Goal: Task Accomplishment & Management: Manage account settings

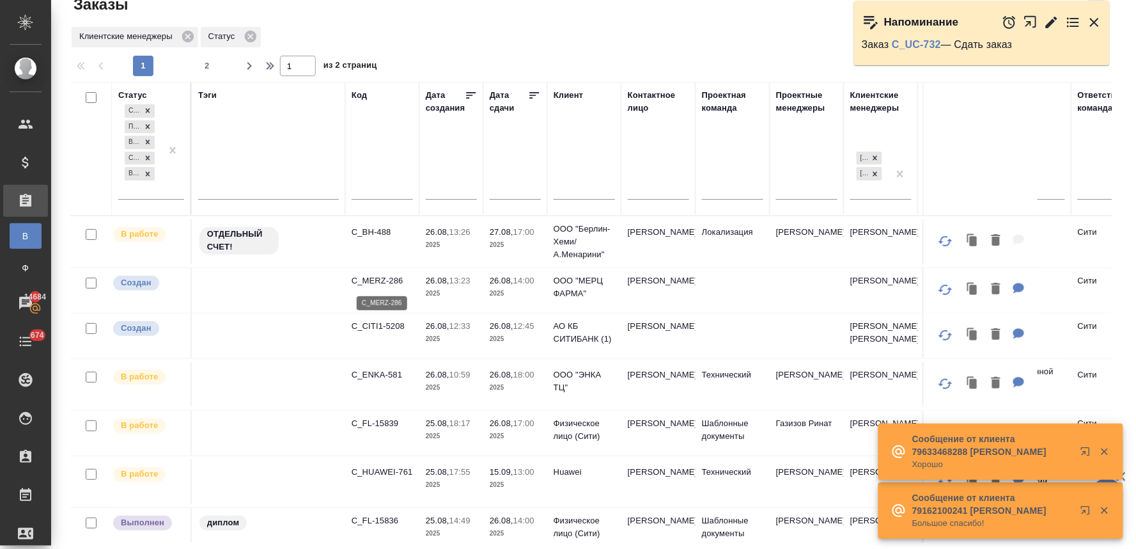
click at [378, 279] on p "C_MERZ-286" at bounding box center [382, 280] width 61 height 13
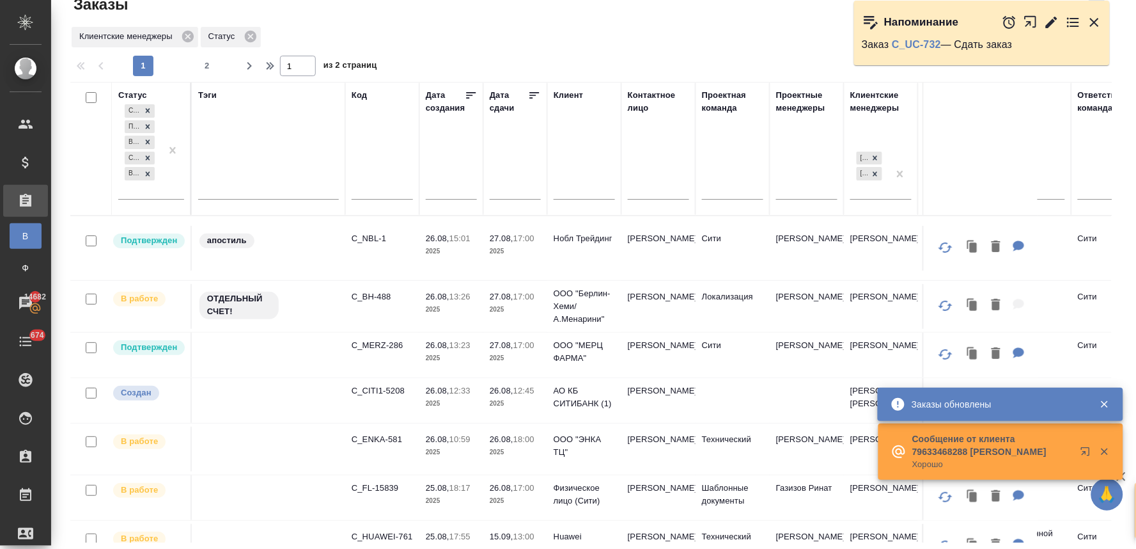
click at [1092, 18] on icon "button" at bounding box center [1094, 22] width 9 height 9
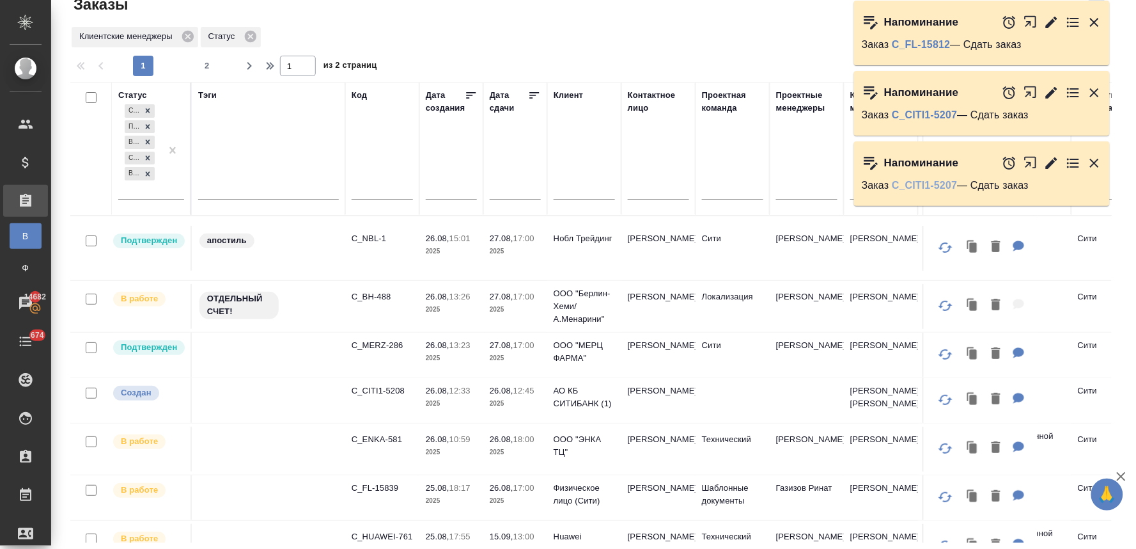
click at [941, 185] on link "C_CITI1-5207" at bounding box center [924, 185] width 65 height 11
click at [375, 494] on p "C_FL-15839" at bounding box center [382, 487] width 61 height 13
drag, startPoint x: 1091, startPoint y: 160, endPoint x: 1096, endPoint y: 91, distance: 68.6
click at [1091, 160] on icon "button" at bounding box center [1094, 163] width 9 height 9
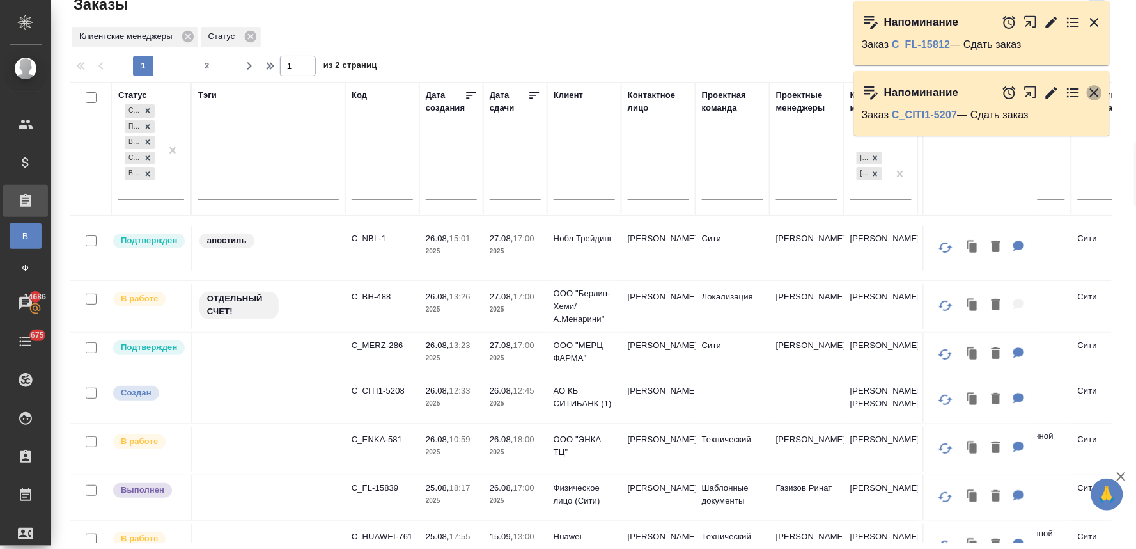
click at [1096, 91] on icon "button" at bounding box center [1094, 92] width 9 height 9
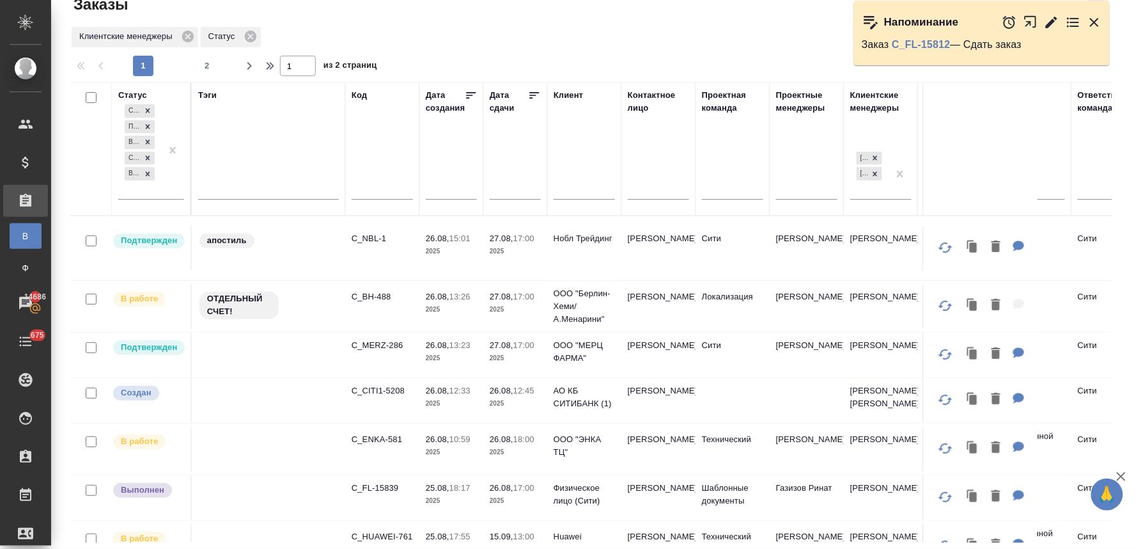
click at [1114, 199] on div "Заказы Стандартные настройки Клиентские менеджеры Статус 1 2 1 из 2 страниц Ста…" at bounding box center [596, 264] width 1066 height 572
click at [382, 494] on p "C_FL-15839" at bounding box center [382, 487] width 61 height 13
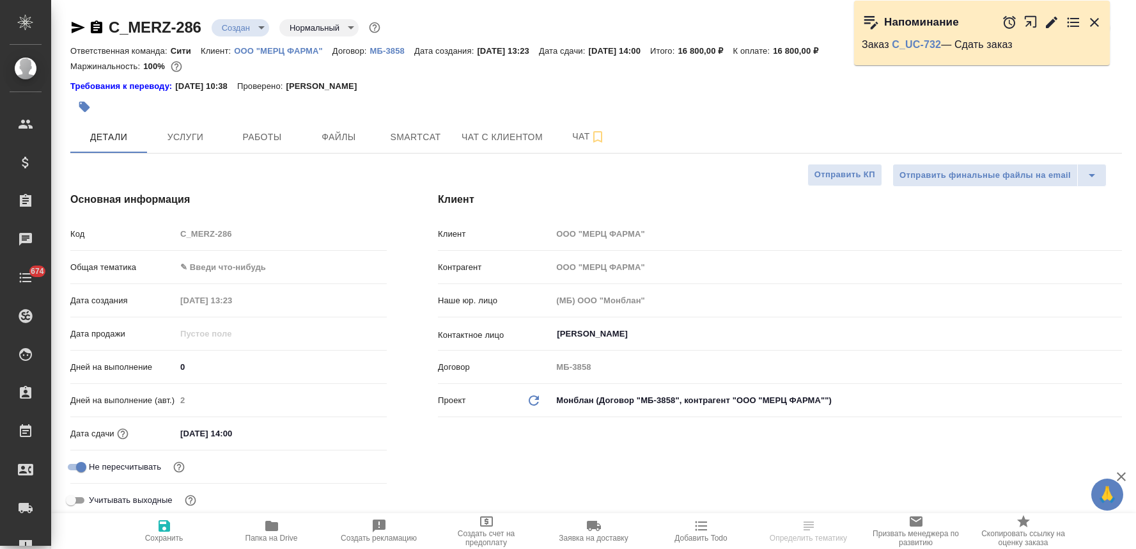
select select "RU"
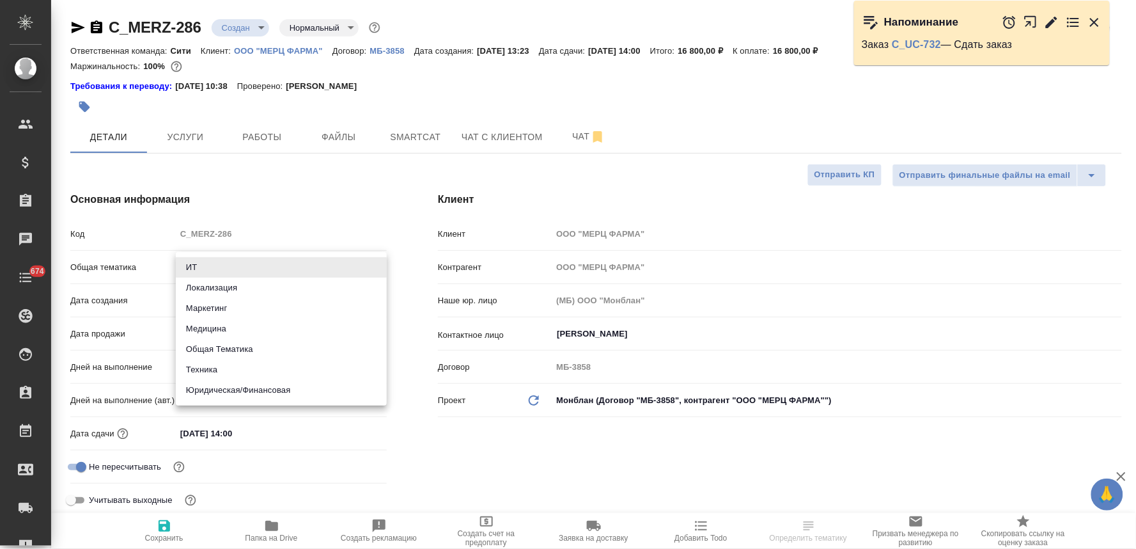
click at [246, 264] on body "🙏 .cls-1 fill:#fff; AWATERA Lyamina [PERSON_NAME] Спецификации Заказы Чаты 674 …" at bounding box center [568, 274] width 1136 height 549
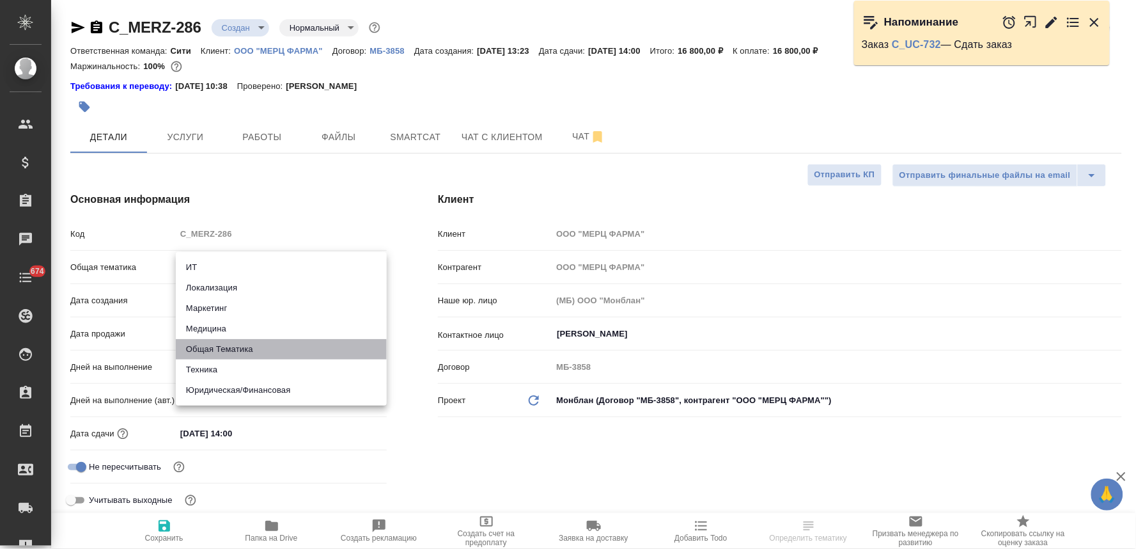
click at [248, 352] on li "Общая Тематика" at bounding box center [281, 349] width 211 height 20
type input "obtem"
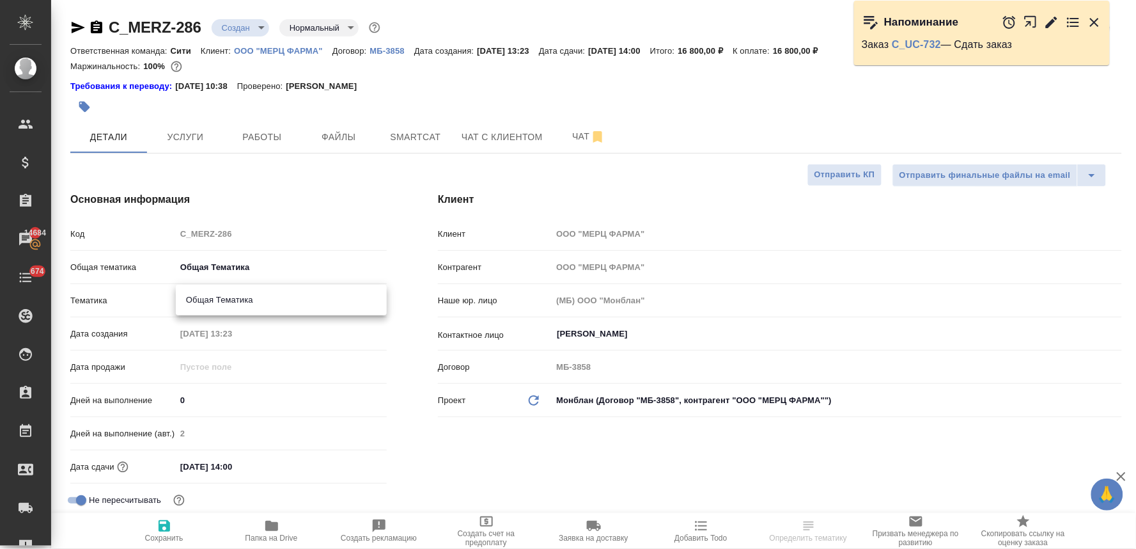
click at [226, 296] on body "🙏 .cls-1 fill:#fff; AWATERA Lyamina Nadezhda Клиенты Спецификации Заказы 14684 …" at bounding box center [568, 274] width 1136 height 549
click at [245, 308] on li "Общая Тематика" at bounding box center [281, 300] width 211 height 20
type input "6012b1ca196b0e5c9229a120"
click at [267, 463] on input "26.08.2025 14:00" at bounding box center [232, 466] width 112 height 19
click at [348, 463] on icon "button" at bounding box center [349, 465] width 15 height 15
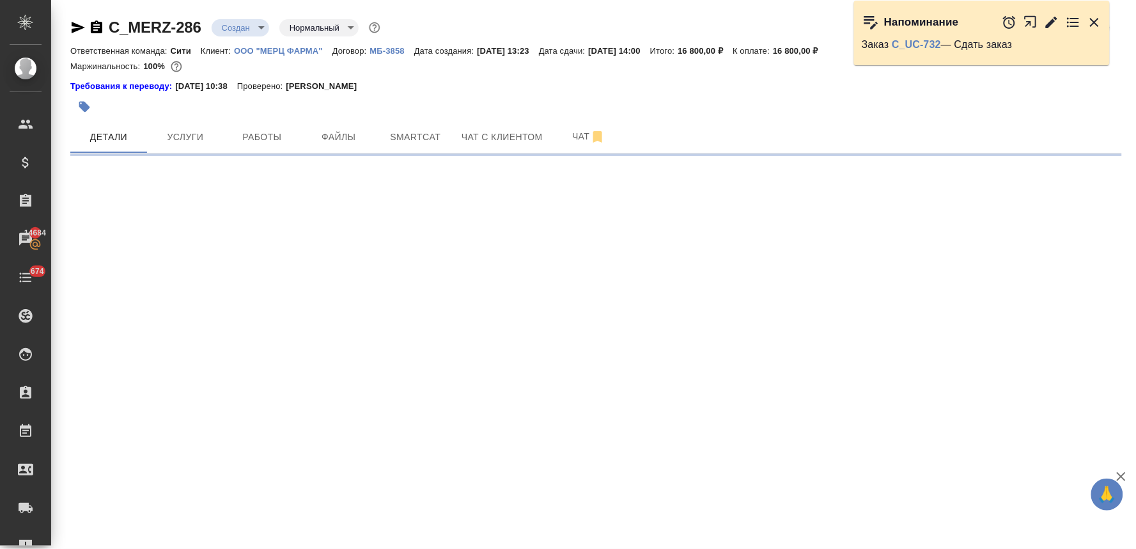
select select "RU"
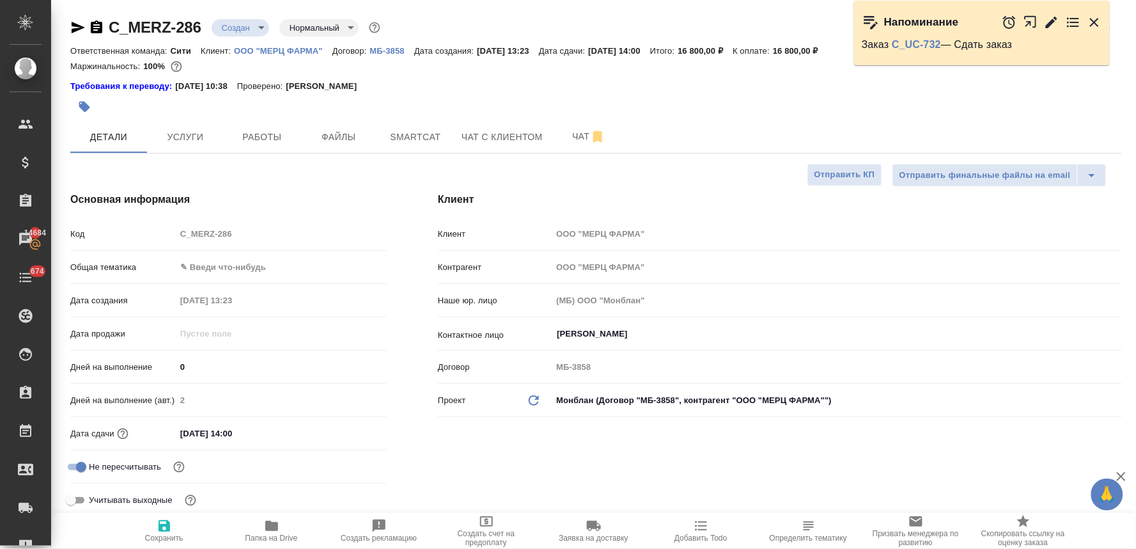
type textarea "x"
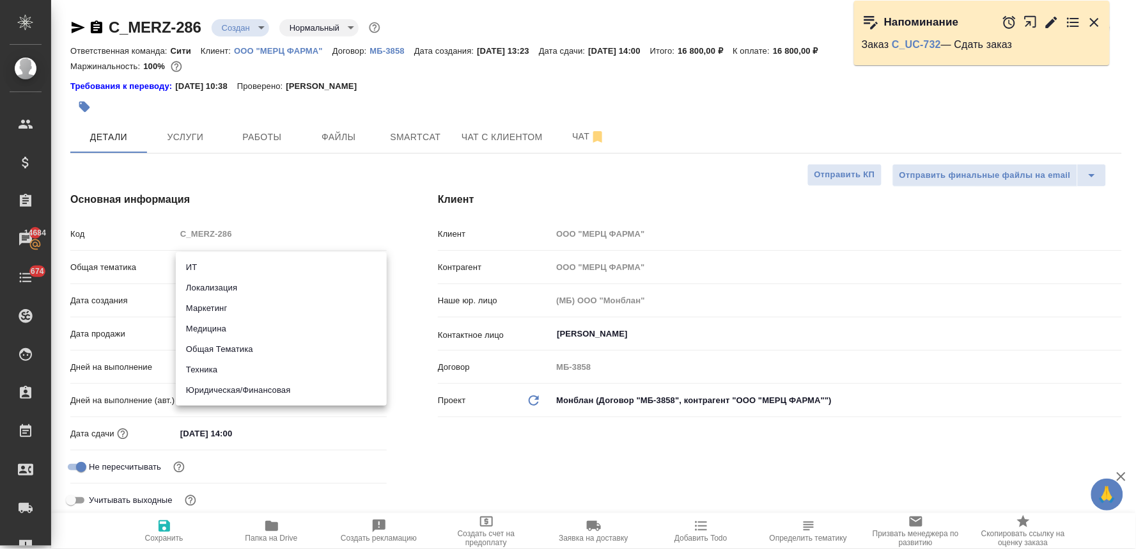
click at [239, 263] on body "🙏 .cls-1 fill:#fff; AWATERA Lyamina Nadezhda Клиенты Спецификации Заказы 14684 …" at bounding box center [568, 274] width 1136 height 549
click at [242, 346] on li "Общая Тематика" at bounding box center [281, 349] width 211 height 20
type input "obtem"
type textarea "x"
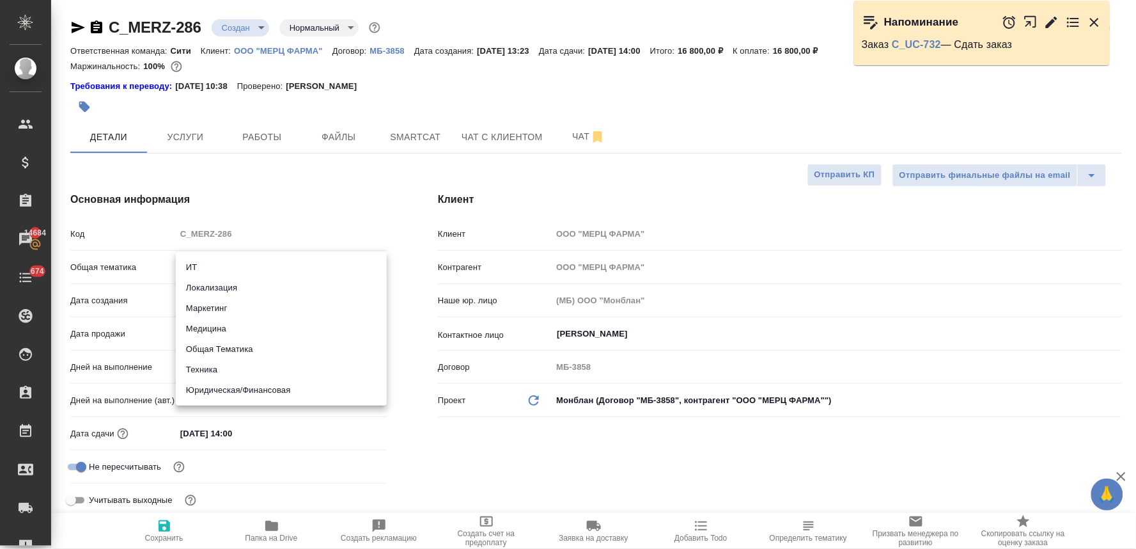
type textarea "x"
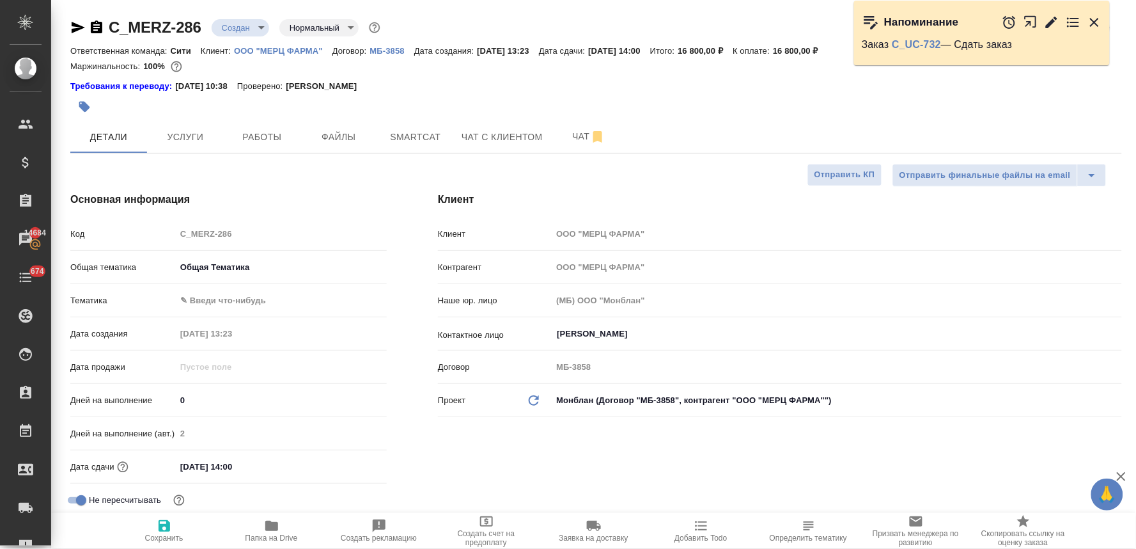
click at [233, 298] on body "🙏 .cls-1 fill:#fff; AWATERA Lyamina Nadezhda Клиенты Спецификации Заказы 14684 …" at bounding box center [568, 274] width 1136 height 549
click at [244, 298] on li "Общая Тематика" at bounding box center [281, 300] width 211 height 20
type textarea "x"
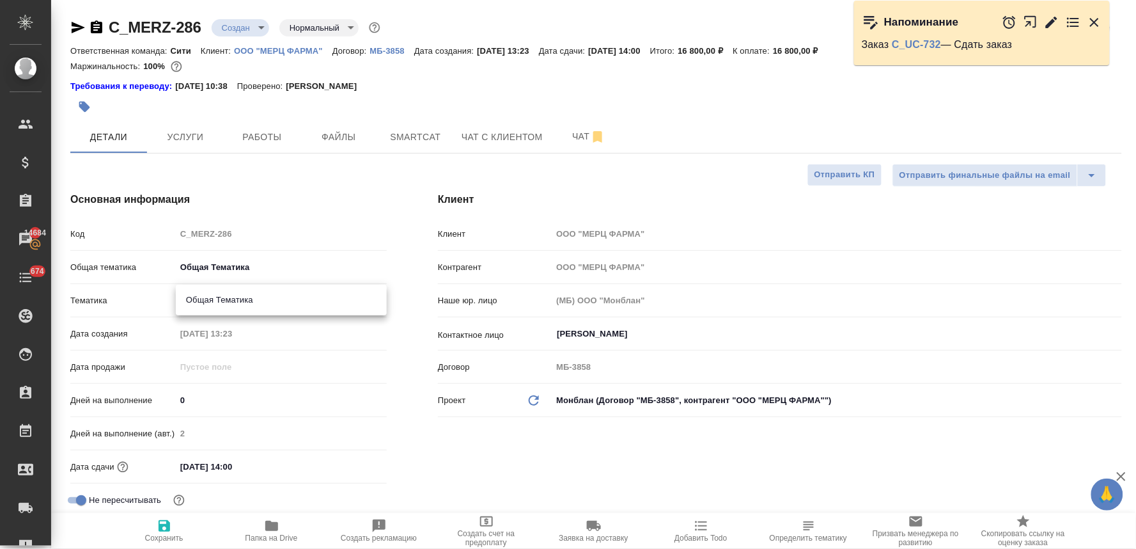
type input "6012b1ca196b0e5c9229a120"
click at [254, 465] on input "26.08.2025 14:00" at bounding box center [232, 466] width 112 height 19
click at [352, 462] on icon "button" at bounding box center [350, 465] width 12 height 13
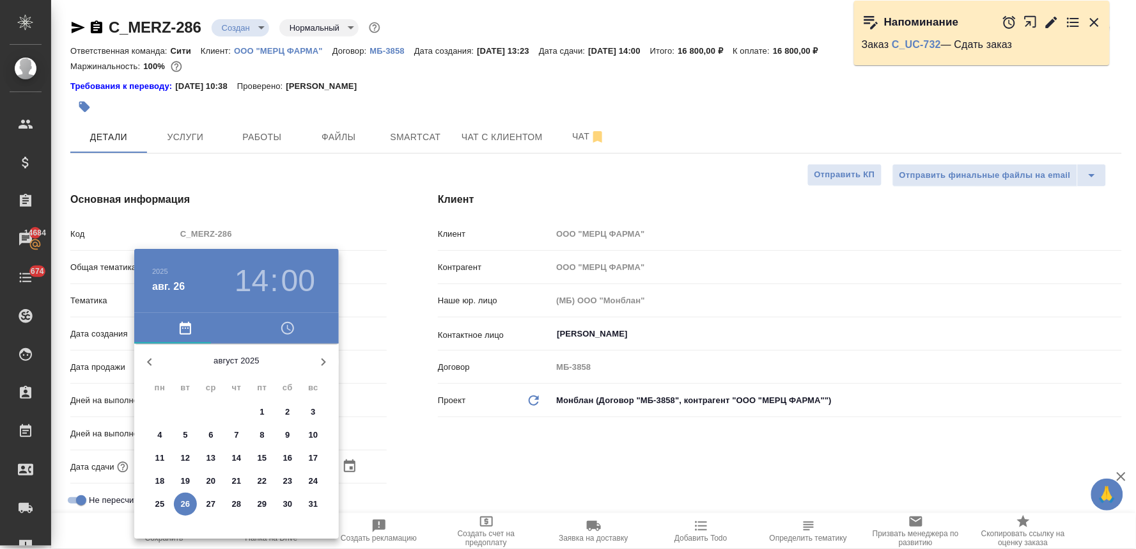
click at [212, 506] on p "27" at bounding box center [212, 503] width 10 height 13
type input "27.08.2025 14:00"
type textarea "x"
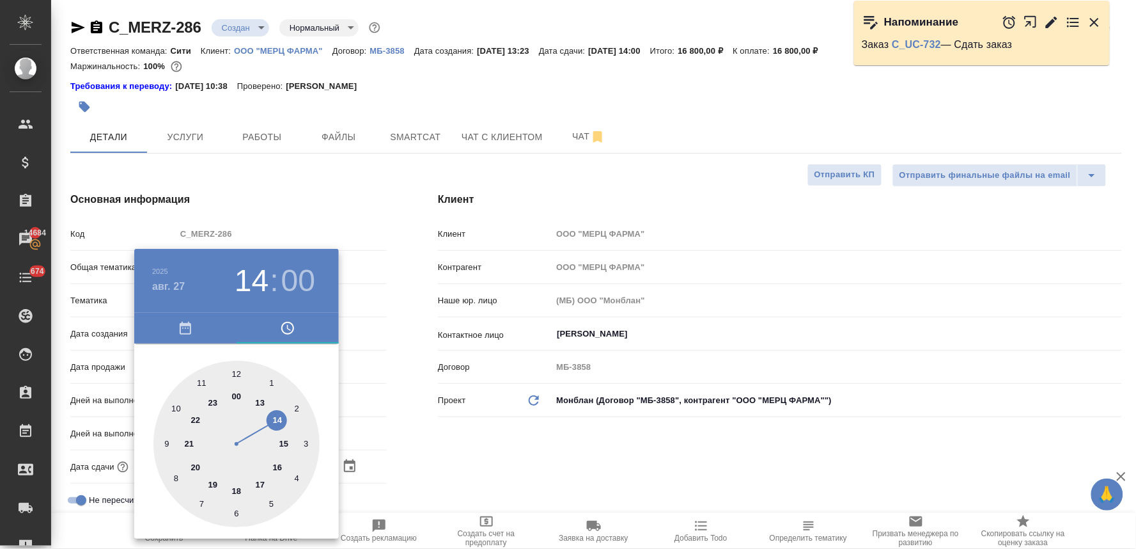
click at [279, 467] on div at bounding box center [236, 444] width 166 height 166
type input "27.08.2025 16:00"
type textarea "x"
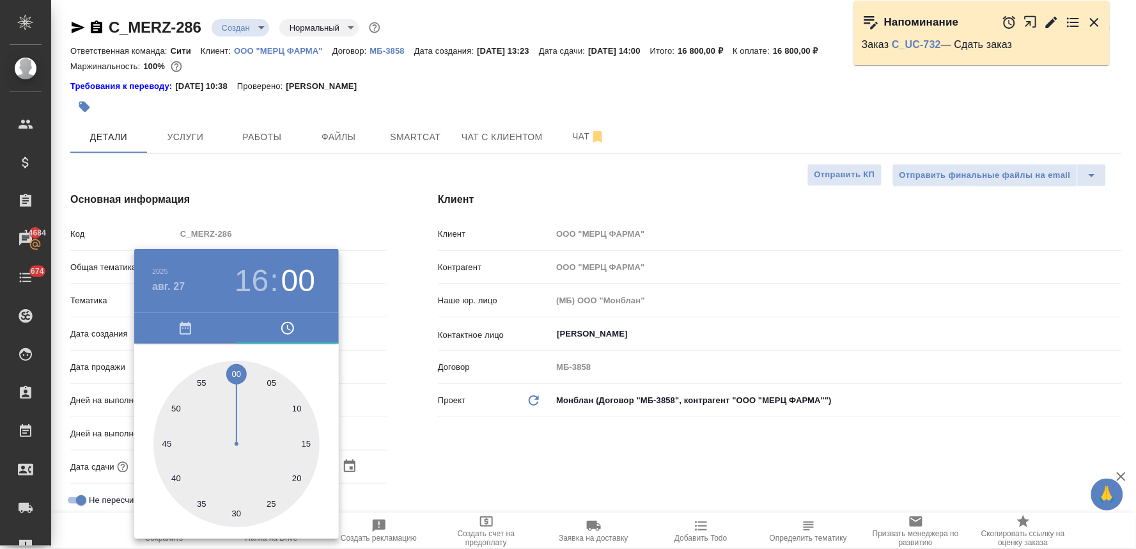
click at [237, 514] on div at bounding box center [236, 444] width 166 height 166
type input "27.08.2025 16:30"
type textarea "x"
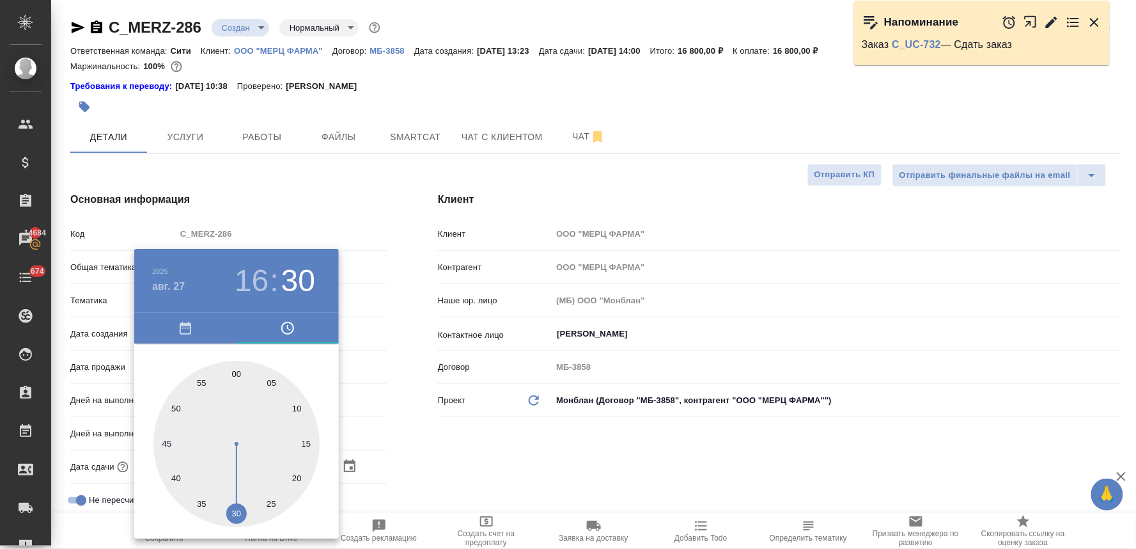
click at [463, 457] on div at bounding box center [568, 274] width 1136 height 549
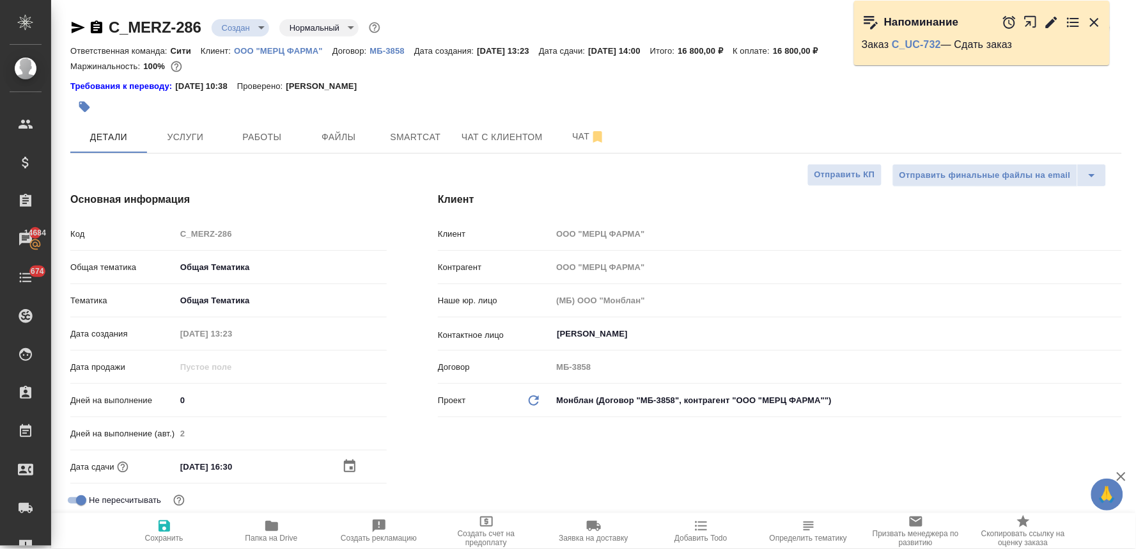
click at [162, 531] on icon "button" at bounding box center [165, 526] width 12 height 12
type textarea "x"
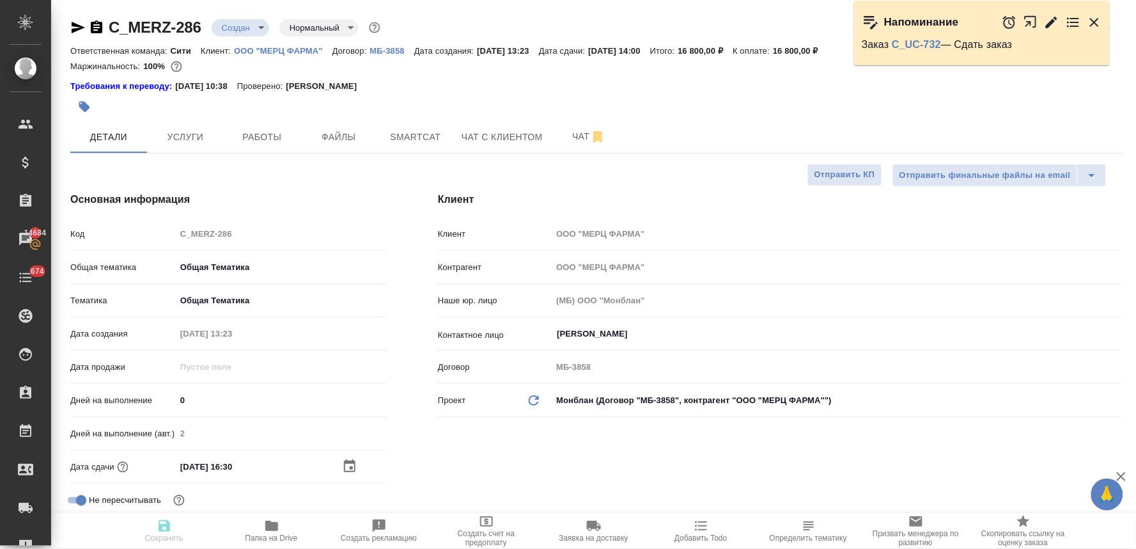
type textarea "x"
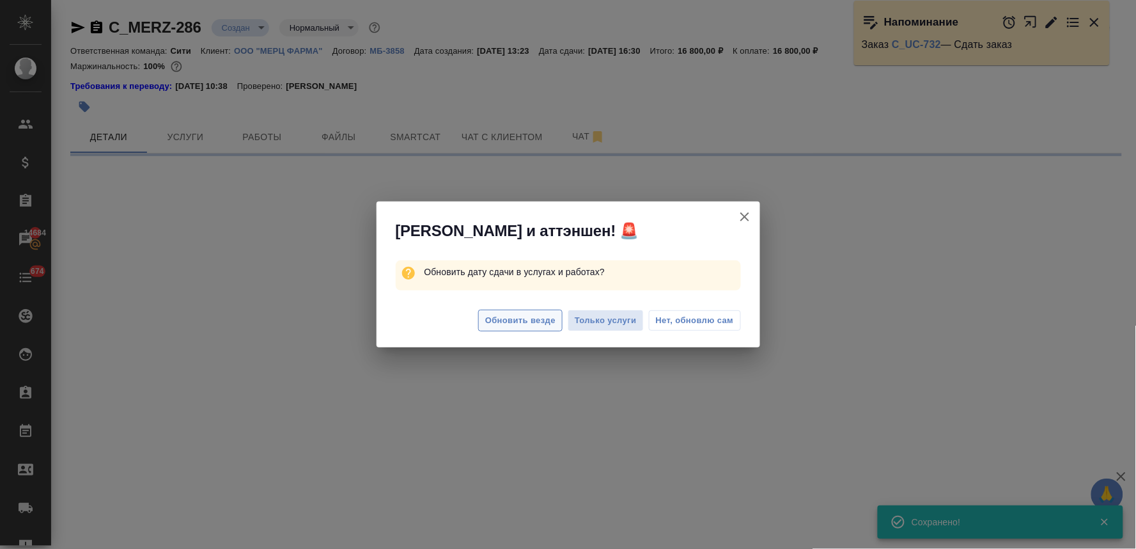
select select "RU"
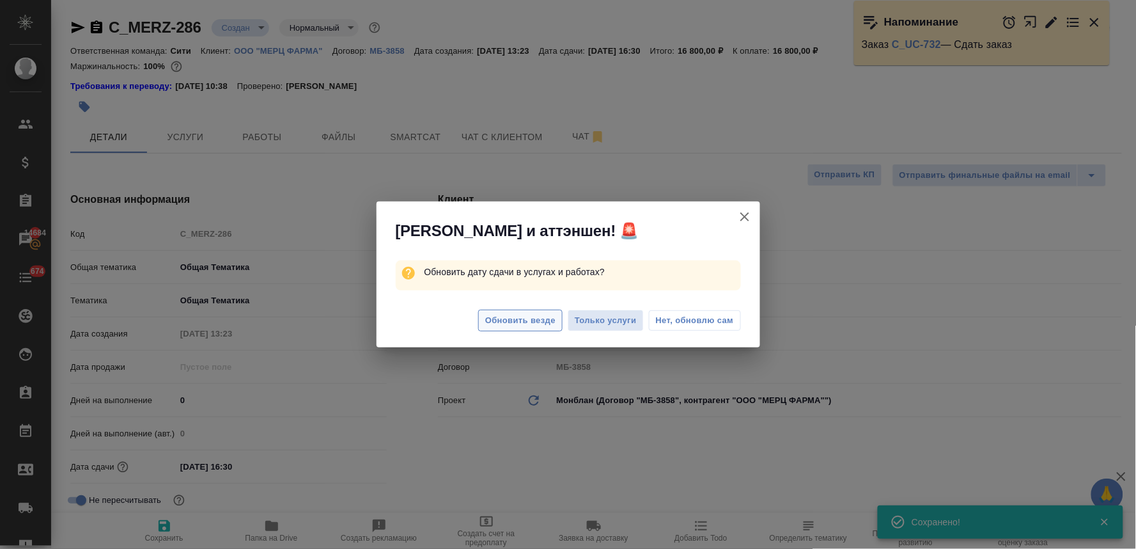
click at [529, 314] on span "Обновить везде" at bounding box center [520, 320] width 70 height 15
type textarea "x"
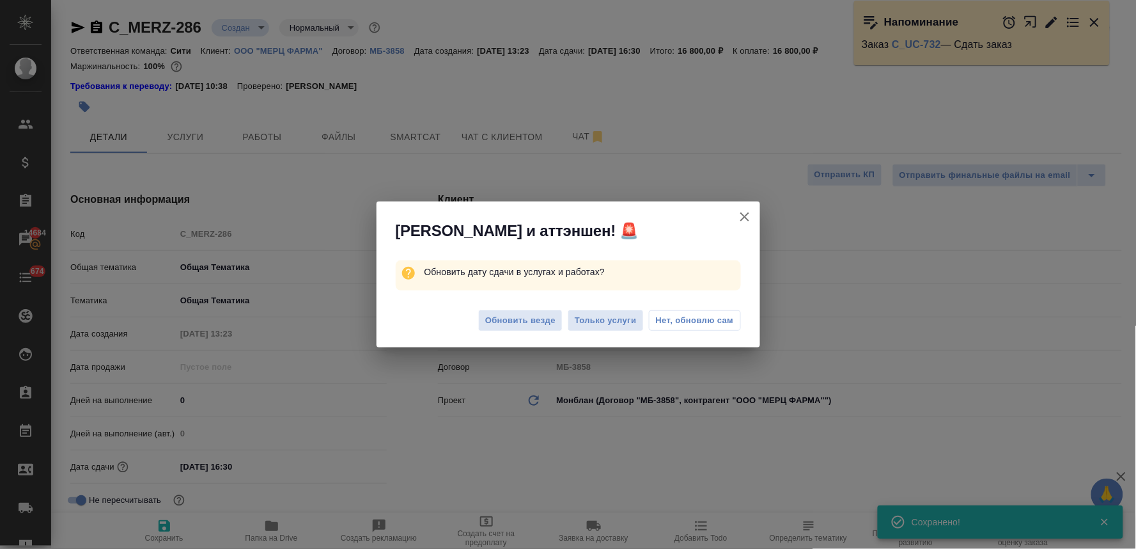
type textarea "x"
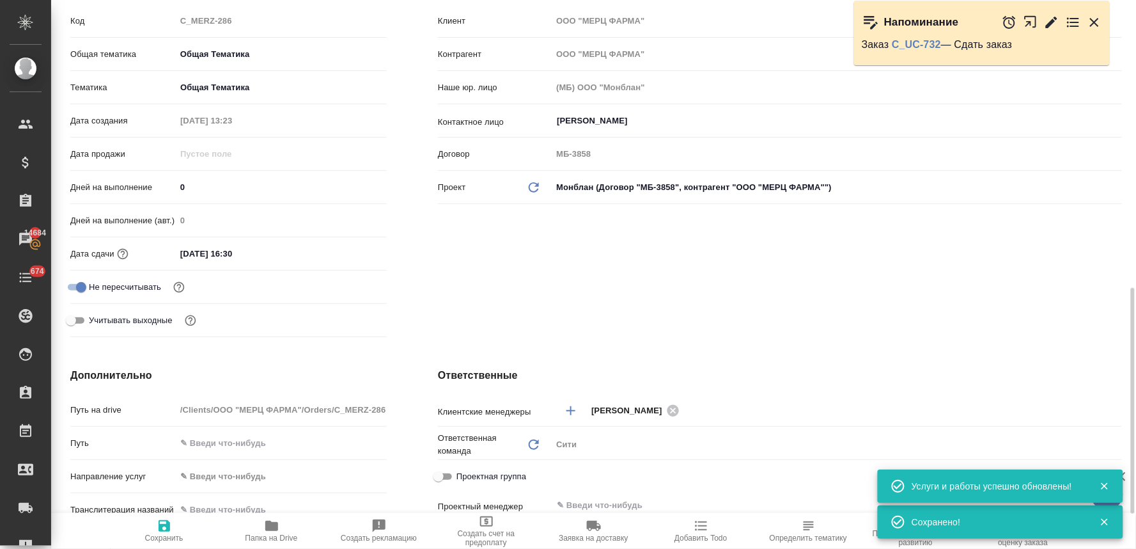
scroll to position [355, 0]
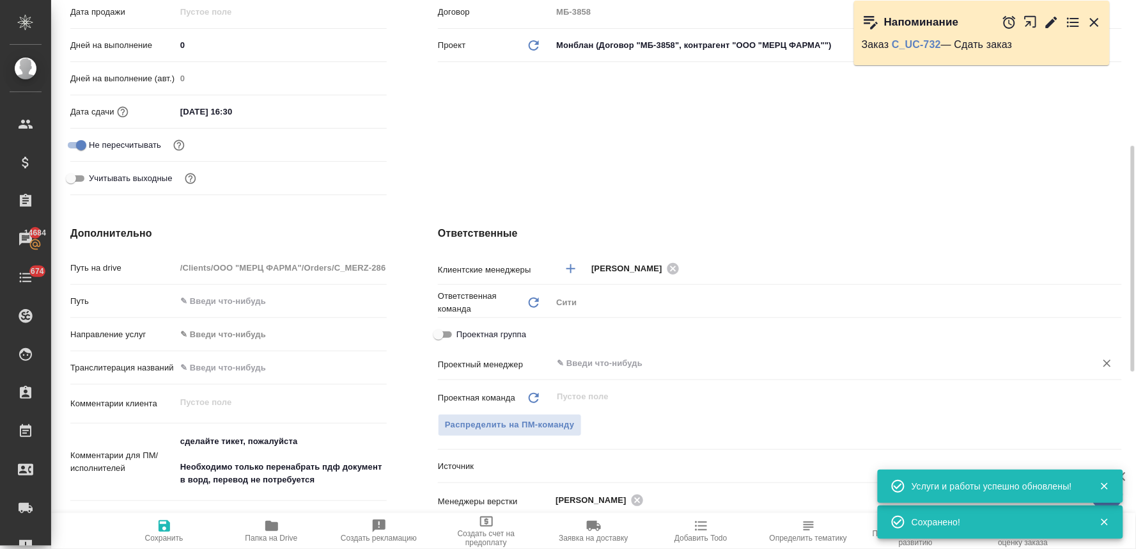
click at [627, 368] on input "text" at bounding box center [816, 363] width 520 height 15
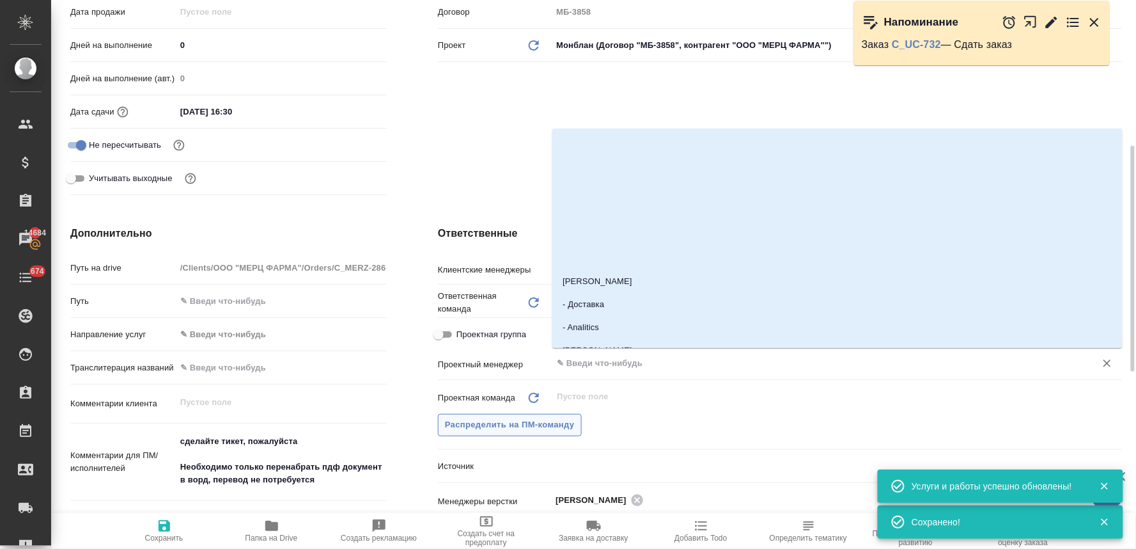
click at [566, 430] on span "Распределить на ПМ-команду" at bounding box center [510, 425] width 130 height 15
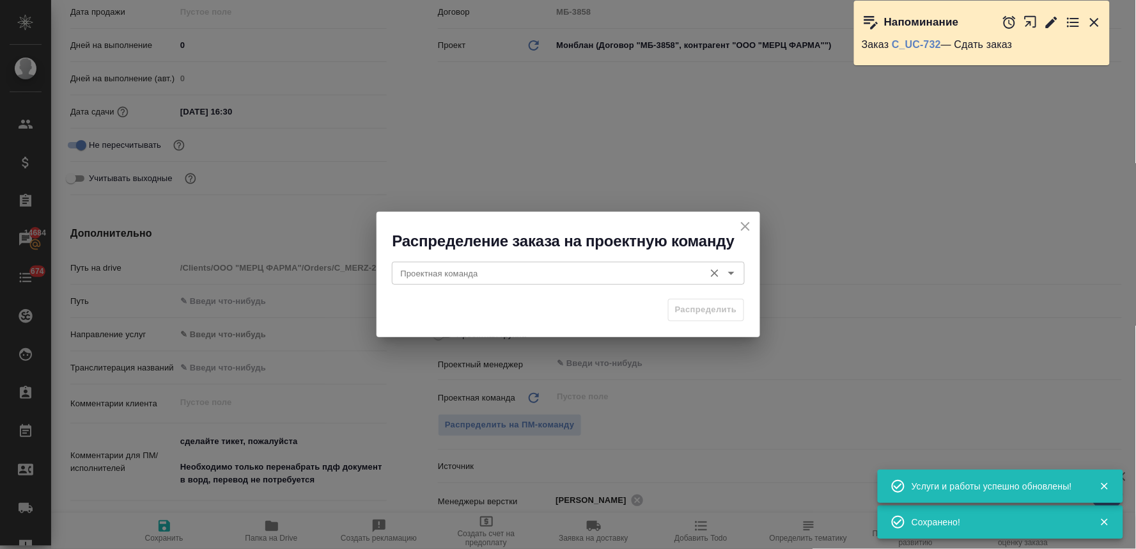
click at [493, 272] on input "Проектная команда" at bounding box center [547, 272] width 302 height 15
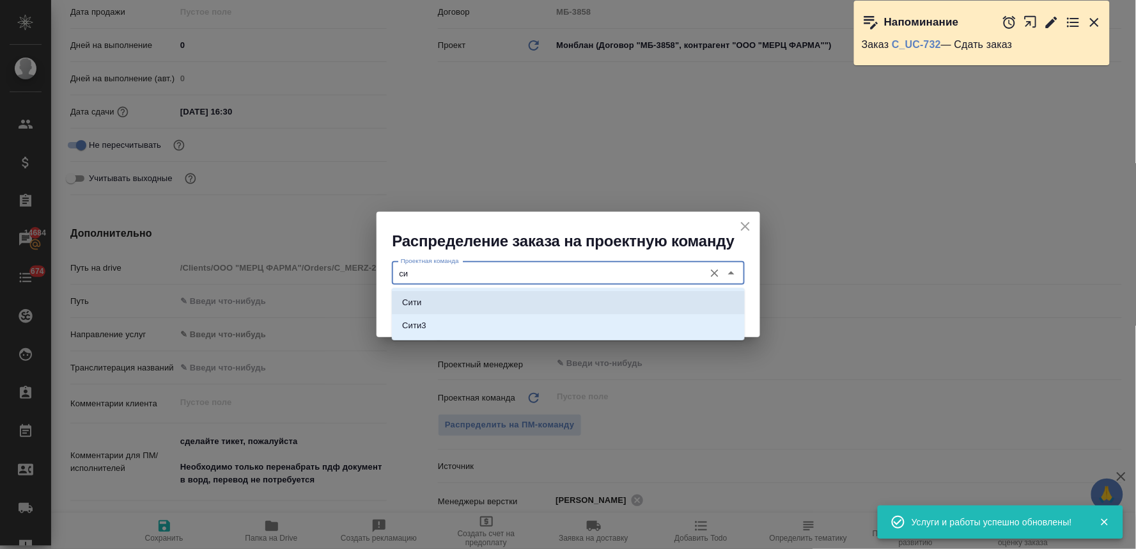
click at [493, 304] on li "Сити" at bounding box center [568, 302] width 353 height 23
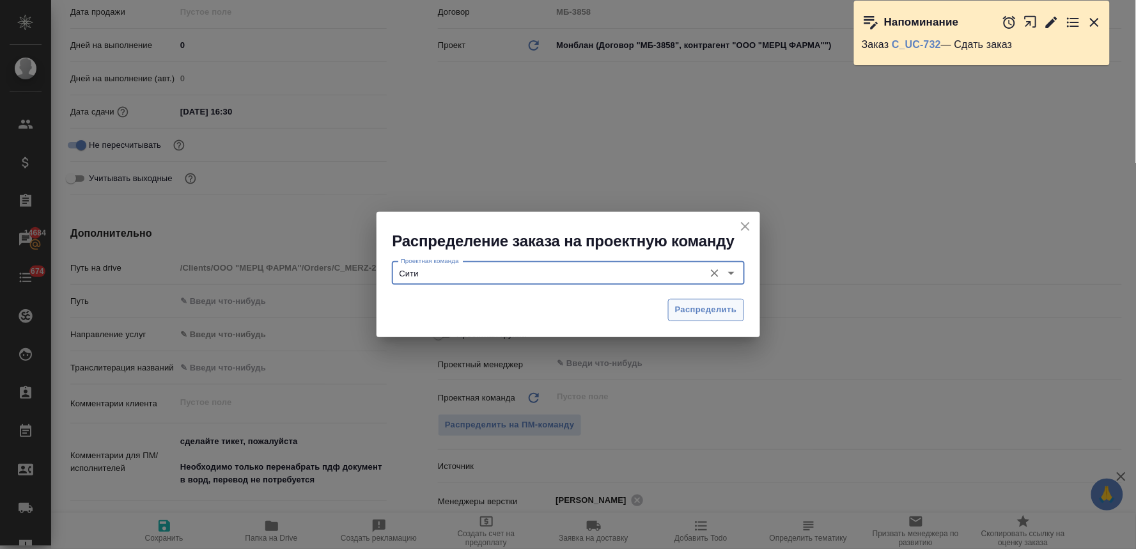
type input "Сити"
click at [687, 315] on span "Распределить" at bounding box center [706, 309] width 62 height 15
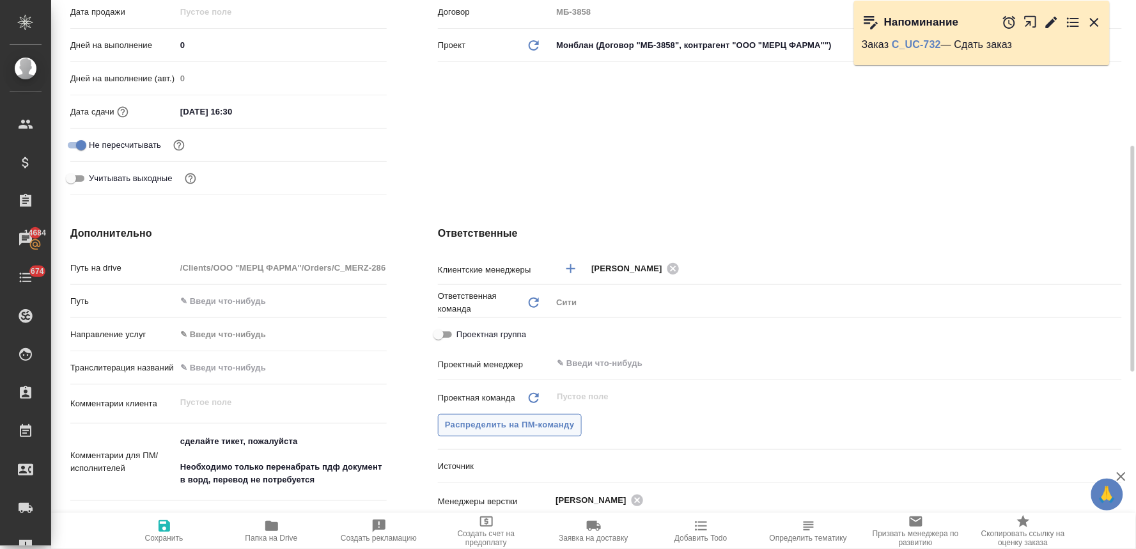
type textarea "x"
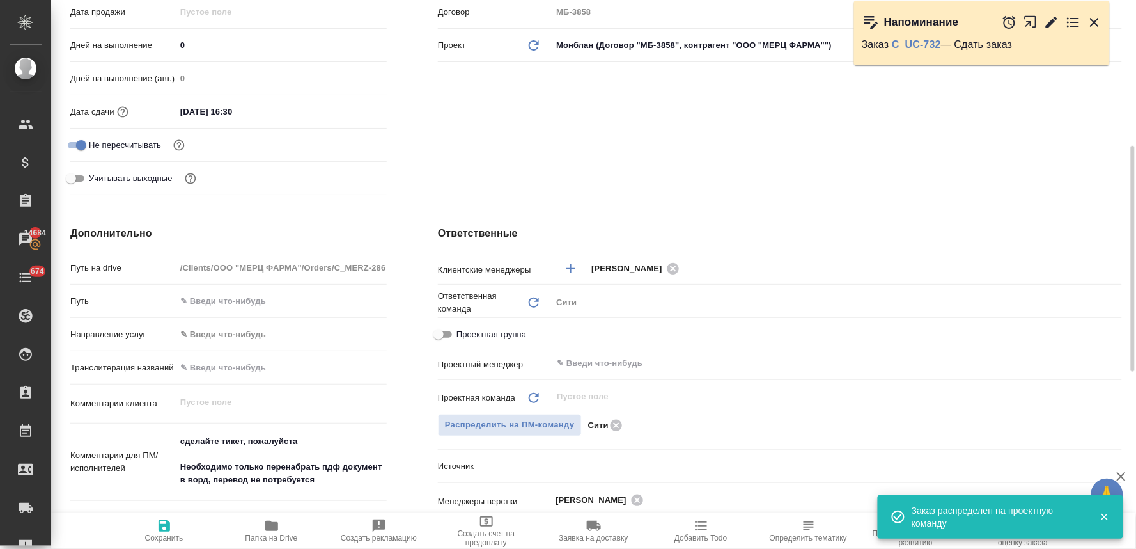
click at [166, 528] on icon "button" at bounding box center [165, 526] width 12 height 12
type textarea "x"
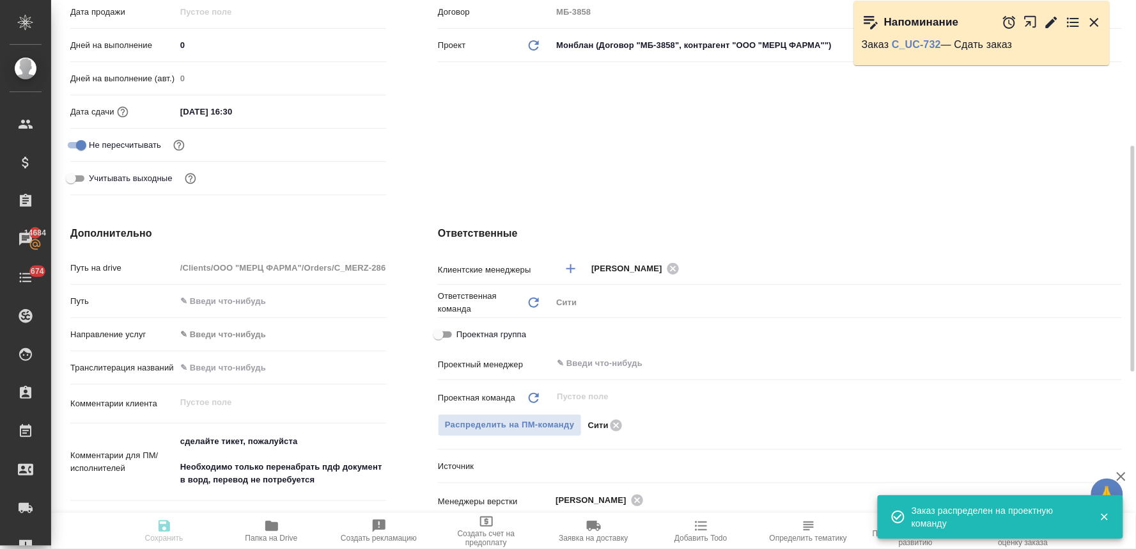
type textarea "x"
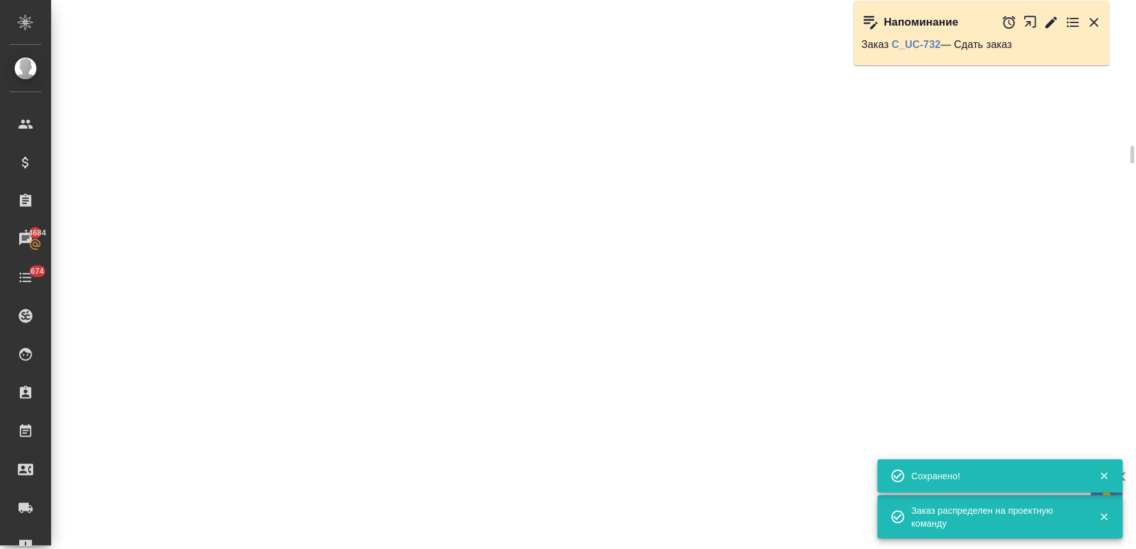
select select "RU"
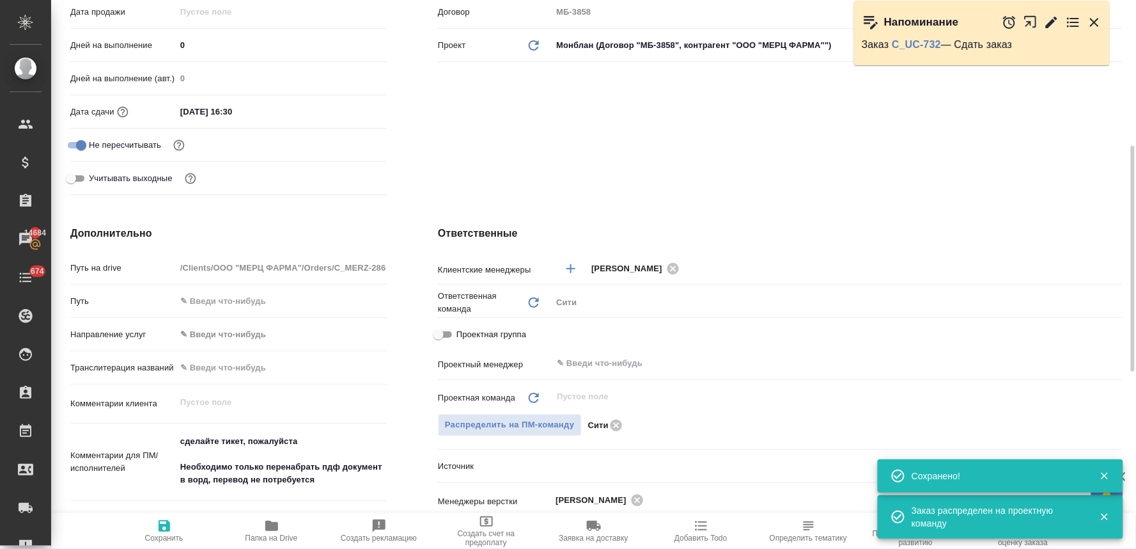
type textarea "x"
click at [641, 358] on input "text" at bounding box center [816, 363] width 520 height 15
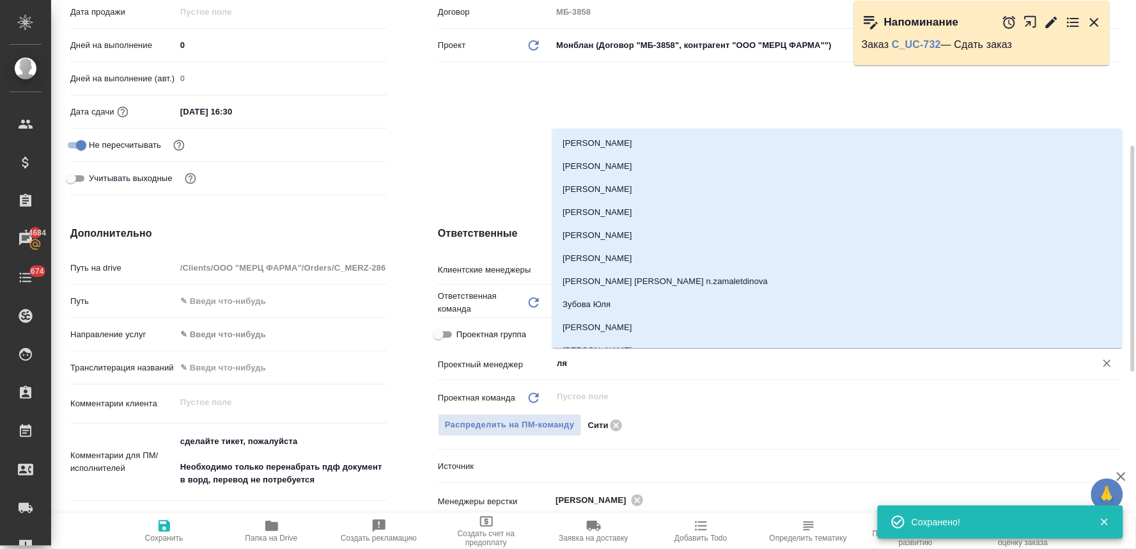
type input "лям"
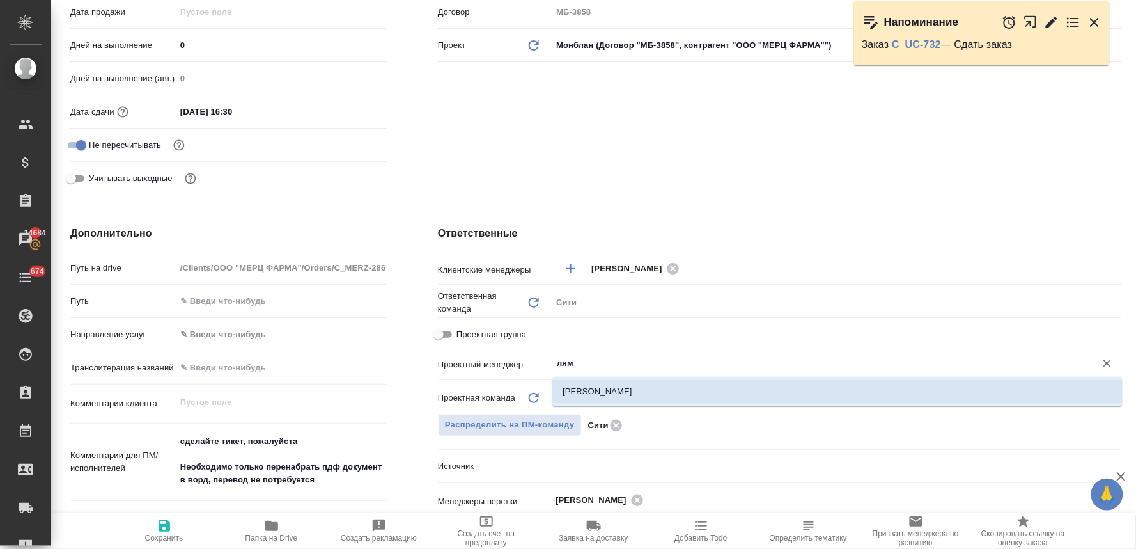
click at [637, 391] on li "[PERSON_NAME]" at bounding box center [837, 391] width 570 height 23
type textarea "x"
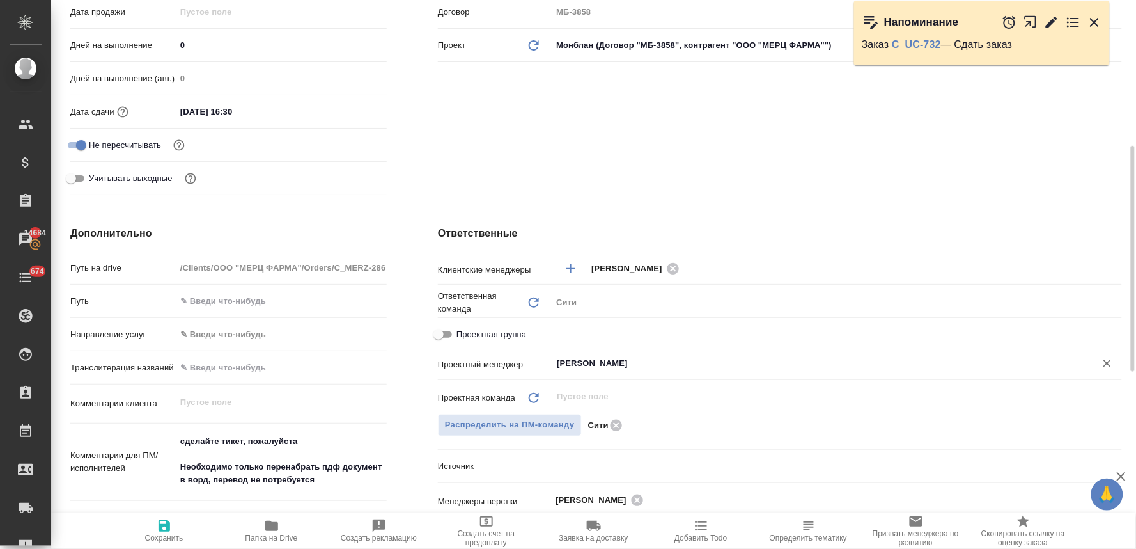
type input "[PERSON_NAME]"
click at [169, 524] on icon "button" at bounding box center [165, 526] width 12 height 12
type textarea "x"
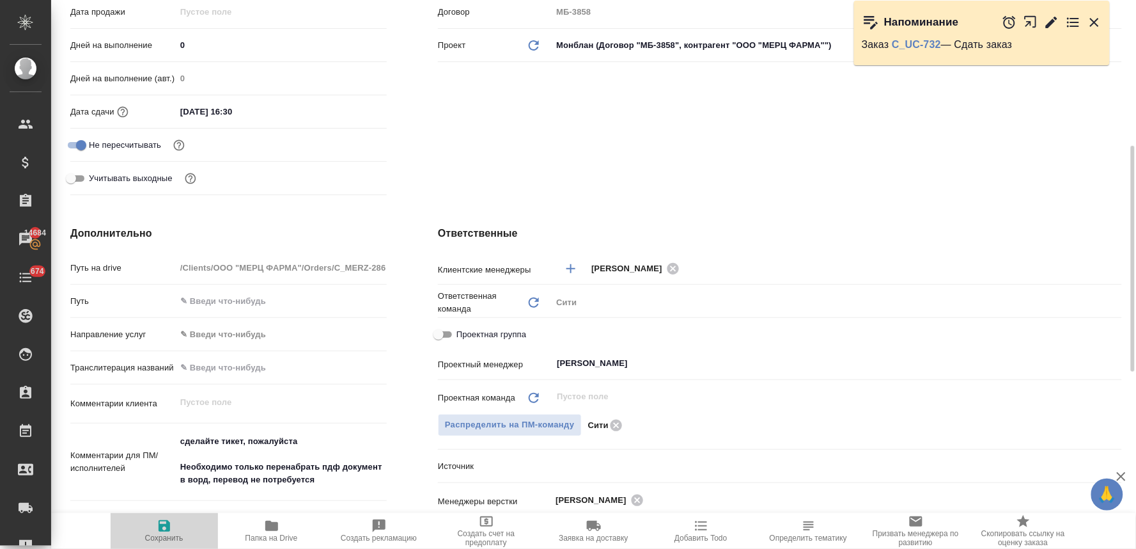
type textarea "x"
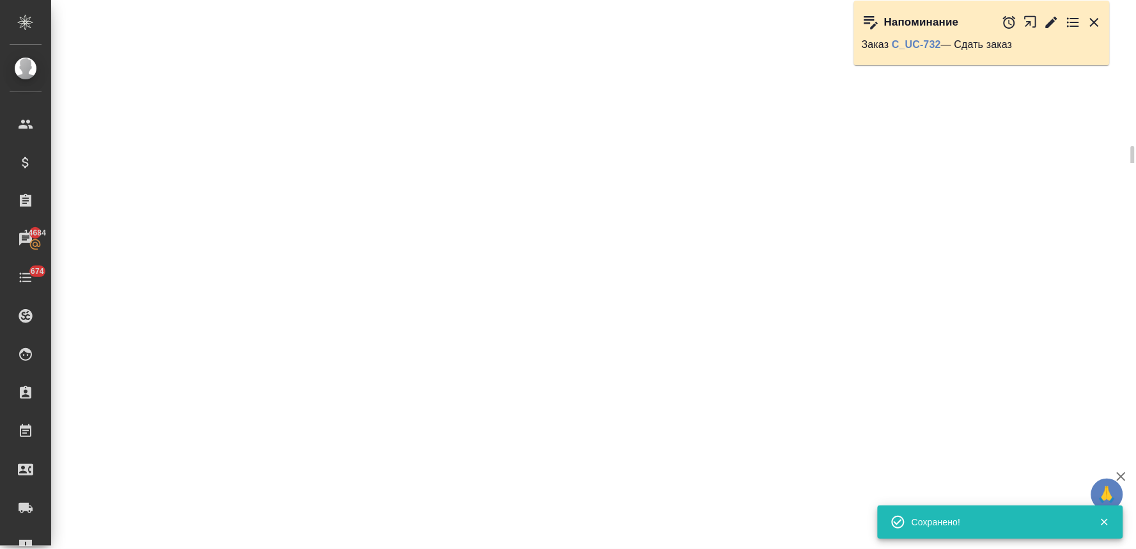
select select "RU"
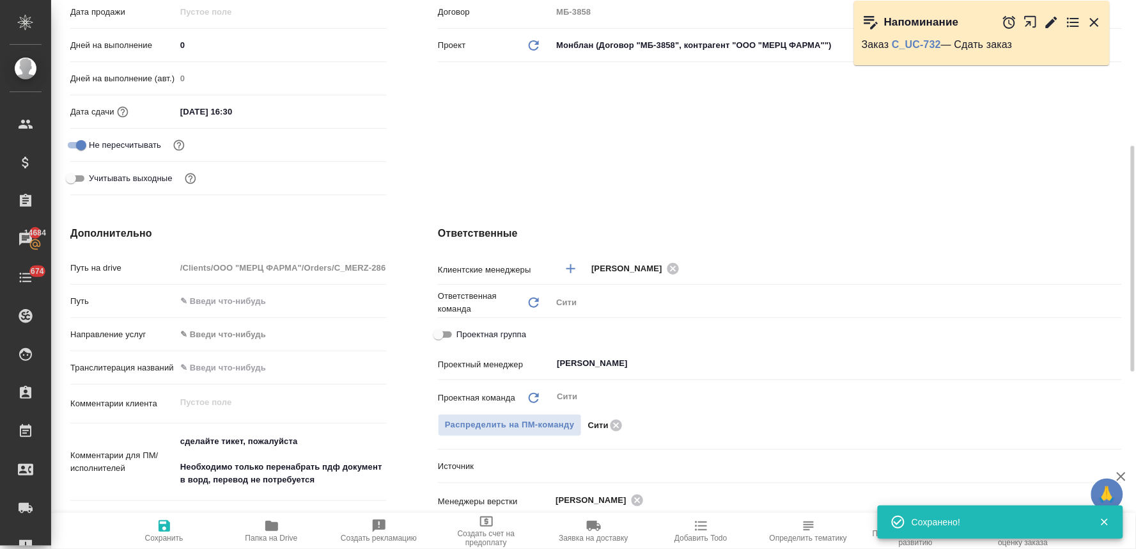
type textarea "x"
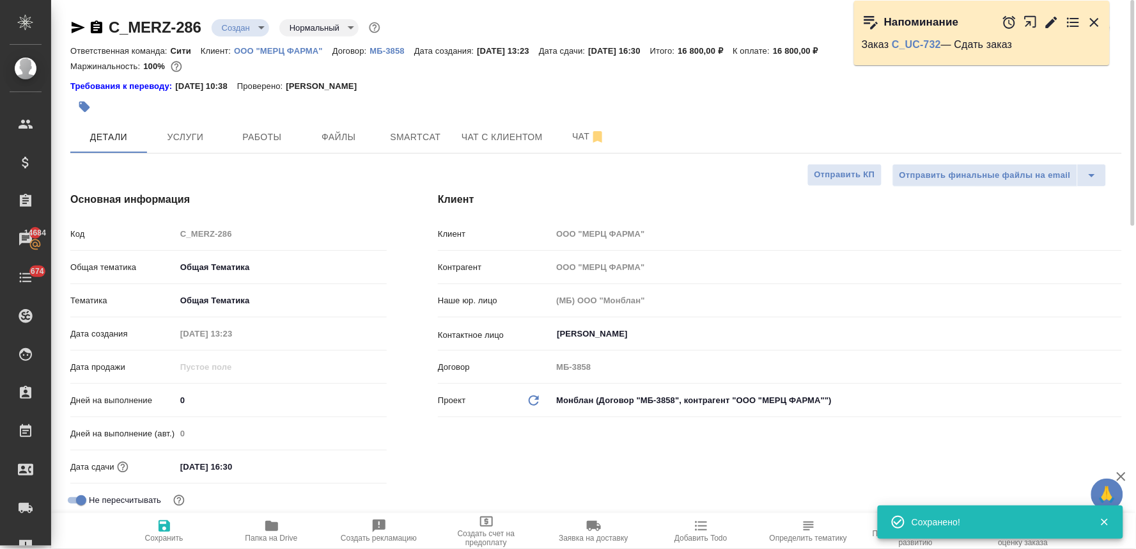
click at [987, 118] on div at bounding box center [596, 107] width 1052 height 28
click at [274, 130] on span "Работы" at bounding box center [261, 137] width 61 height 16
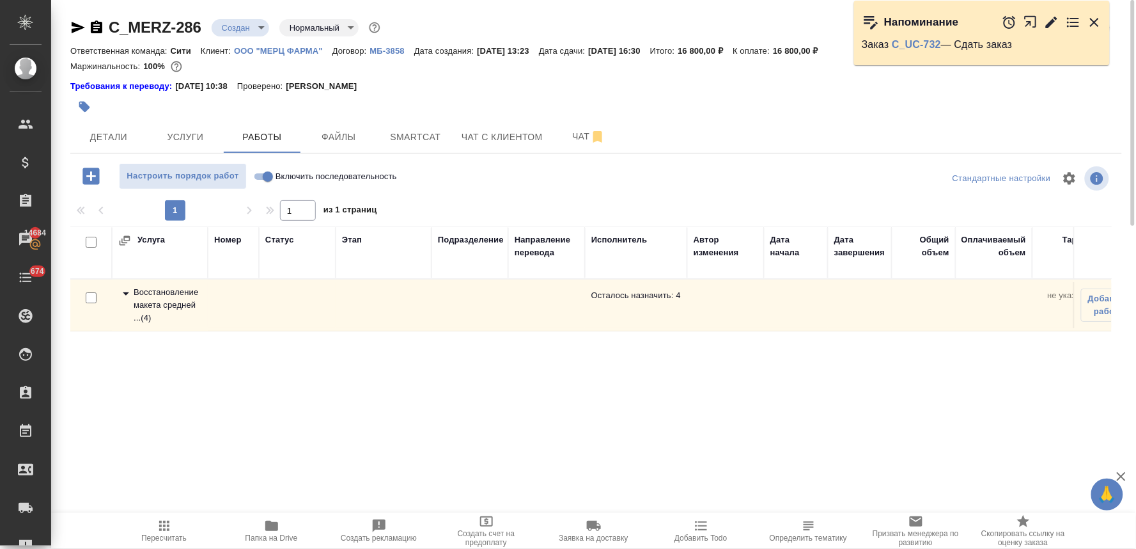
click at [166, 298] on div "Восстановление макета средней ... ( 4 )" at bounding box center [159, 305] width 83 height 38
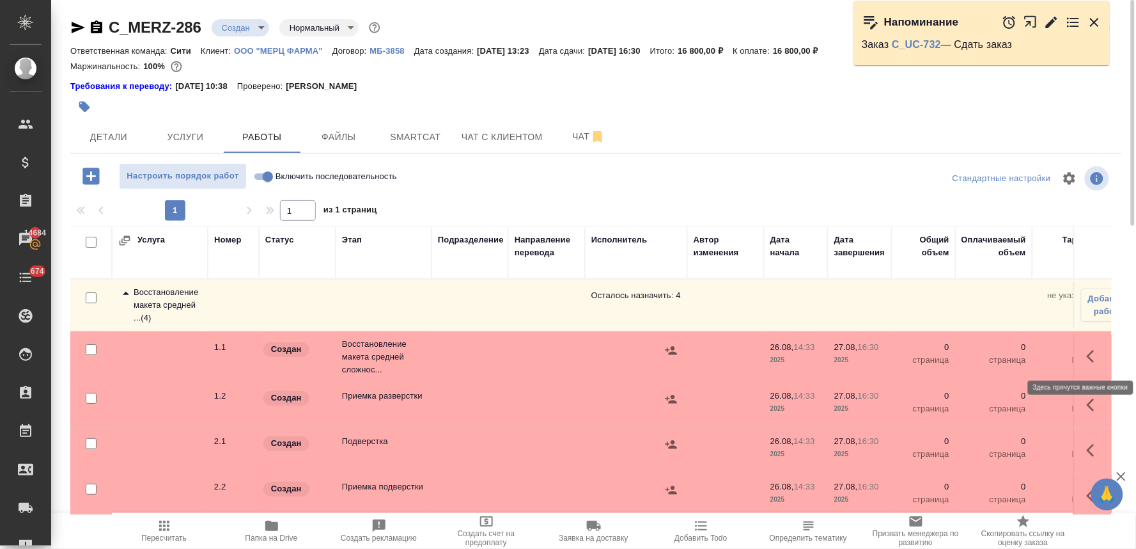
click at [1087, 359] on icon "button" at bounding box center [1094, 355] width 15 height 15
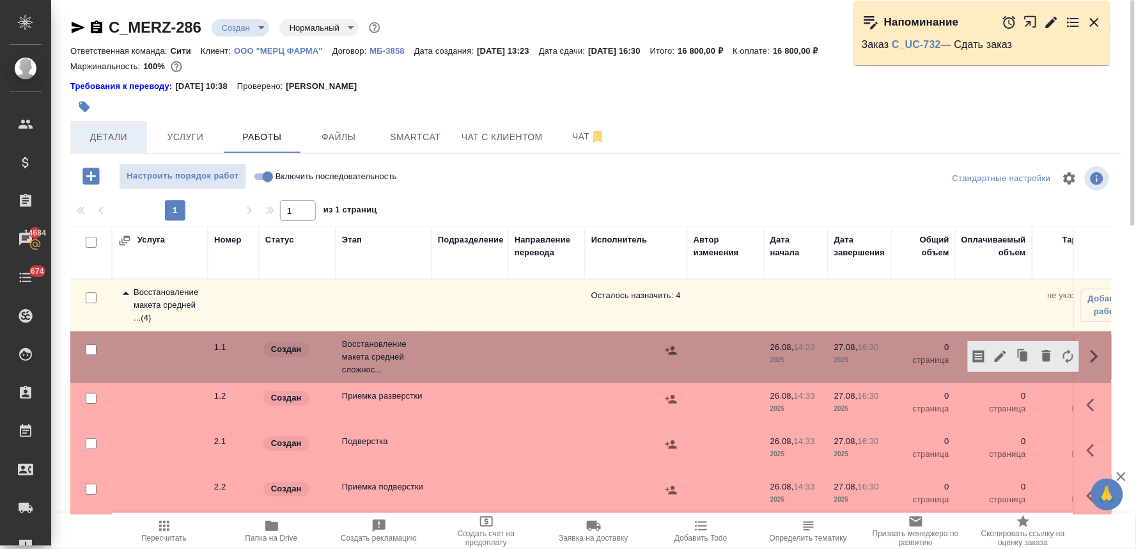
click at [111, 132] on span "Детали" at bounding box center [108, 137] width 61 height 16
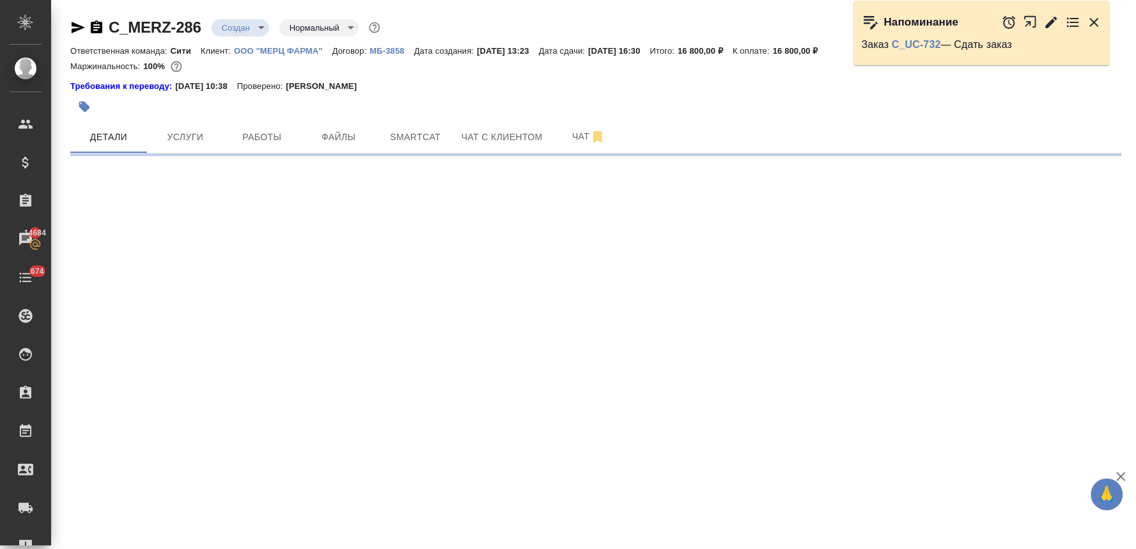
select select "RU"
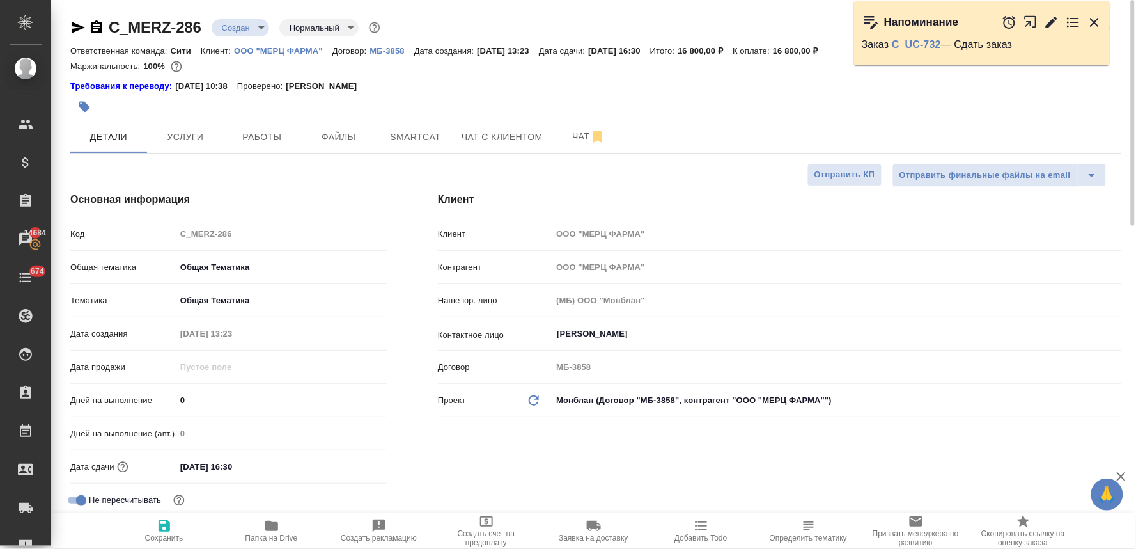
type textarea "x"
drag, startPoint x: 251, startPoint y: 468, endPoint x: 228, endPoint y: 468, distance: 23.7
click at [228, 468] on input "27.08.2025 16:30" at bounding box center [232, 466] width 112 height 19
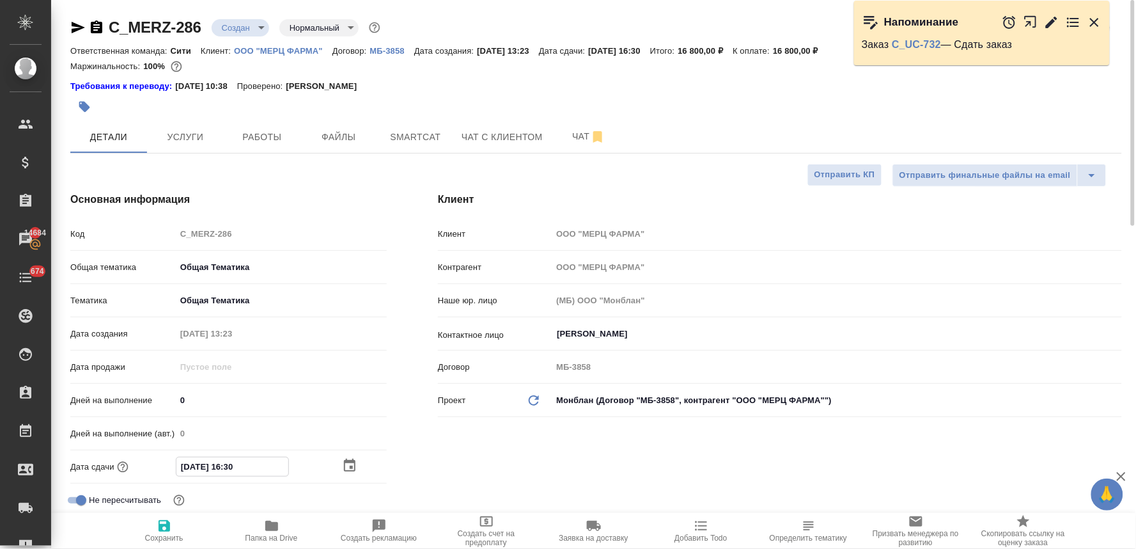
type input "27.08.2025 1_:__"
type textarea "x"
type input "27.08.2025 17:__"
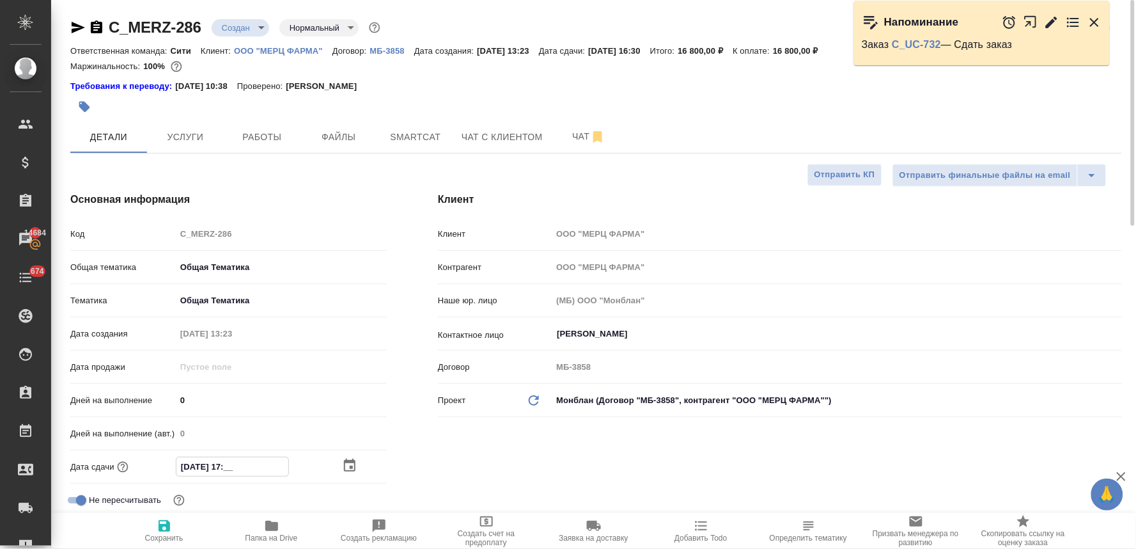
type textarea "x"
type input "27.08.2025 17:0_"
type textarea "x"
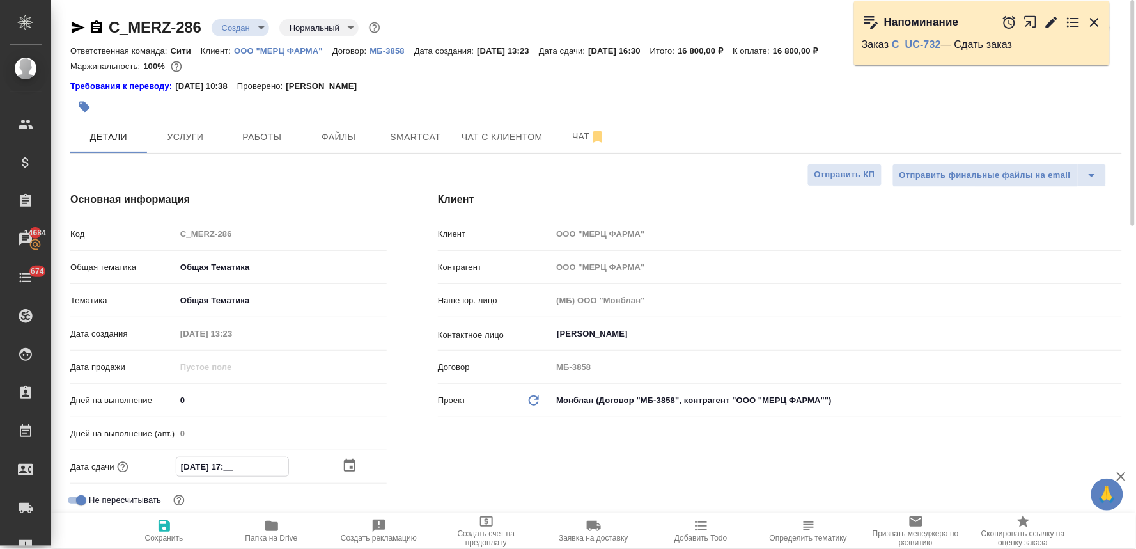
type textarea "x"
type input "27.08.2025 17:00"
type textarea "x"
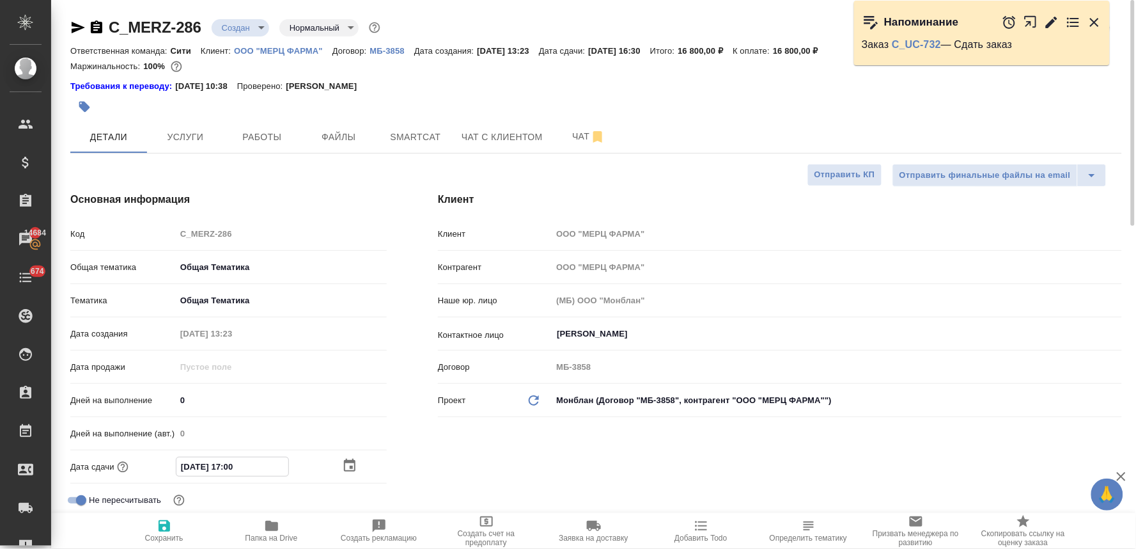
type textarea "x"
type input "27.08.2025 17:00"
click at [166, 533] on span "Сохранить" at bounding box center [164, 537] width 38 height 9
type textarea "x"
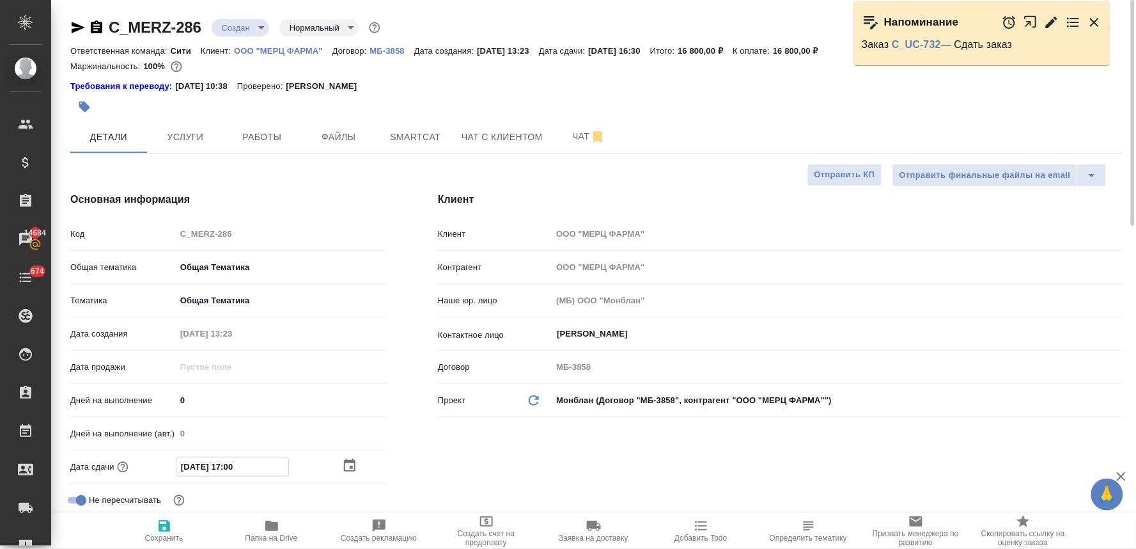
type textarea "x"
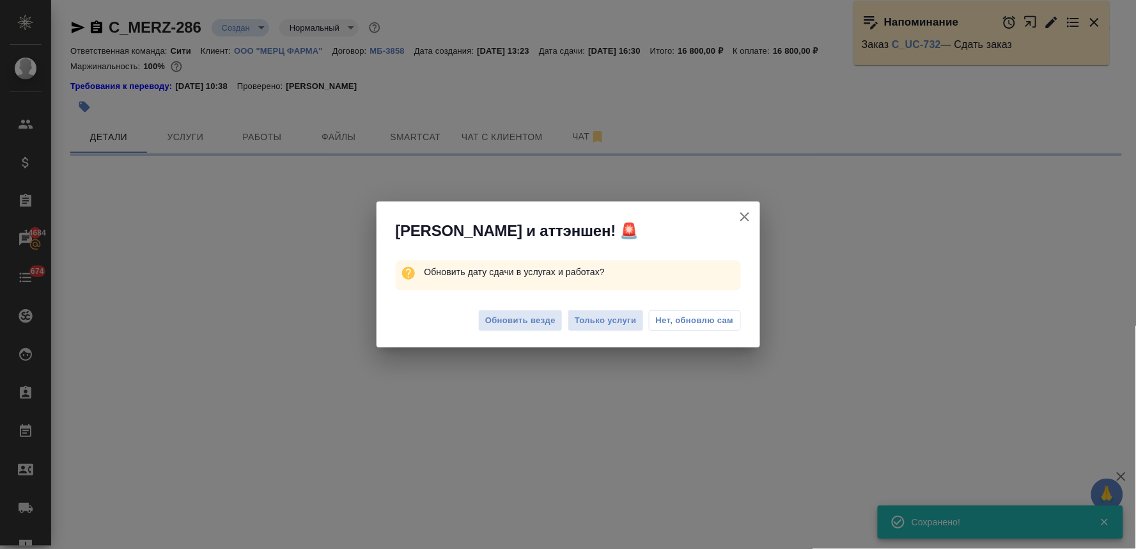
select select "RU"
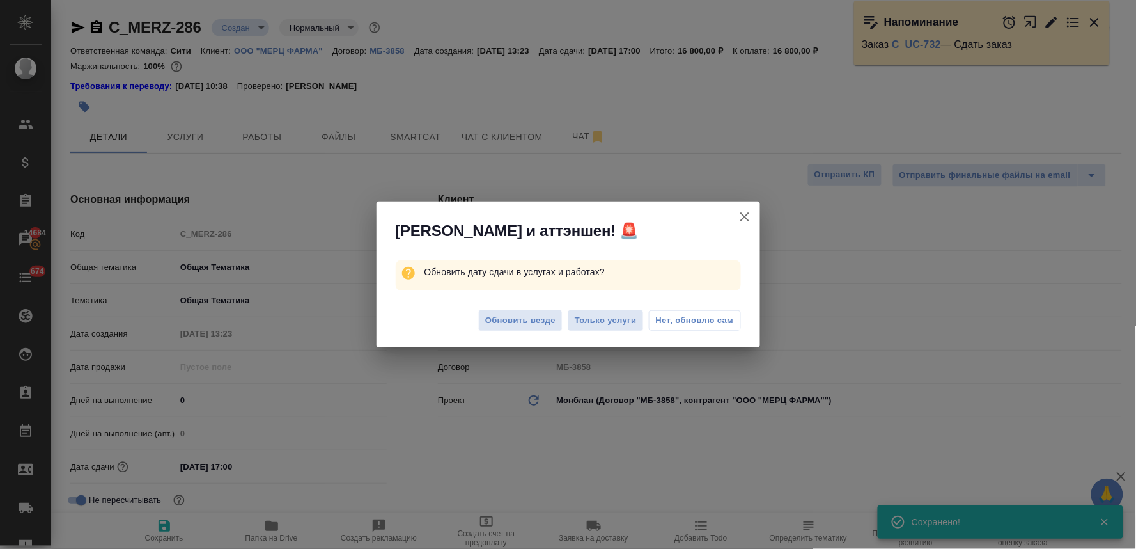
type textarea "x"
click at [551, 327] on span "Обновить везде" at bounding box center [520, 320] width 70 height 15
type textarea "x"
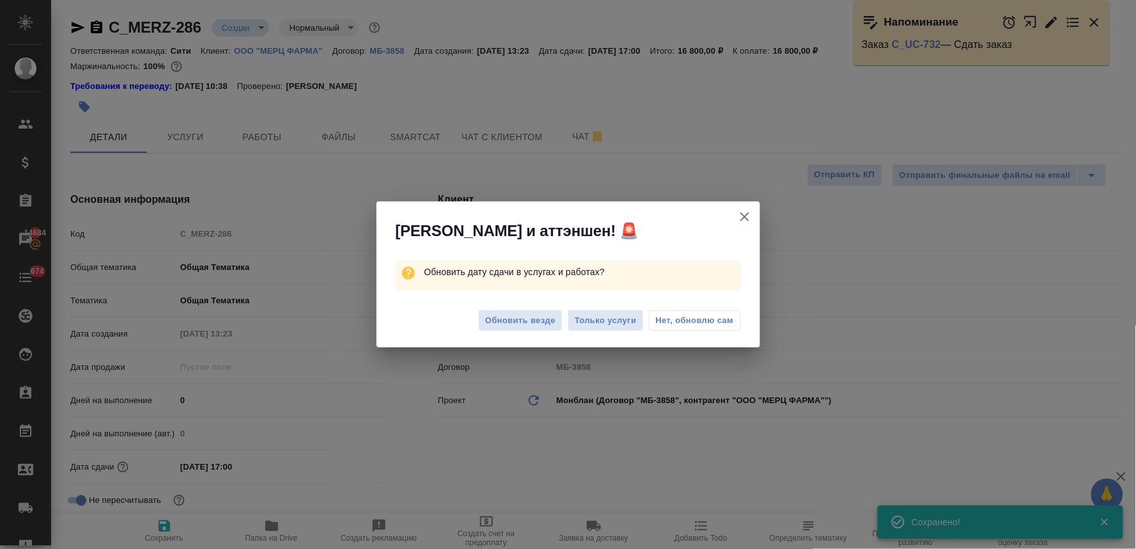
type textarea "x"
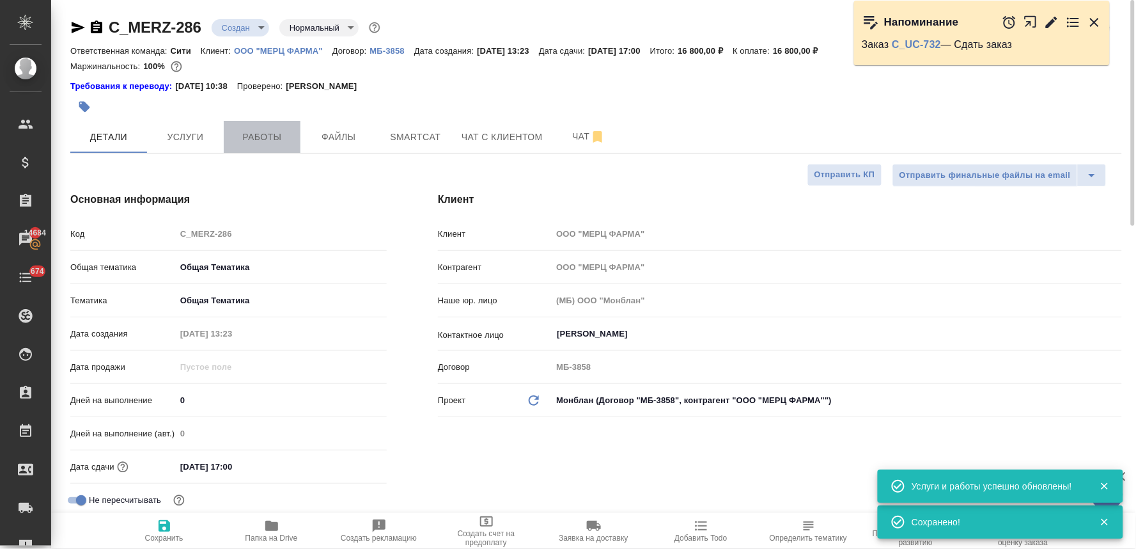
click at [276, 137] on span "Работы" at bounding box center [261, 137] width 61 height 16
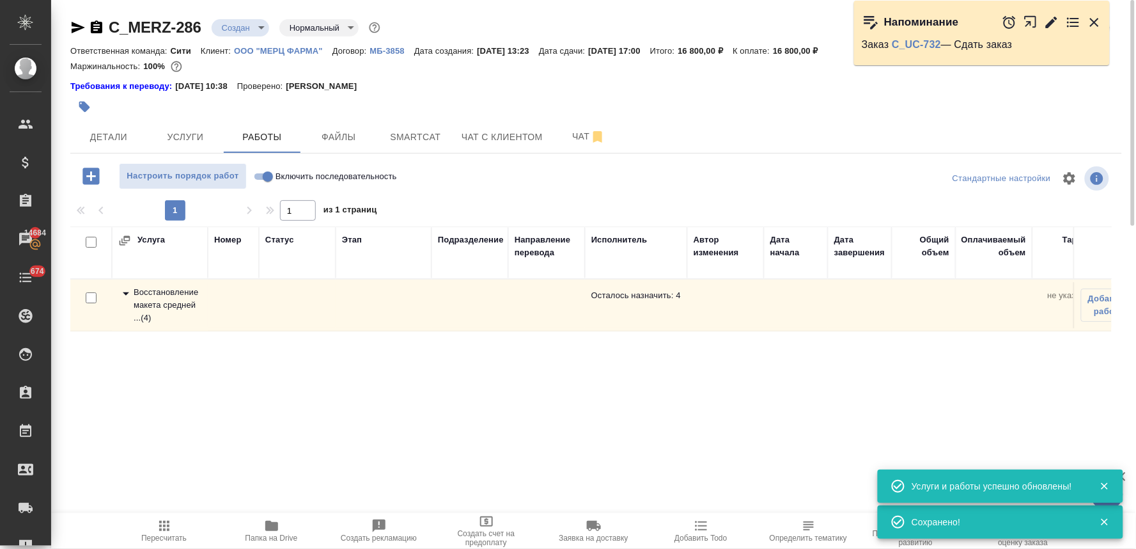
click at [157, 305] on div "Восстановление макета средней ... ( 4 )" at bounding box center [159, 305] width 83 height 38
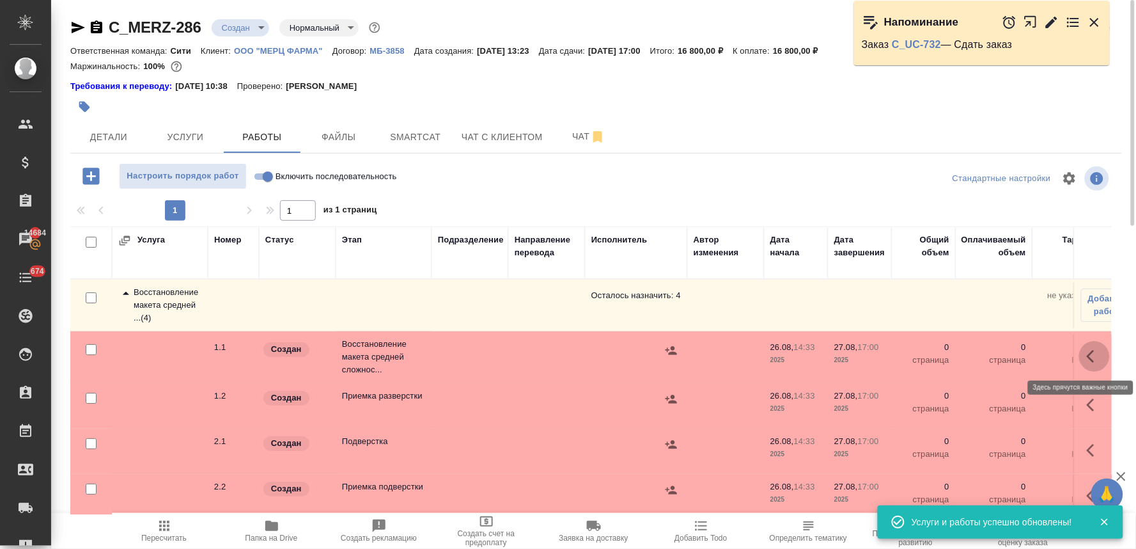
click at [1087, 354] on icon "button" at bounding box center [1094, 355] width 15 height 15
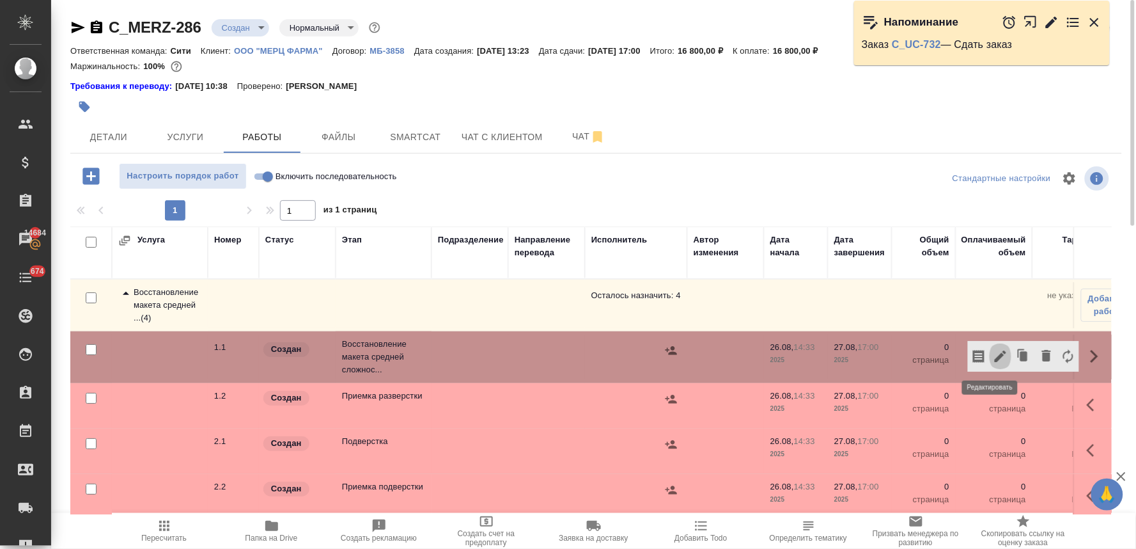
click at [995, 356] on icon "button" at bounding box center [1001, 356] width 12 height 12
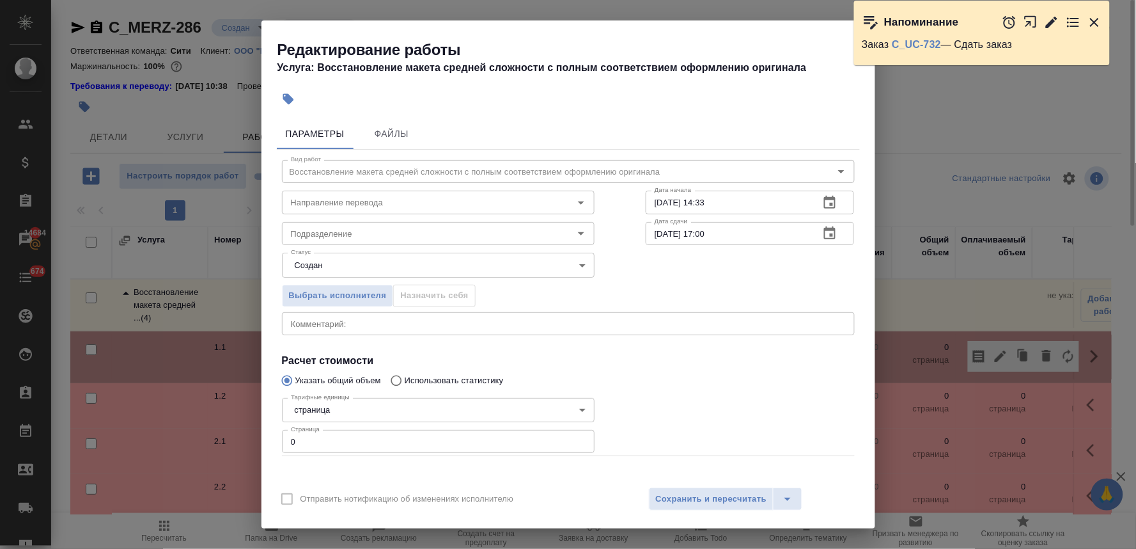
drag, startPoint x: 655, startPoint y: 446, endPoint x: 622, endPoint y: 414, distance: 45.2
click at [655, 446] on div "Тарифных единиц 0 страница Итого 0 RUB" at bounding box center [750, 489] width 260 height 87
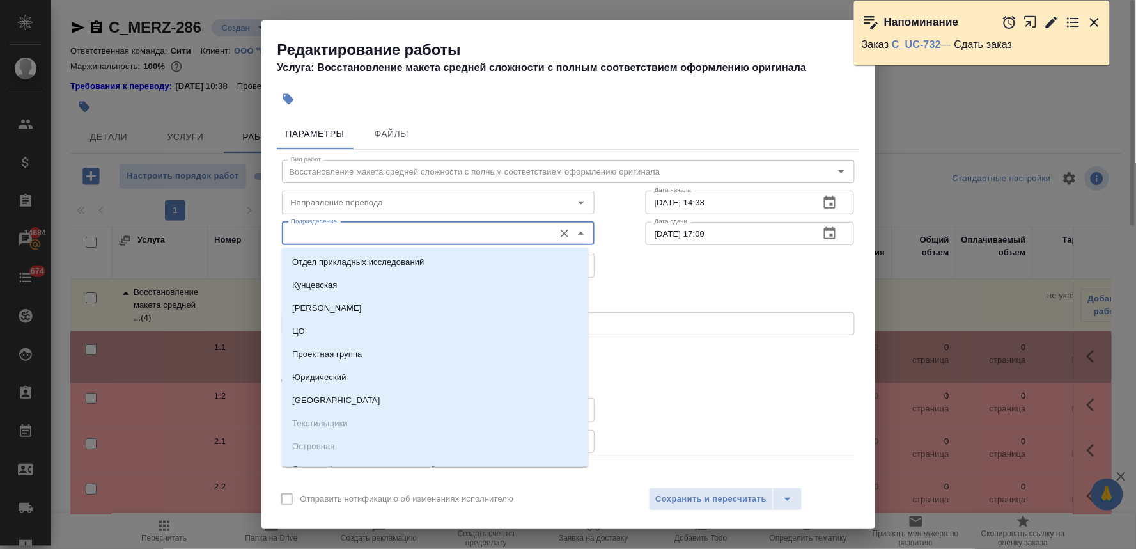
click at [325, 231] on input "Подразделение" at bounding box center [417, 233] width 262 height 15
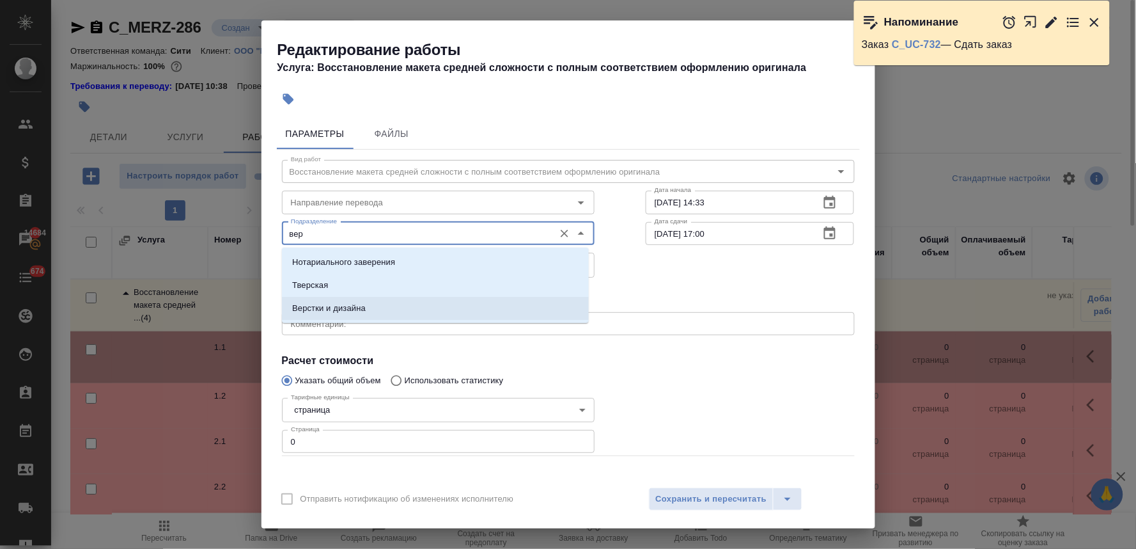
click at [358, 304] on p "Верстки и дизайна" at bounding box center [329, 308] width 74 height 13
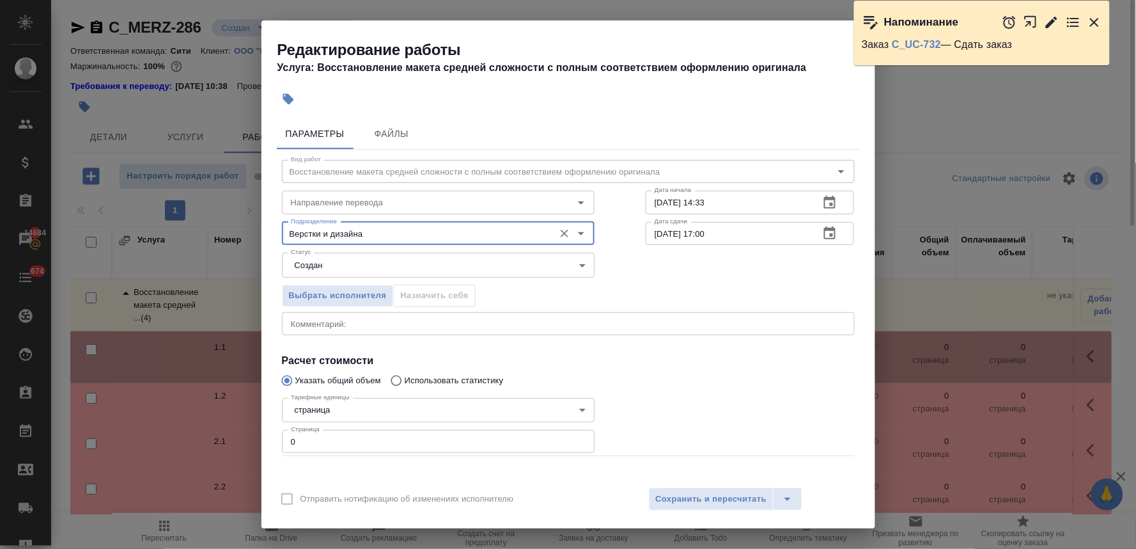
type input "Верстки и дизайна"
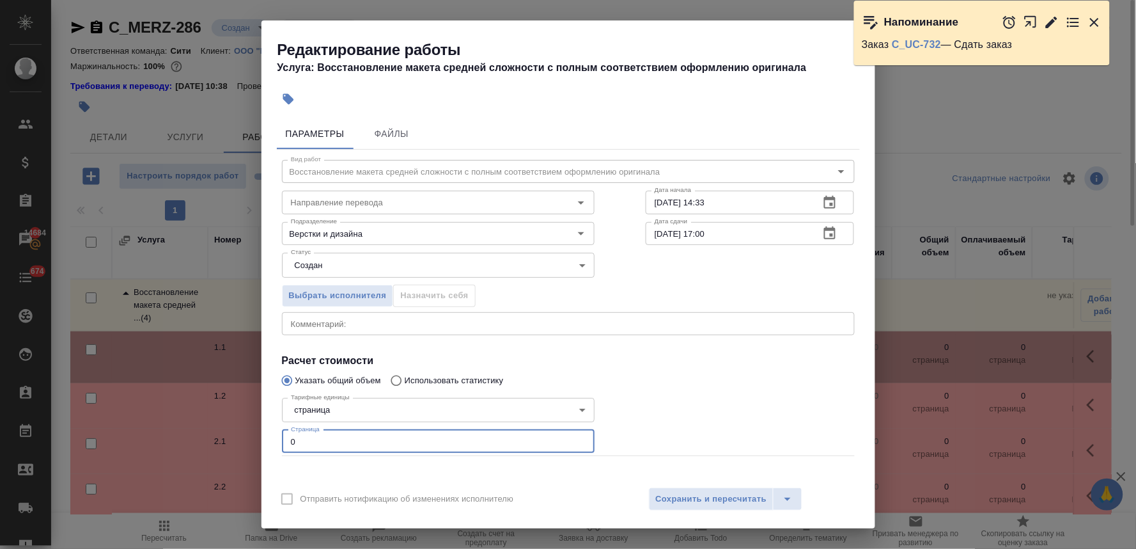
drag, startPoint x: 306, startPoint y: 440, endPoint x: 270, endPoint y: 438, distance: 35.9
click at [270, 444] on div "Параметры Файлы Вид работ Восстановление макета средней сложности с полным соот…" at bounding box center [569, 296] width 614 height 366
type input "100"
click at [685, 494] on span "Сохранить и пересчитать" at bounding box center [711, 499] width 111 height 15
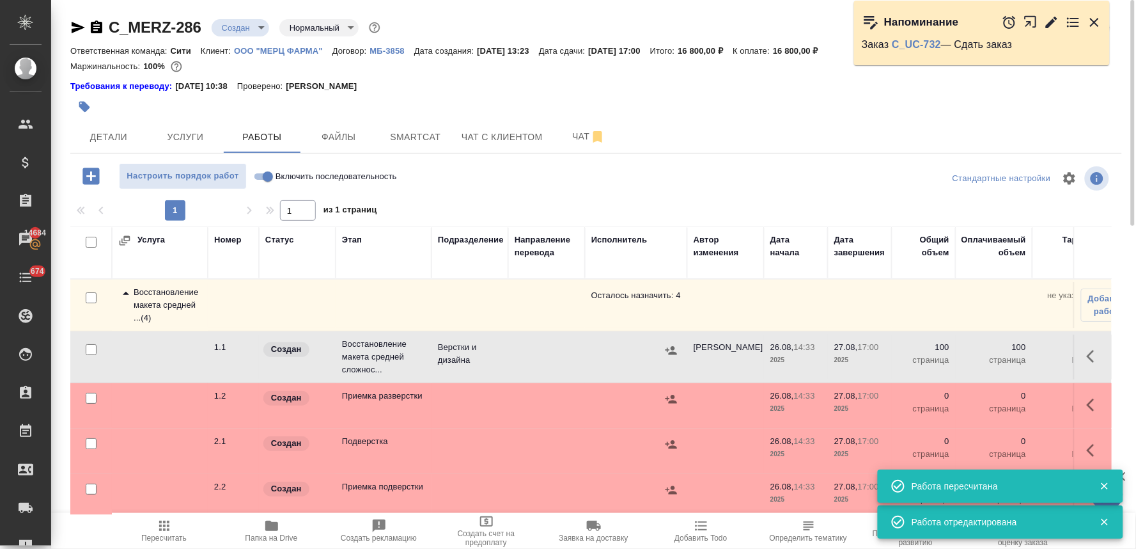
click at [1012, 125] on div "Детали Услуги Работы Файлы Smartcat Чат с клиентом Чат" at bounding box center [596, 137] width 1052 height 32
click at [250, 31] on body "🙏 .cls-1 fill:#fff; AWATERA Lyamina Nadezhda Клиенты Спецификации Заказы 14684 …" at bounding box center [568, 274] width 1136 height 549
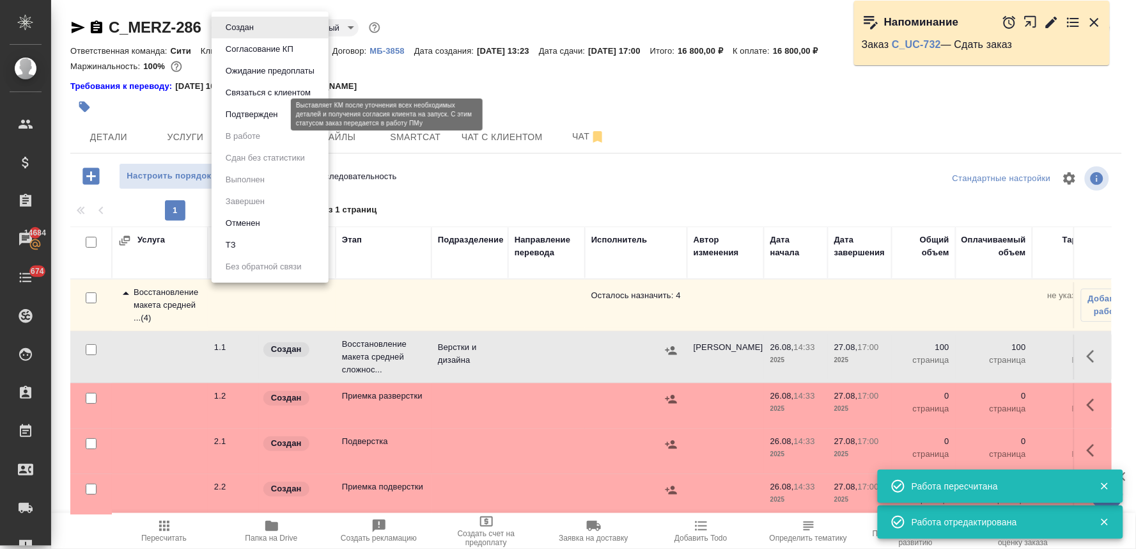
click at [260, 113] on button "Подтвержден" at bounding box center [252, 114] width 60 height 14
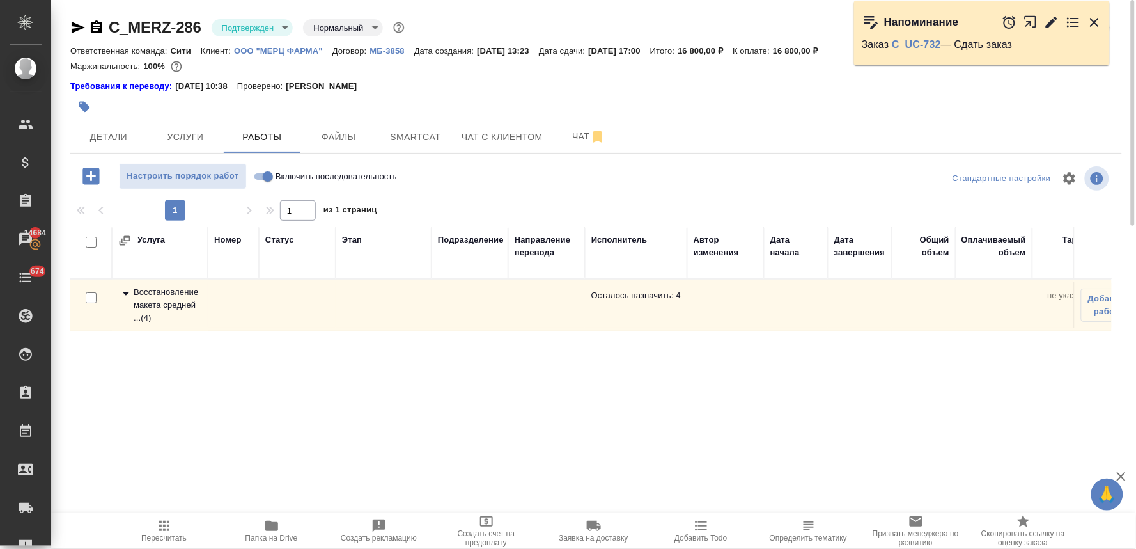
click at [164, 294] on div "Восстановление макета средней ... ( 4 )" at bounding box center [159, 305] width 83 height 38
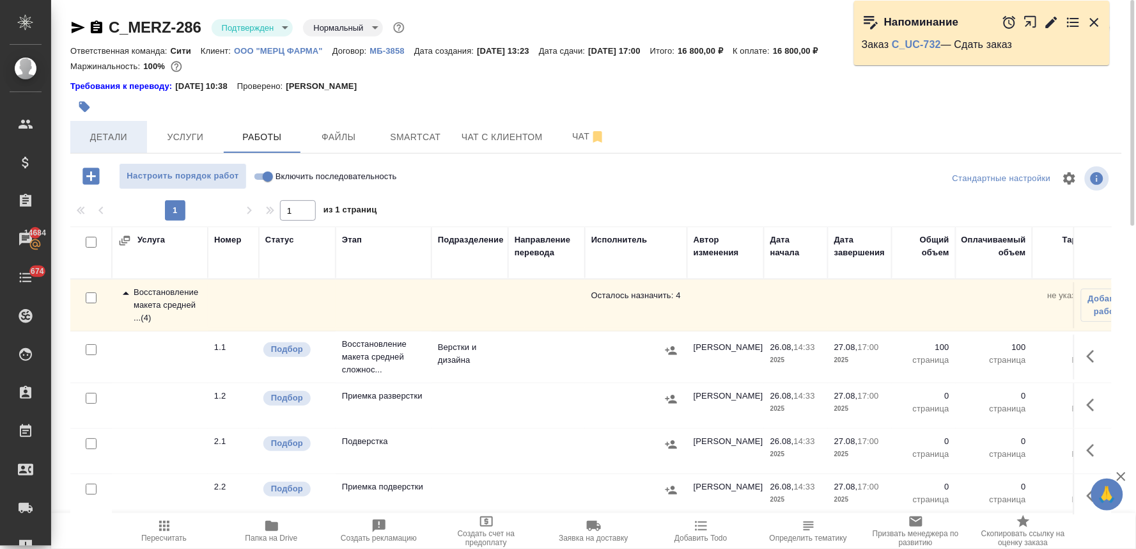
click at [100, 136] on span "Детали" at bounding box center [108, 137] width 61 height 16
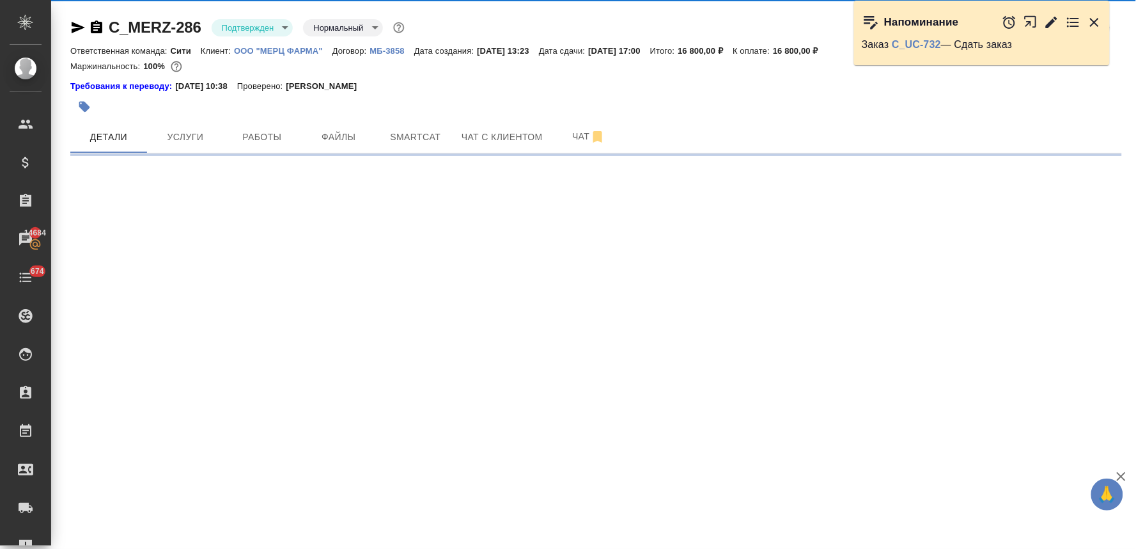
select select "RU"
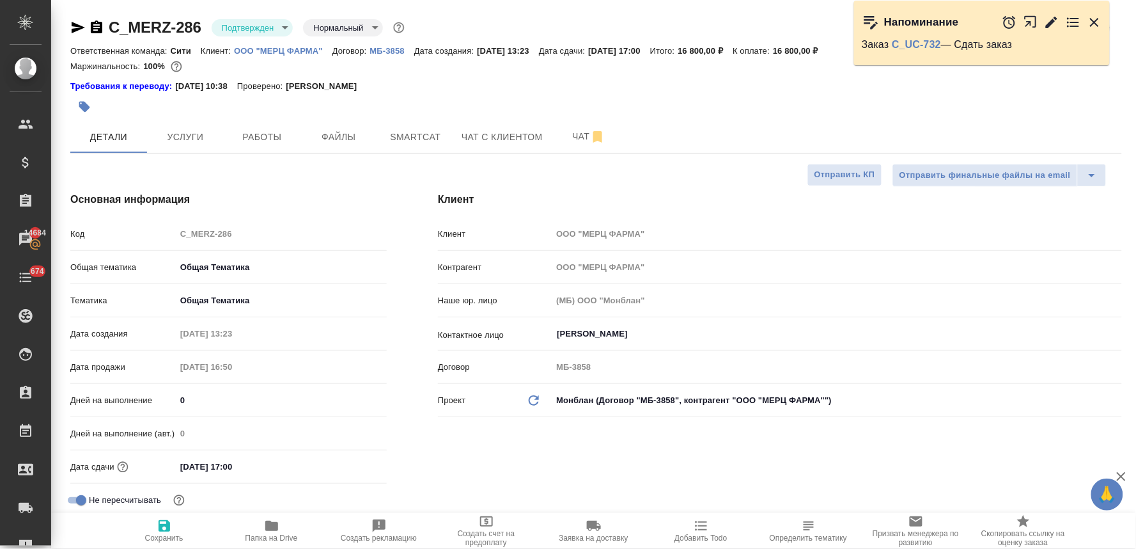
type textarea "x"
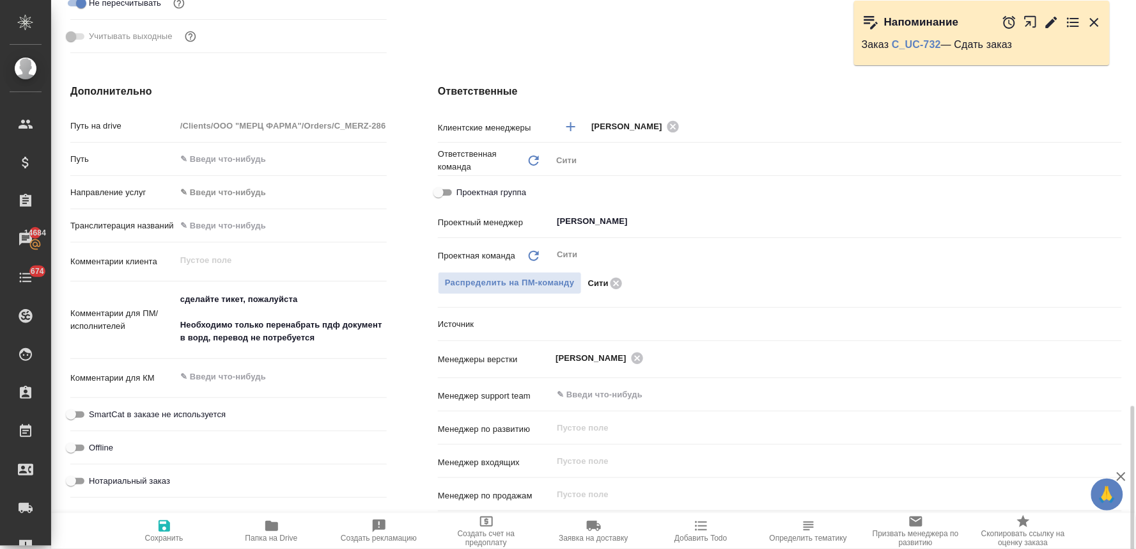
scroll to position [784, 0]
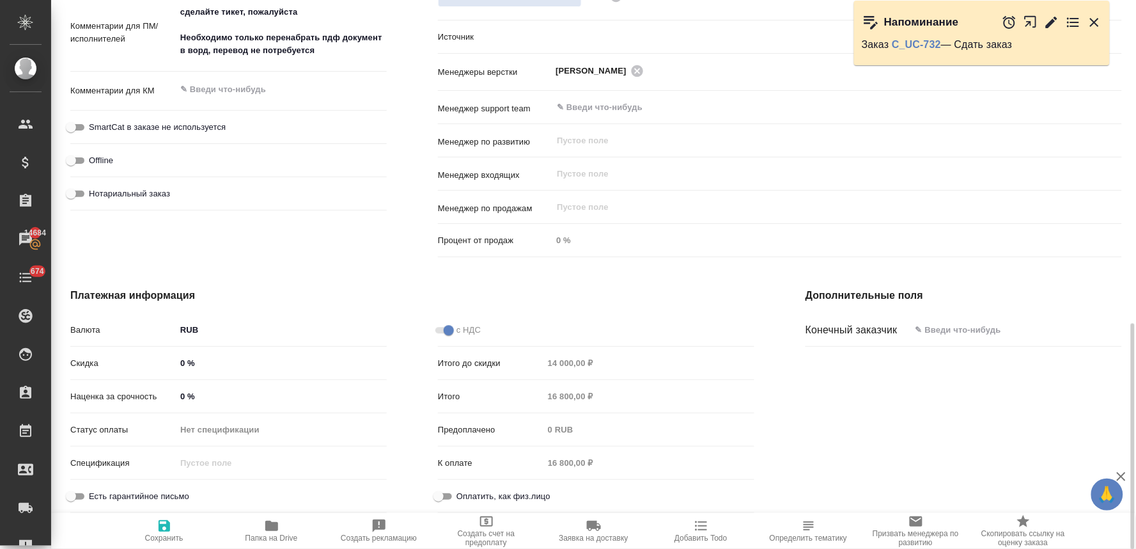
click at [968, 333] on input "text" at bounding box center [1016, 329] width 211 height 19
type textarea "x"
type input "Фи"
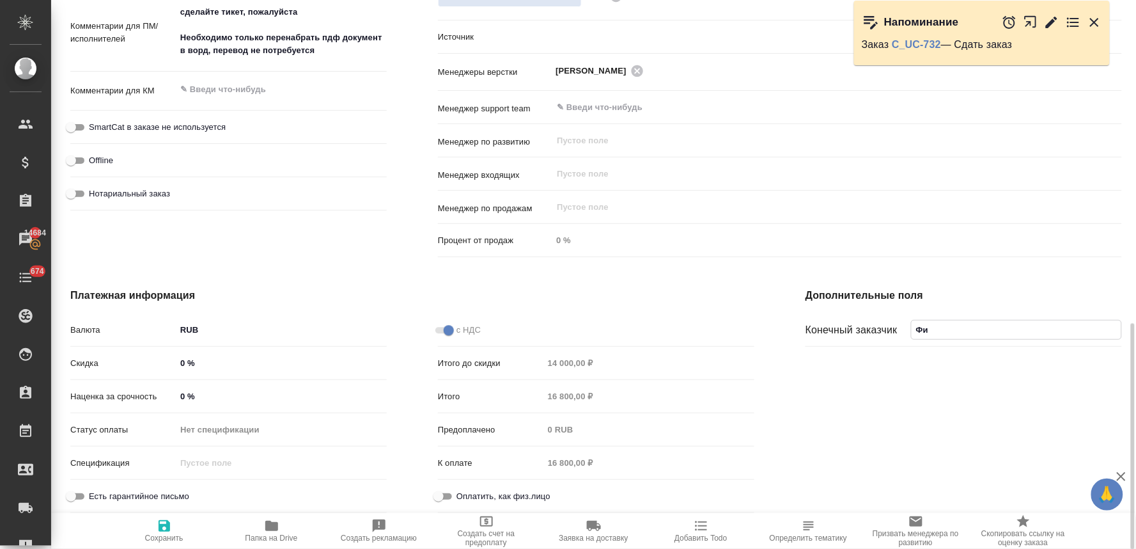
type textarea "x"
type input "Фил"
type textarea "x"
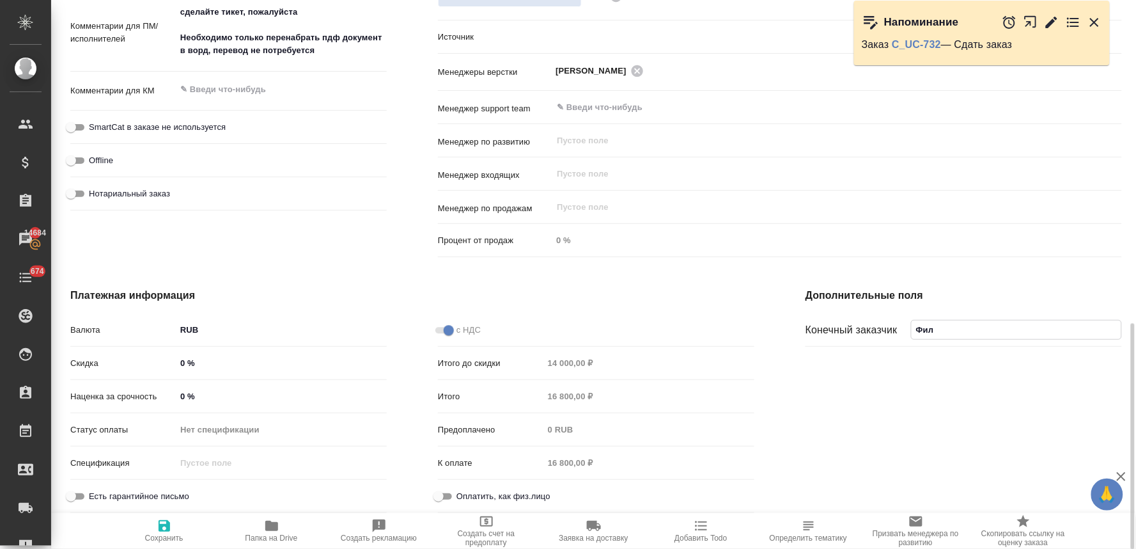
type textarea "x"
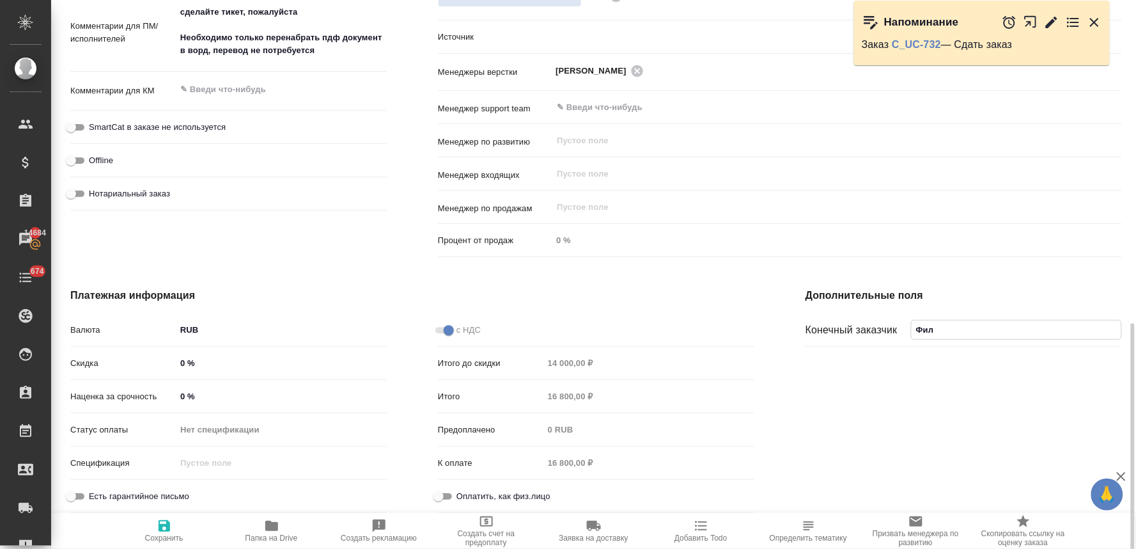
type input "Филь"
type textarea "x"
type input "Филь"
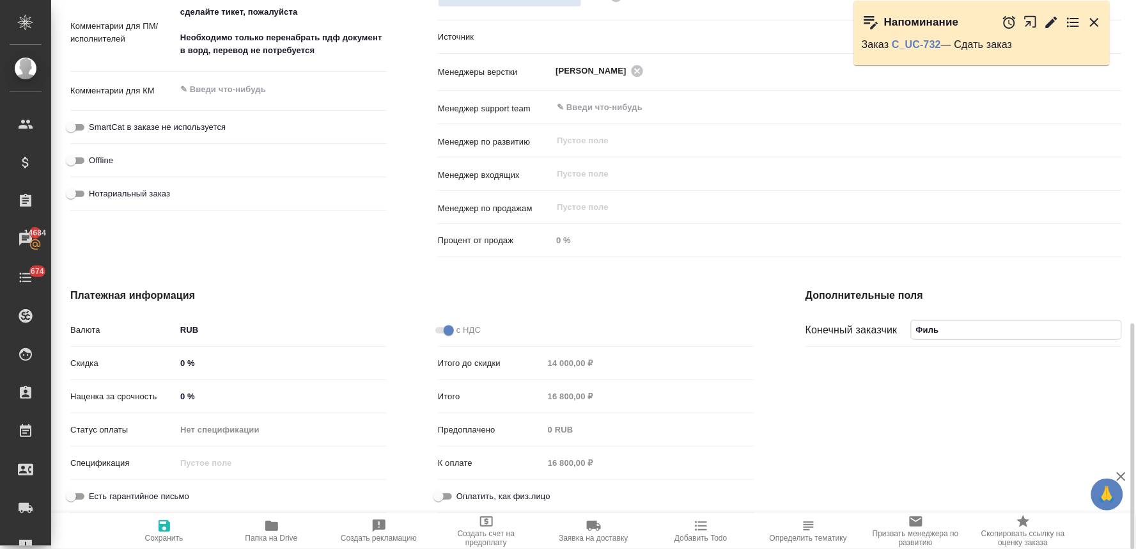
type textarea "x"
type input "Филь Юл"
type textarea "x"
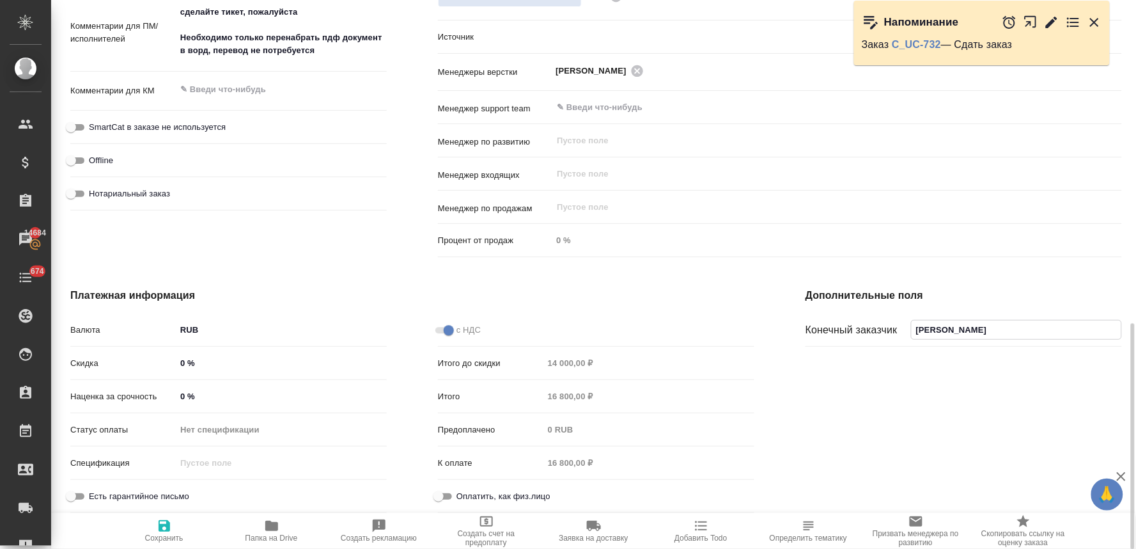
type textarea "x"
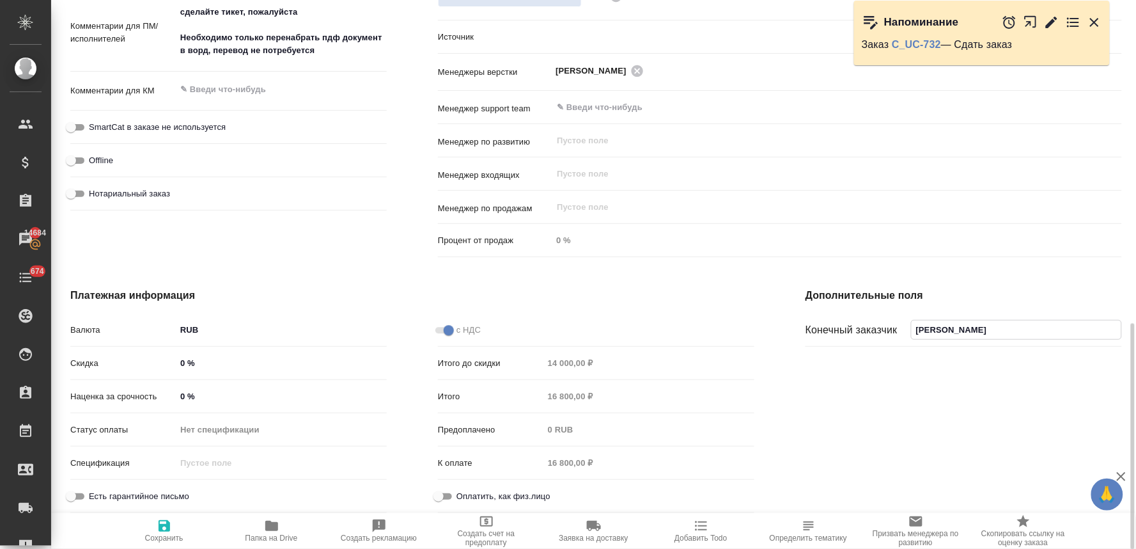
type input "Филь Юли"
type textarea "x"
type input "Филь Юлия"
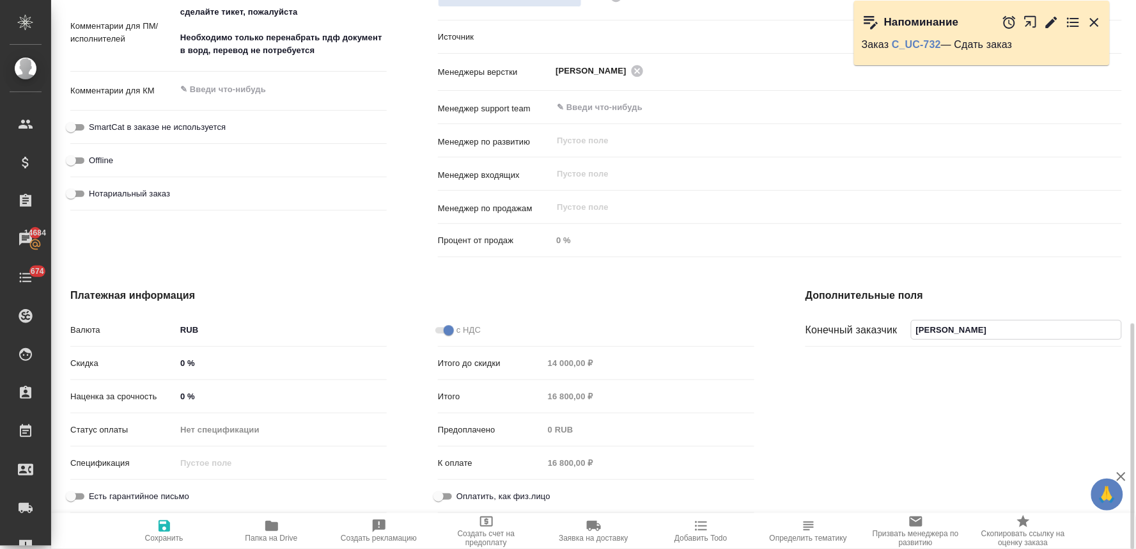
type textarea "x"
type input "Филь Юлия,"
type textarea "x"
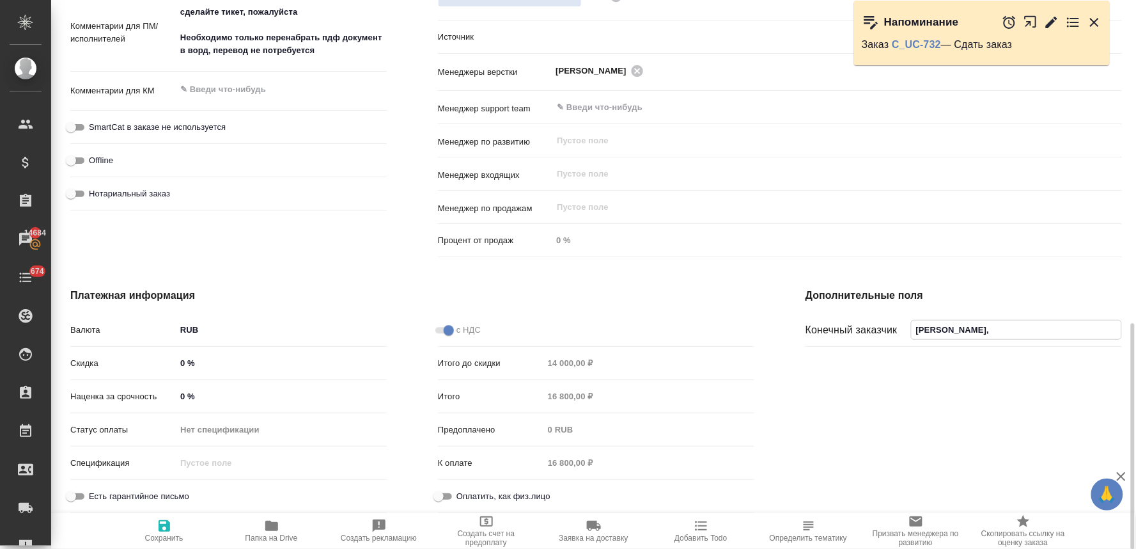
type textarea "x"
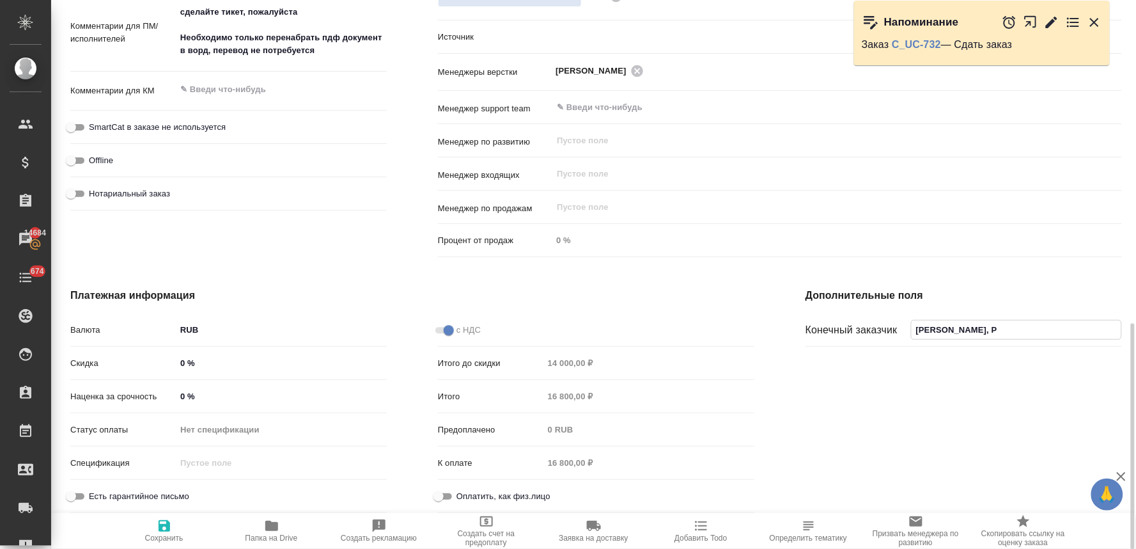
type input "Филь Юлия, PR"
type textarea "x"
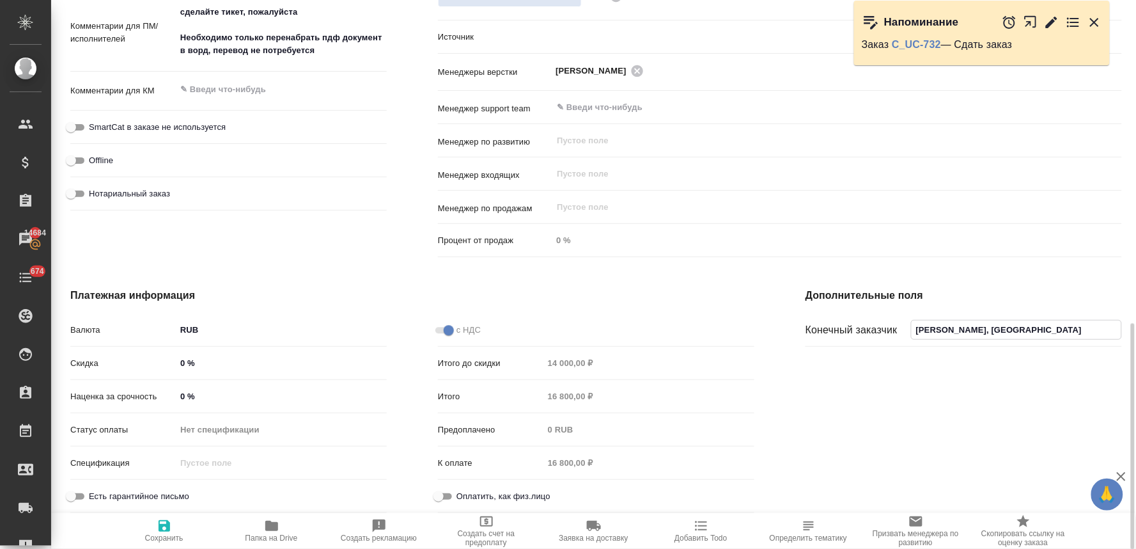
type textarea "x"
type input "Филь Юлия, PR3"
type textarea "x"
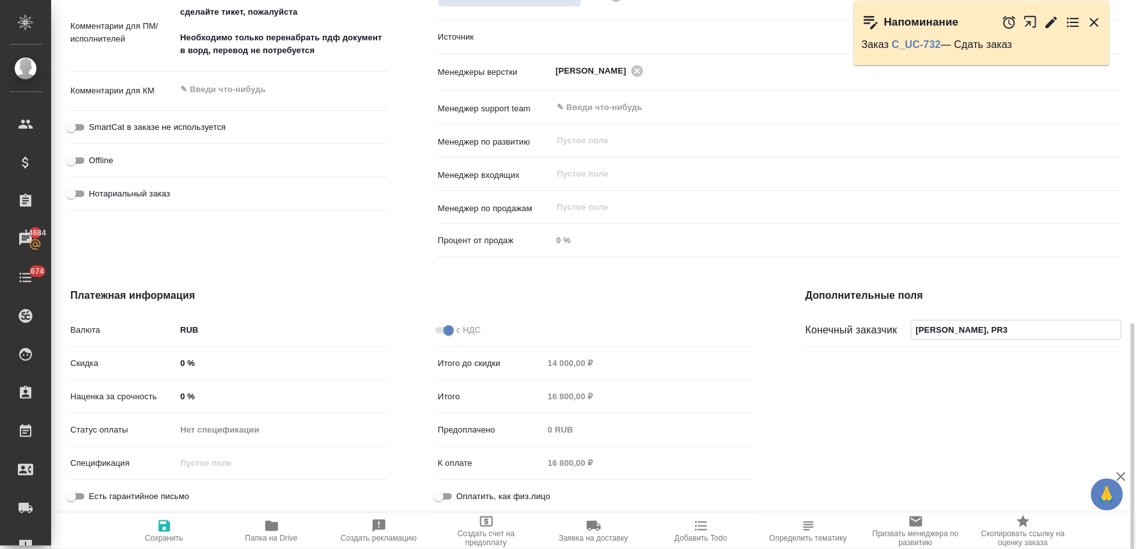
type textarea "x"
type input "Филь Юлия, PR30"
type textarea "x"
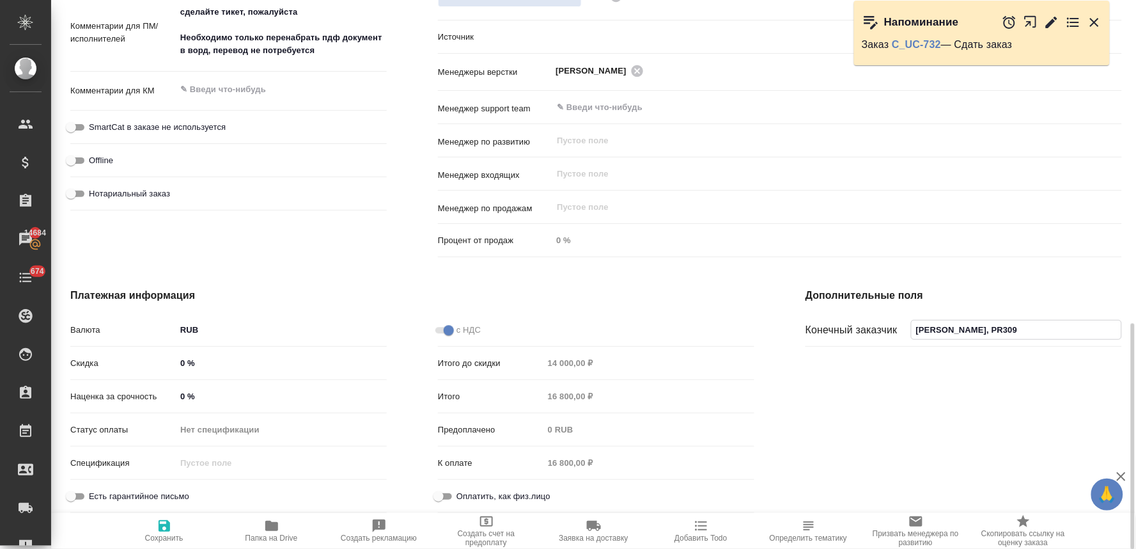
type input "Филь Юлия, PR3090"
type textarea "x"
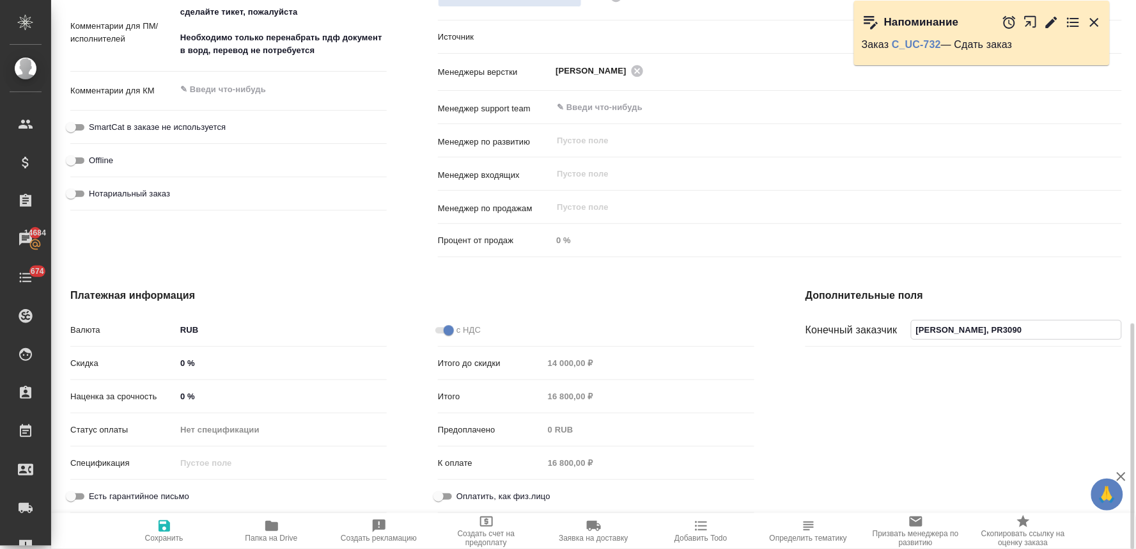
type textarea "x"
type input "Филь Юлия, PR30900"
type textarea "x"
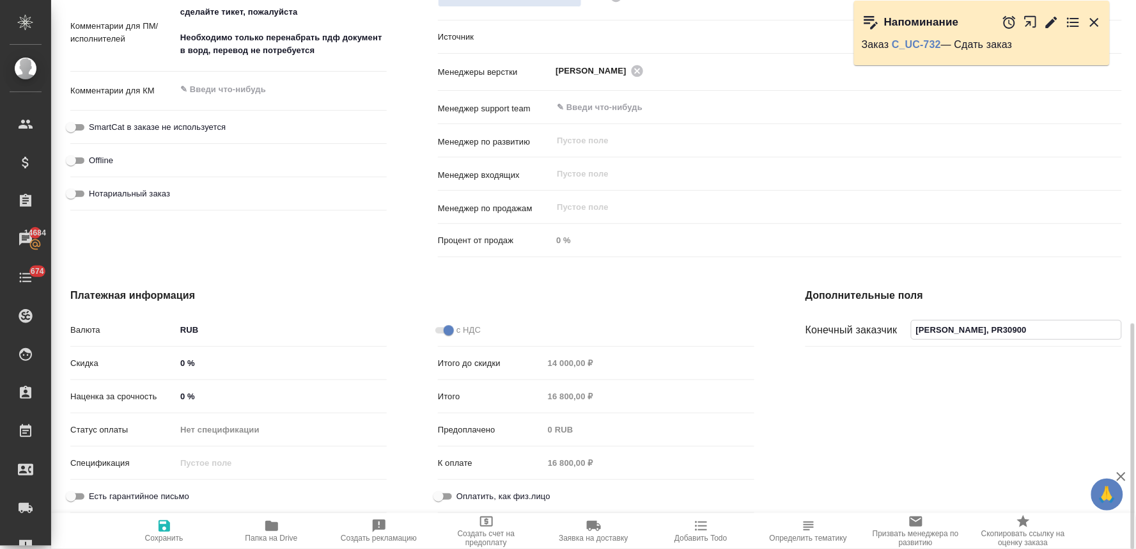
type textarea "x"
drag, startPoint x: 1018, startPoint y: 329, endPoint x: 857, endPoint y: 312, distance: 162.0
click at [857, 312] on div "Дополнительные поля Конечный заказчик Филь Юлия, PR309003" at bounding box center [964, 402] width 368 height 281
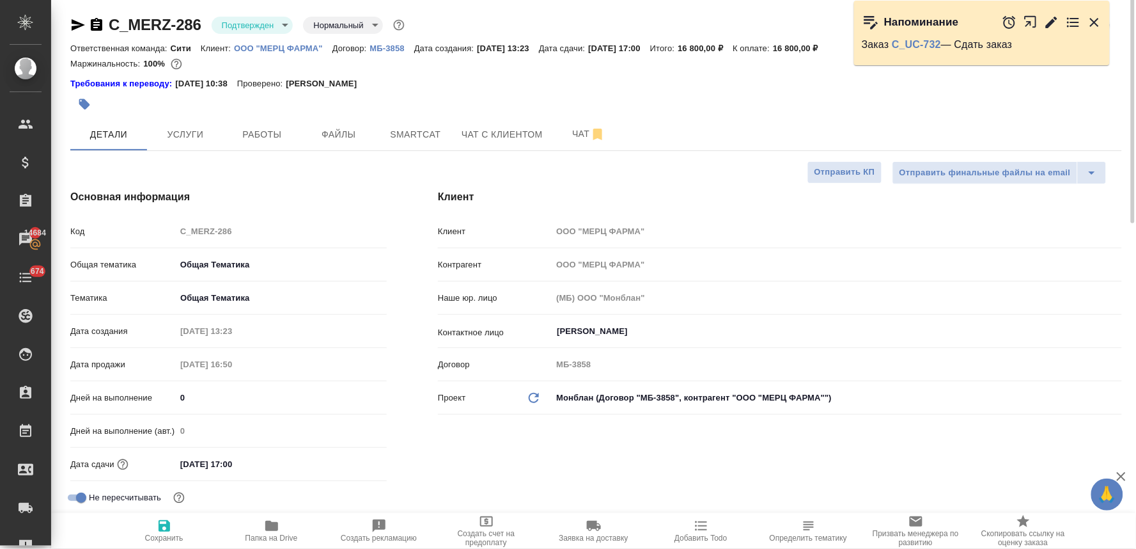
scroll to position [0, 0]
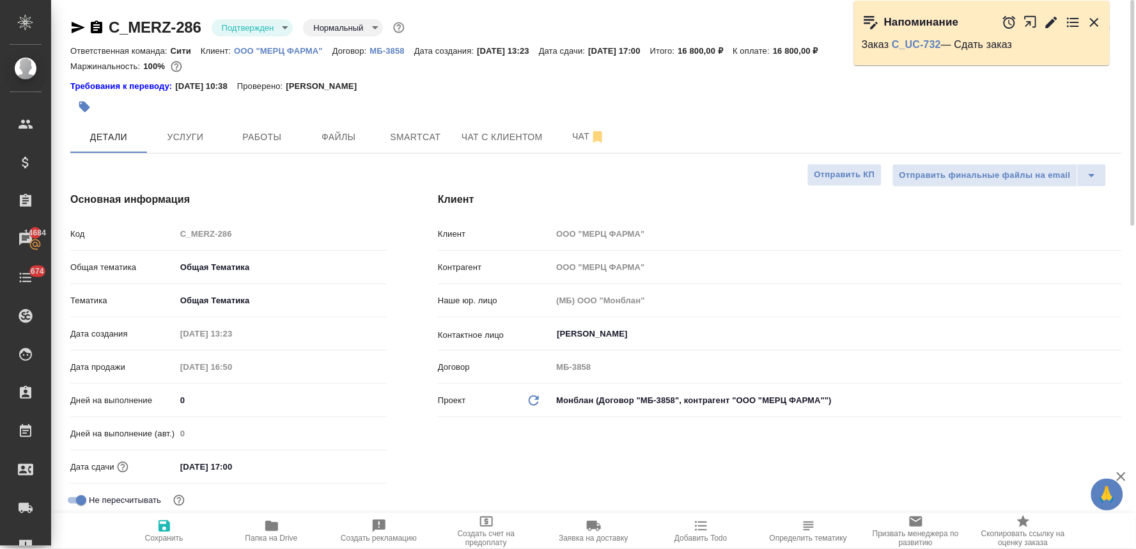
type input "Филь Юлия, PR309003"
click at [158, 531] on icon "button" at bounding box center [164, 525] width 15 height 15
type textarea "x"
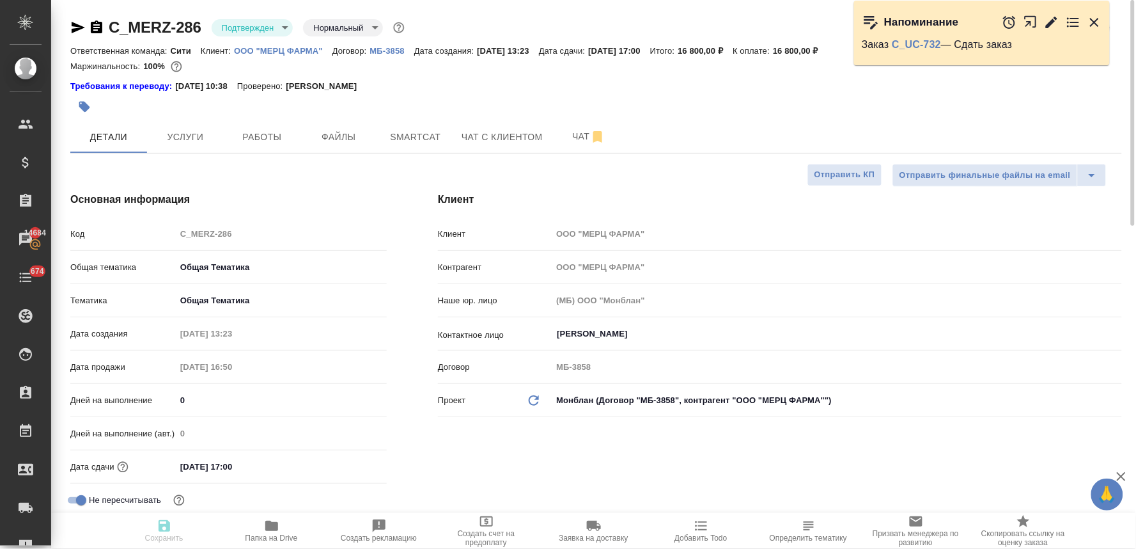
type textarea "x"
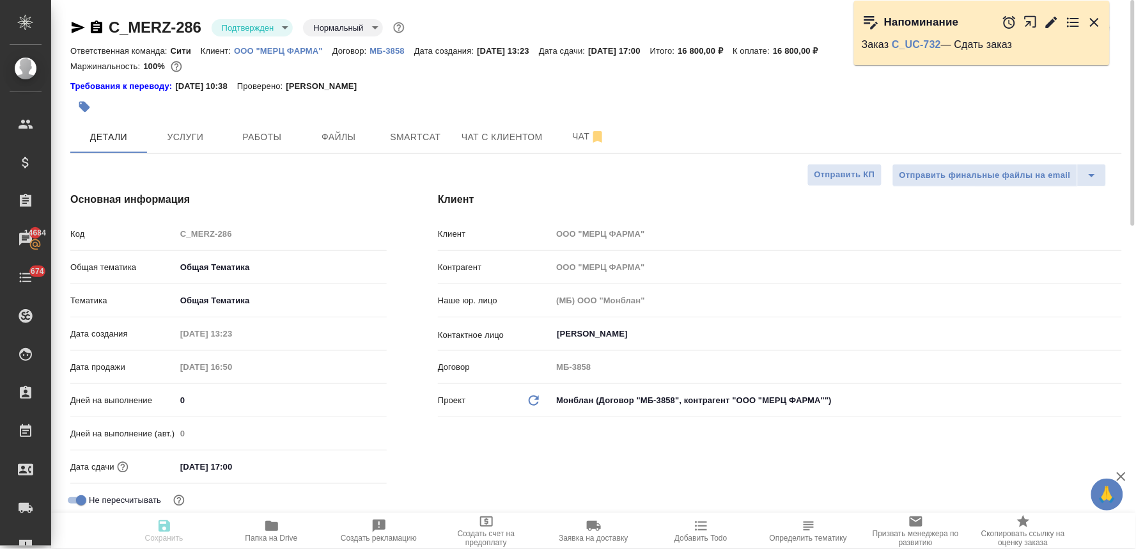
type textarea "x"
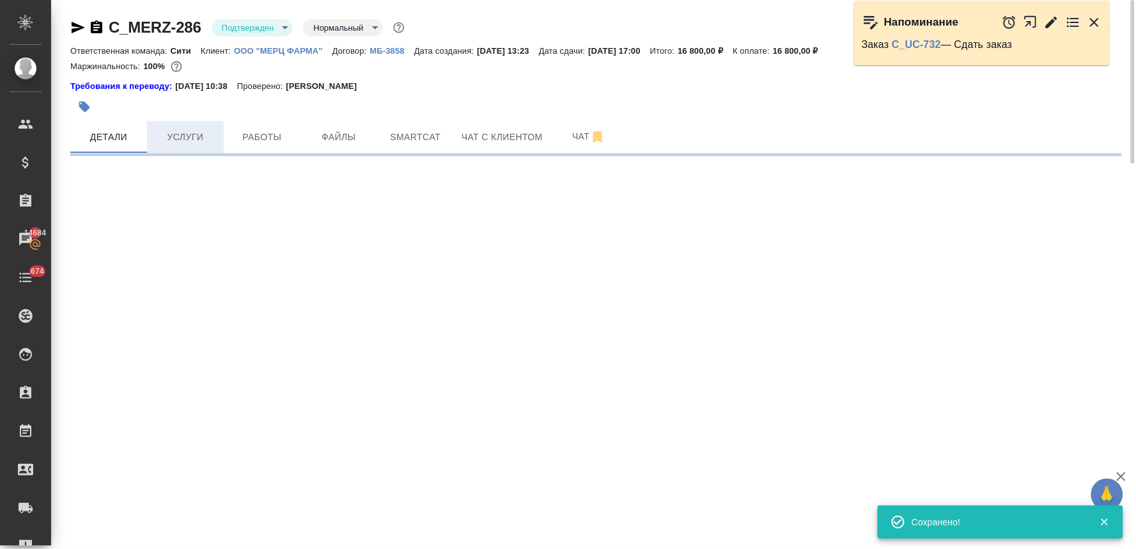
click at [191, 131] on span "Услуги" at bounding box center [185, 137] width 61 height 16
select select "RU"
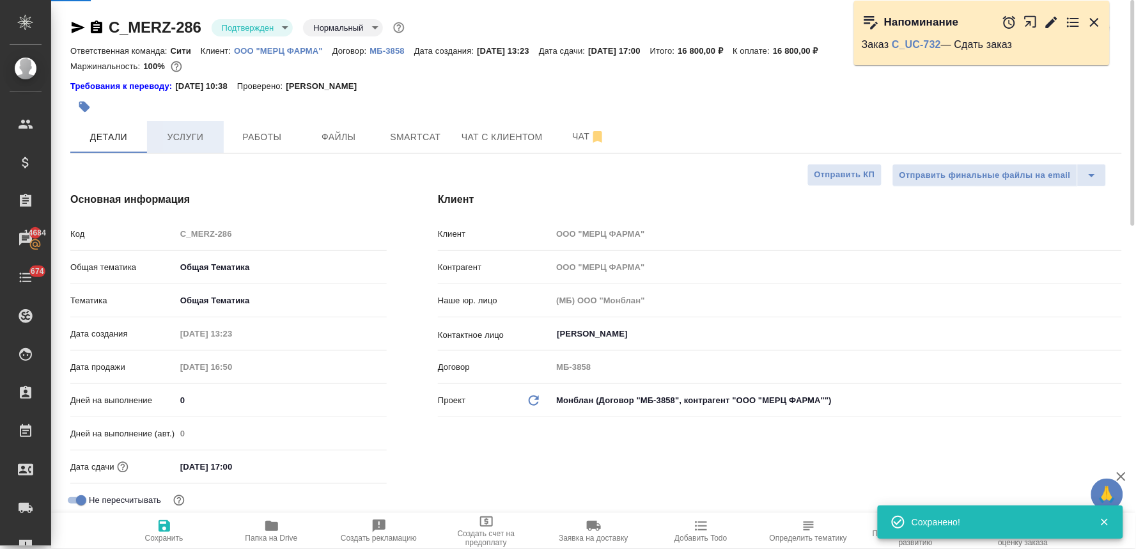
type textarea "x"
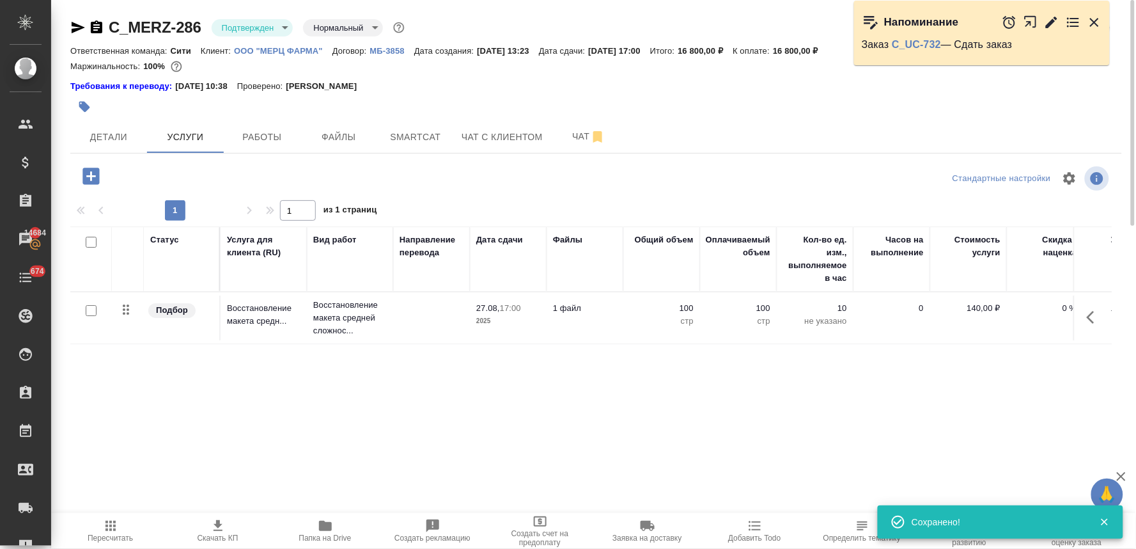
click at [258, 308] on p "Восстановление макета средн..." at bounding box center [264, 315] width 74 height 26
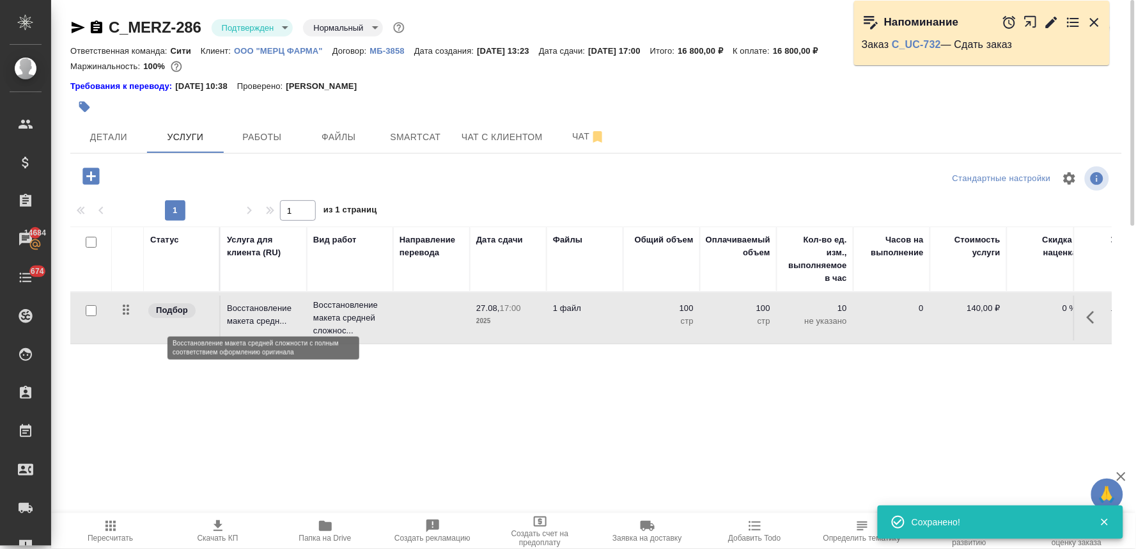
click at [258, 308] on p "Восстановление макета средн..." at bounding box center [264, 315] width 74 height 26
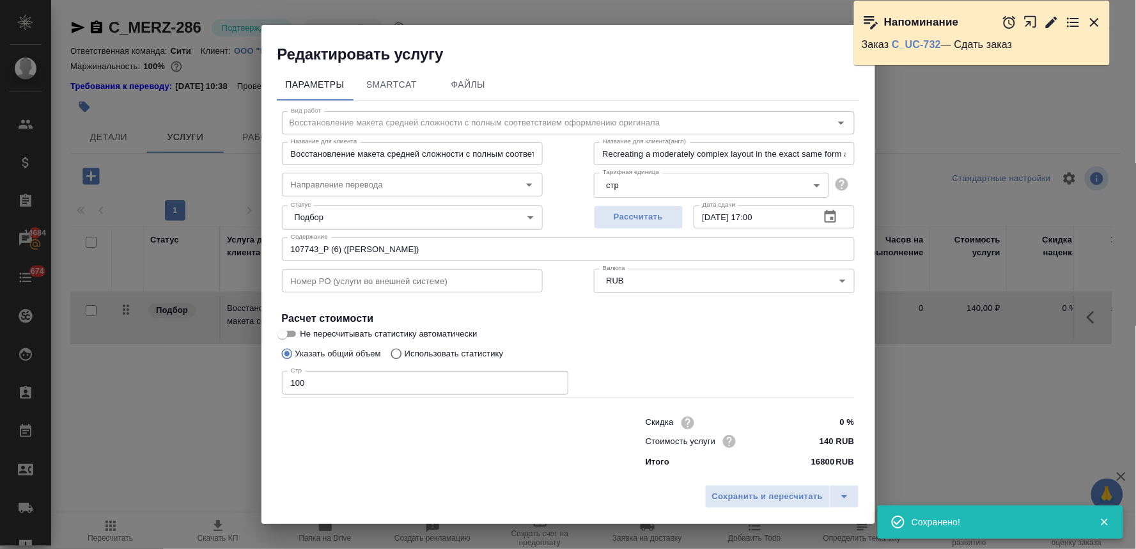
click at [440, 248] on input "107743_P (6) (Филь Юлия)" at bounding box center [568, 248] width 573 height 23
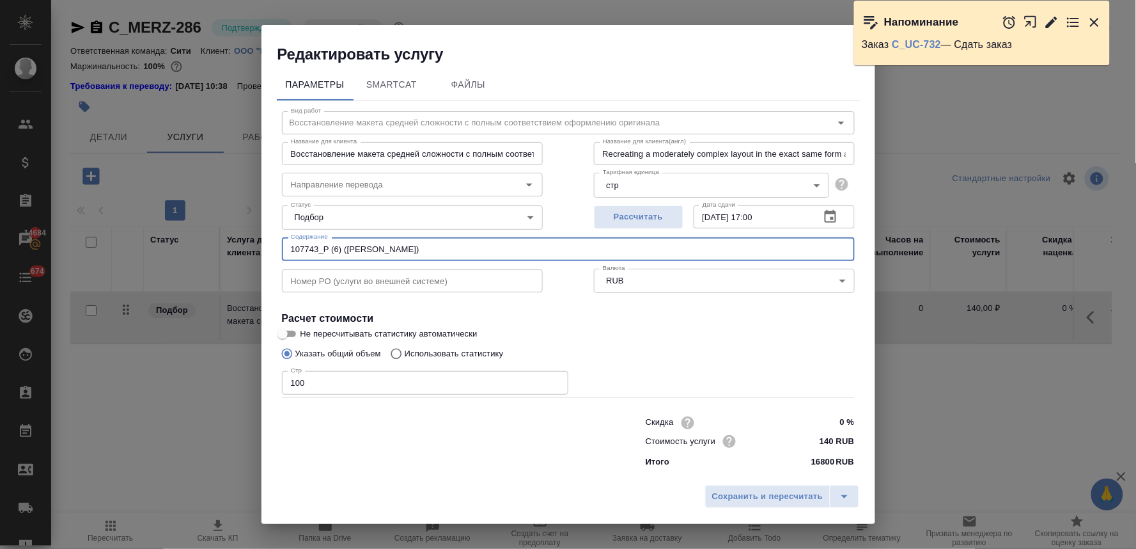
drag, startPoint x: 347, startPoint y: 249, endPoint x: 391, endPoint y: 247, distance: 43.6
click at [391, 247] on input "107743_P (6) (Филь Юлия)" at bounding box center [568, 248] width 573 height 23
paste input ", PR309003"
type input "107743_P (6) (Филь Юлия, PR309003)"
click at [735, 489] on span "Сохранить и пересчитать" at bounding box center [767, 496] width 111 height 15
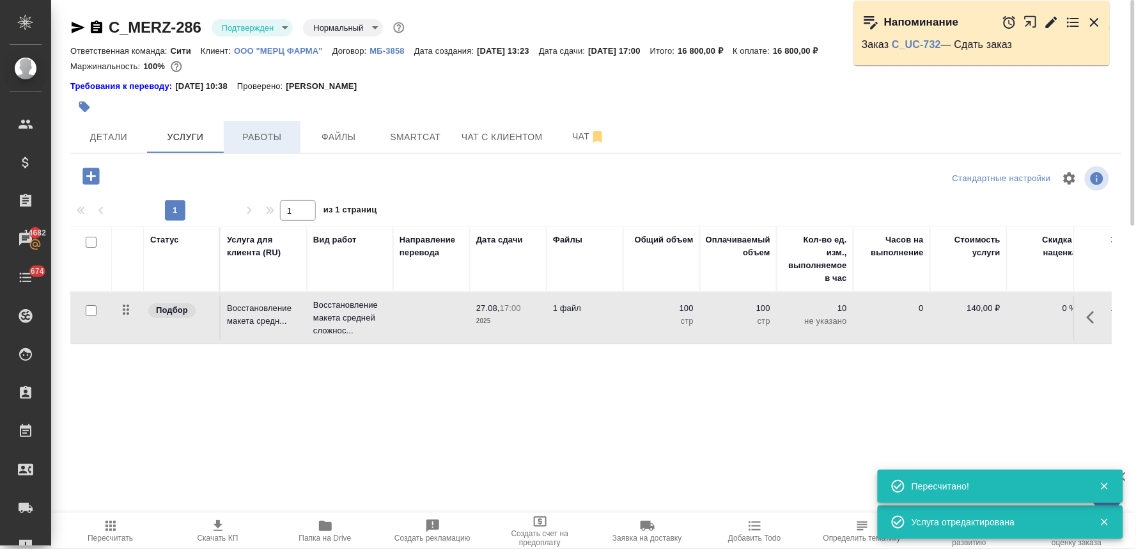
click at [270, 132] on span "Работы" at bounding box center [261, 137] width 61 height 16
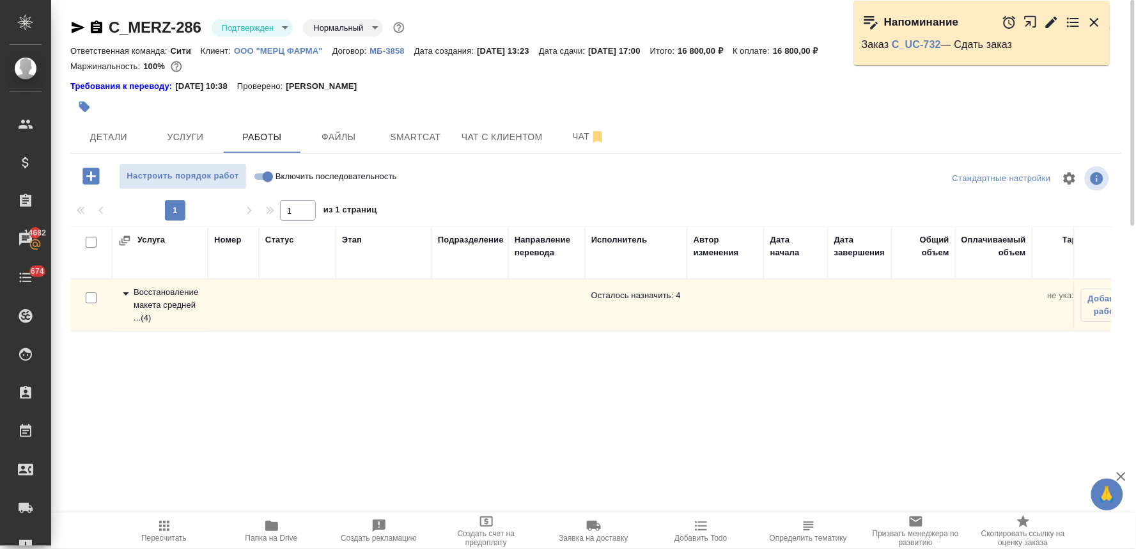
click at [169, 310] on div "Восстановление макета средней ... ( 4 )" at bounding box center [159, 305] width 83 height 38
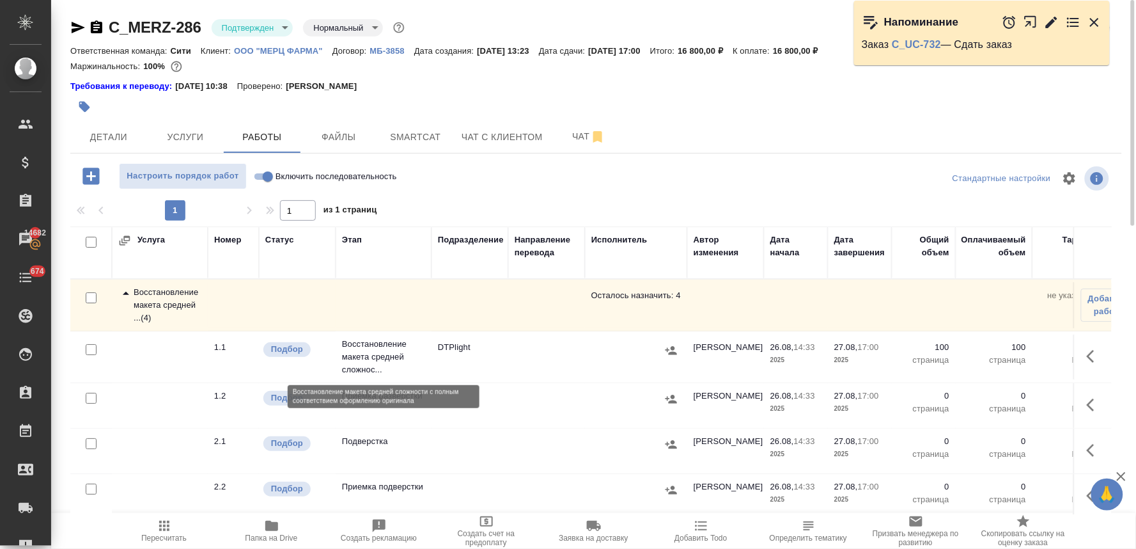
click at [366, 348] on p "Восстановление макета средней сложнос..." at bounding box center [383, 357] width 83 height 38
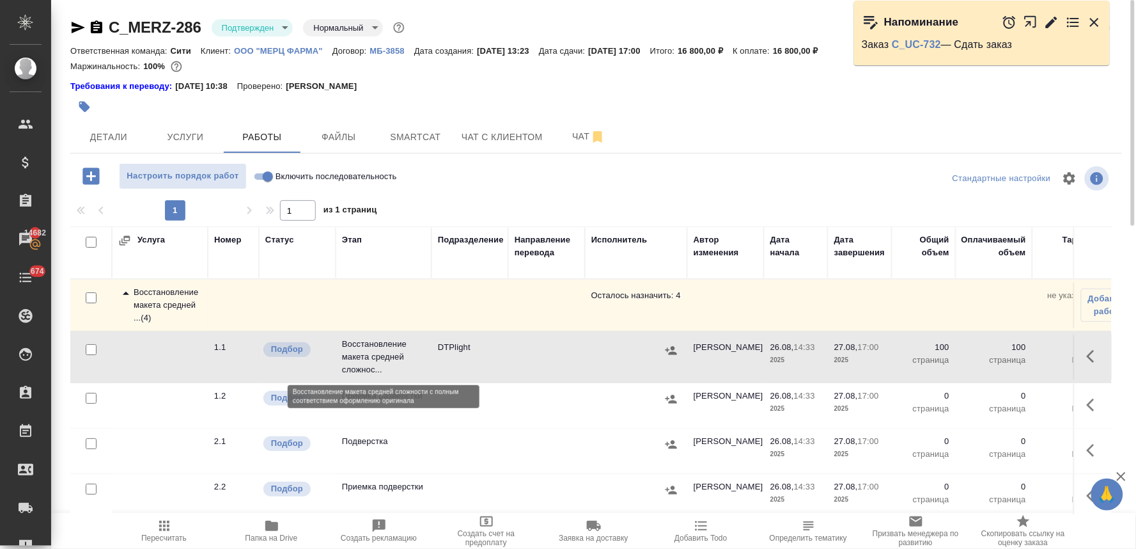
click at [366, 348] on p "Восстановление макета средней сложнос..." at bounding box center [383, 357] width 83 height 38
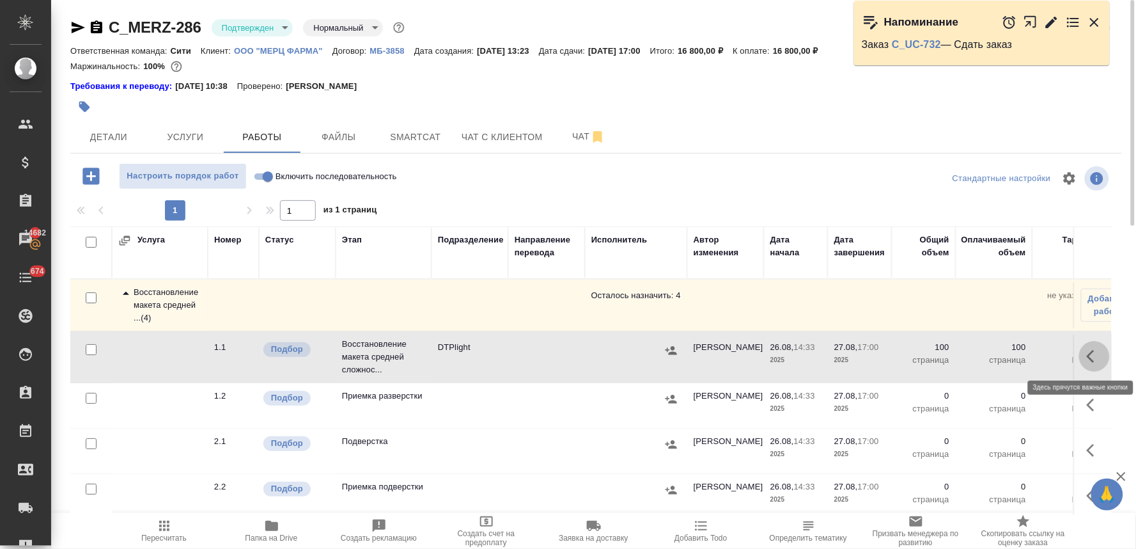
click at [1087, 350] on icon "button" at bounding box center [1094, 355] width 15 height 15
click at [993, 353] on icon "button" at bounding box center [1000, 355] width 15 height 15
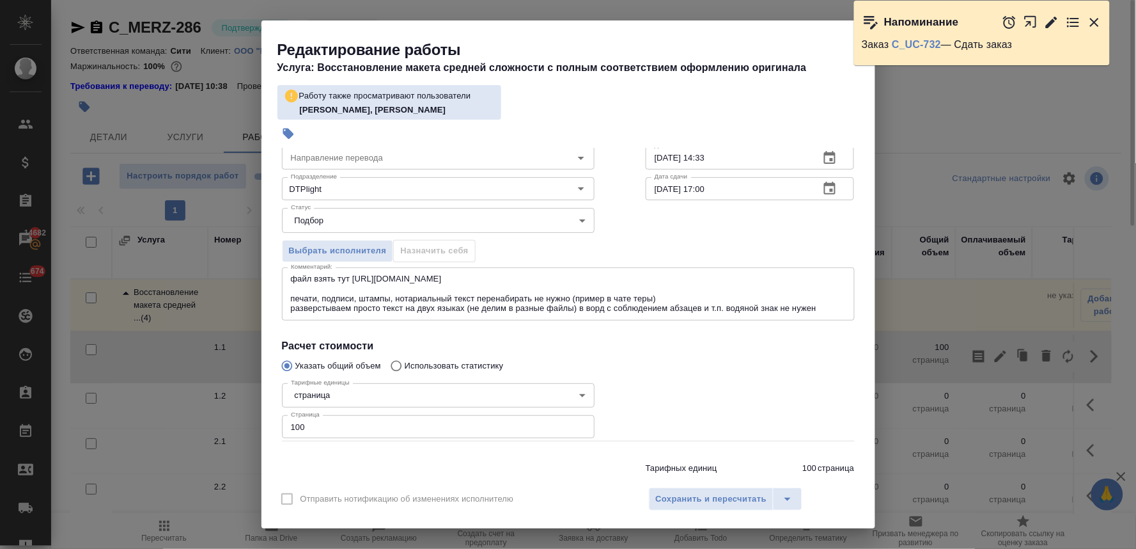
scroll to position [47, 0]
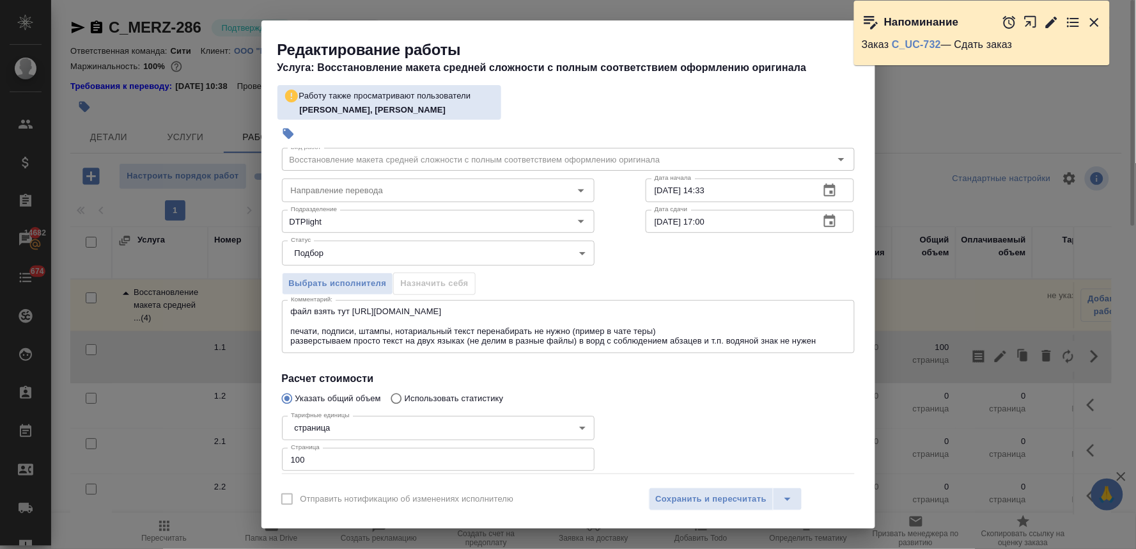
click at [909, 93] on div "Редактирование работы Услуга: Восстановление макета средней сложности с полным …" at bounding box center [568, 274] width 1136 height 549
click at [1096, 22] on icon "button" at bounding box center [1094, 22] width 9 height 9
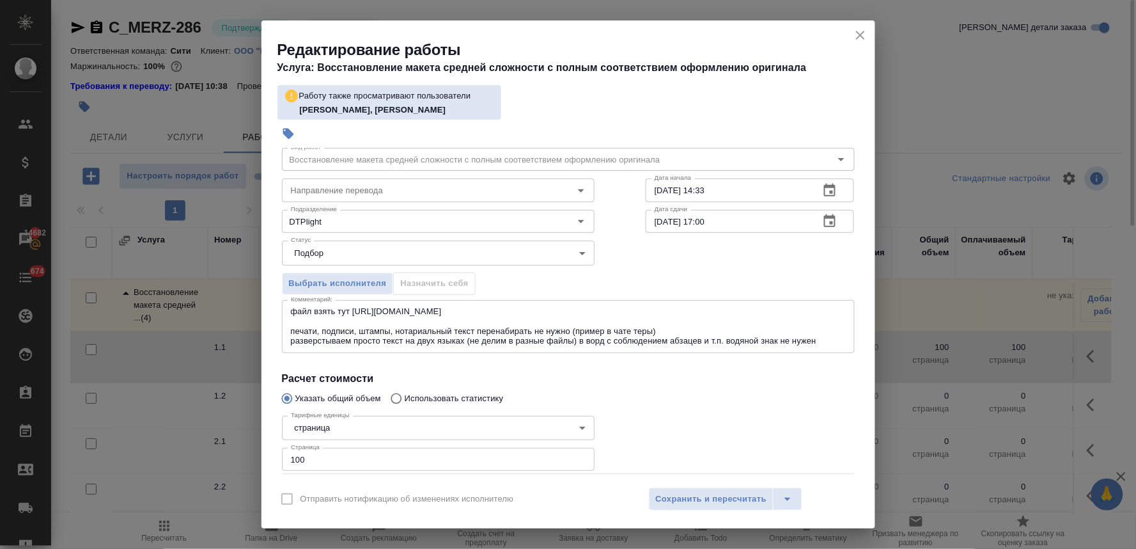
click at [859, 35] on icon "close" at bounding box center [860, 35] width 9 height 9
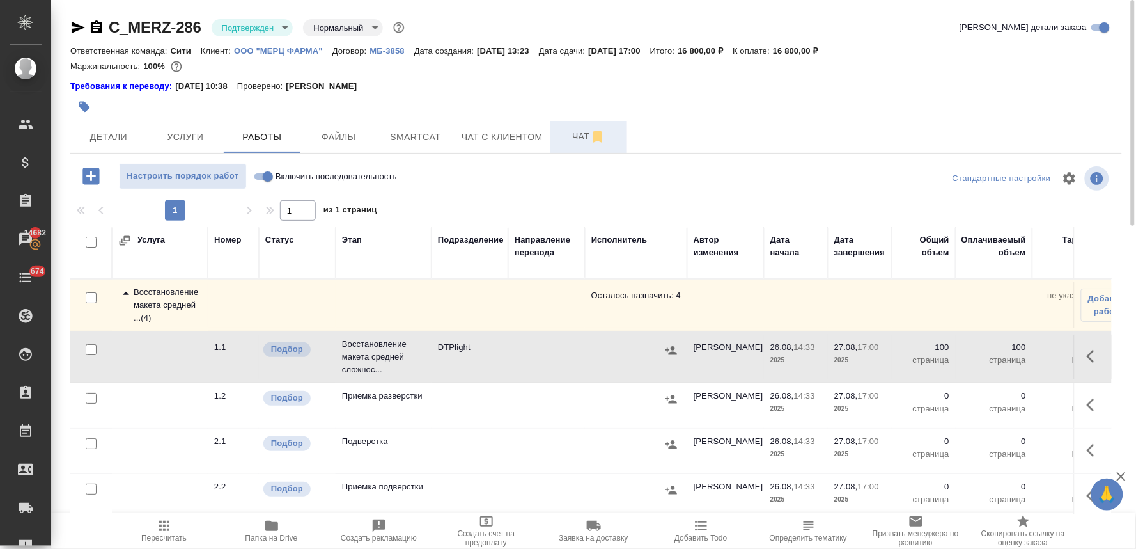
click at [573, 133] on span "Чат" at bounding box center [588, 137] width 61 height 16
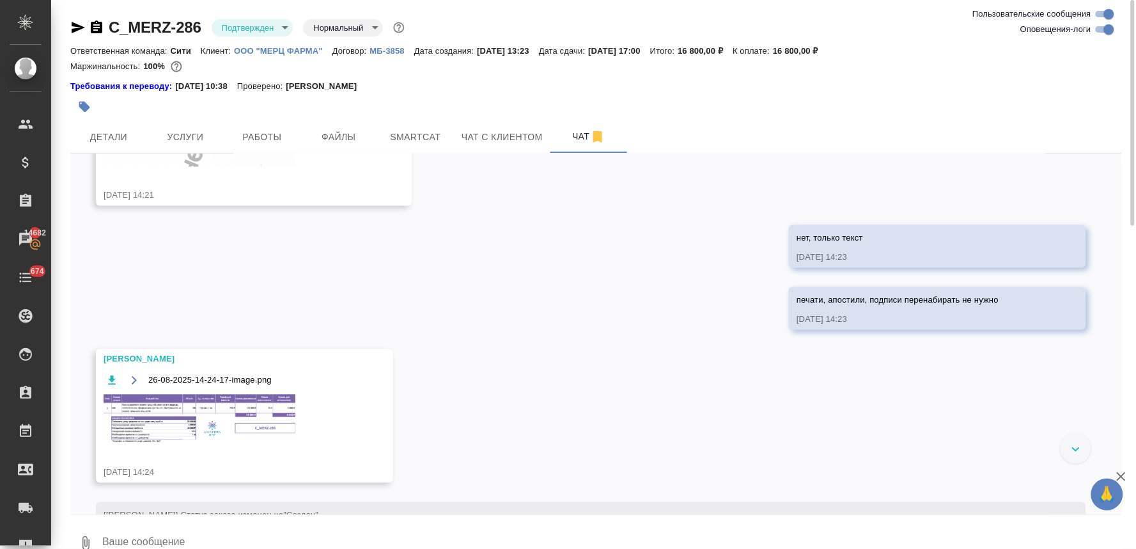
scroll to position [2288, 0]
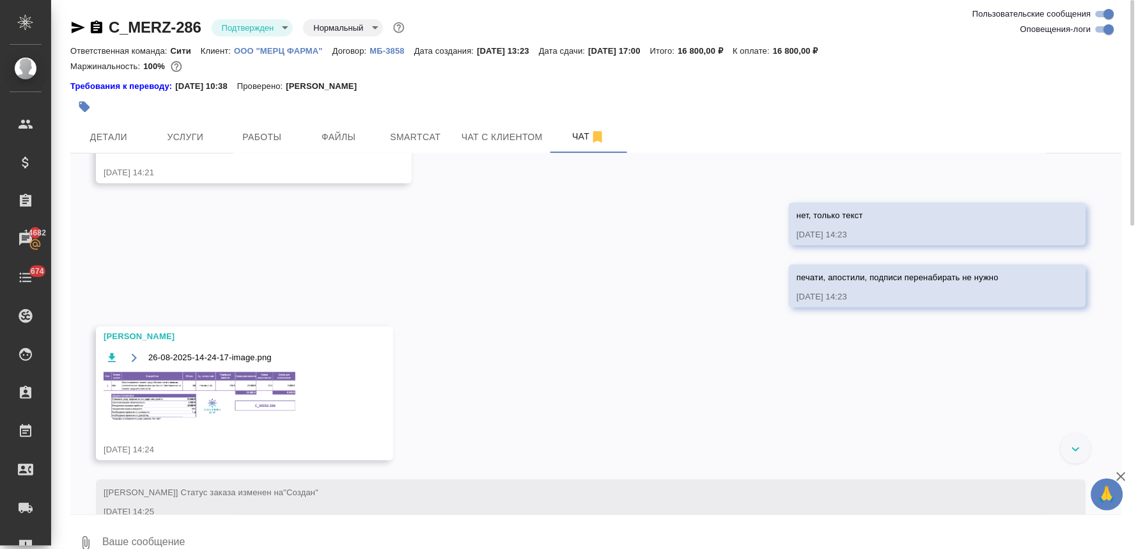
click at [203, 380] on img at bounding box center [200, 396] width 192 height 49
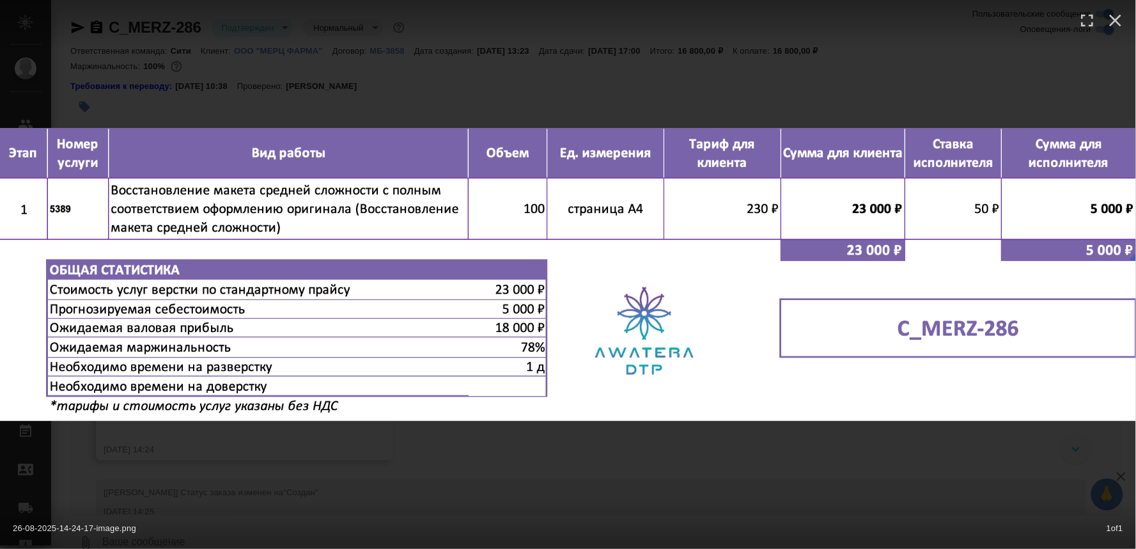
click at [663, 490] on div "26-08-2025-14-24-17-image.png 1 of 1" at bounding box center [568, 274] width 1136 height 549
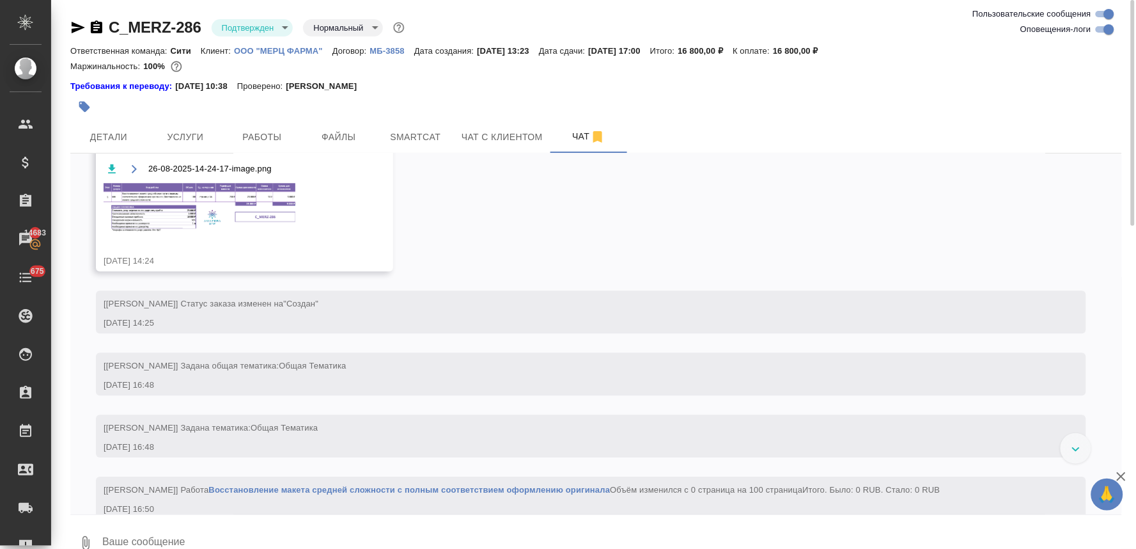
scroll to position [2457, 0]
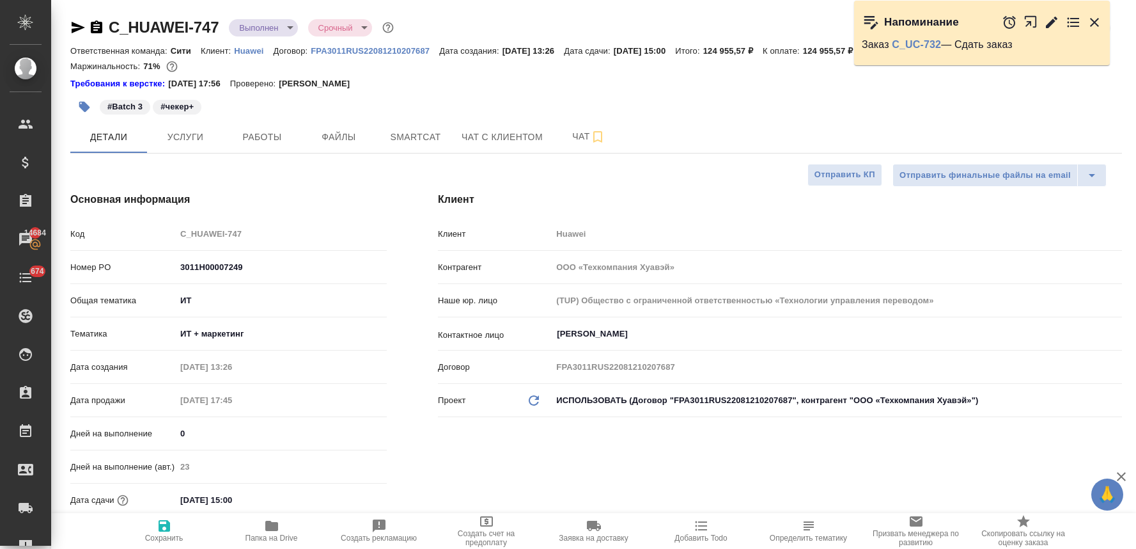
select select "RU"
click at [371, 210] on div "Основная информация Код C_HUAWEI-747 Номер PO 3011H00007249 Общая тематика ИТ i…" at bounding box center [229, 390] width 368 height 448
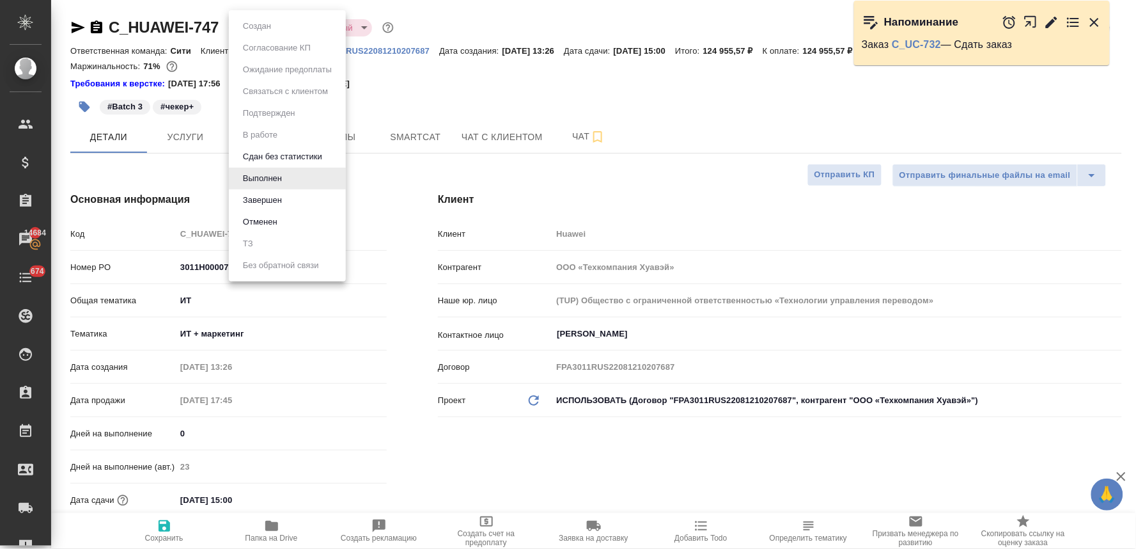
click at [272, 29] on body "🙏 .cls-1 fill:#fff; AWATERA Lyamina Nadezhda Клиенты Спецификации Заказы 14684 …" at bounding box center [568, 274] width 1136 height 549
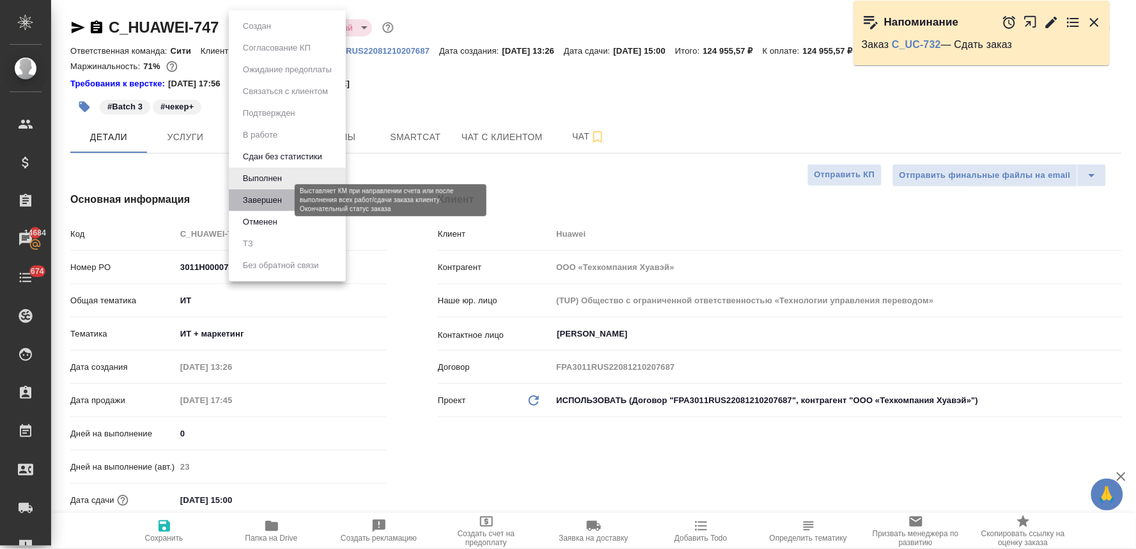
click at [285, 197] on button "Завершен" at bounding box center [262, 200] width 47 height 14
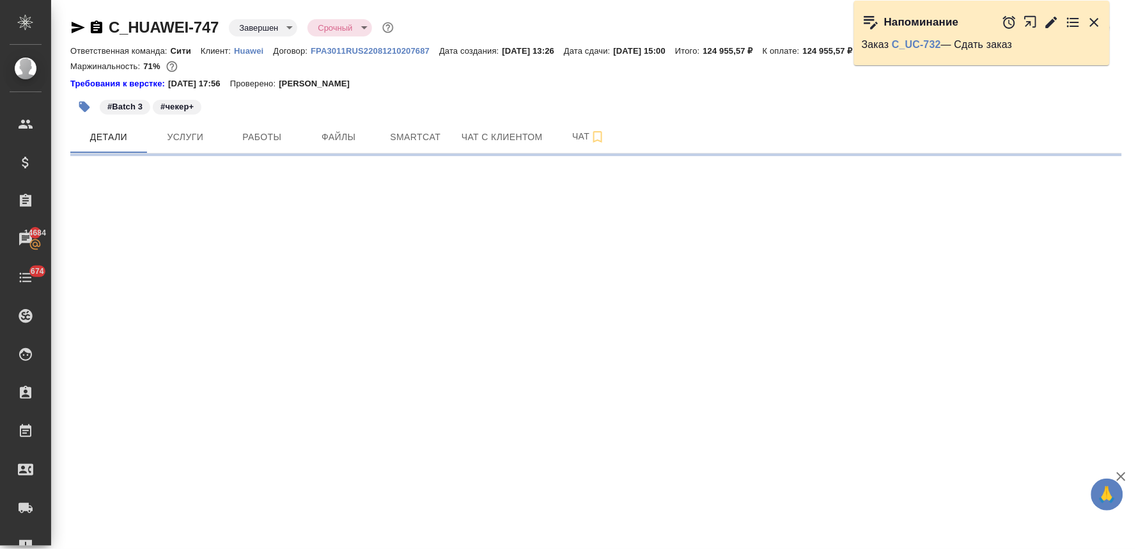
select select "RU"
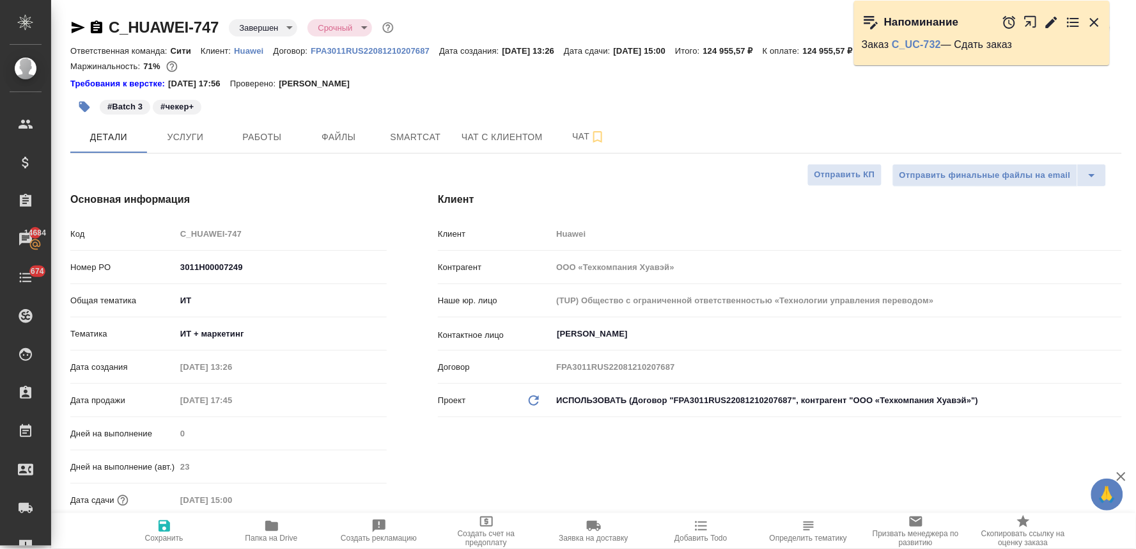
type textarea "x"
click at [1090, 20] on icon "button" at bounding box center [1094, 22] width 15 height 15
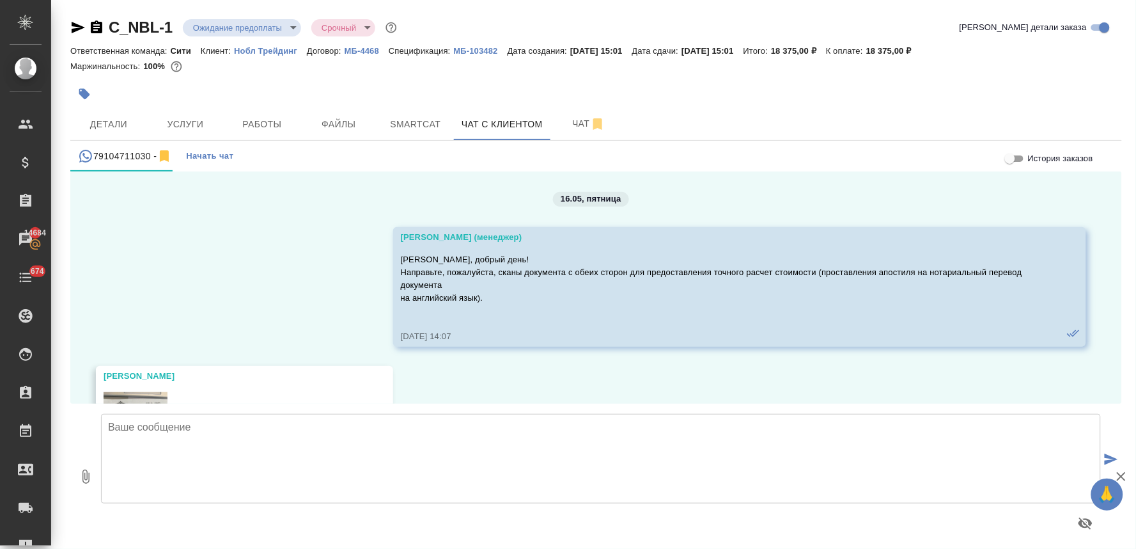
scroll to position [7869, 0]
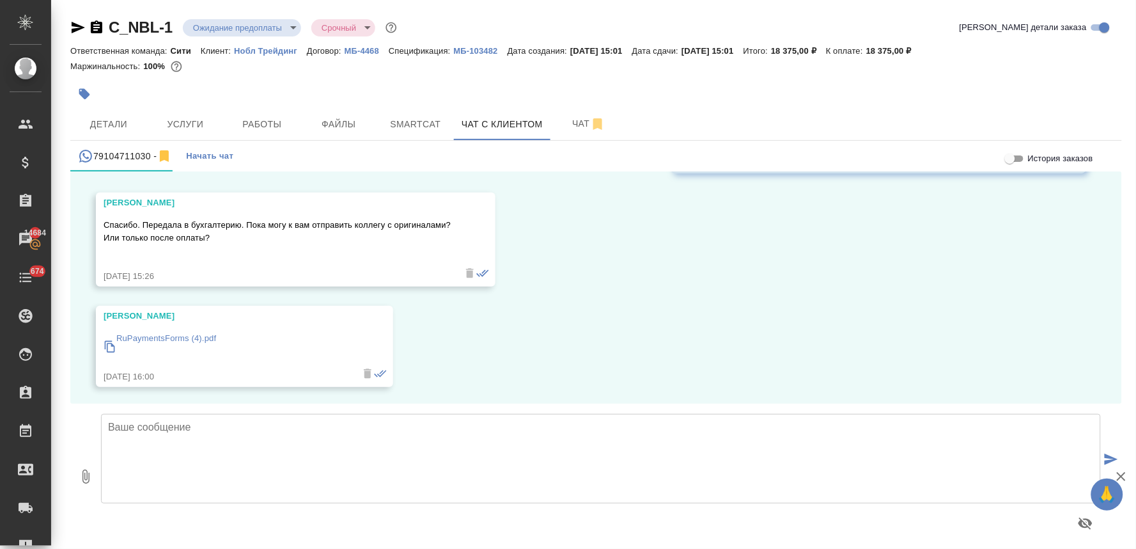
click at [237, 430] on textarea at bounding box center [601, 459] width 1000 height 90
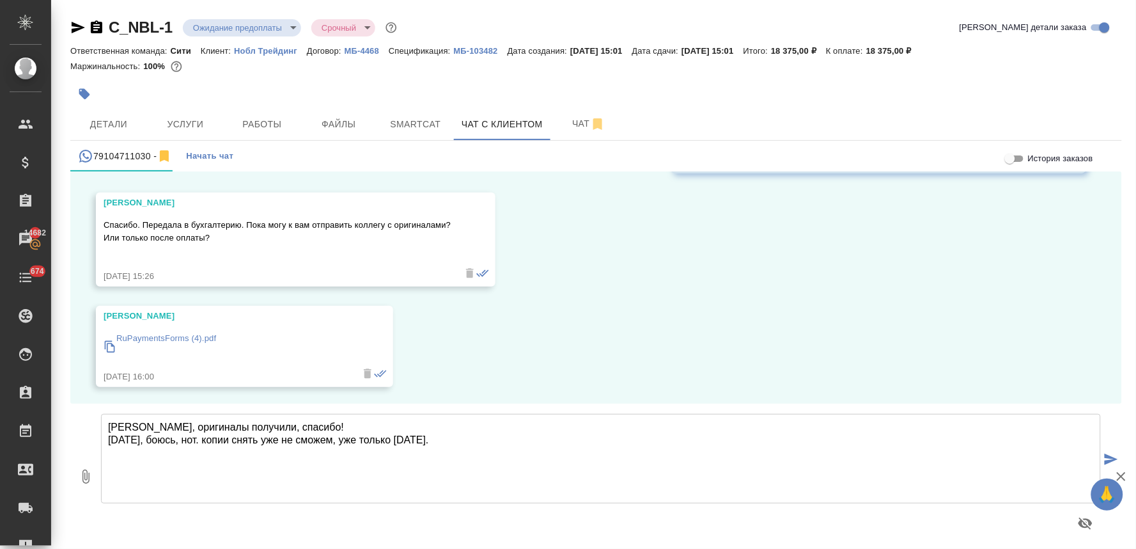
type textarea "Яна, оригиналы получили, спасибо! Сегодня, боюсь, нот. копии снять уже не сможе…"
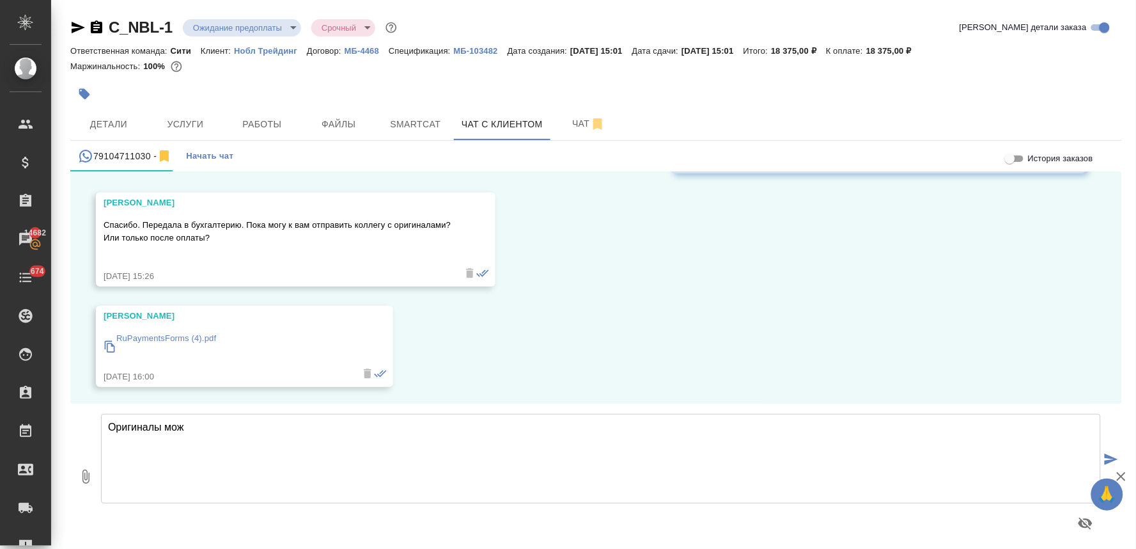
scroll to position [7982, 0]
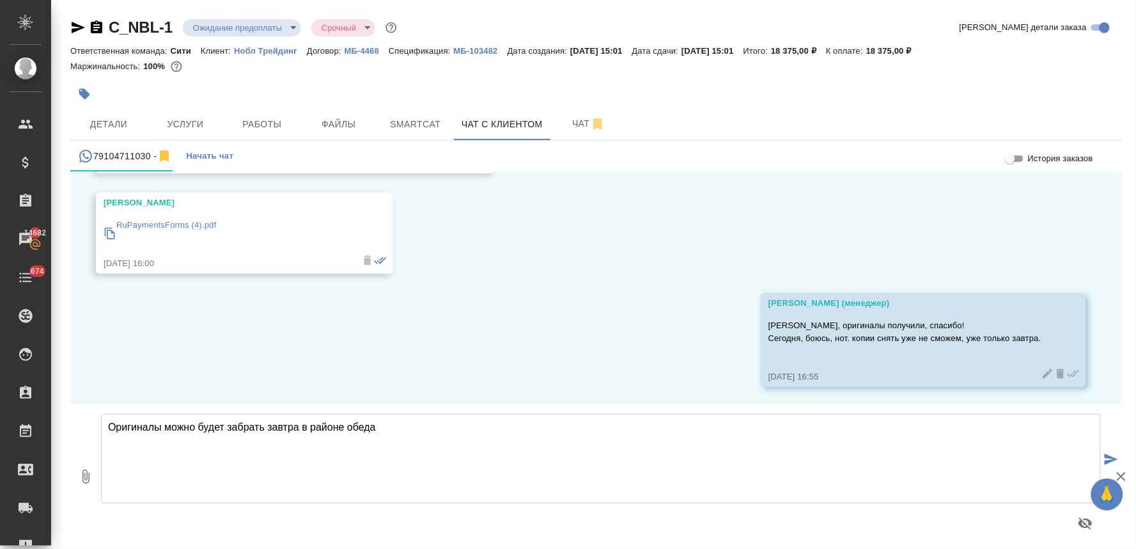
type textarea "Оригиналы можно будет забрать завтра в районе обеда"
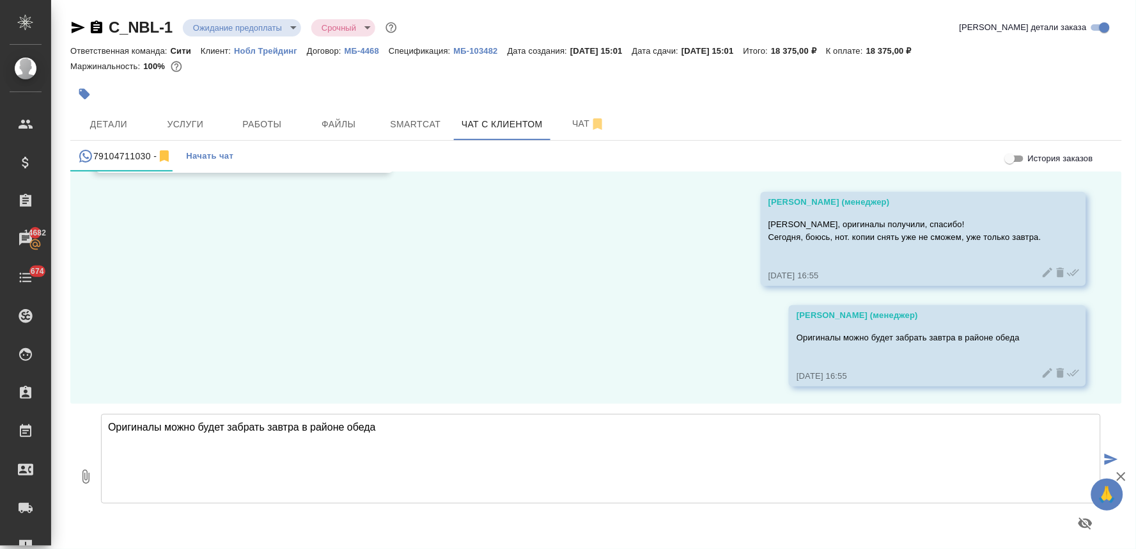
scroll to position [8012, 0]
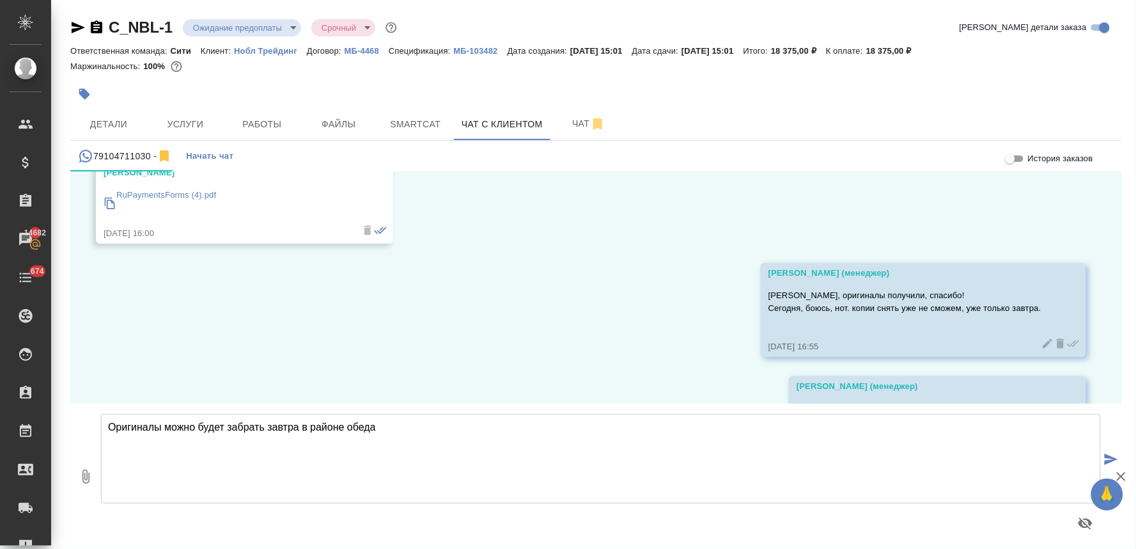
click at [237, 432] on textarea "Оригиналы можно будет забрать завтра в районе обеда" at bounding box center [601, 459] width 1000 height 90
type textarea "Все в работе."
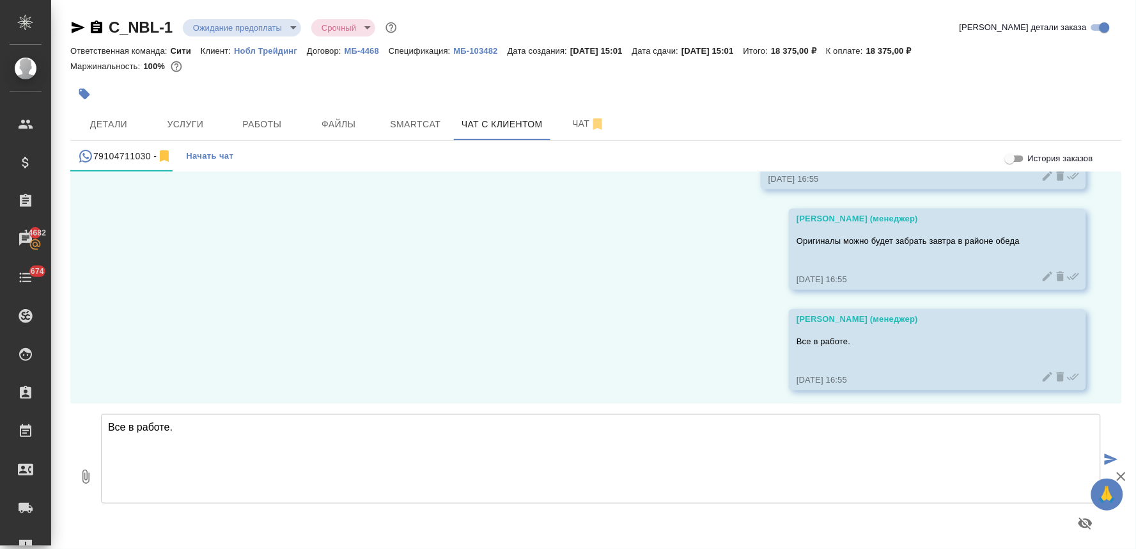
scroll to position [8183, 0]
click at [107, 124] on span "Детали" at bounding box center [108, 124] width 61 height 16
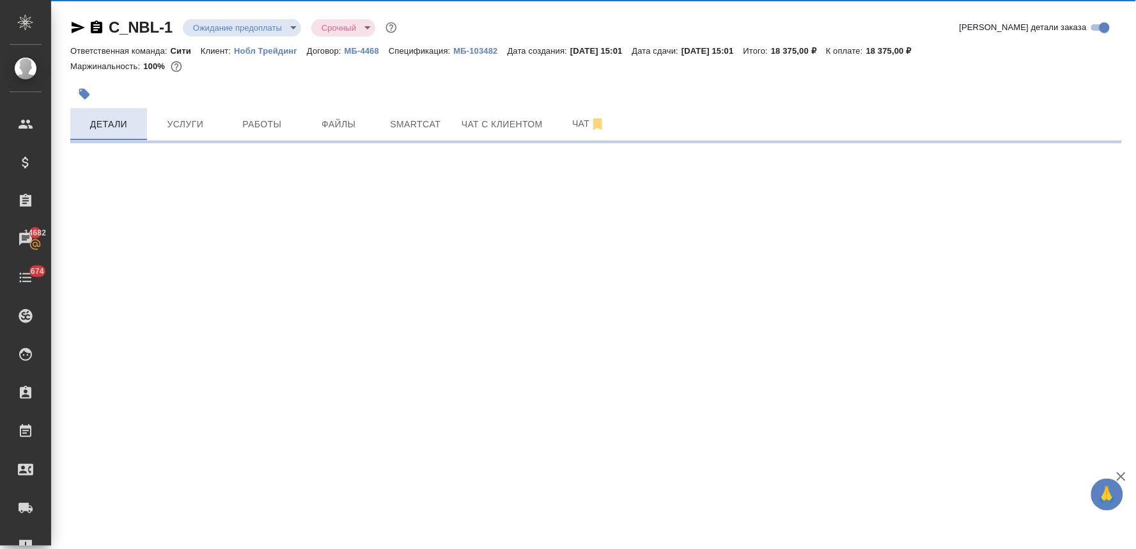
select select "RU"
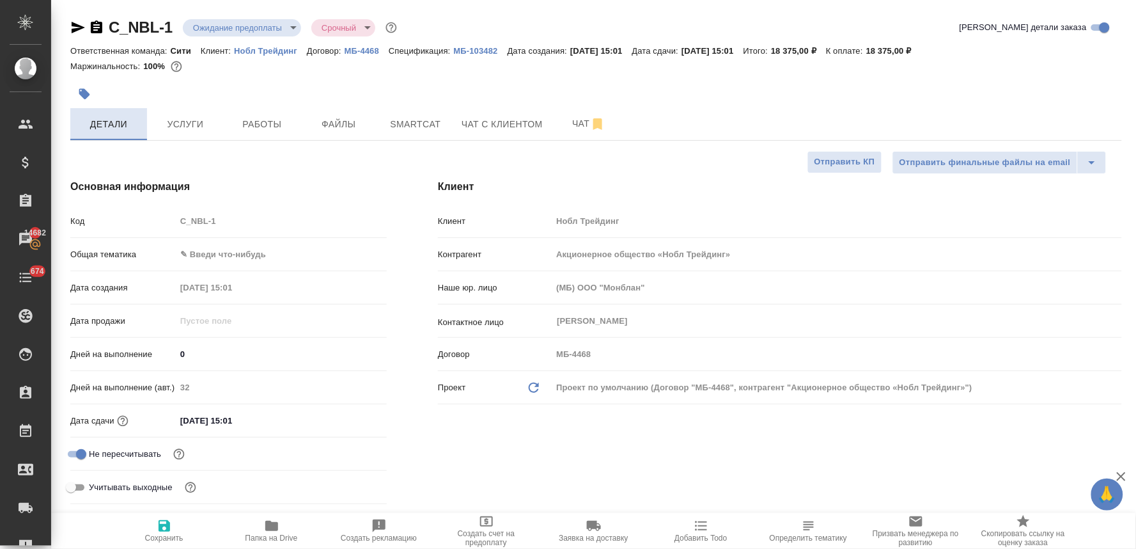
type textarea "x"
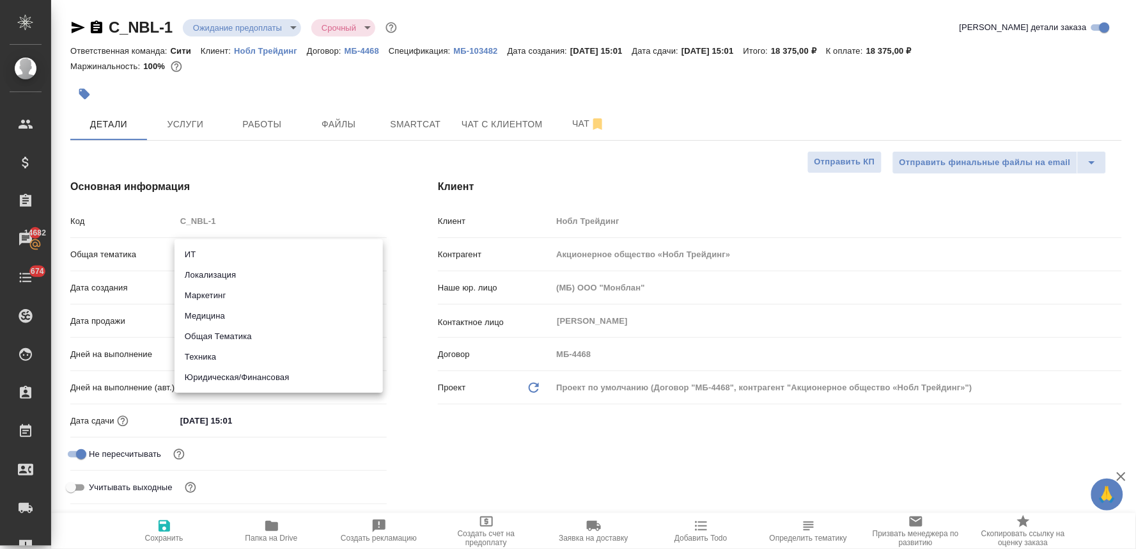
click at [231, 254] on body "🙏 .cls-1 fill:#fff; AWATERA Lyamina Nadezhda Клиенты Спецификации Заказы 14682 …" at bounding box center [568, 274] width 1136 height 549
click at [242, 380] on li "Юридическая/Финансовая" at bounding box center [279, 377] width 208 height 20
type input "yr-fn"
type textarea "x"
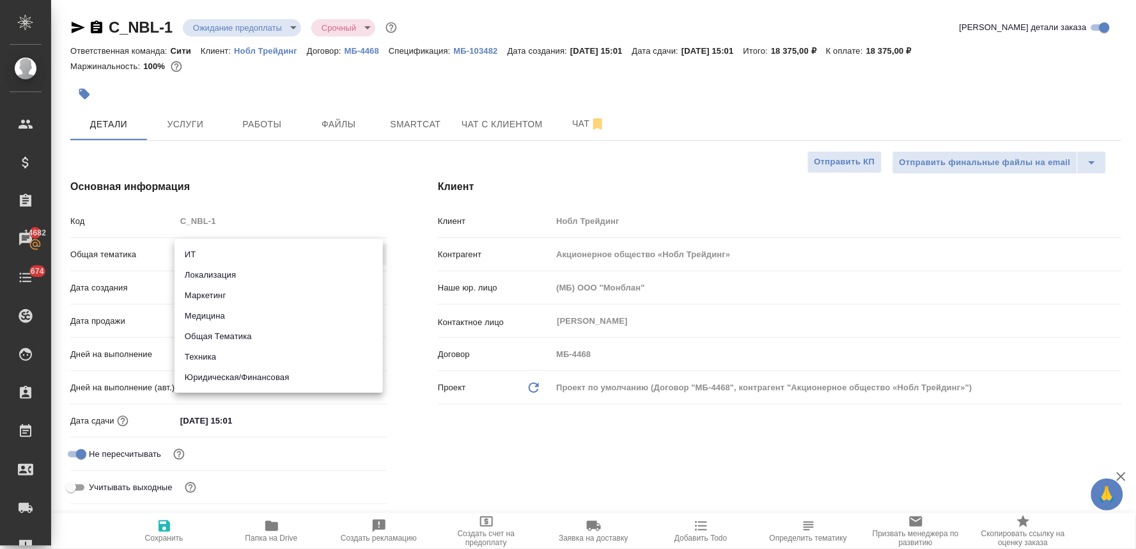
type textarea "x"
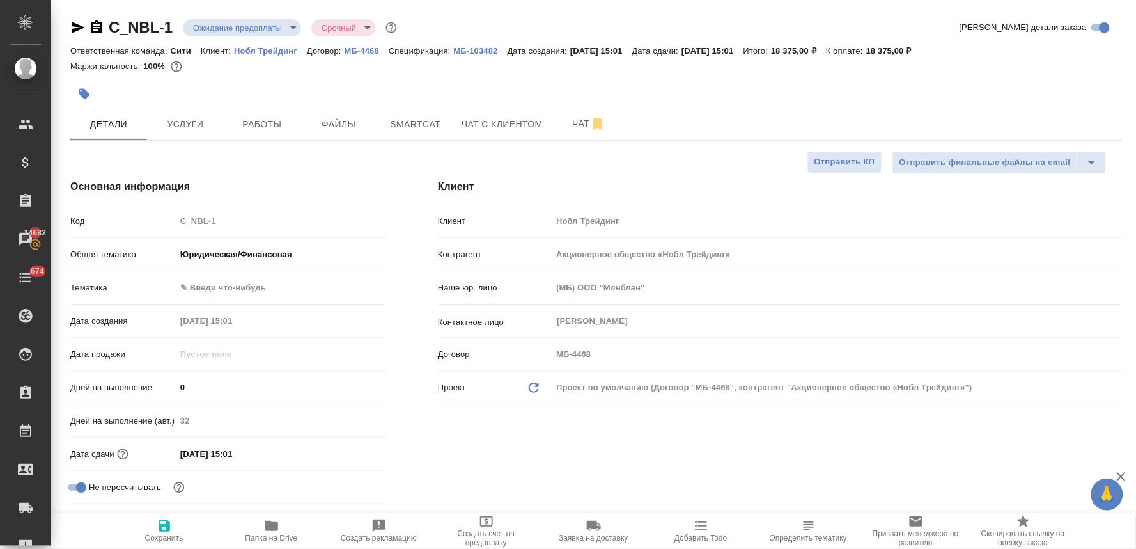
click at [237, 286] on body "🙏 .cls-1 fill:#fff; AWATERA Lyamina Nadezhda Клиенты Спецификации Заказы 14682 …" at bounding box center [568, 274] width 1136 height 549
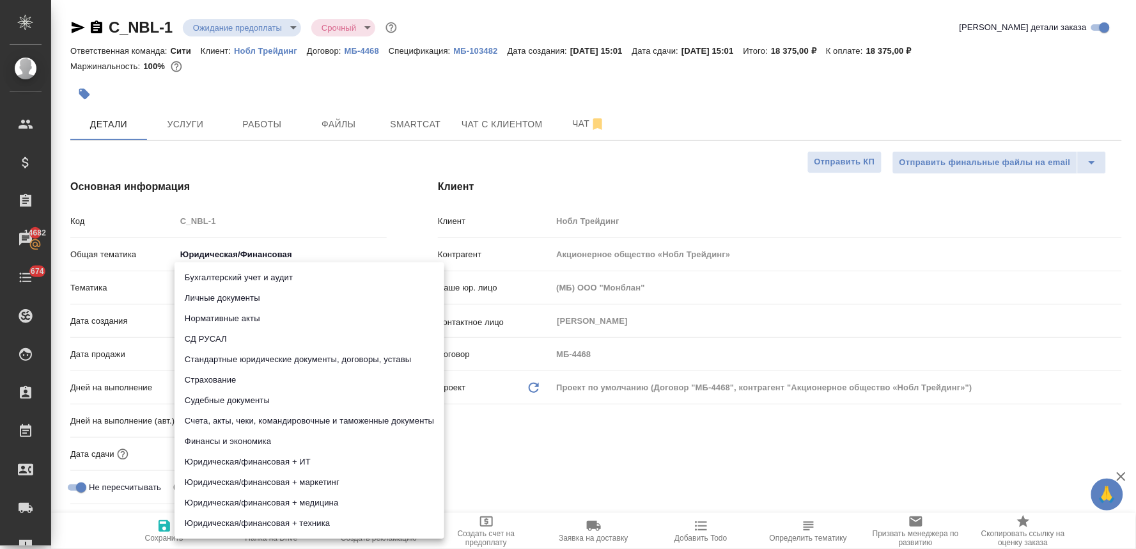
click at [237, 297] on li "Личные документы" at bounding box center [310, 298] width 270 height 20
type textarea "x"
type input "5a8b8b956a9677013d343cfe"
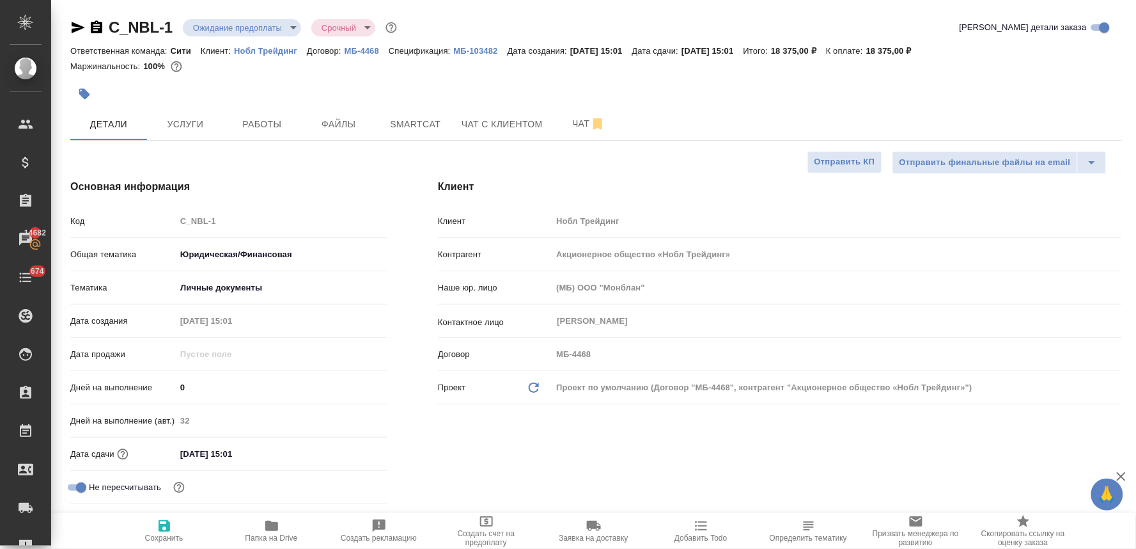
click at [266, 456] on input "27.08.2025 15:01" at bounding box center [232, 453] width 112 height 19
click at [345, 454] on icon "button" at bounding box center [349, 452] width 15 height 15
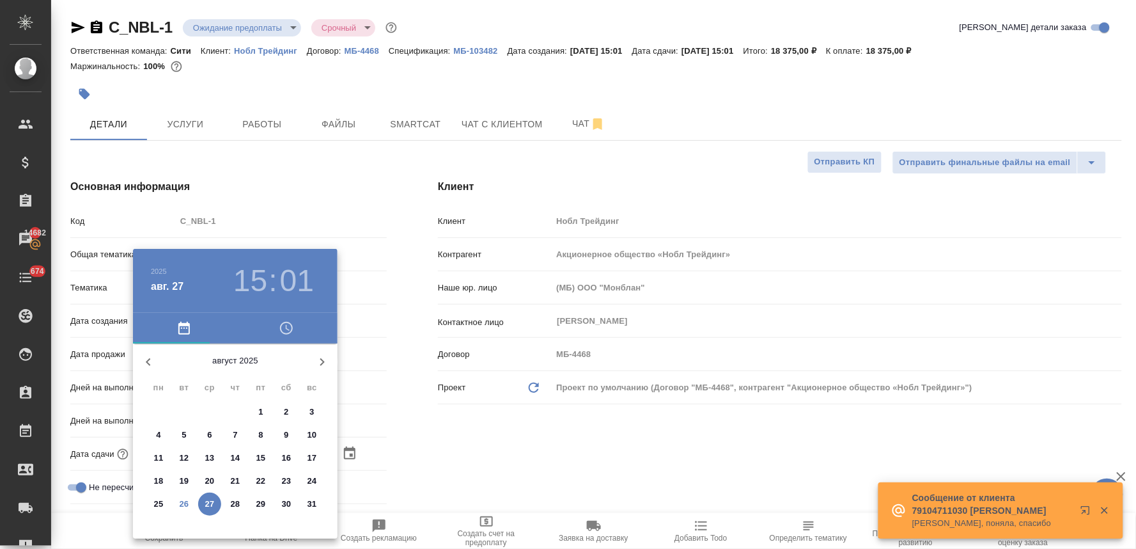
click at [451, 446] on div at bounding box center [568, 274] width 1136 height 549
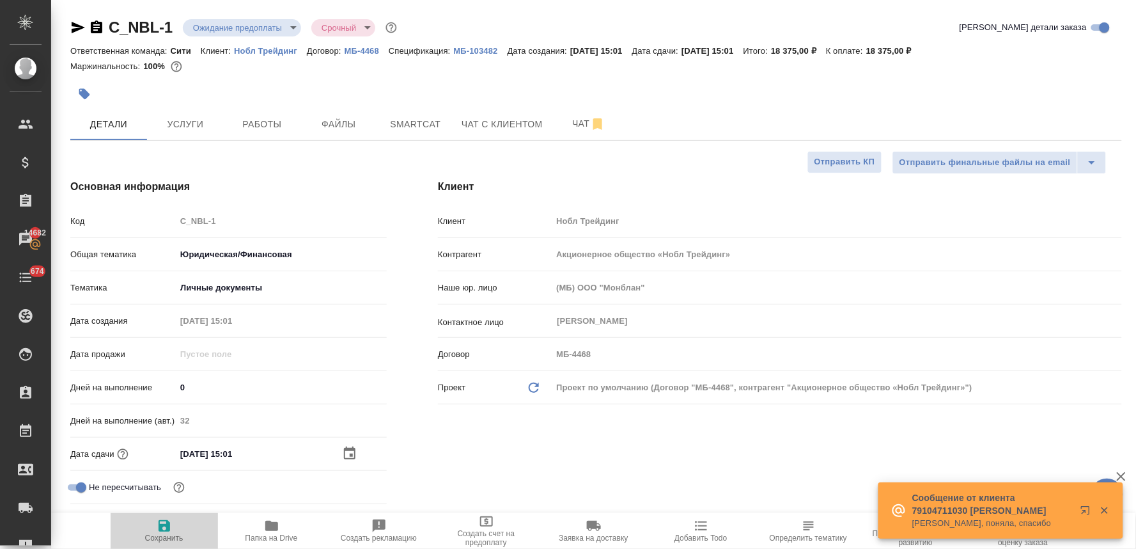
click at [161, 520] on icon "button" at bounding box center [164, 525] width 15 height 15
type textarea "x"
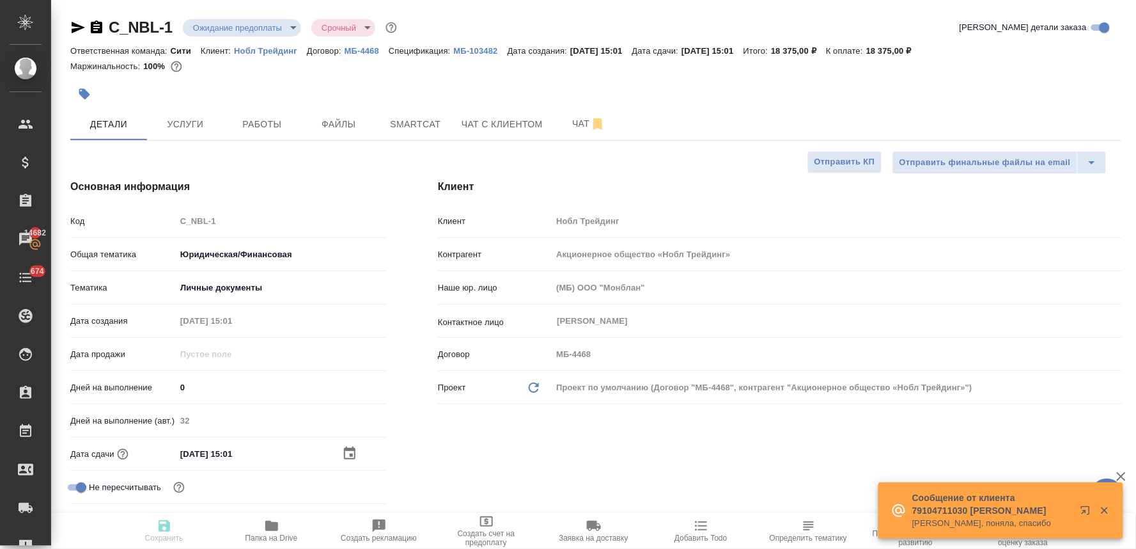
type textarea "x"
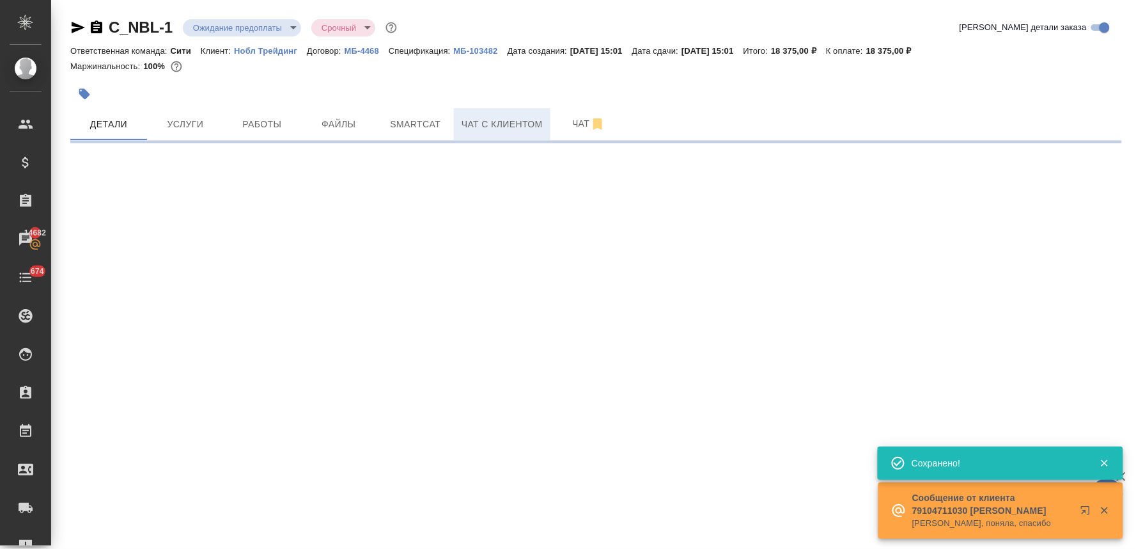
select select "RU"
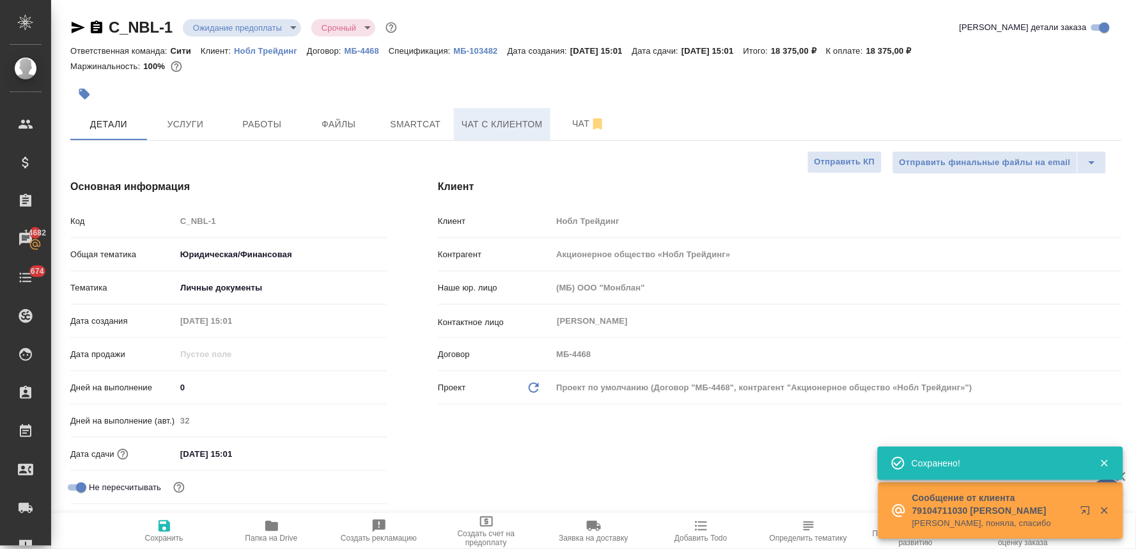
type textarea "x"
click at [496, 134] on button "Чат с клиентом" at bounding box center [502, 124] width 97 height 32
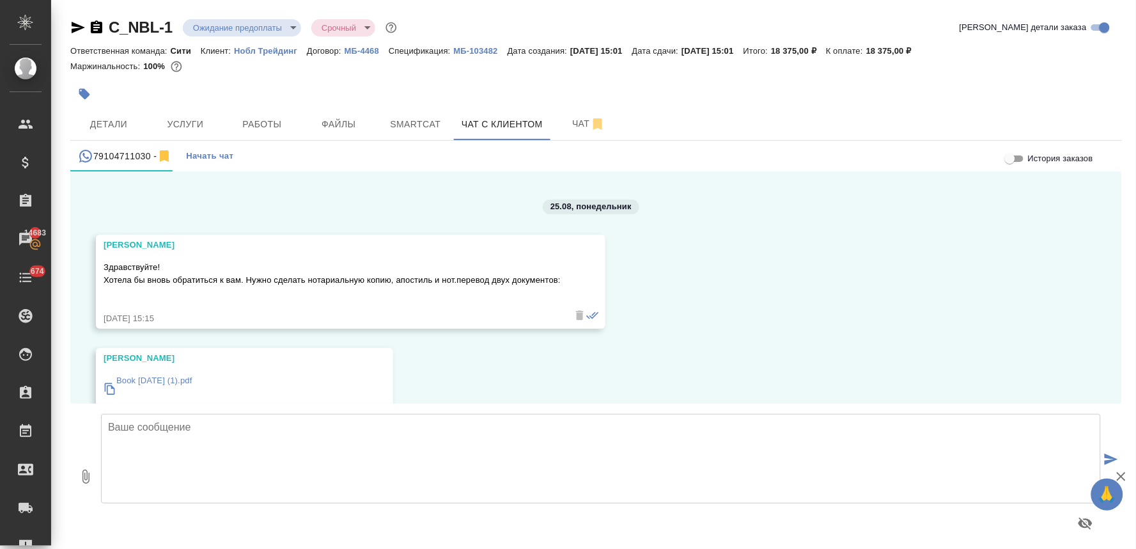
scroll to position [6650, 0]
click at [138, 125] on span "Детали" at bounding box center [108, 124] width 61 height 16
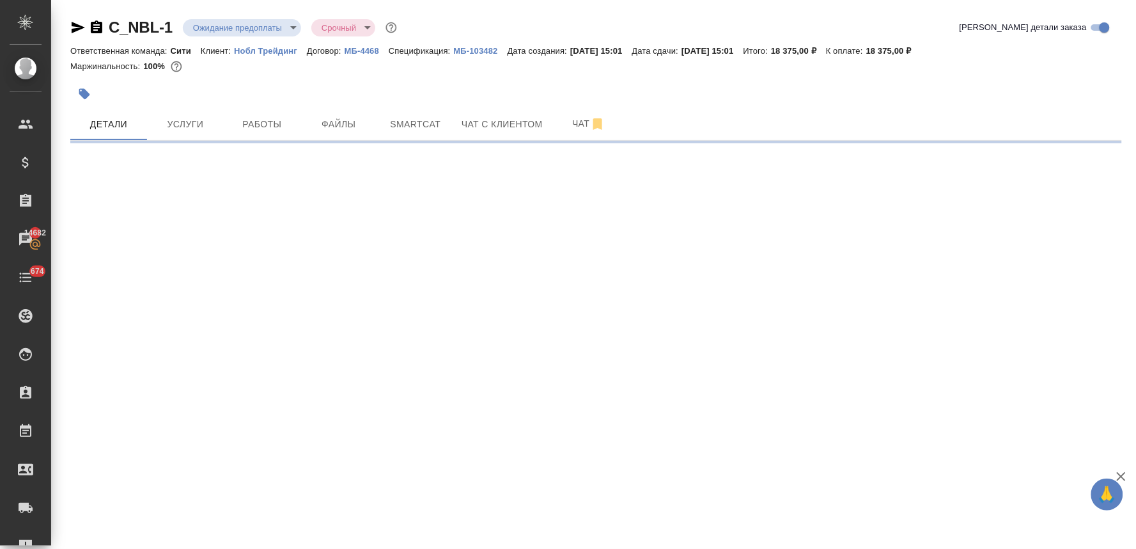
select select "RU"
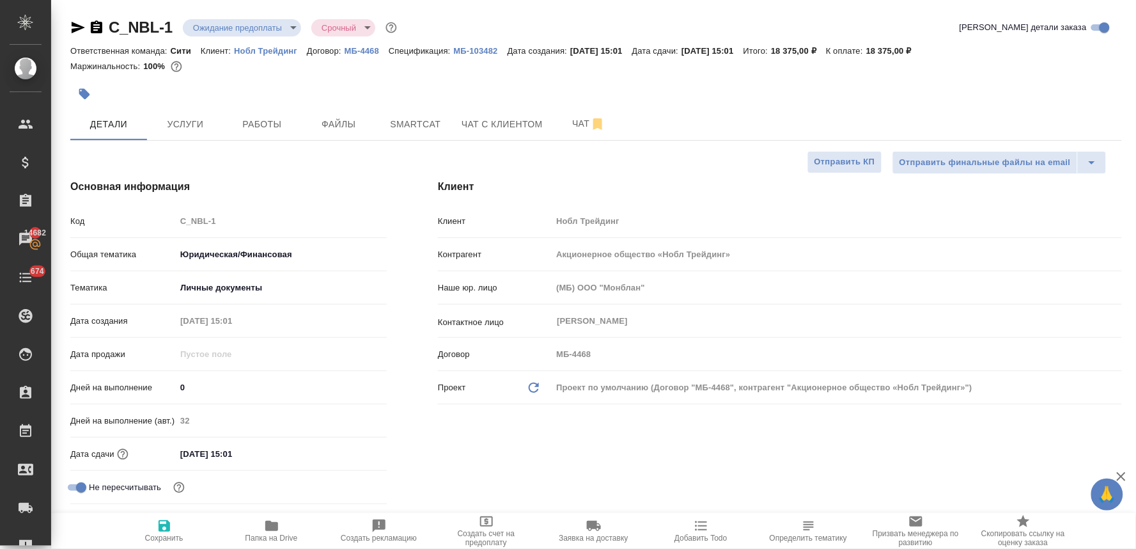
type textarea "x"
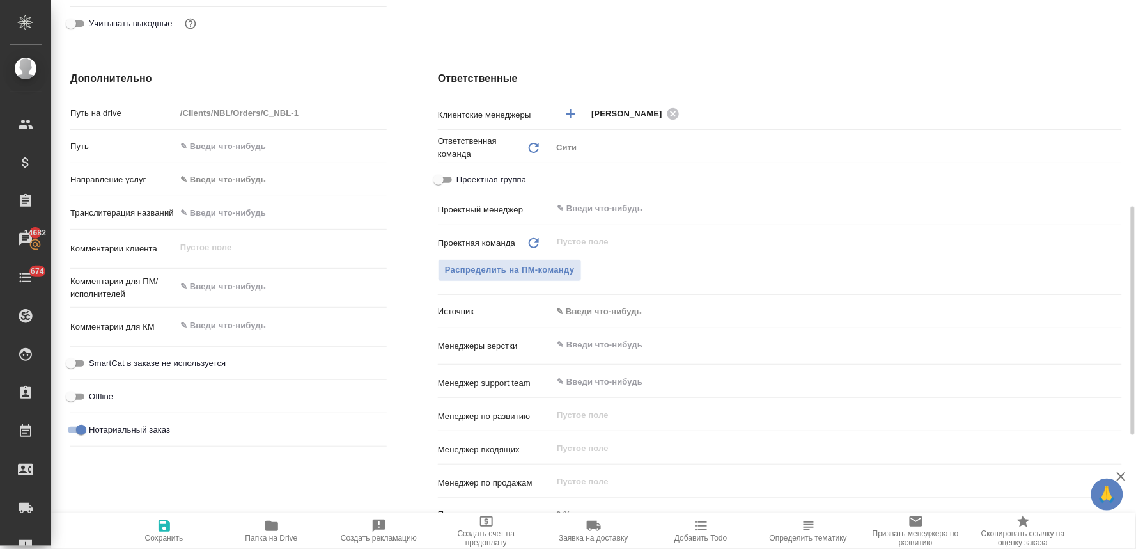
type textarea "x"
click at [244, 325] on textarea at bounding box center [281, 326] width 210 height 22
type textarea "x"
type textarea "н"
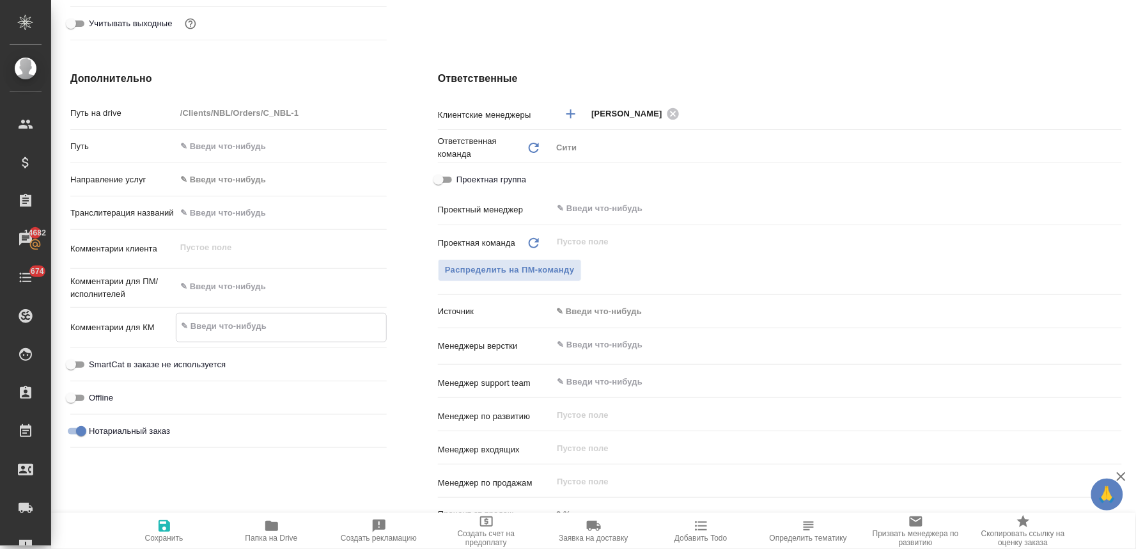
type textarea "x"
type textarea "нз"
type textarea "x"
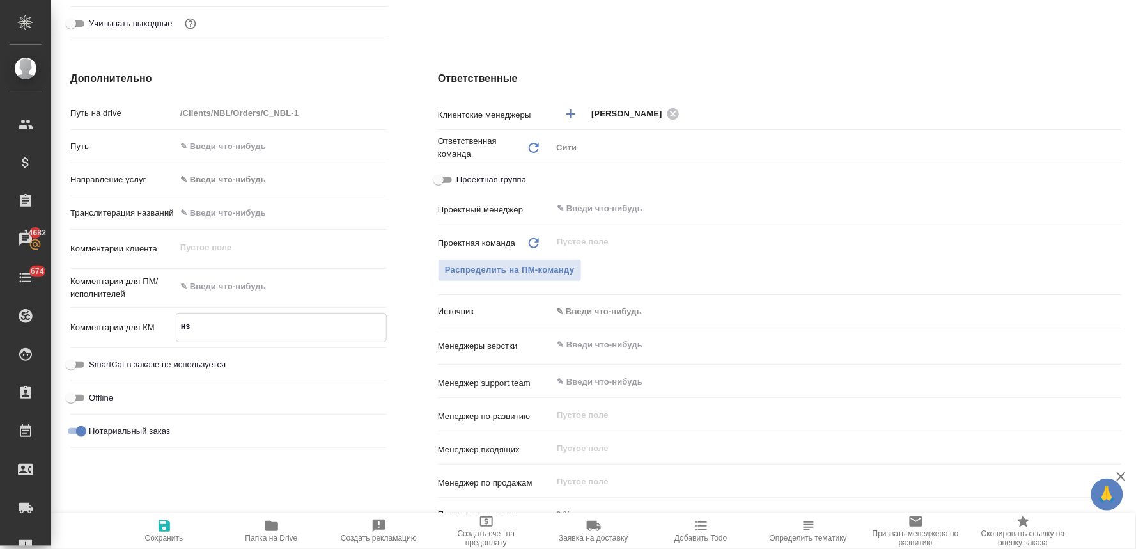
type textarea "x"
type textarea "нзк"
type textarea "x"
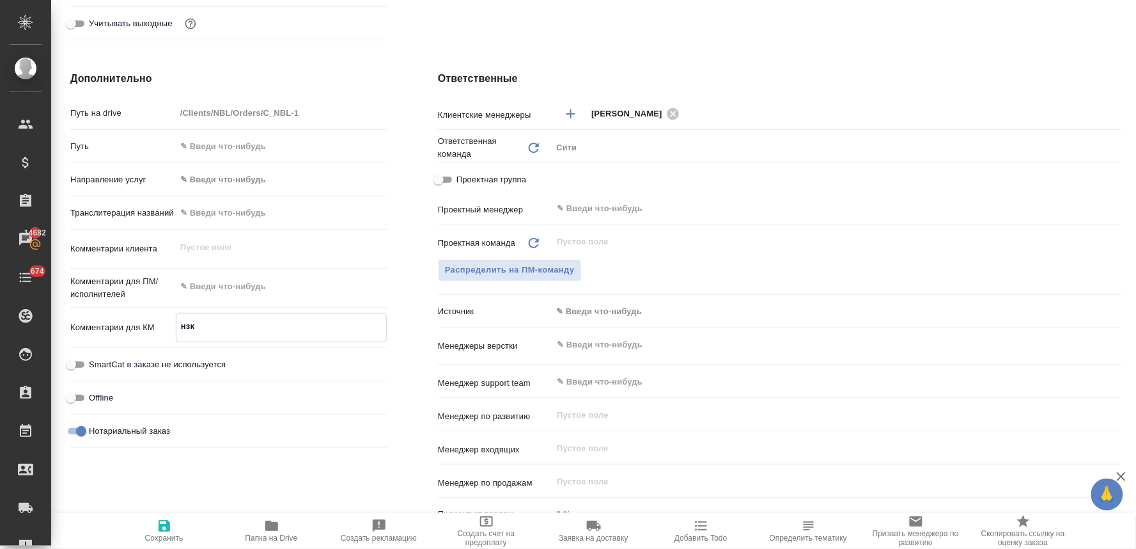
type textarea "x"
type textarea "нзк-"
type textarea "x"
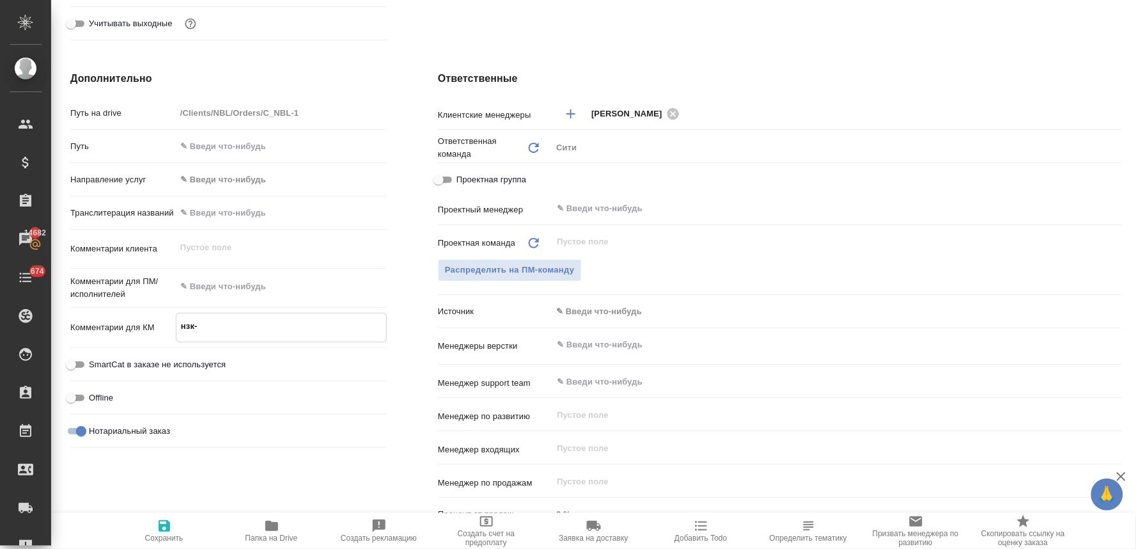
type textarea "нзк-а"
type textarea "x"
type textarea "нзк-ап"
type textarea "x"
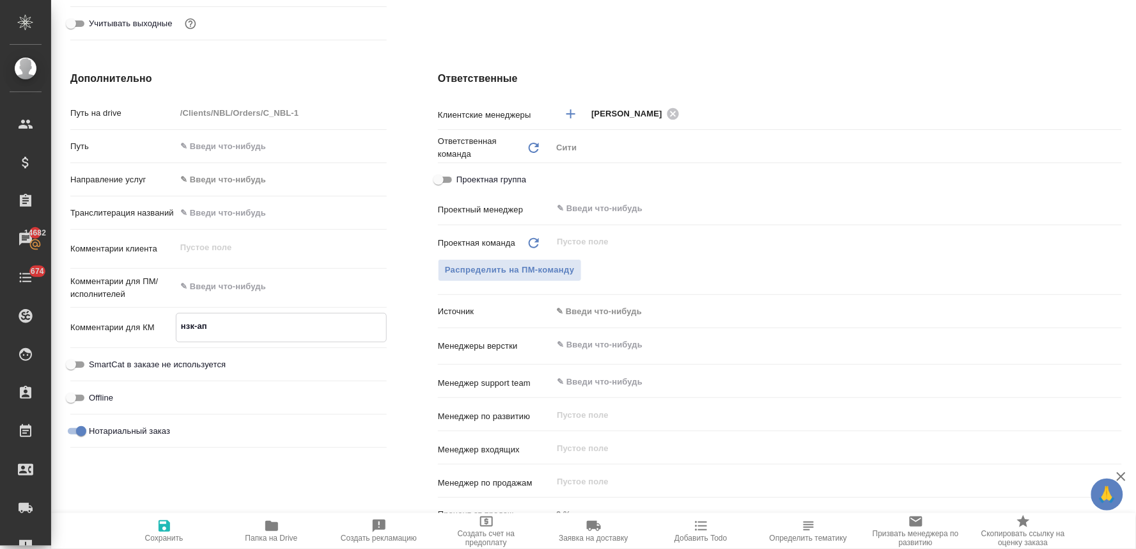
type textarea "x"
type textarea "нзк-апо"
type textarea "x"
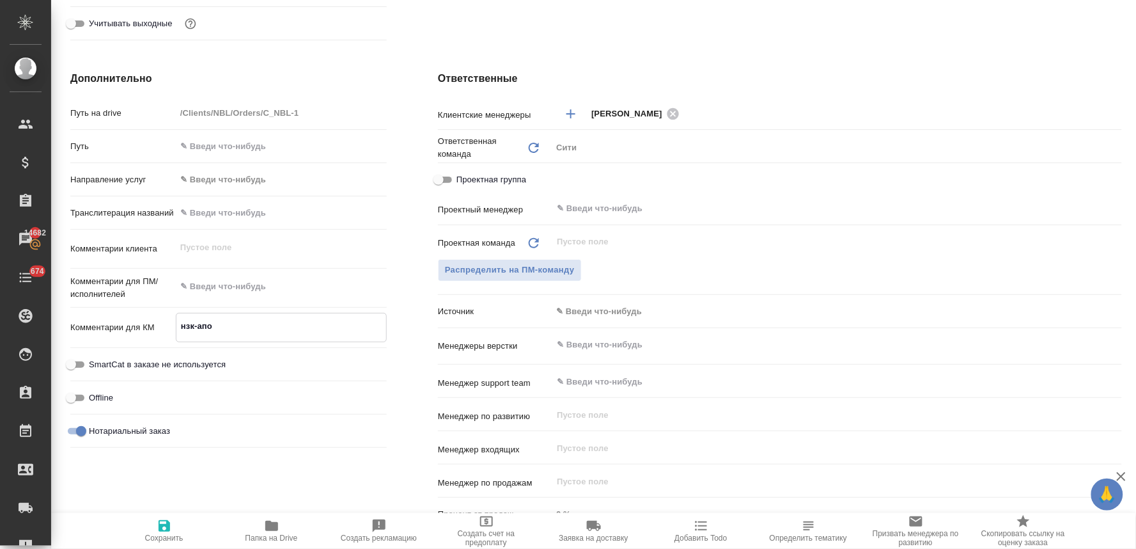
type textarea "x"
type textarea "нзк-апо-"
type textarea "x"
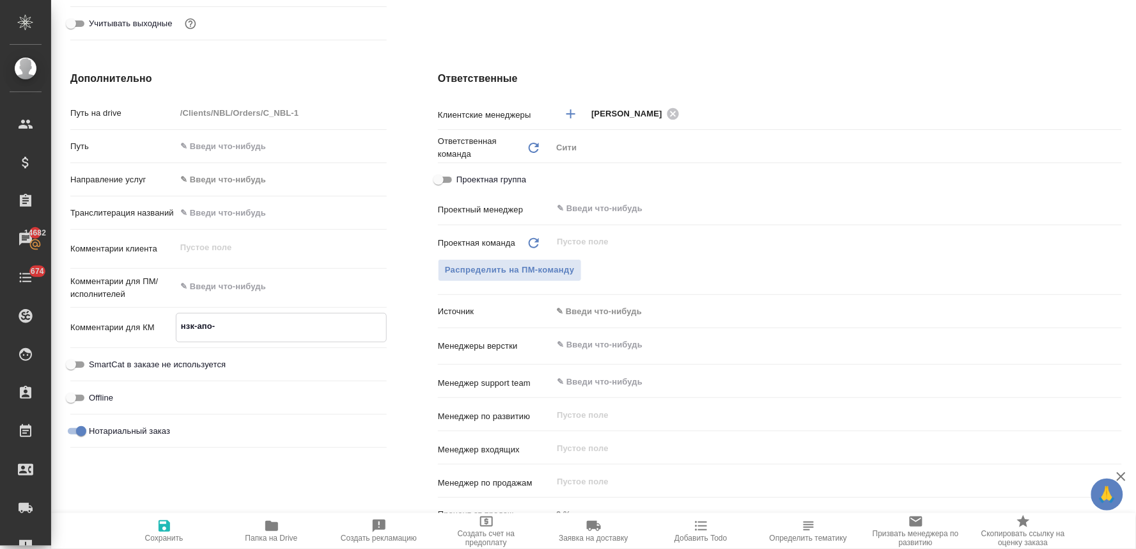
type textarea "x"
type textarea "нзк-апо-н"
type textarea "x"
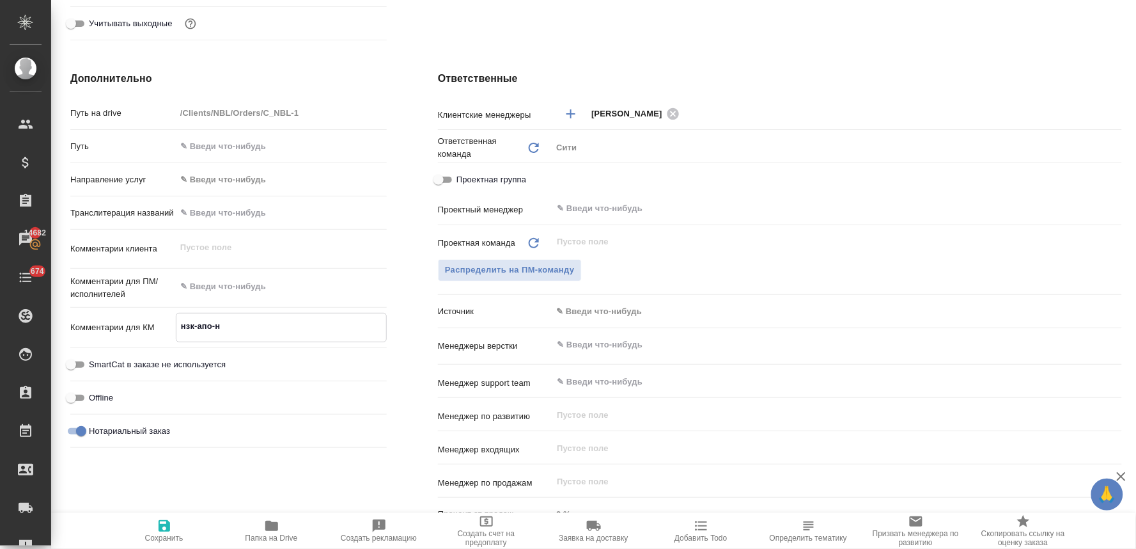
type textarea "нзк-апо-нз"
type textarea "x"
type textarea "нзк-апо-нзп"
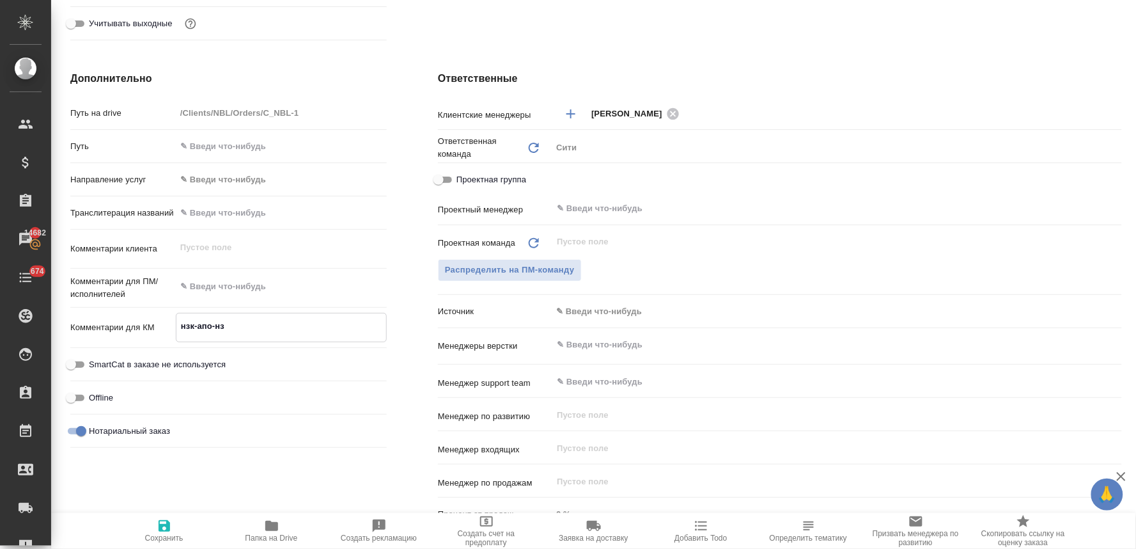
type textarea "x"
type textarea "нзк-апо-нзп"
type textarea "x"
click at [237, 286] on textarea at bounding box center [281, 287] width 211 height 22
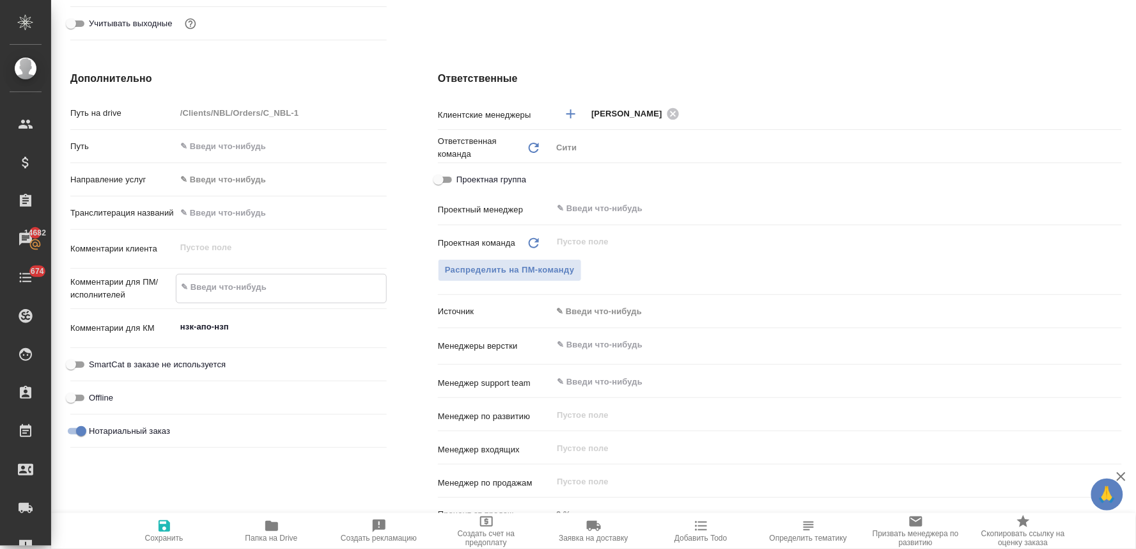
type textarea "x"
type textarea "н"
type textarea "x"
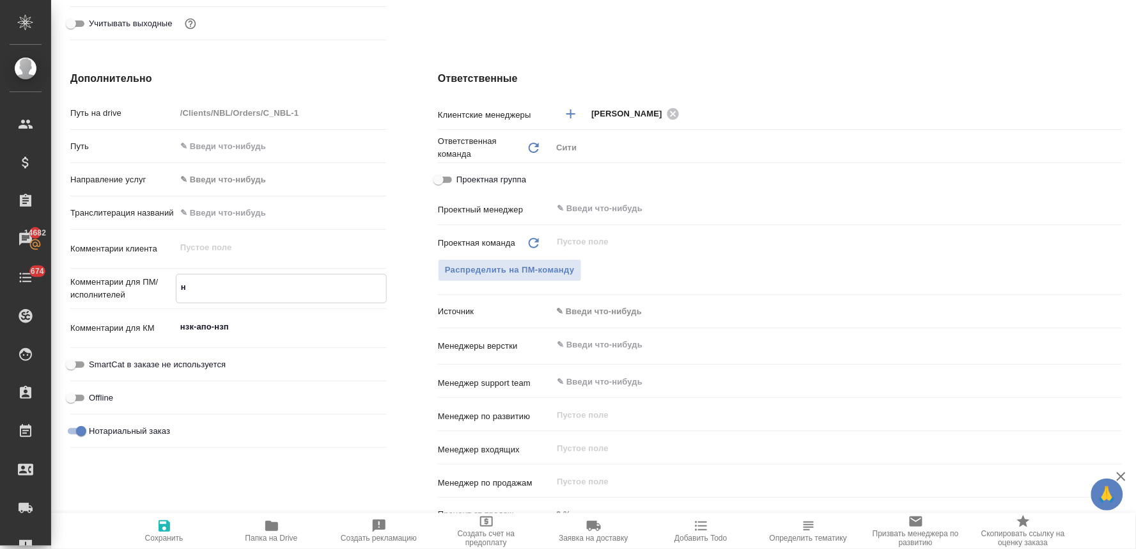
type textarea "но"
type textarea "x"
type textarea "нот"
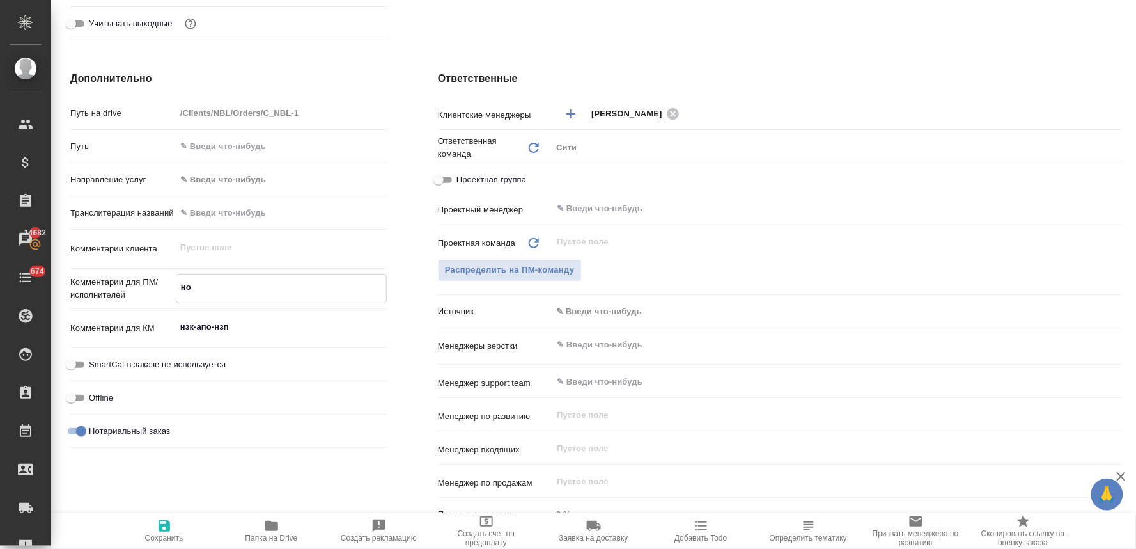
type textarea "x"
type textarea "нот"
type textarea "x"
click at [221, 213] on input "text" at bounding box center [281, 212] width 211 height 19
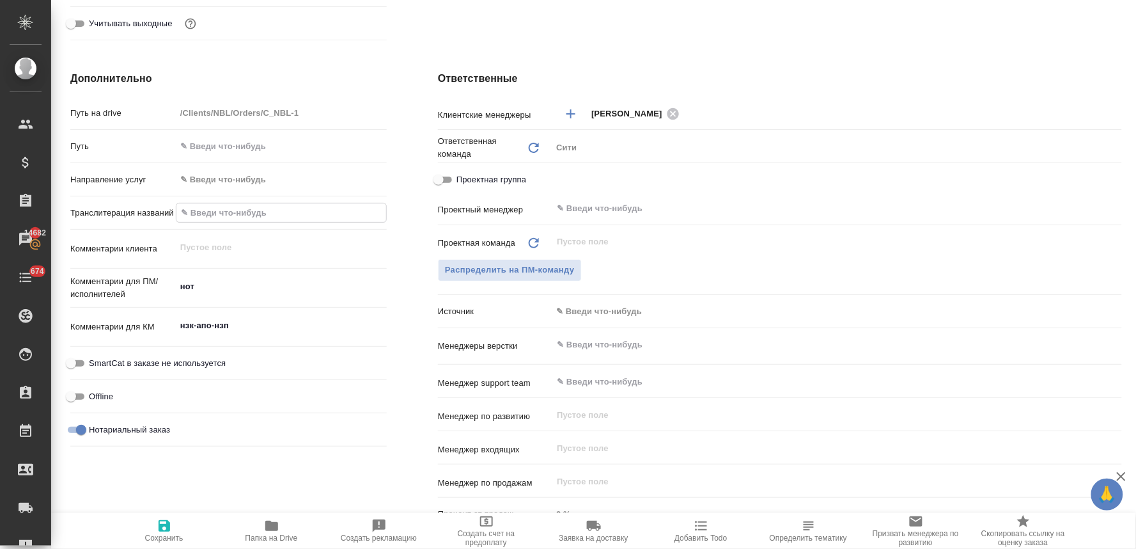
type input "A"
type textarea "x"
type input "Al"
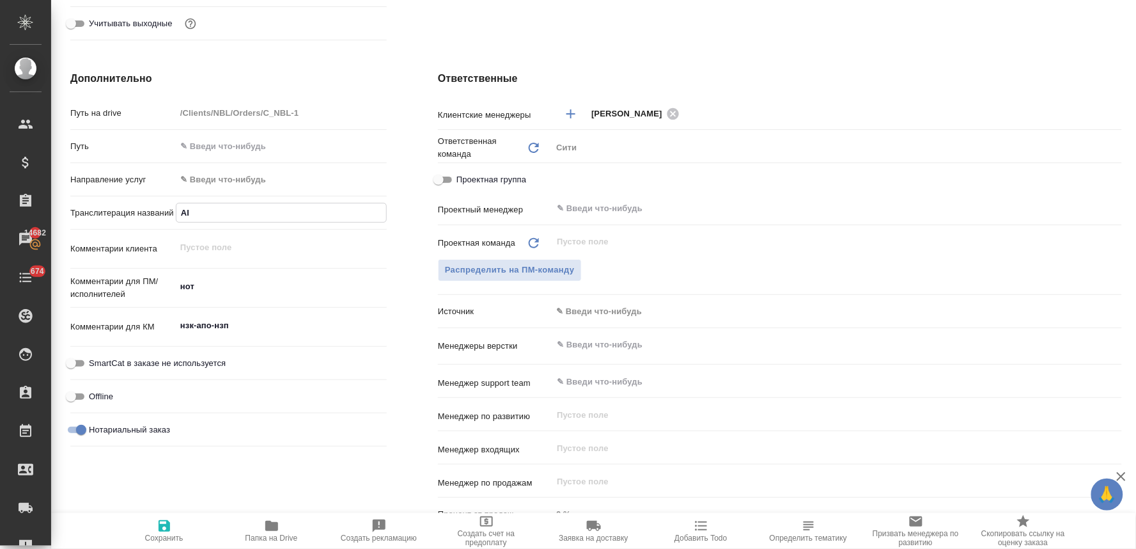
type textarea "x"
type input "Al-"
type textarea "x"
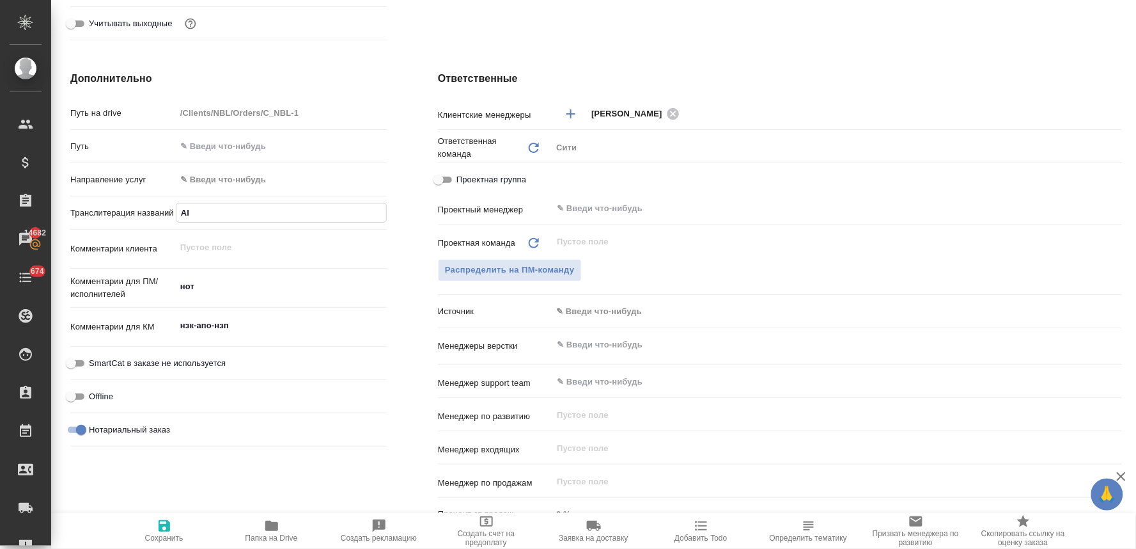
type textarea "x"
type input "Al-Z"
type textarea "x"
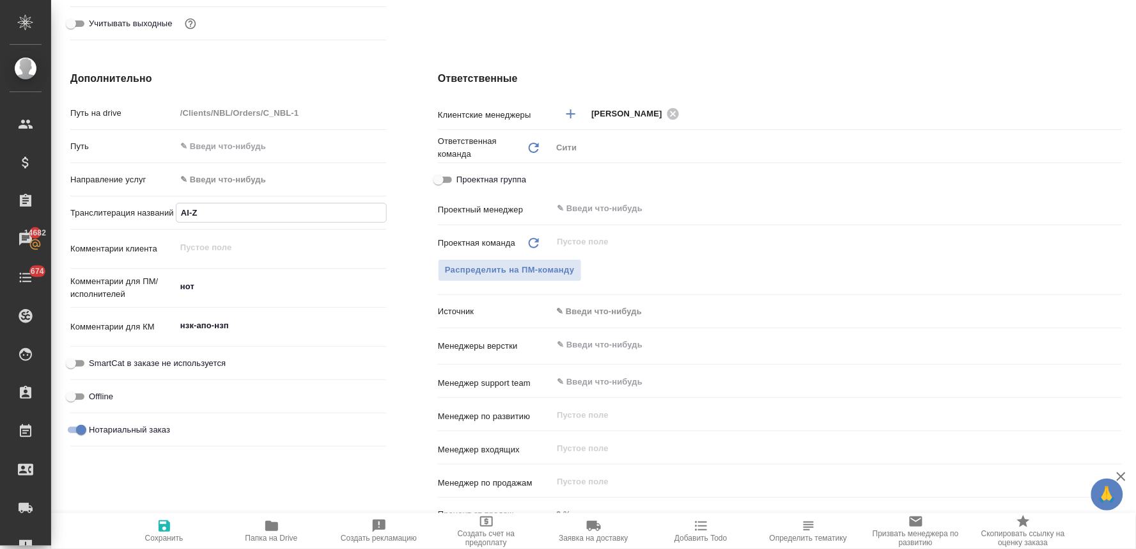
type textarea "x"
type input "Al-Zh"
type textarea "x"
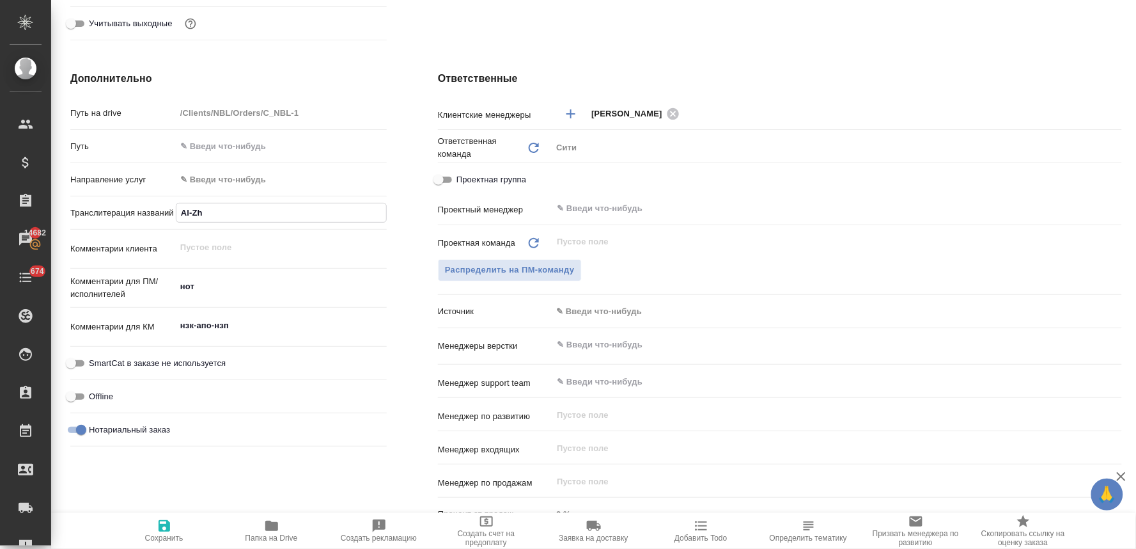
type input "Al-Zha"
type textarea "x"
type input "Al-Zhab"
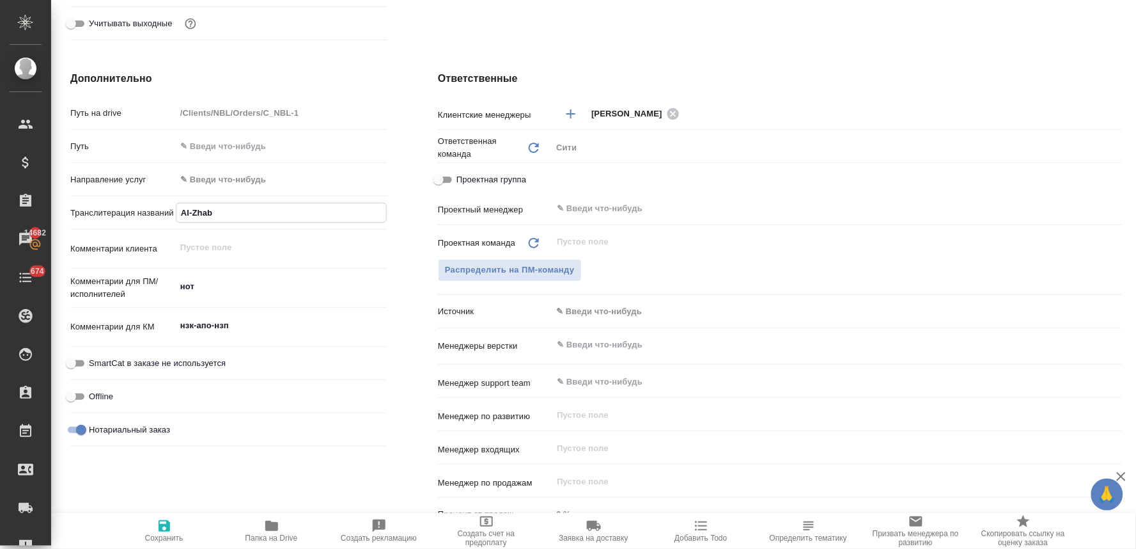
type textarea "x"
type input "Al-Zhabi"
type textarea "x"
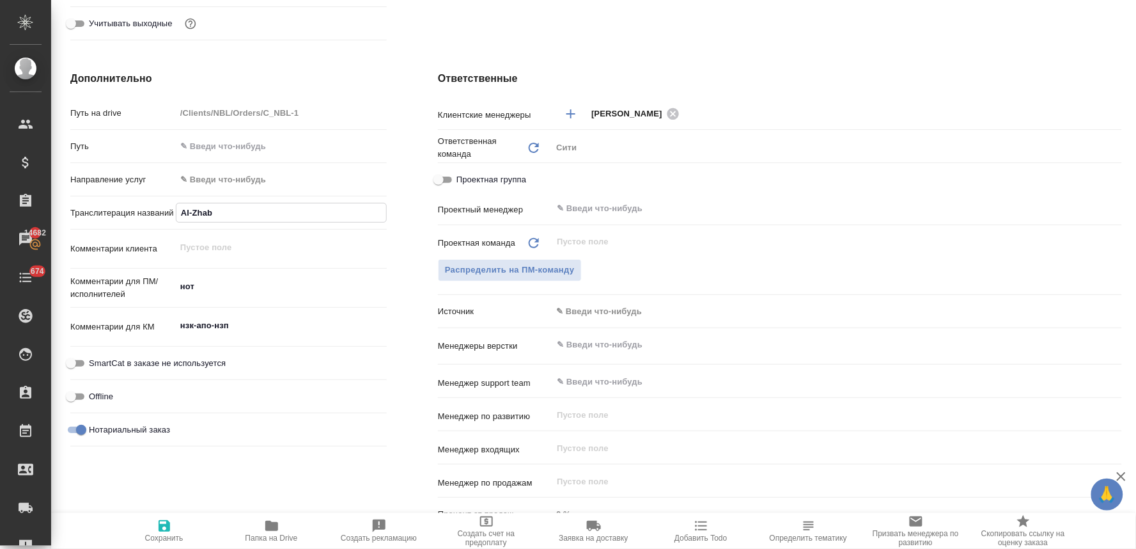
type textarea "x"
type input "Al-Zhabi"
type textarea "x"
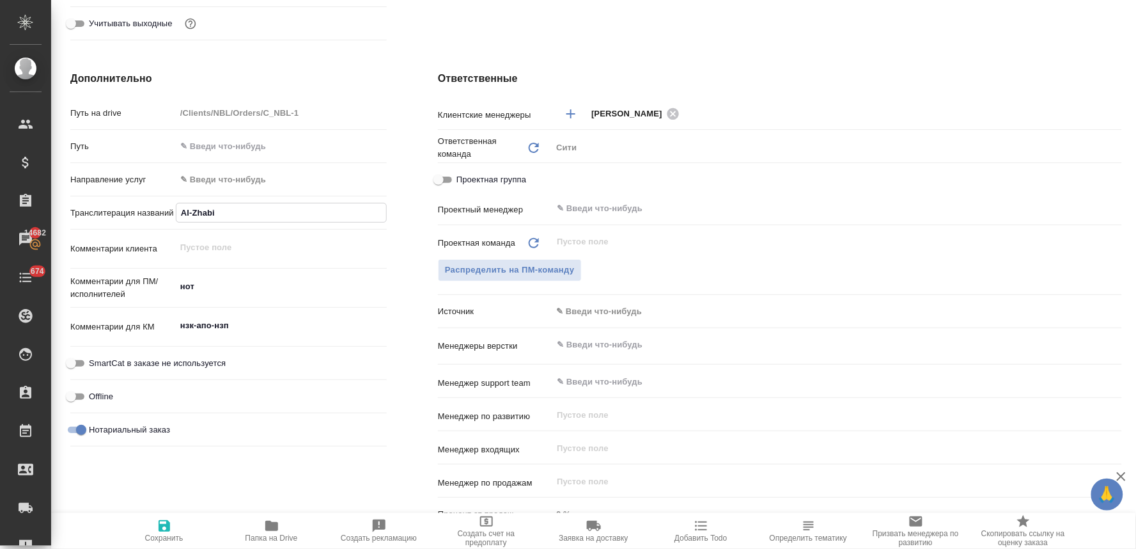
type textarea "x"
type input "Al-Zhabi M"
type textarea "x"
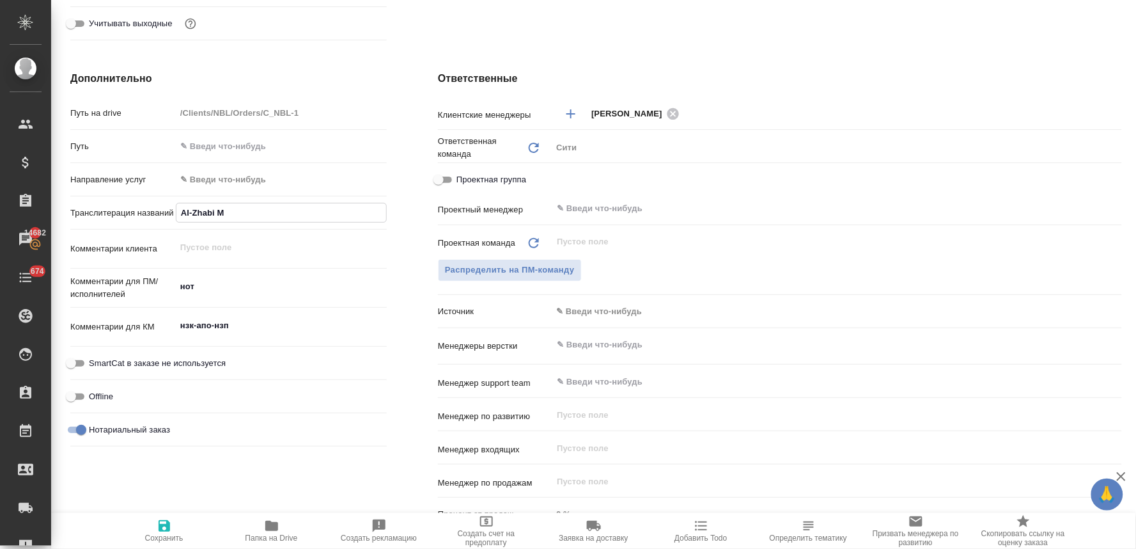
type input "Al-Zhabi Ma"
type textarea "x"
type input "Al-Zhabi Mak"
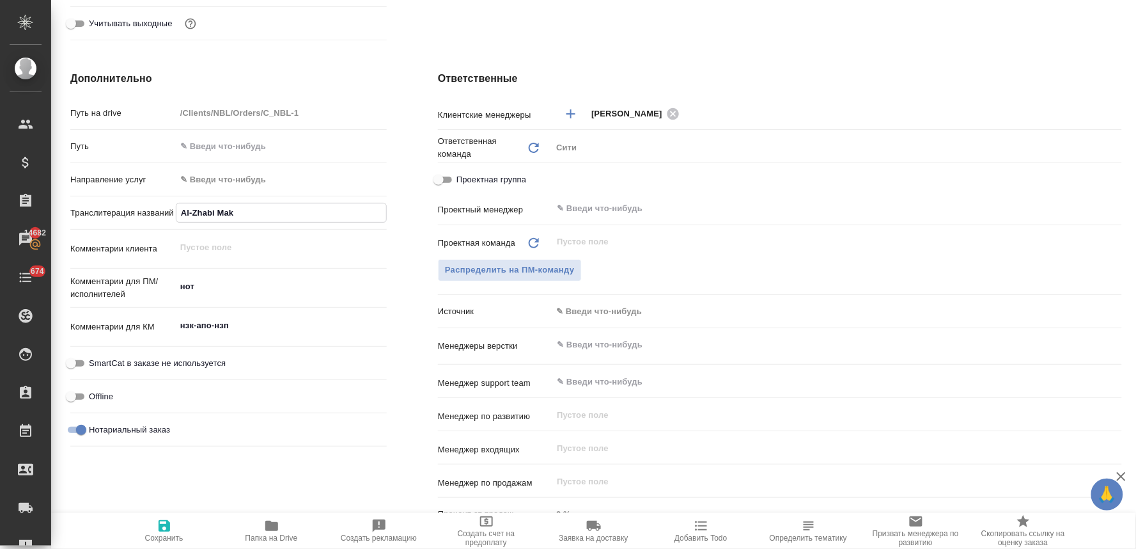
type textarea "x"
type input "Al-Zhabi Makh"
type textarea "x"
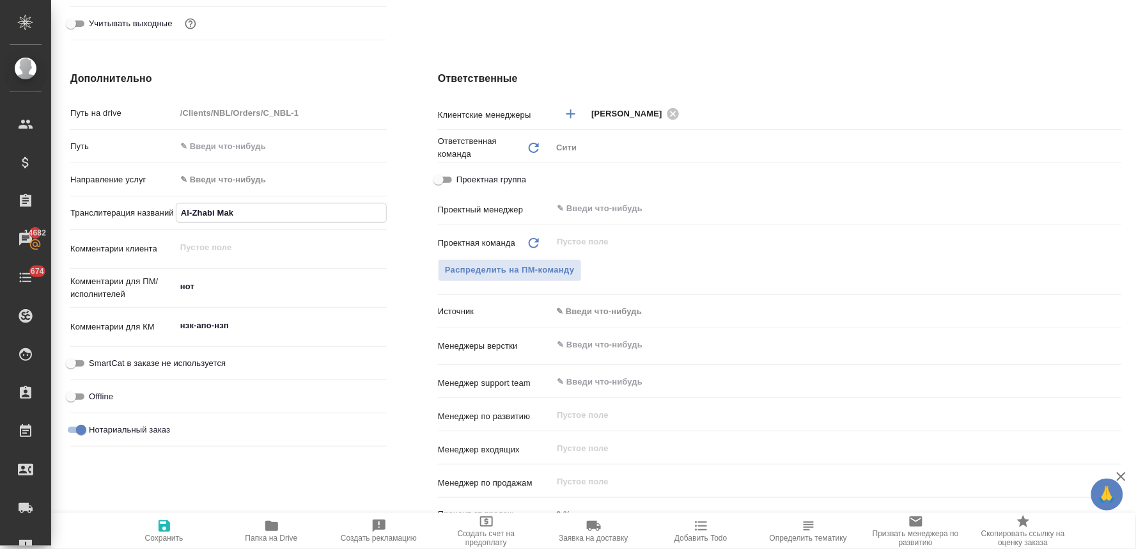
type textarea "x"
type input "Al-Zhabi Makhe"
type textarea "x"
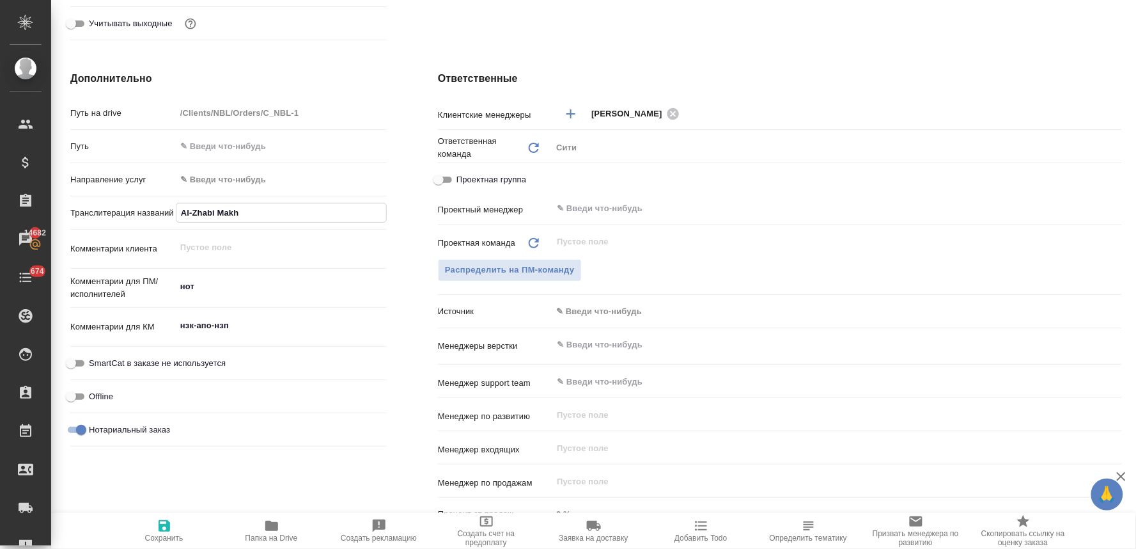
type textarea "x"
type input "Al-Zhabi Makher"
type textarea "x"
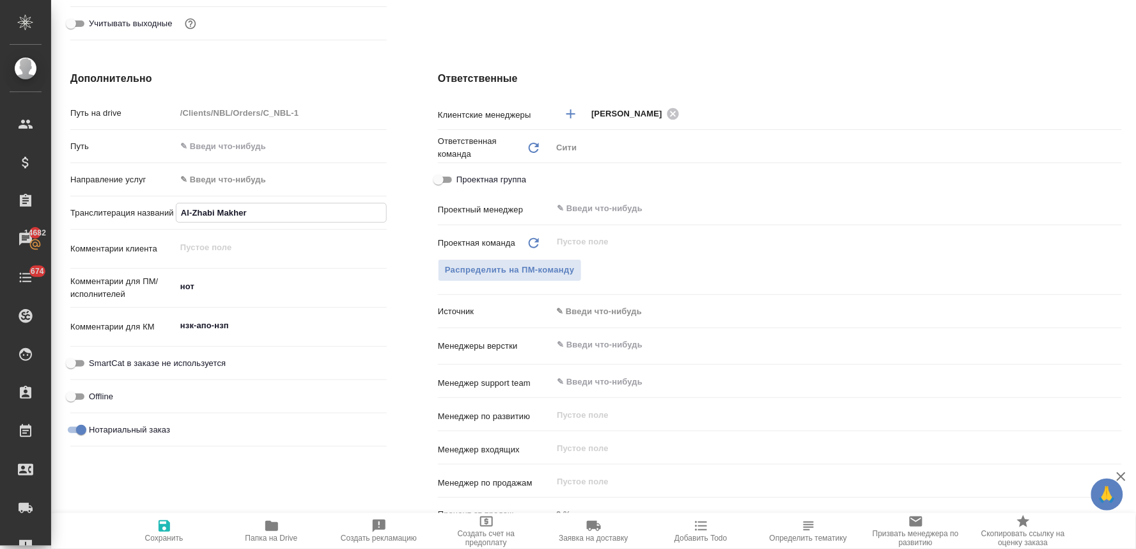
type input "Al-Zhabi Makher"
click at [164, 520] on icon "button" at bounding box center [164, 525] width 15 height 15
type textarea "x"
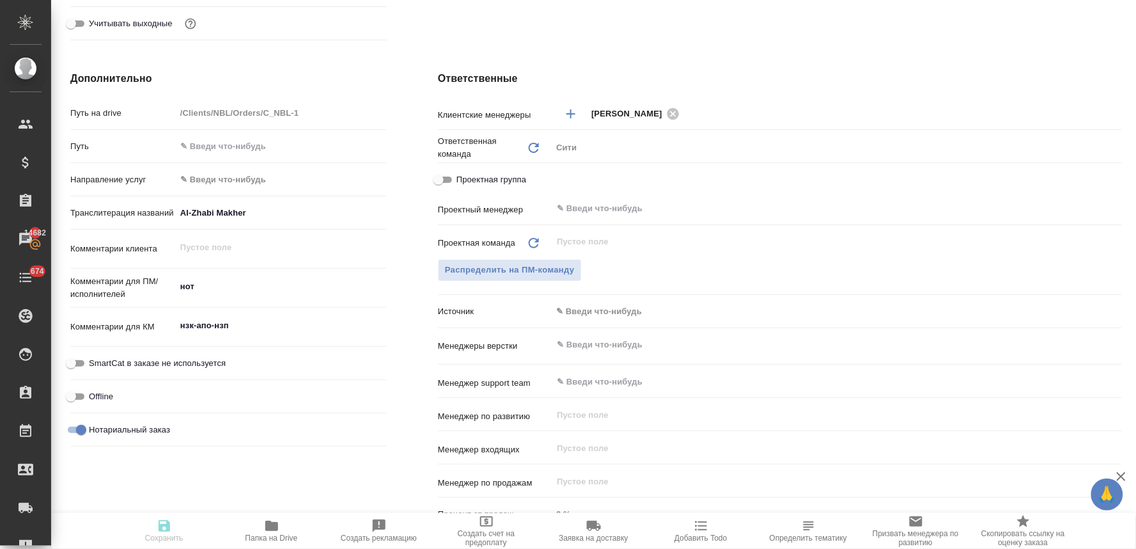
type textarea "x"
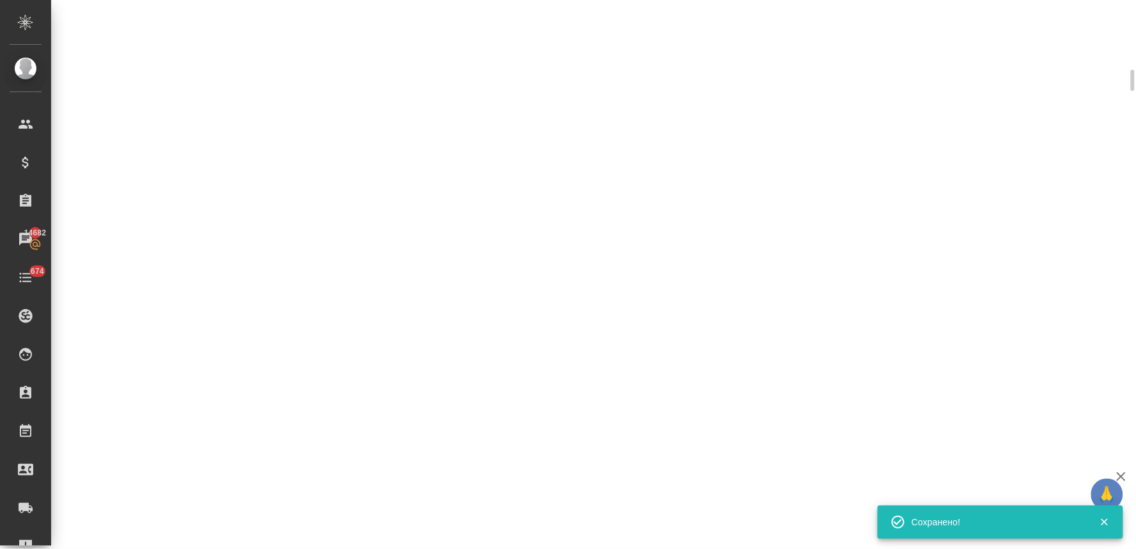
select select "RU"
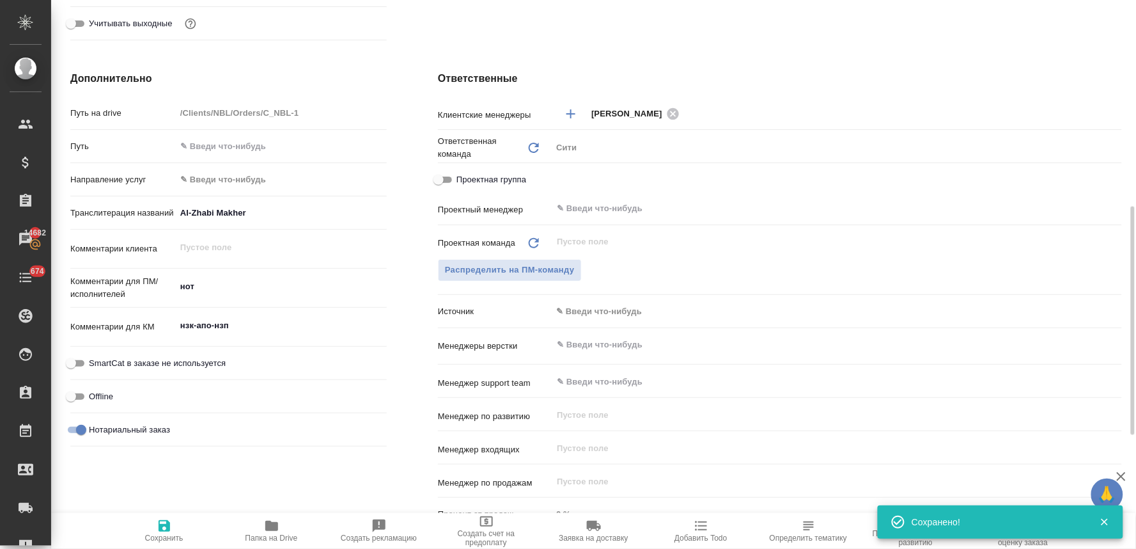
type textarea "x"
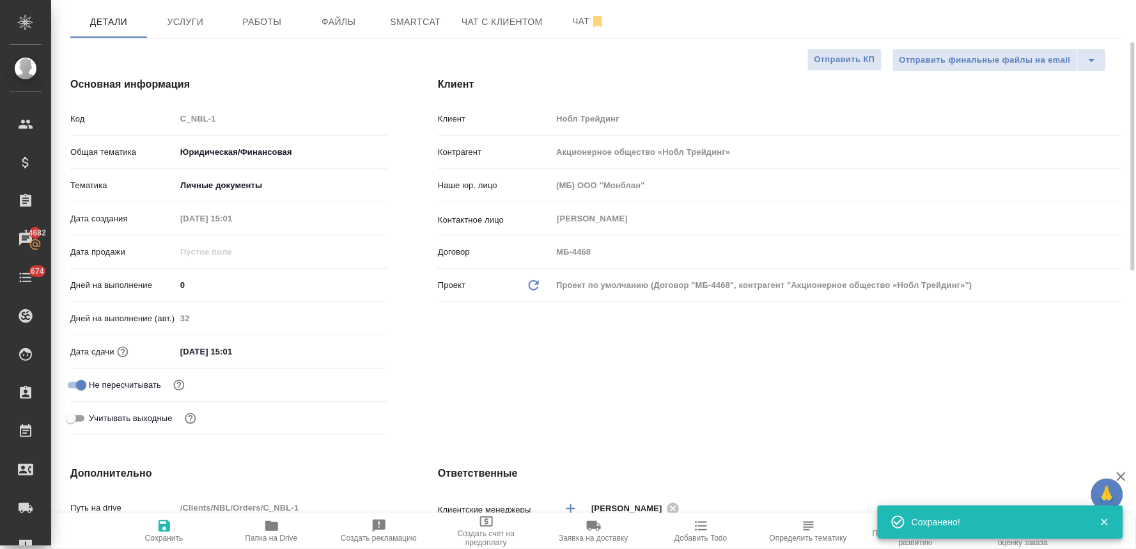
scroll to position [0, 0]
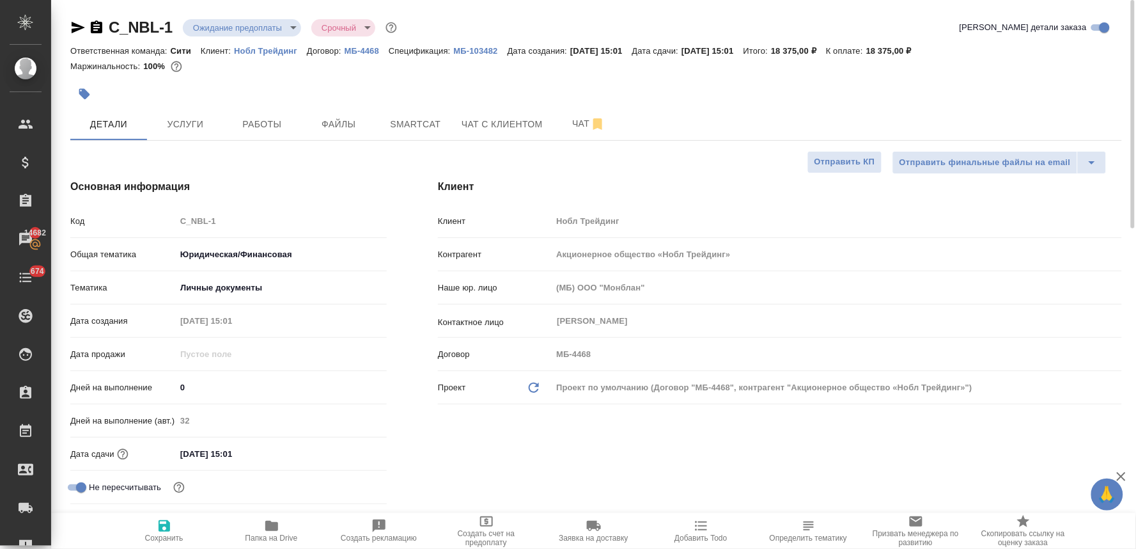
click at [263, 458] on input "27.08.2025 15:01" at bounding box center [232, 453] width 112 height 19
click at [344, 450] on icon "button" at bounding box center [350, 452] width 12 height 13
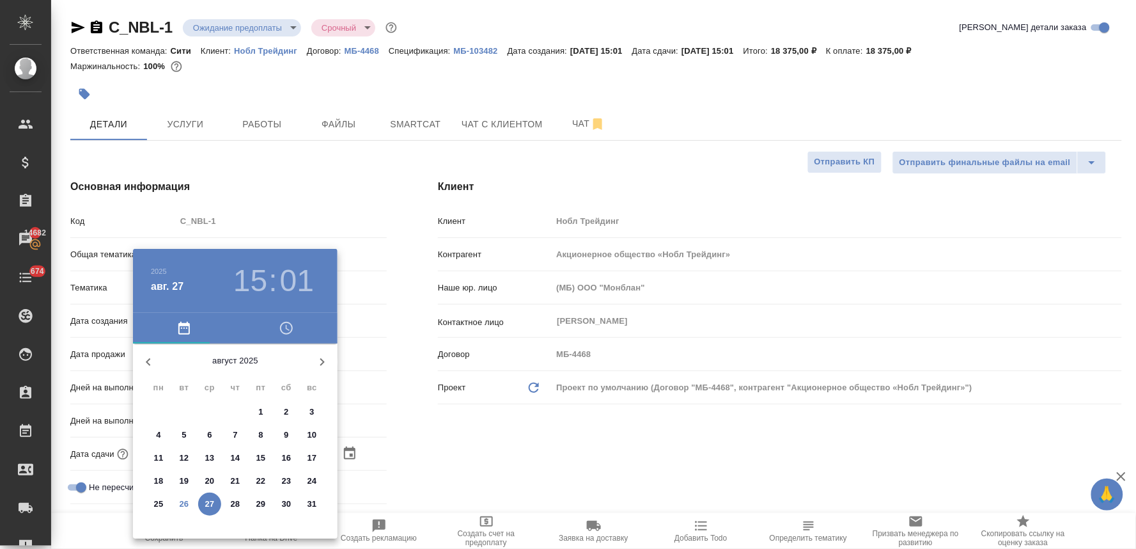
click at [213, 508] on p "27" at bounding box center [210, 503] width 10 height 13
type textarea "x"
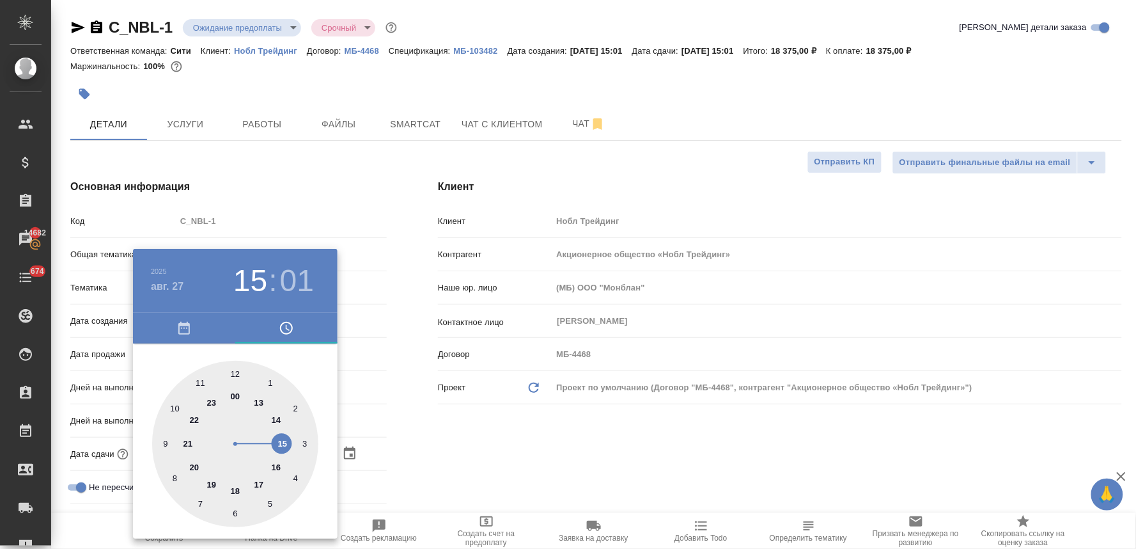
click at [256, 485] on div at bounding box center [235, 444] width 166 height 166
type input "27.08.2025 17:01"
type textarea "x"
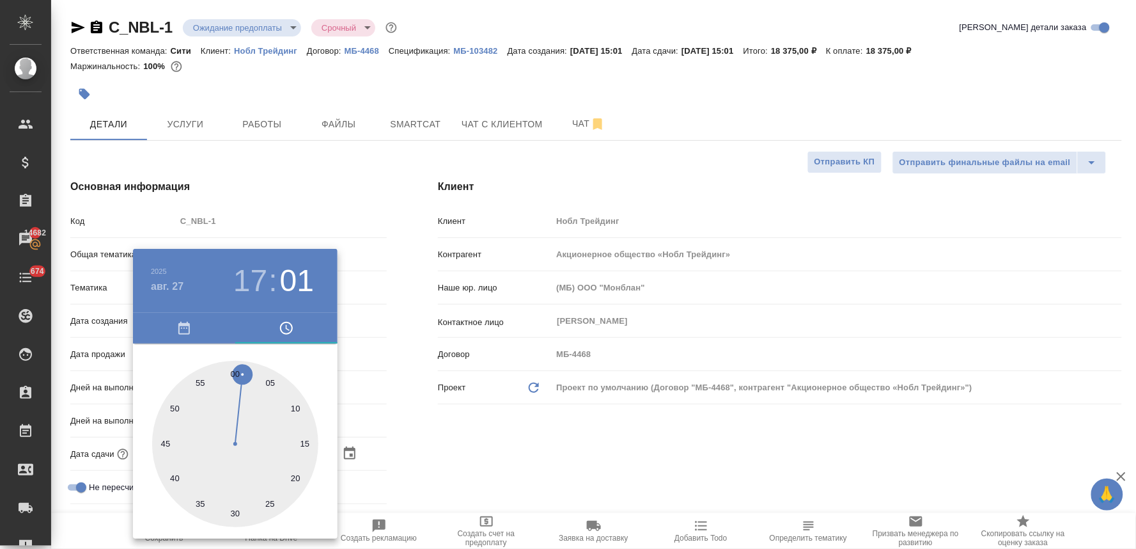
click at [234, 373] on div at bounding box center [235, 444] width 166 height 166
type input "27.08.2025 17:00"
type textarea "x"
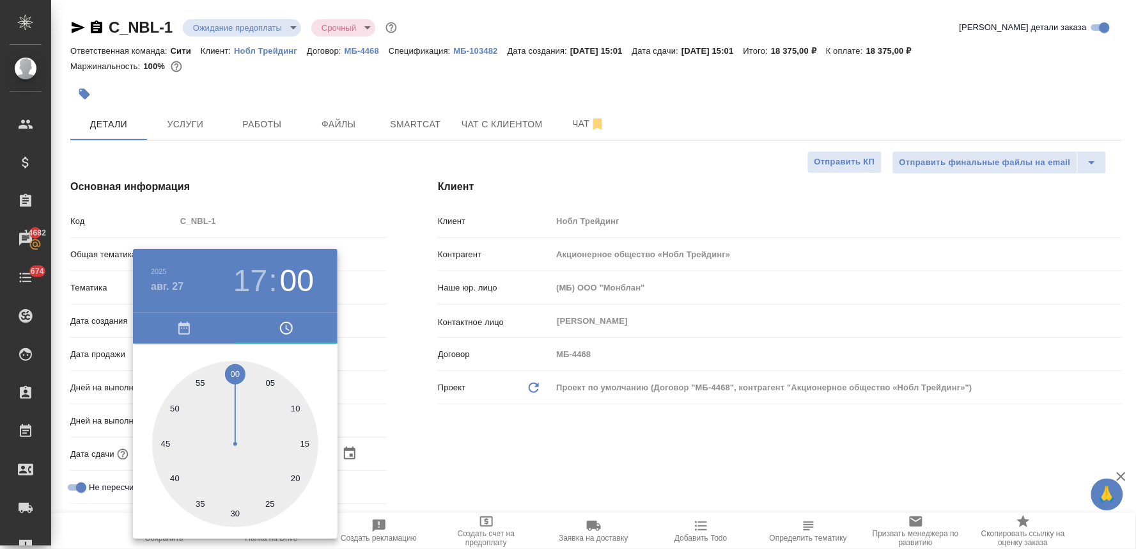
click at [522, 414] on div at bounding box center [568, 274] width 1136 height 549
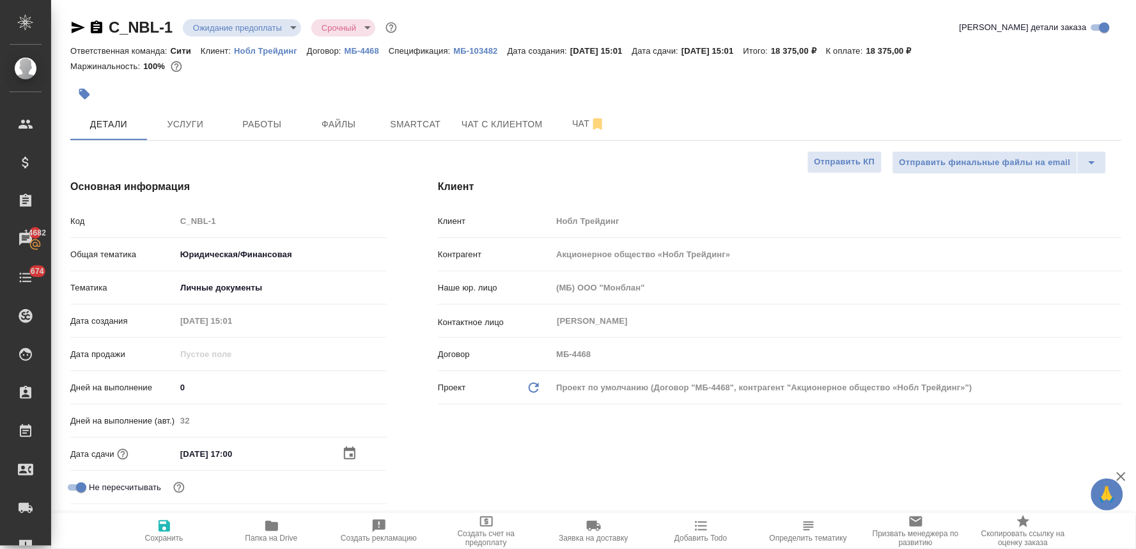
click at [160, 535] on span "Сохранить" at bounding box center [164, 537] width 38 height 9
type textarea "x"
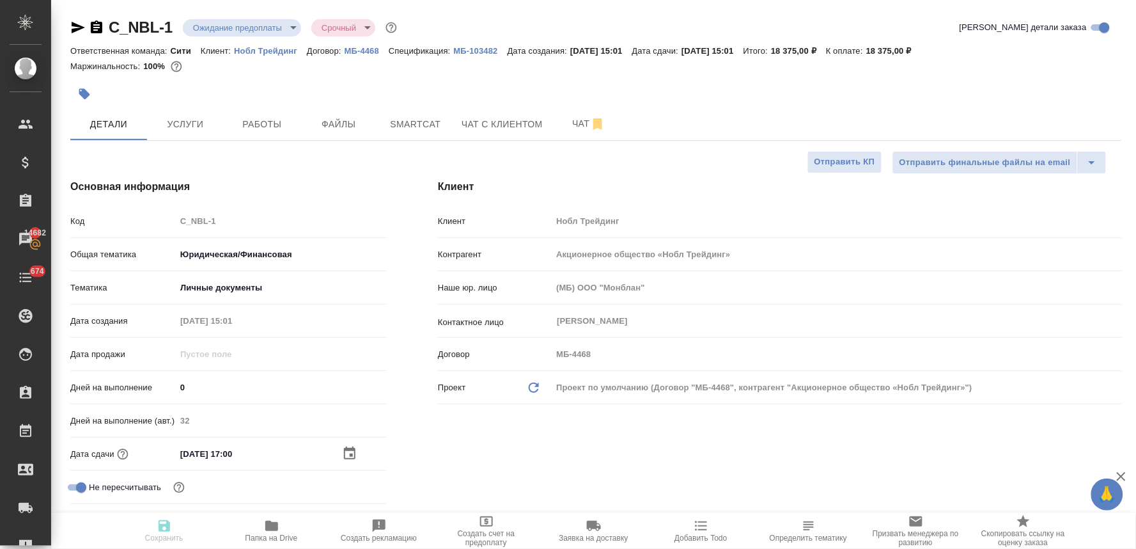
type textarea "x"
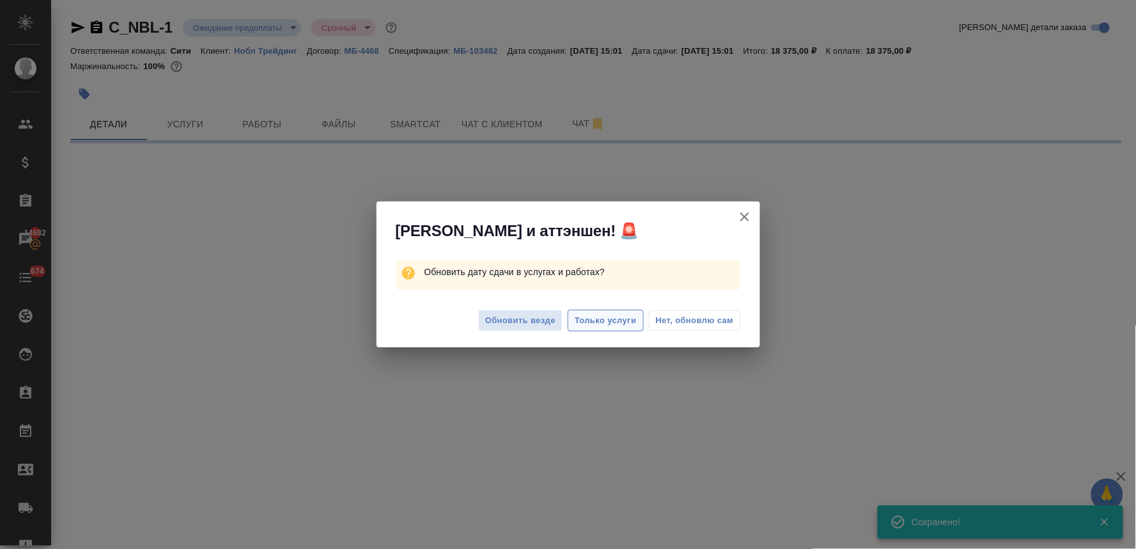
select select "RU"
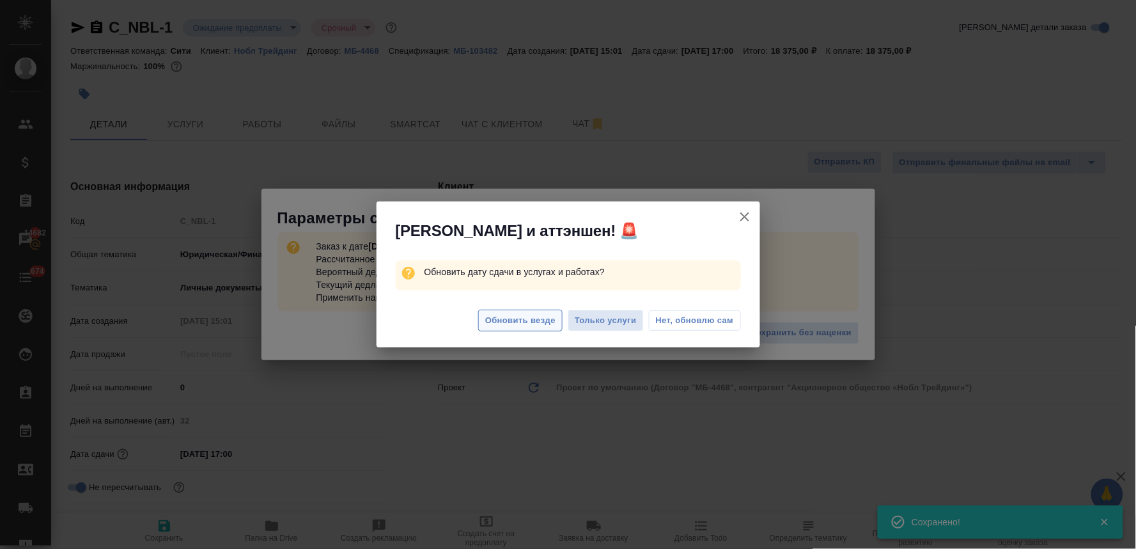
type textarea "x"
click at [539, 324] on span "Обновить везде" at bounding box center [520, 320] width 70 height 15
type textarea "x"
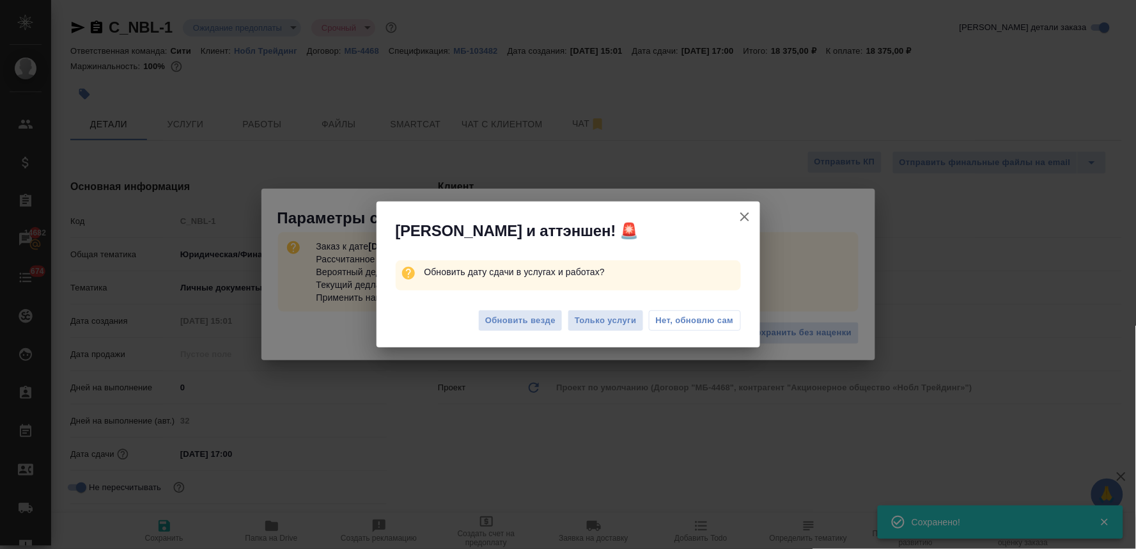
type textarea "x"
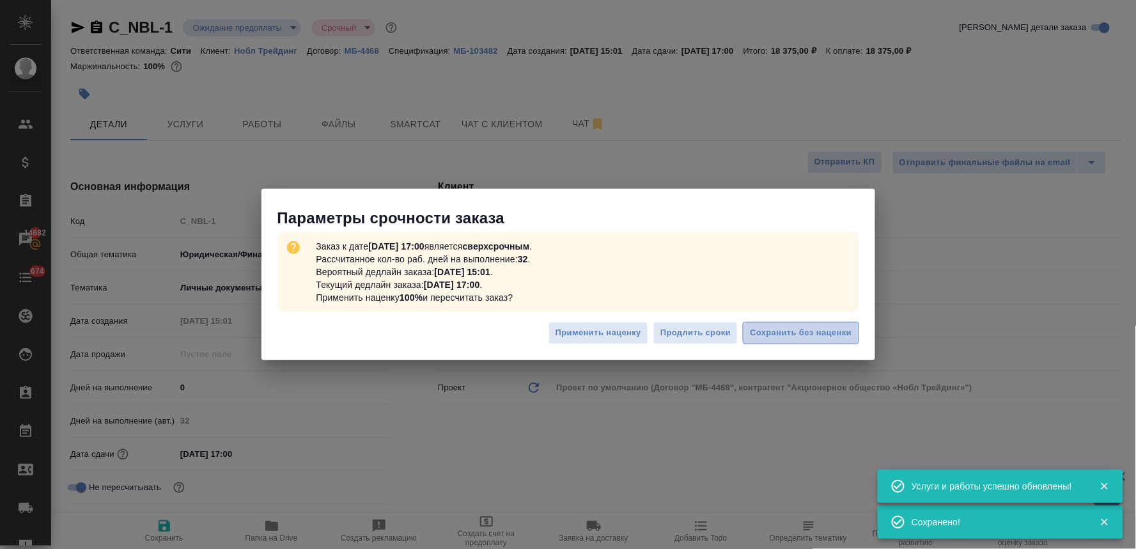
click at [816, 331] on span "Сохранить без наценки" at bounding box center [801, 332] width 102 height 15
type textarea "x"
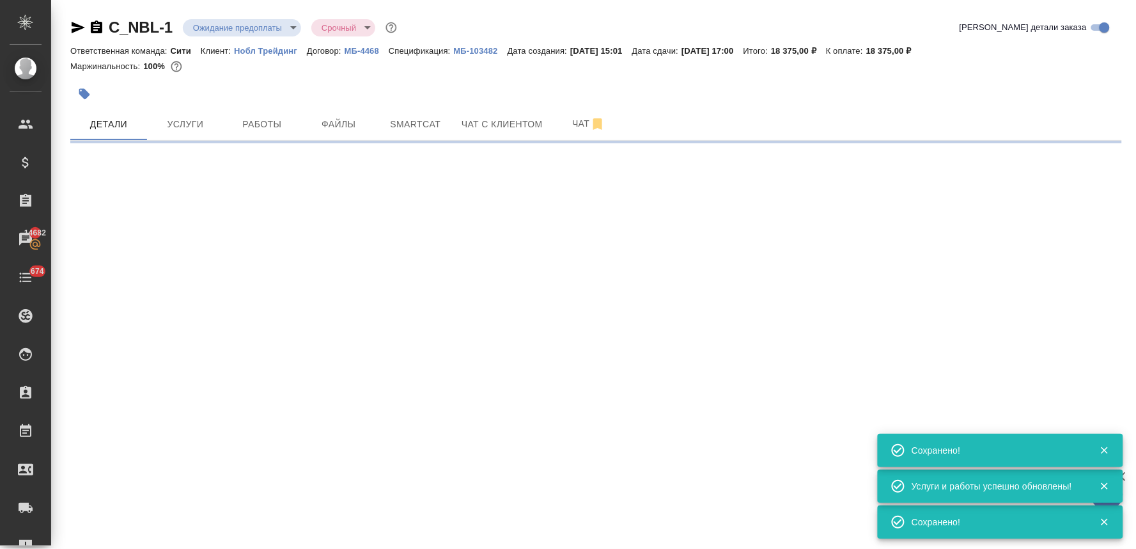
select select "RU"
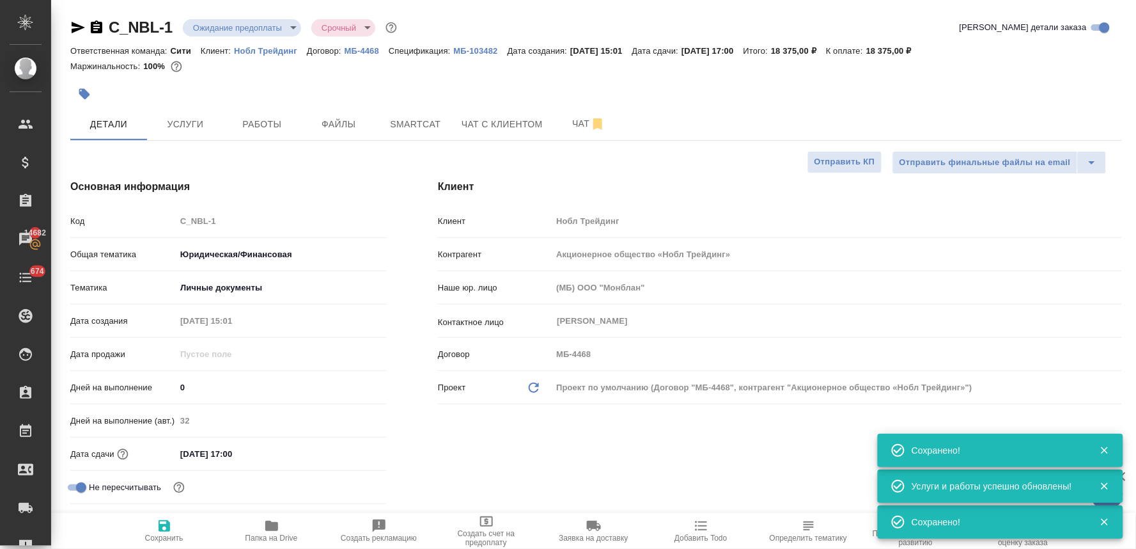
type textarea "x"
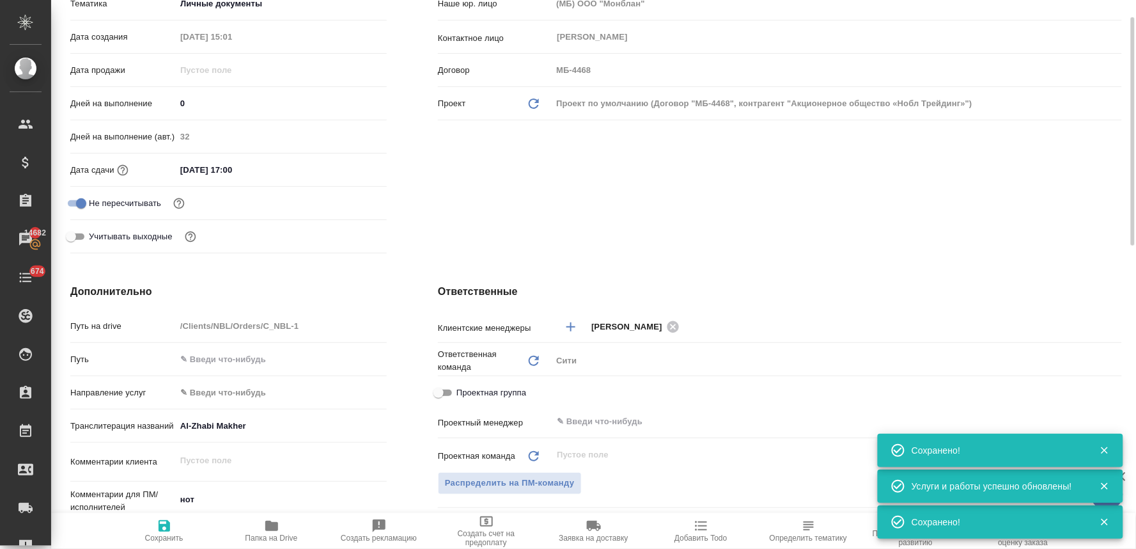
scroll to position [355, 0]
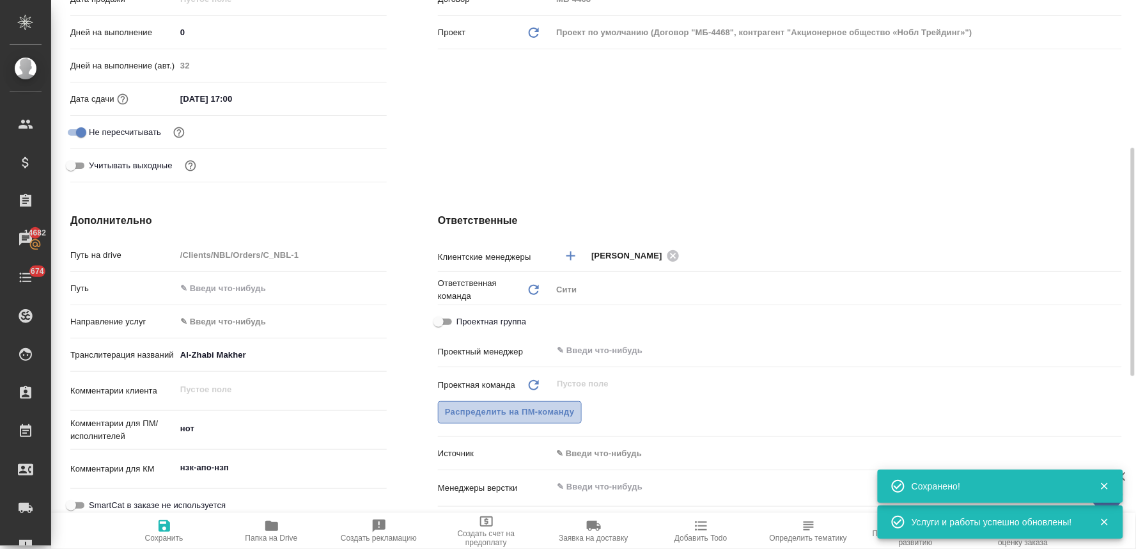
click at [553, 410] on span "Распределить на ПМ-команду" at bounding box center [510, 412] width 130 height 15
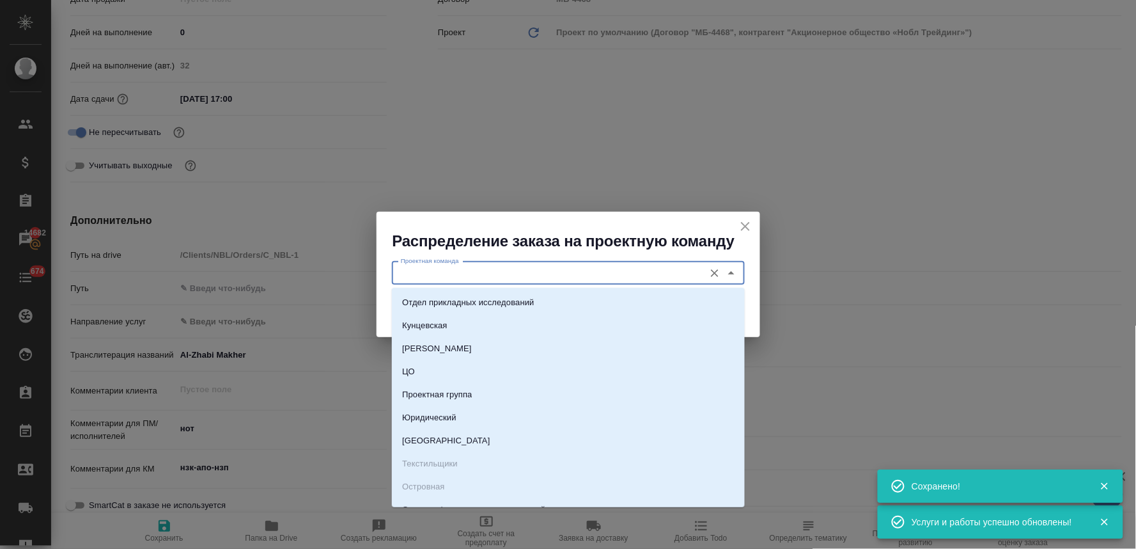
click at [528, 272] on input "Проектная команда" at bounding box center [547, 272] width 302 height 15
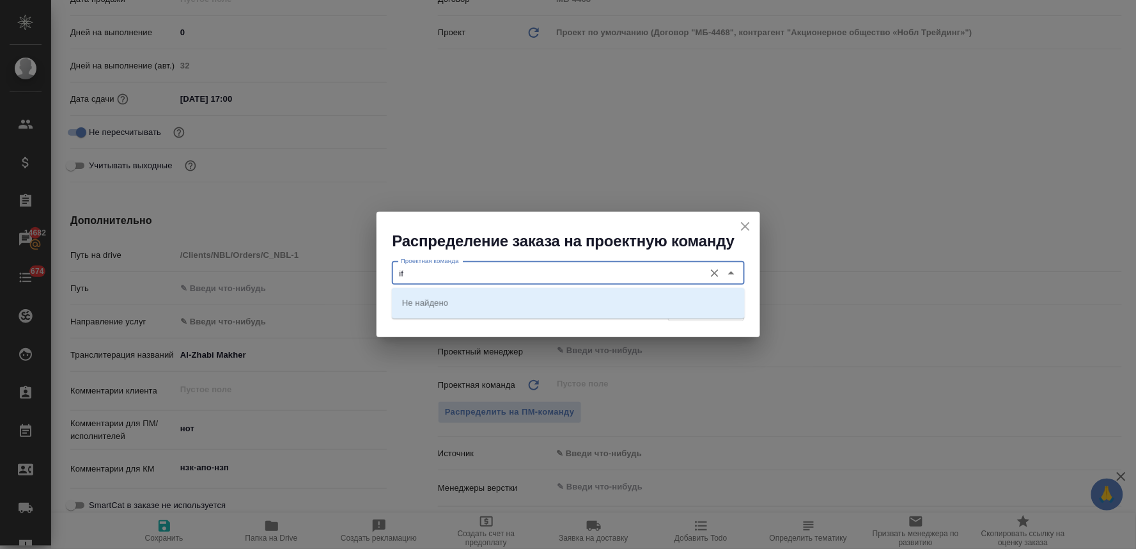
type input "i"
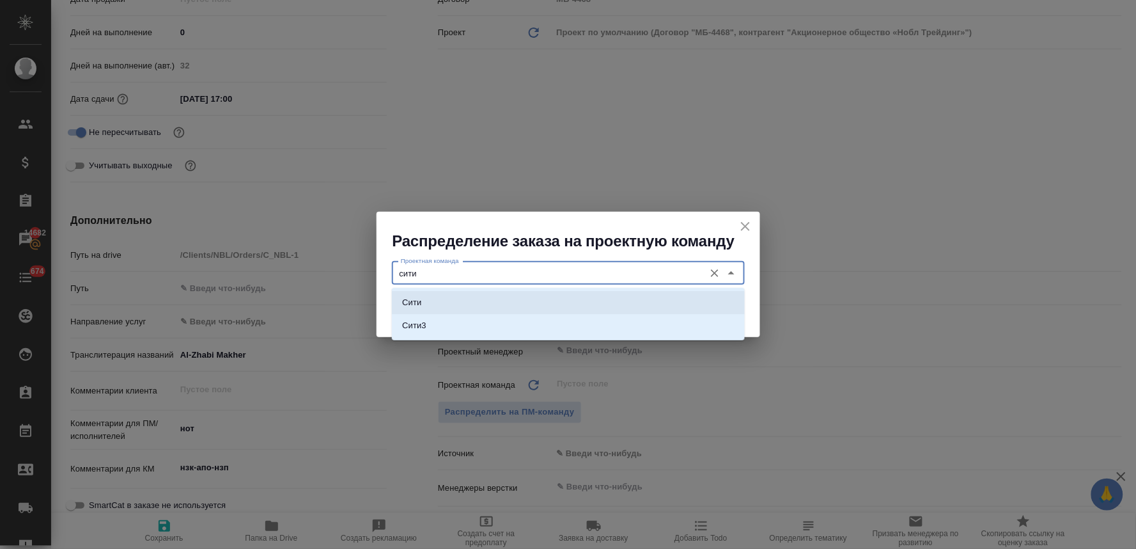
click at [533, 297] on li "Сити" at bounding box center [568, 302] width 353 height 23
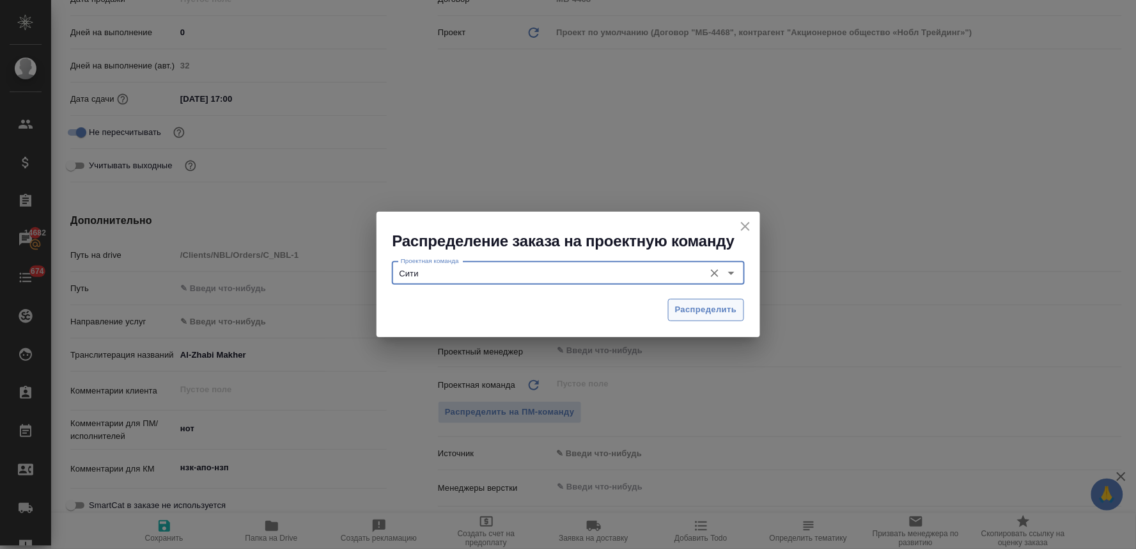
type input "Сити"
click at [687, 311] on span "Распределить" at bounding box center [706, 309] width 62 height 15
type textarea "x"
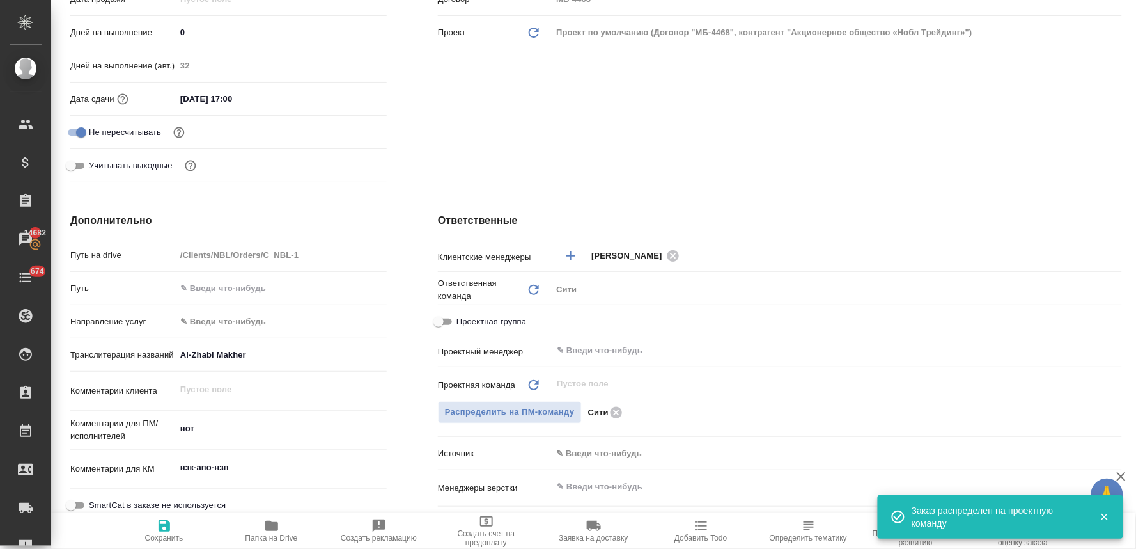
click at [168, 533] on span "Сохранить" at bounding box center [164, 537] width 38 height 9
type textarea "x"
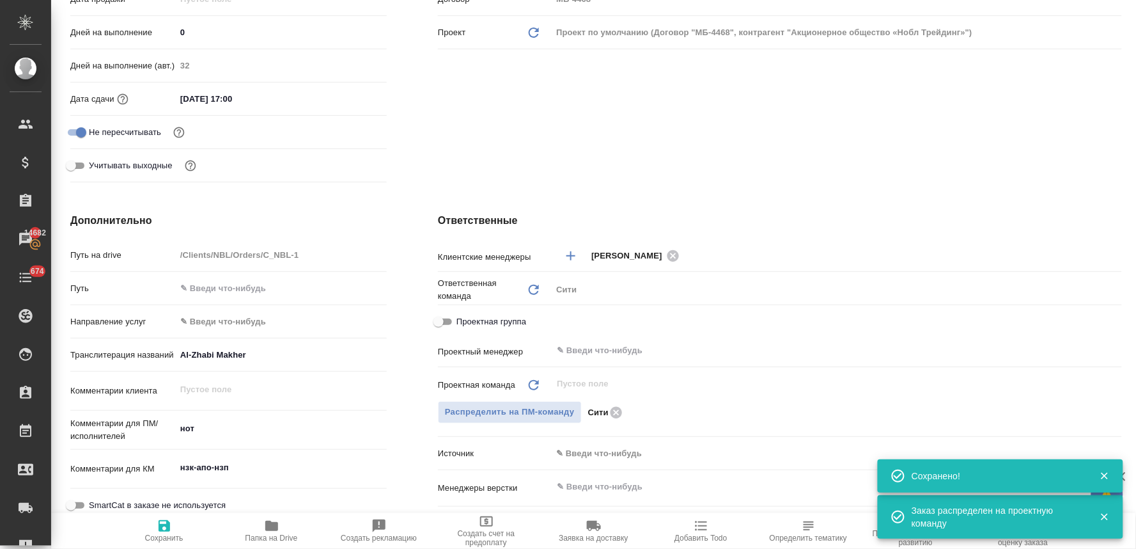
scroll to position [0, 0]
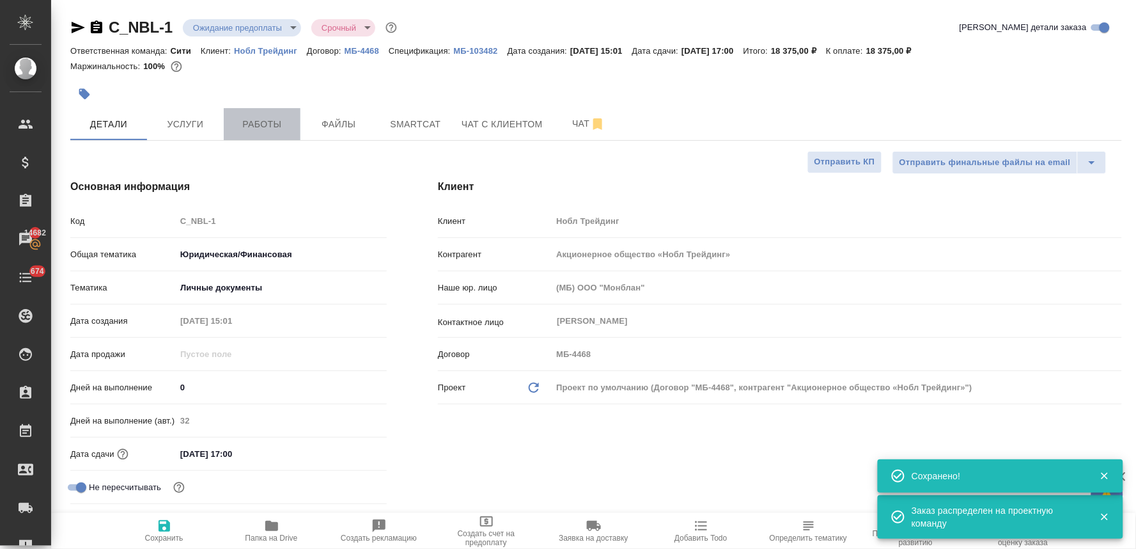
click at [271, 133] on button "Работы" at bounding box center [262, 124] width 77 height 32
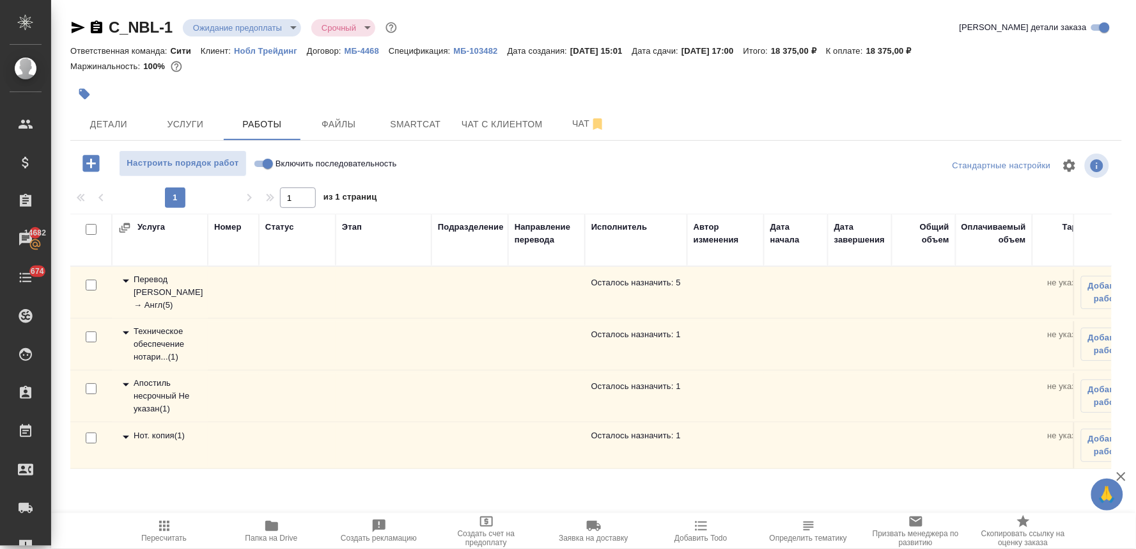
click at [149, 288] on div "Перевод Стандарт Рус → Англ ( 5 )" at bounding box center [159, 292] width 83 height 38
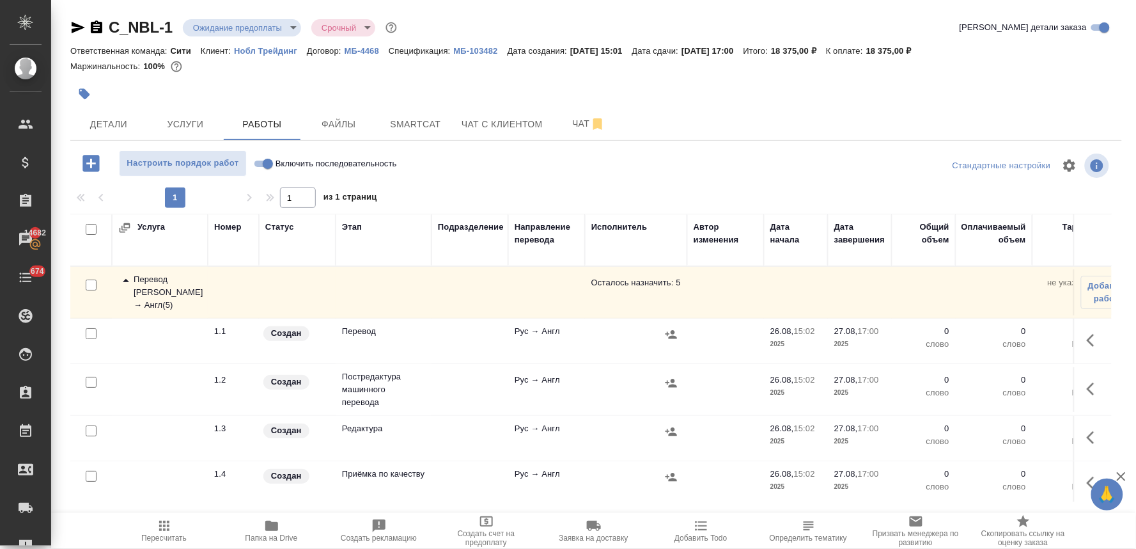
click at [91, 382] on input "checkbox" at bounding box center [91, 382] width 11 height 11
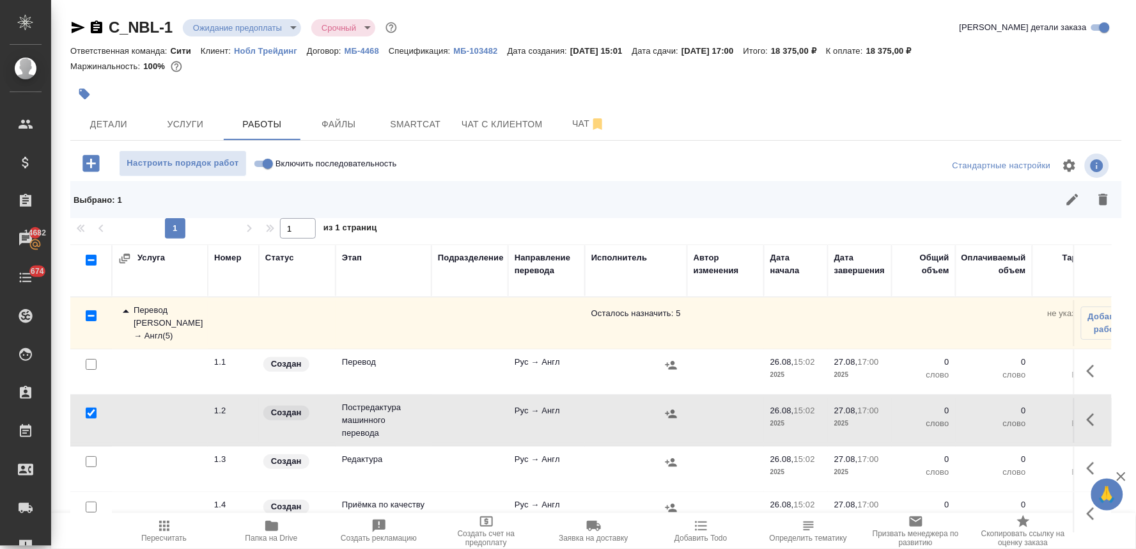
click at [92, 459] on input "checkbox" at bounding box center [91, 461] width 11 height 11
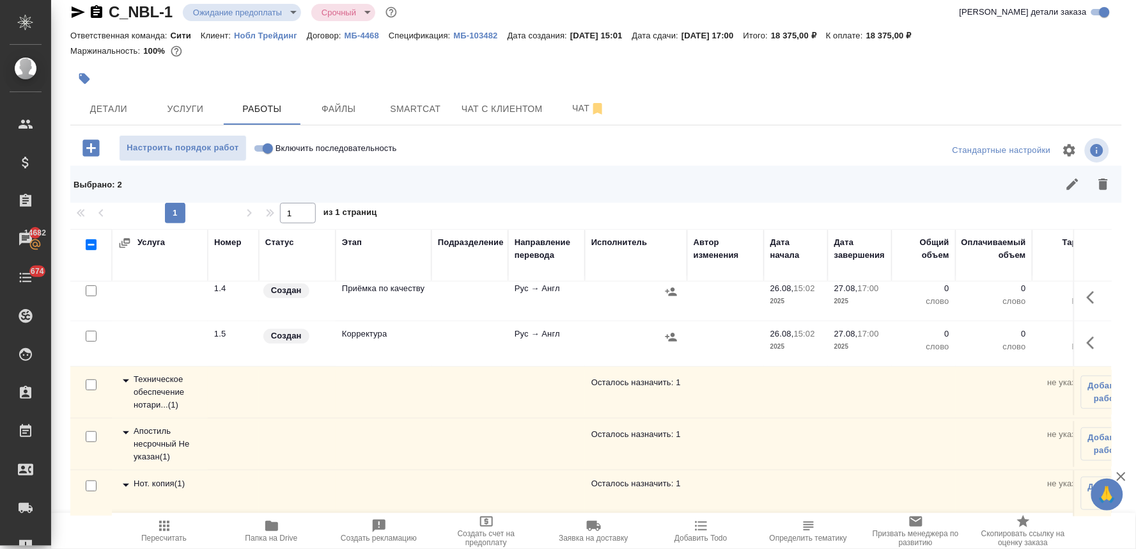
scroll to position [141, 0]
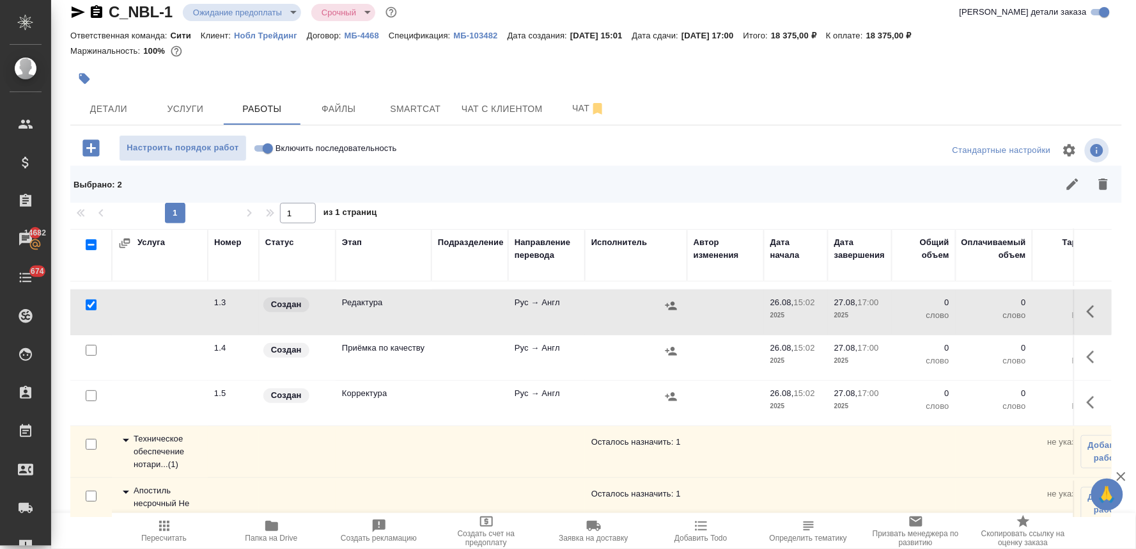
click at [88, 398] on input "checkbox" at bounding box center [91, 395] width 11 height 11
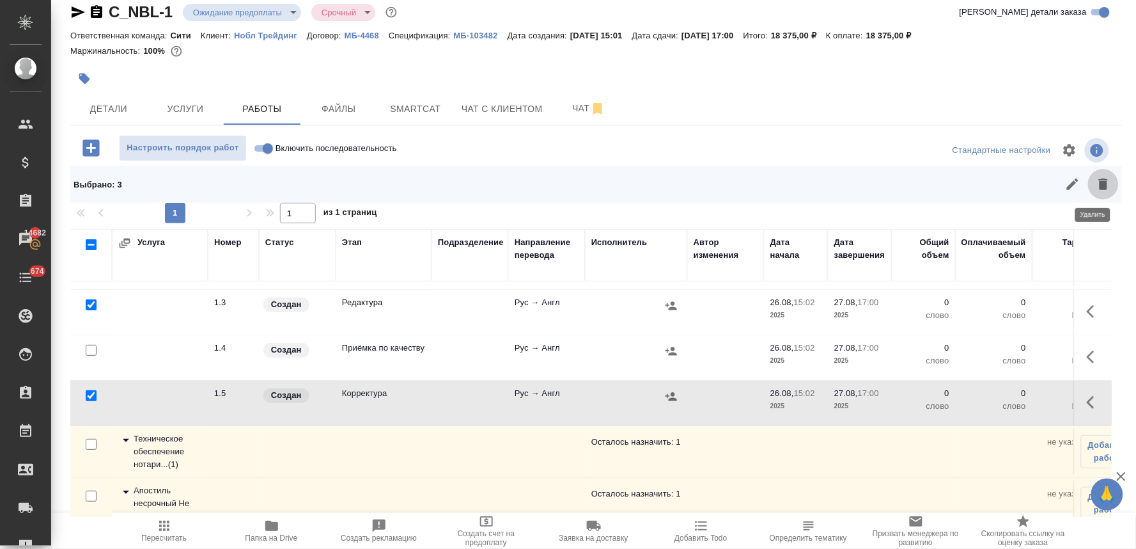
click at [1099, 184] on icon "button" at bounding box center [1103, 184] width 9 height 12
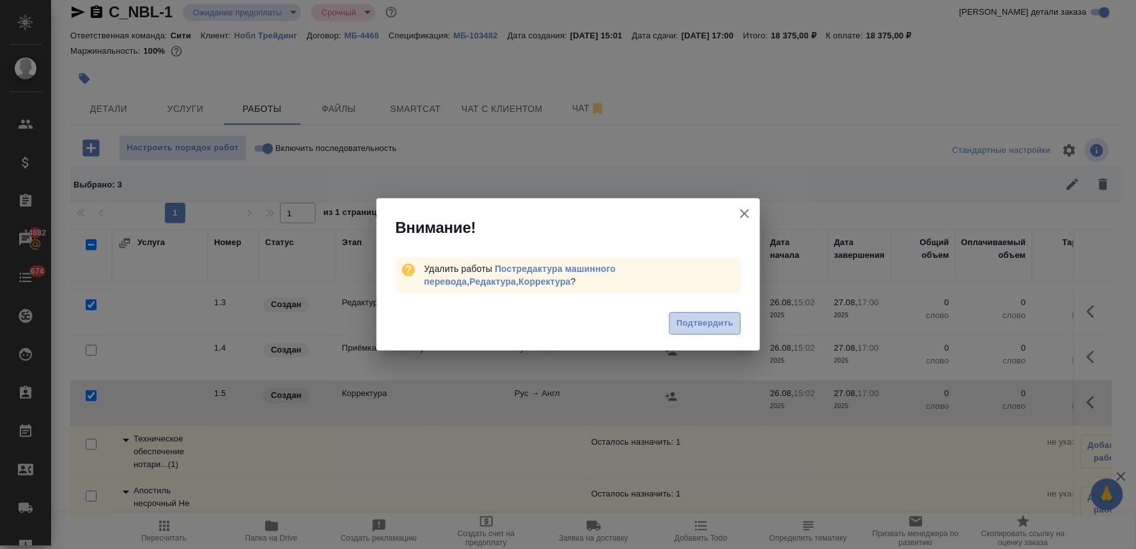
click at [723, 320] on span "Подтвердить" at bounding box center [704, 323] width 57 height 15
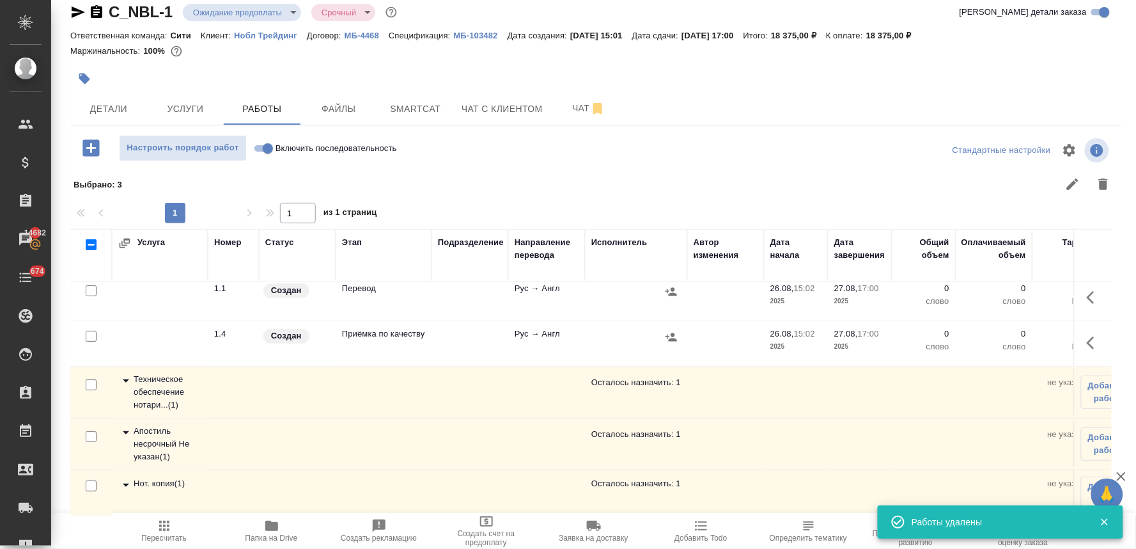
scroll to position [0, 0]
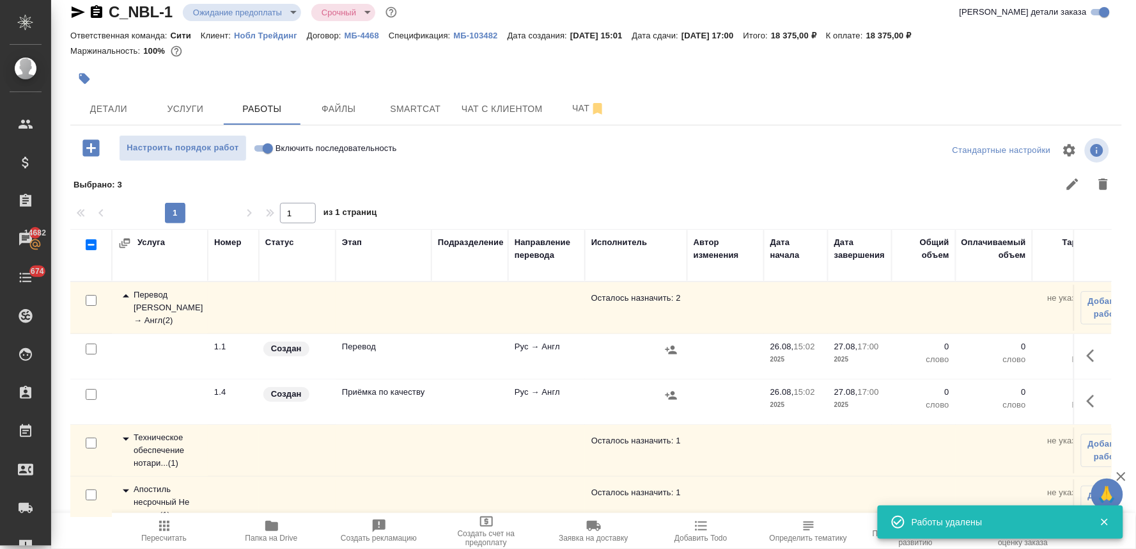
click at [1087, 352] on icon "button" at bounding box center [1094, 355] width 15 height 15
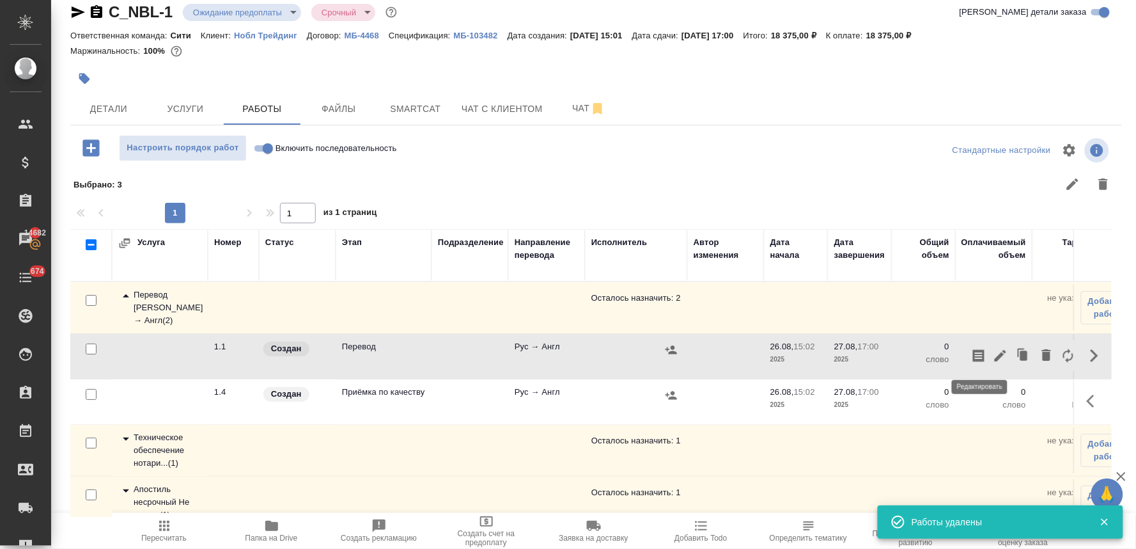
click at [993, 357] on icon "button" at bounding box center [1000, 355] width 15 height 15
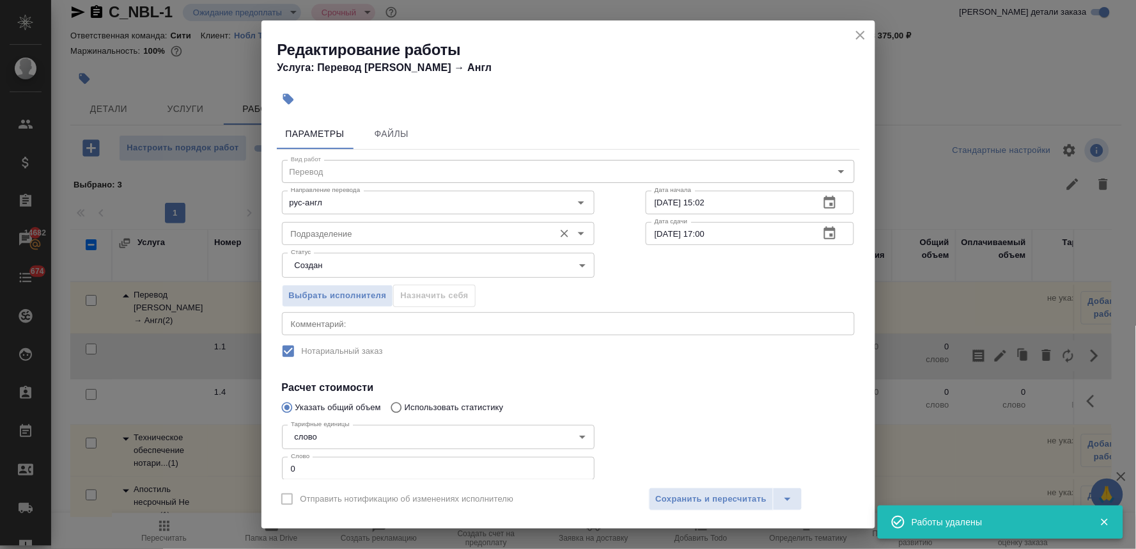
click at [360, 229] on input "Подразделение" at bounding box center [417, 233] width 262 height 15
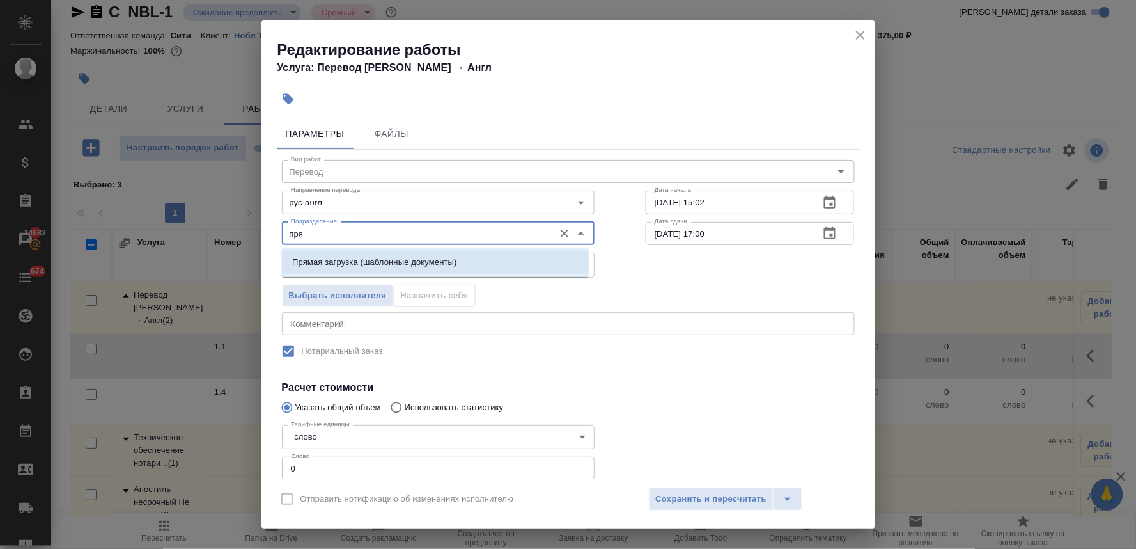
click at [354, 258] on p "Прямая загрузка (шаблонные документы)" at bounding box center [374, 262] width 164 height 13
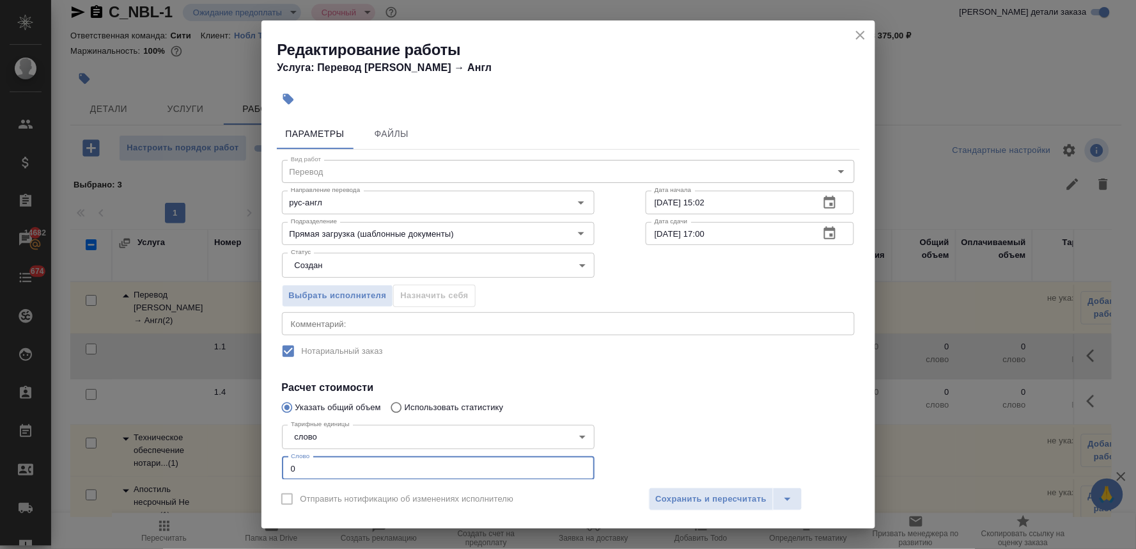
scroll to position [38, 0]
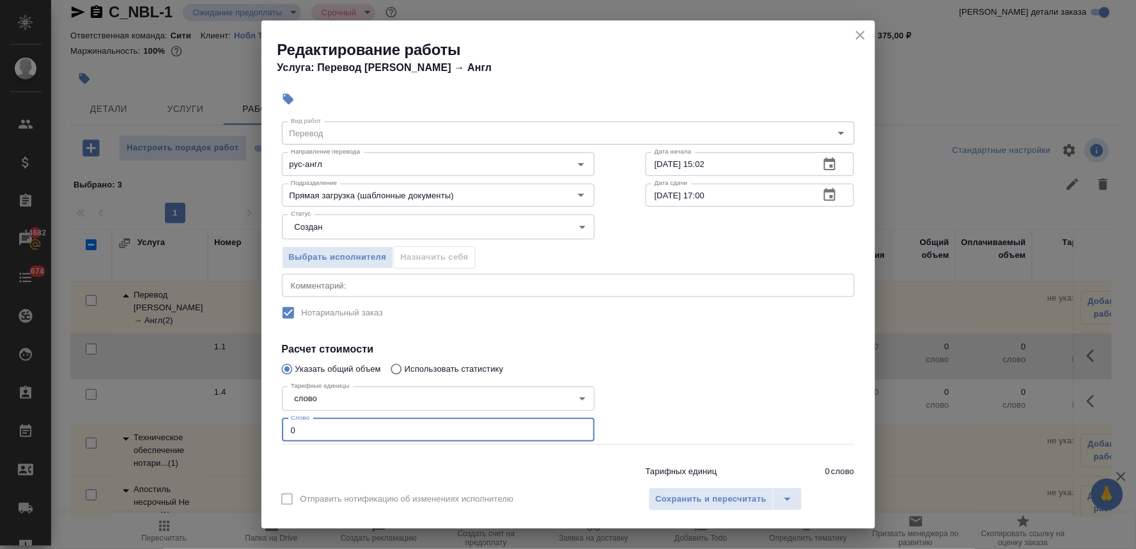
drag, startPoint x: 304, startPoint y: 468, endPoint x: 278, endPoint y: 470, distance: 25.6
click at [278, 470] on div "Вид работ Перевод Вид работ Направление перевода рус-англ Направление перевода …" at bounding box center [568, 305] width 583 height 389
click at [698, 197] on input "27.08.2025 17:00" at bounding box center [728, 195] width 164 height 23
click at [714, 500] on span "Сохранить и пересчитать" at bounding box center [711, 499] width 111 height 15
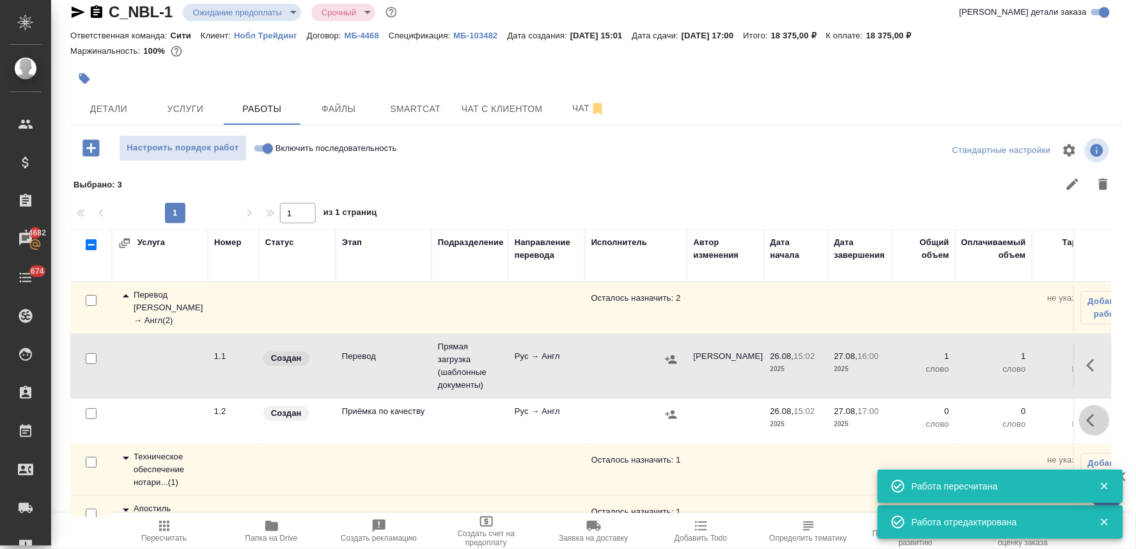
click at [1087, 422] on icon "button" at bounding box center [1094, 419] width 15 height 15
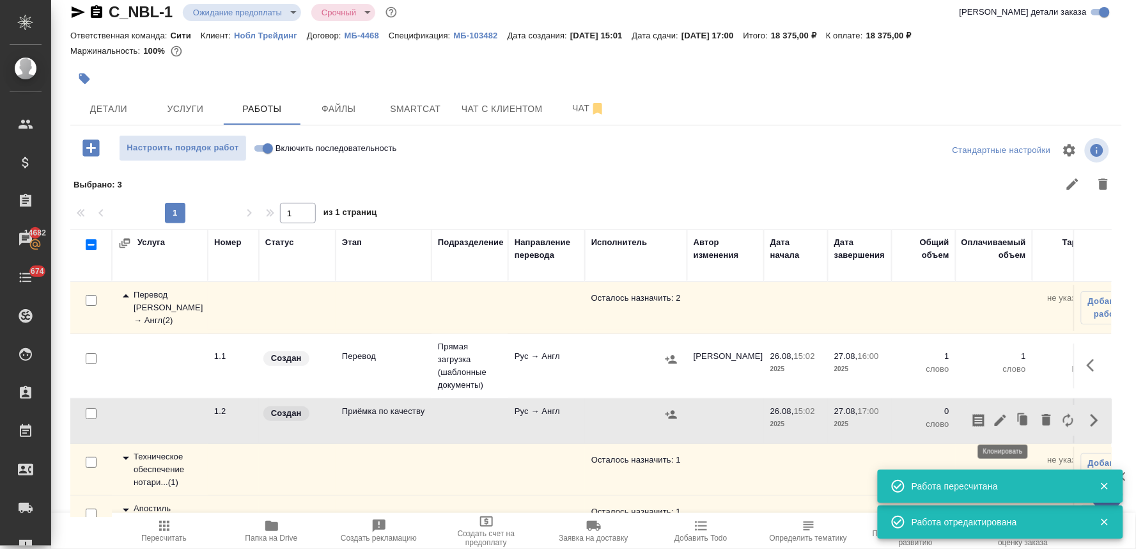
click at [993, 414] on icon "button" at bounding box center [1000, 419] width 15 height 15
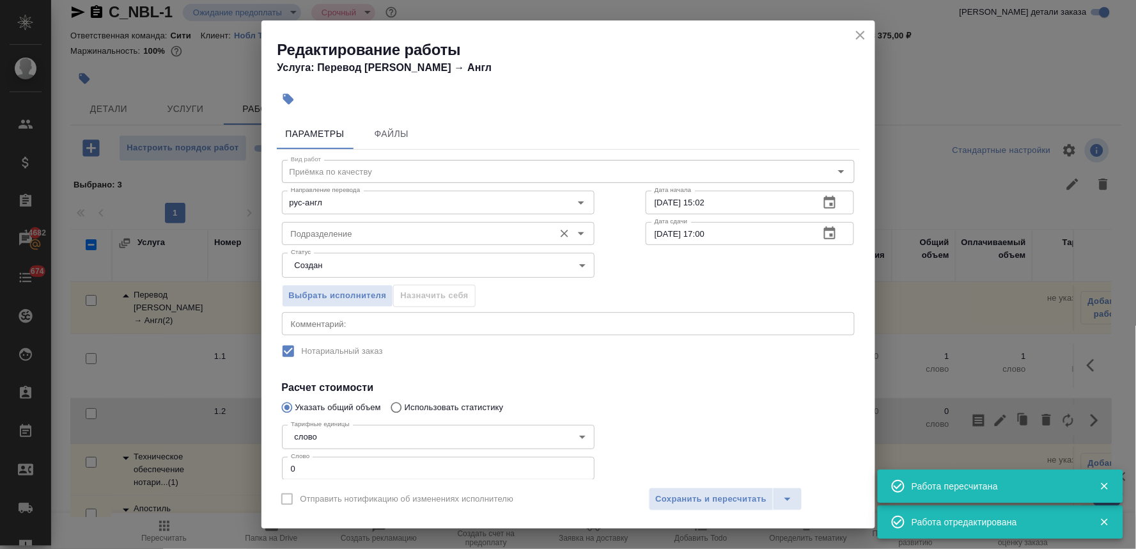
click at [364, 237] on input "Подразделение" at bounding box center [417, 233] width 262 height 15
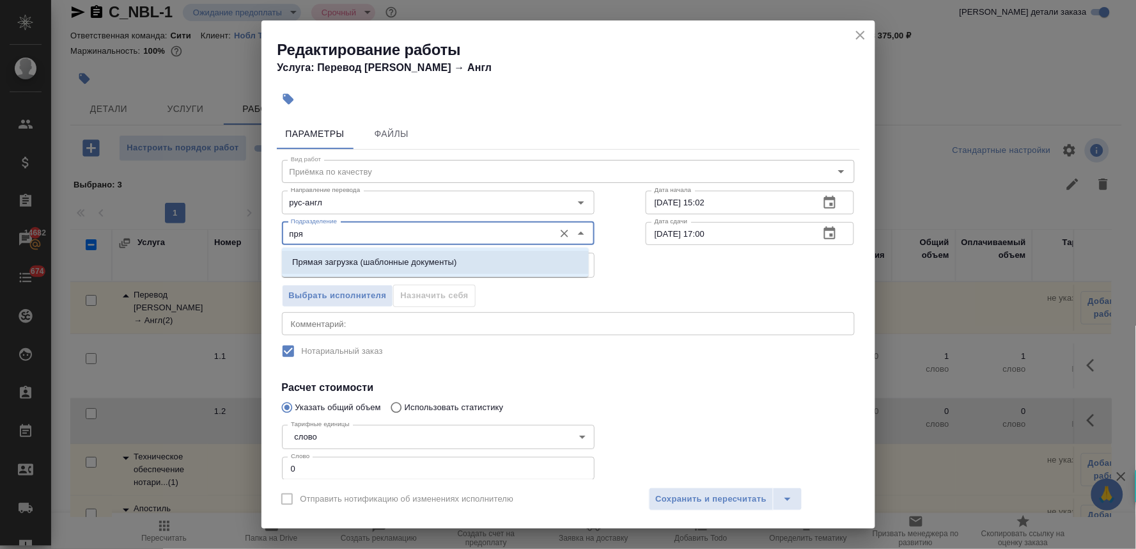
click at [353, 269] on p "Прямая загрузка (шаблонные документы)" at bounding box center [374, 262] width 164 height 13
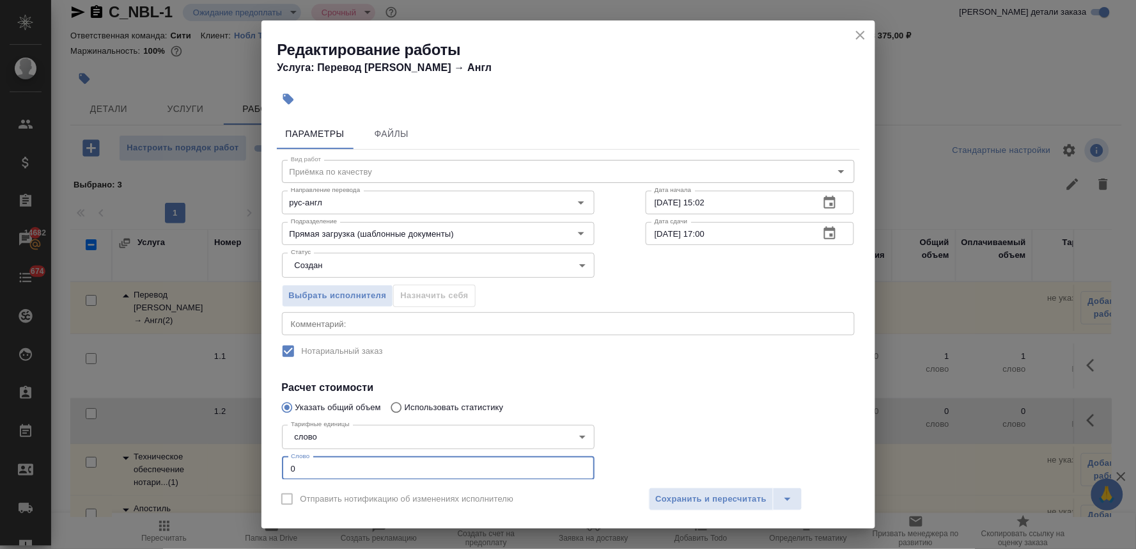
drag, startPoint x: 302, startPoint y: 463, endPoint x: 318, endPoint y: 460, distance: 16.8
click at [278, 465] on div "Тарифные единицы слово 5a8b1489cc6b4906c91bfd90 Тарифные единицы Слово 0 Слово" at bounding box center [438, 451] width 364 height 114
click at [822, 195] on icon "button" at bounding box center [829, 202] width 15 height 15
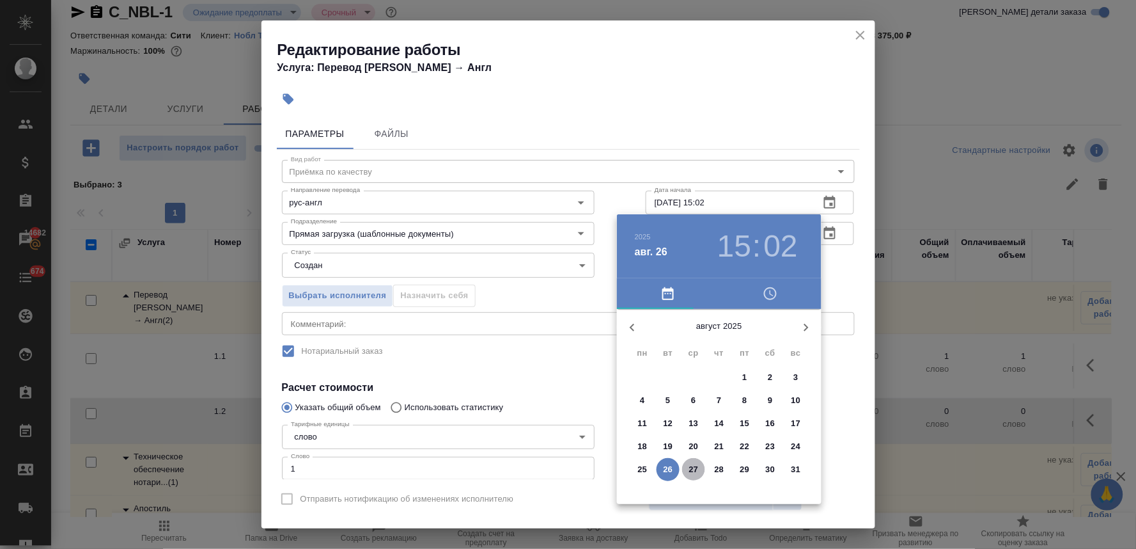
click at [701, 474] on span "27" at bounding box center [693, 469] width 23 height 13
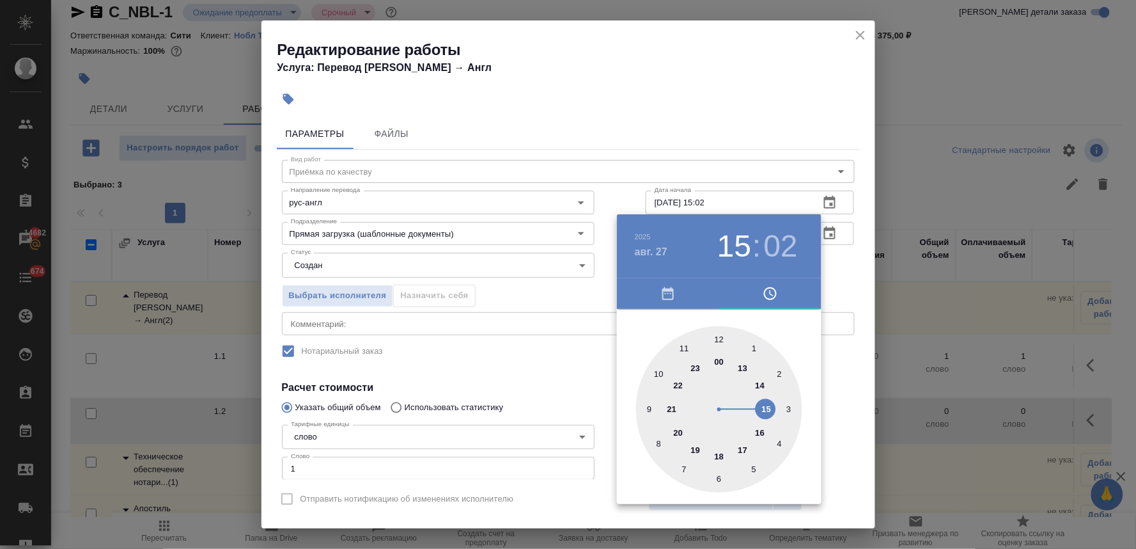
click at [762, 430] on div at bounding box center [719, 409] width 166 height 166
click at [719, 337] on div at bounding box center [719, 409] width 166 height 166
click at [522, 370] on div at bounding box center [568, 274] width 1136 height 549
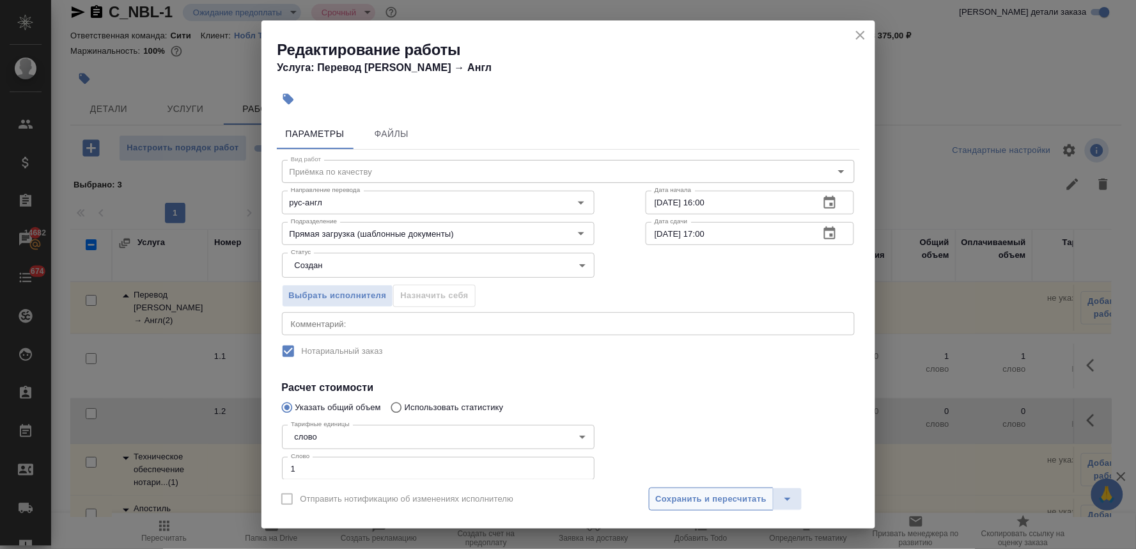
click at [745, 497] on span "Сохранить и пересчитать" at bounding box center [711, 499] width 111 height 15
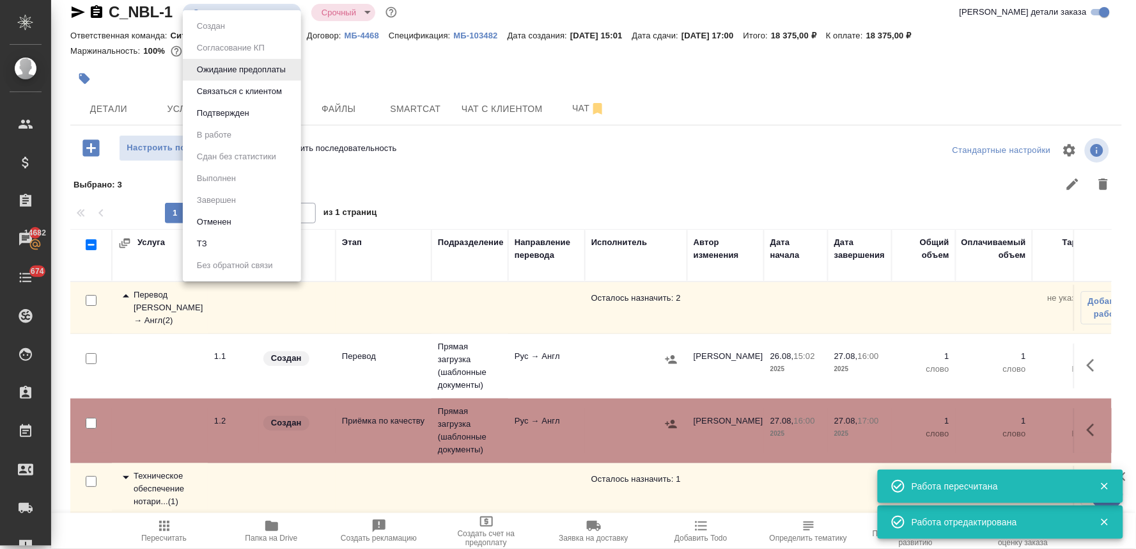
click at [262, 5] on body "🙏 .cls-1 fill:#fff; AWATERA Lyamina Nadezhda Клиенты Спецификации Заказы 14682 …" at bounding box center [568, 274] width 1136 height 549
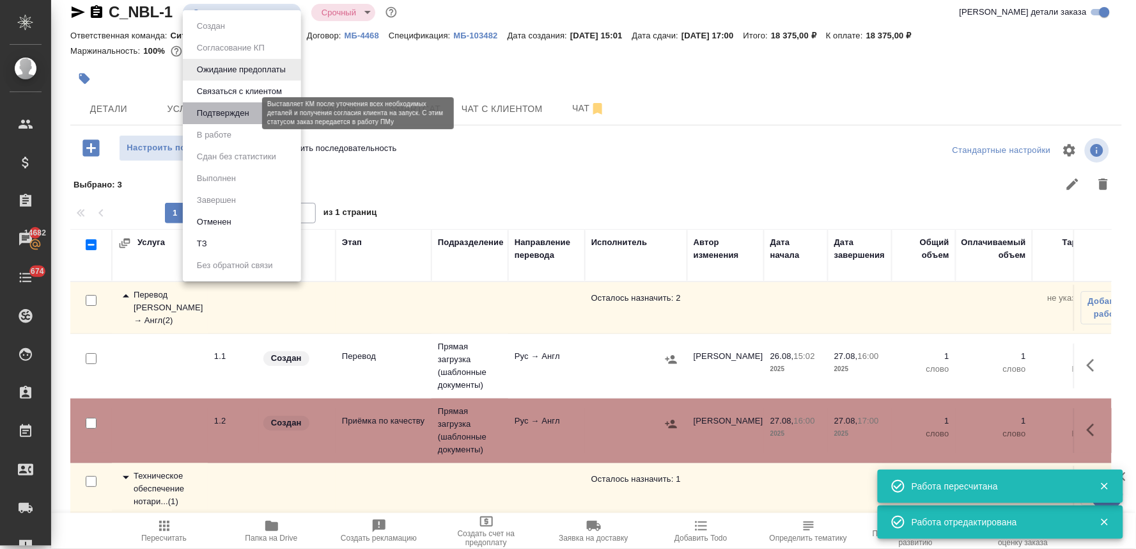
click at [233, 115] on button "Подтвержден" at bounding box center [223, 113] width 60 height 14
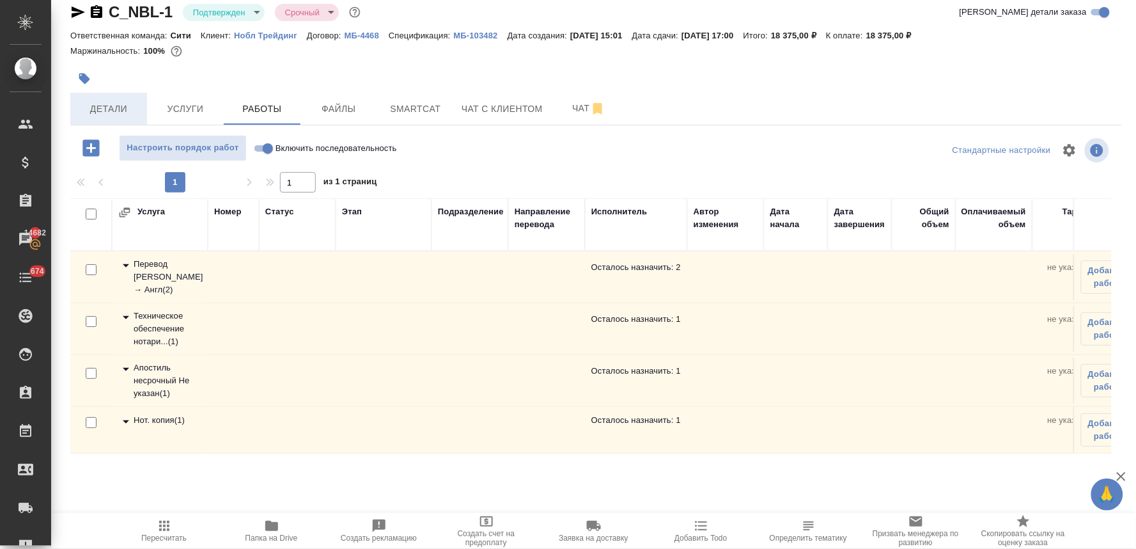
click at [103, 109] on span "Детали" at bounding box center [108, 109] width 61 height 16
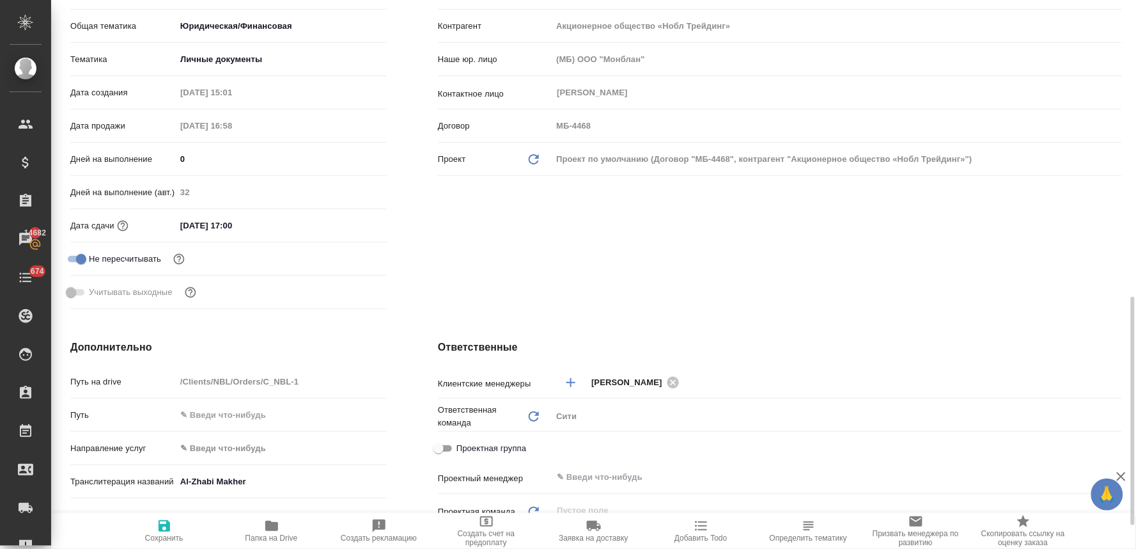
scroll to position [371, 0]
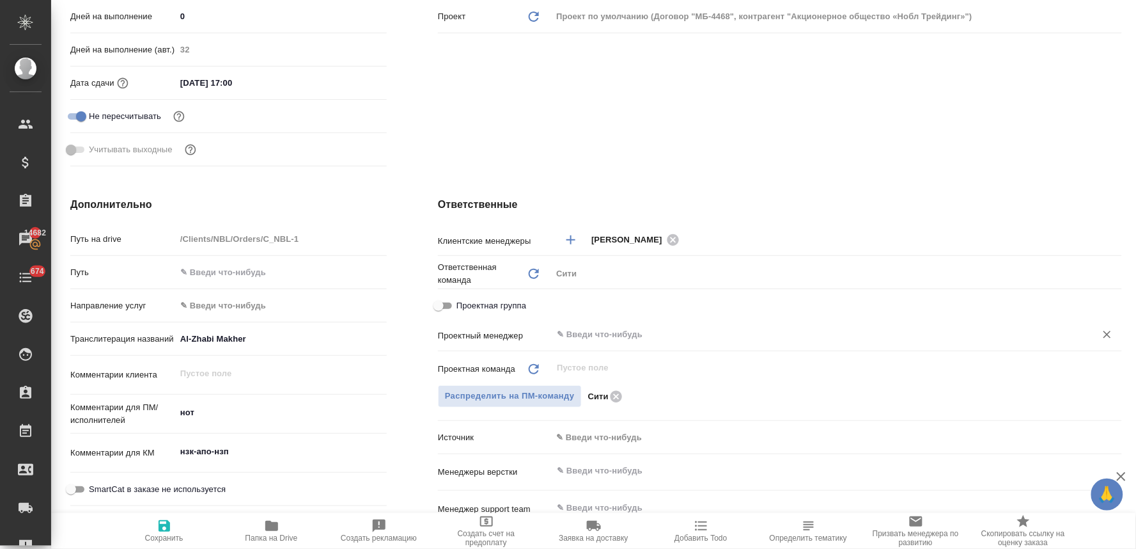
click at [595, 330] on input "text" at bounding box center [816, 334] width 520 height 15
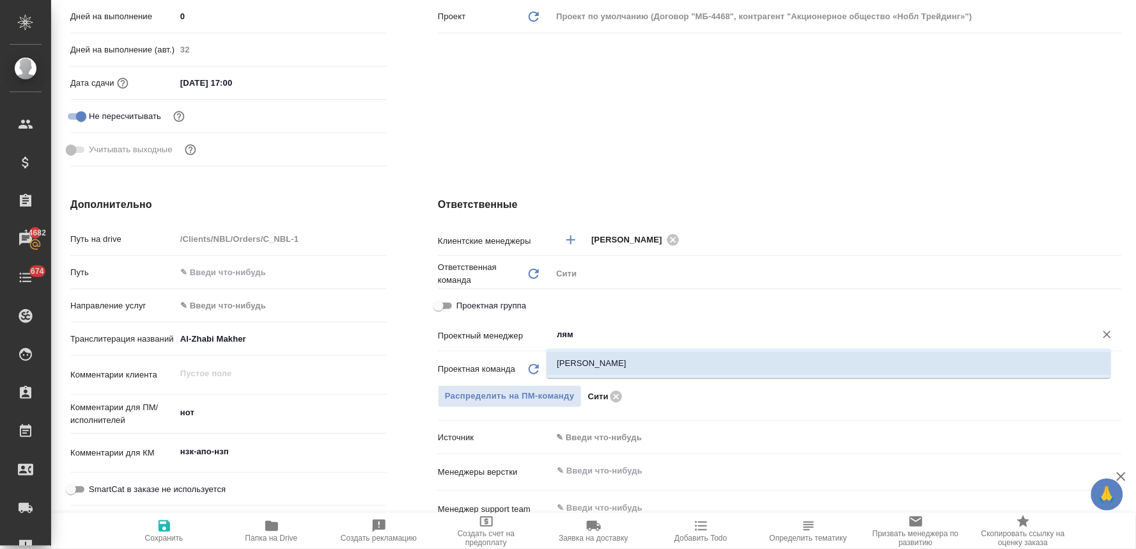
click at [590, 355] on li "Лямина Надежда" at bounding box center [829, 363] width 565 height 23
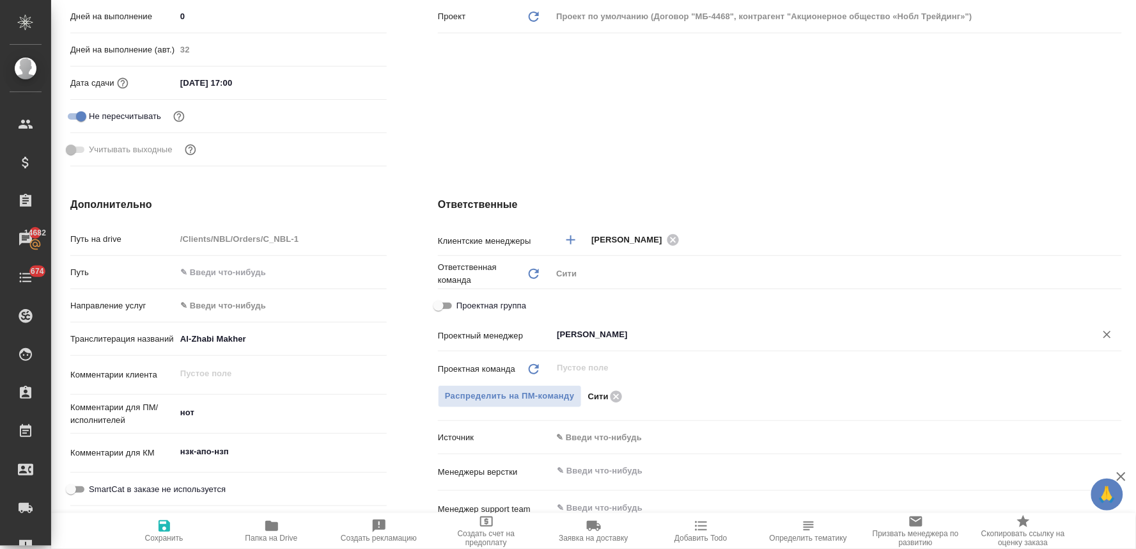
click at [157, 538] on span "Сохранить" at bounding box center [164, 537] width 38 height 9
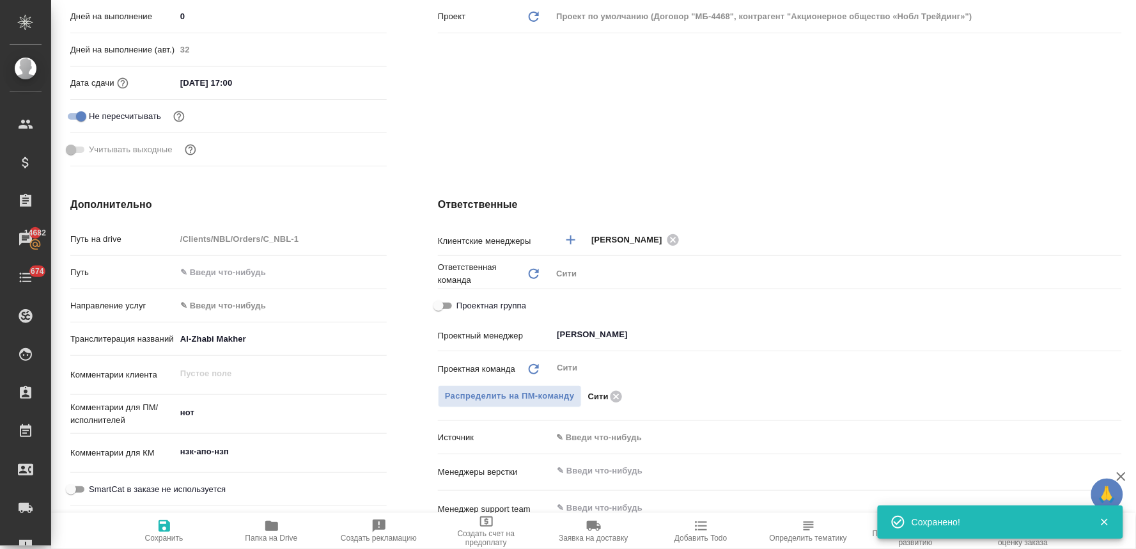
scroll to position [0, 0]
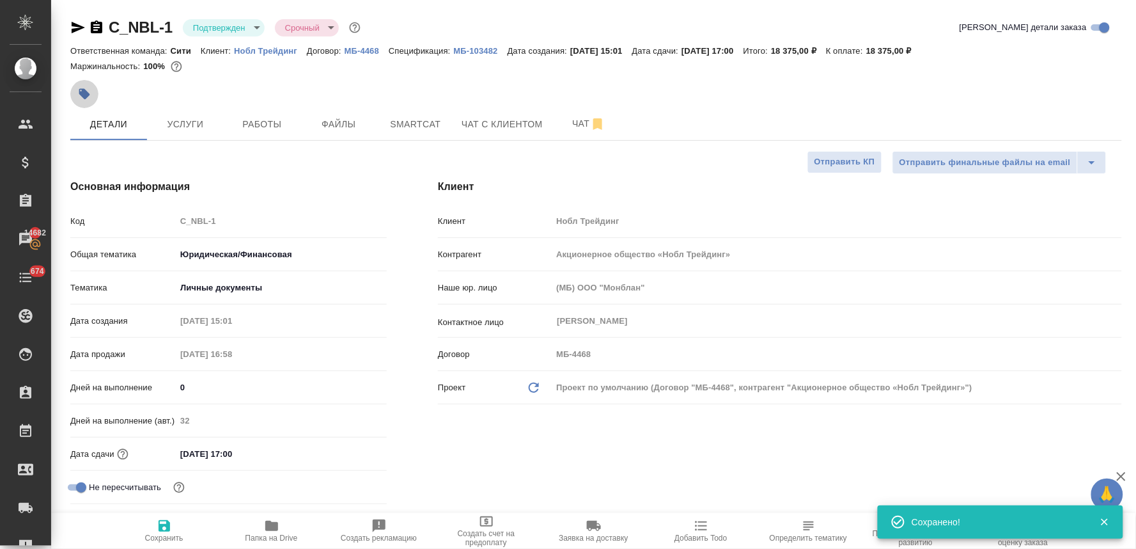
click at [79, 97] on icon "button" at bounding box center [84, 94] width 13 height 13
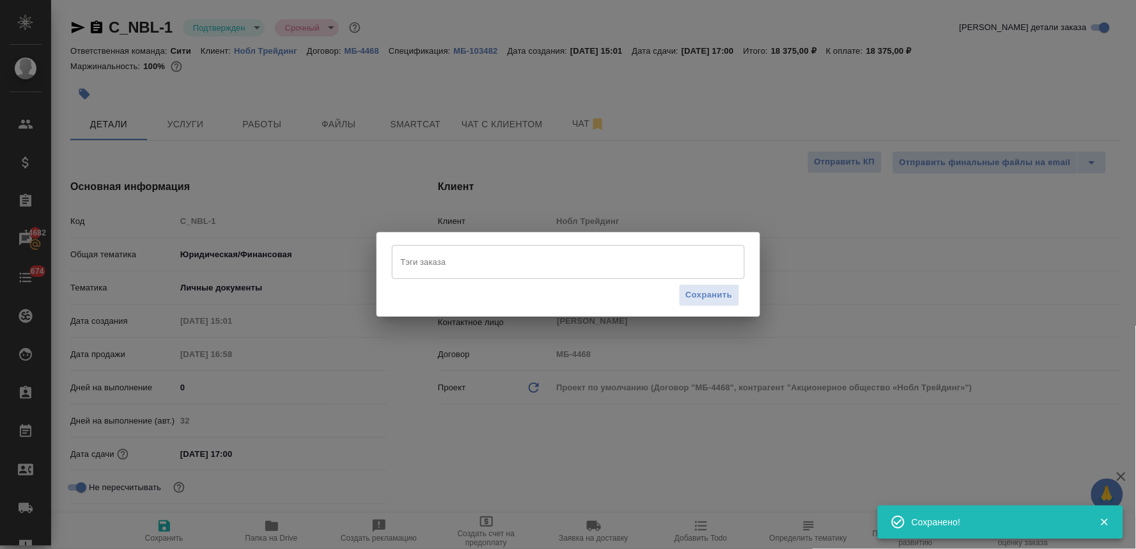
click at [441, 263] on input "Тэги заказа" at bounding box center [556, 262] width 317 height 22
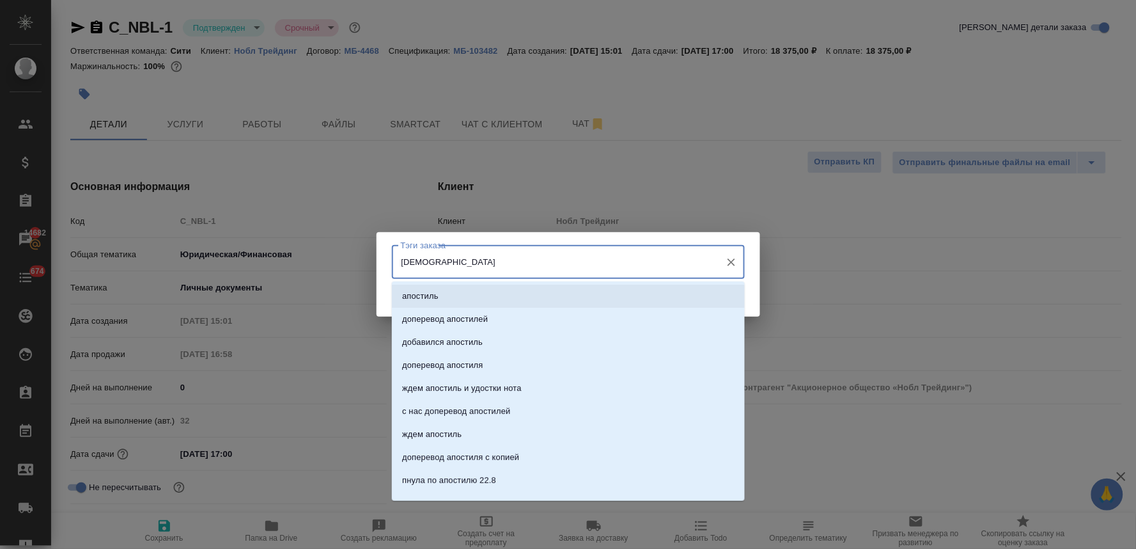
click at [441, 288] on li "апостиль" at bounding box center [568, 296] width 353 height 23
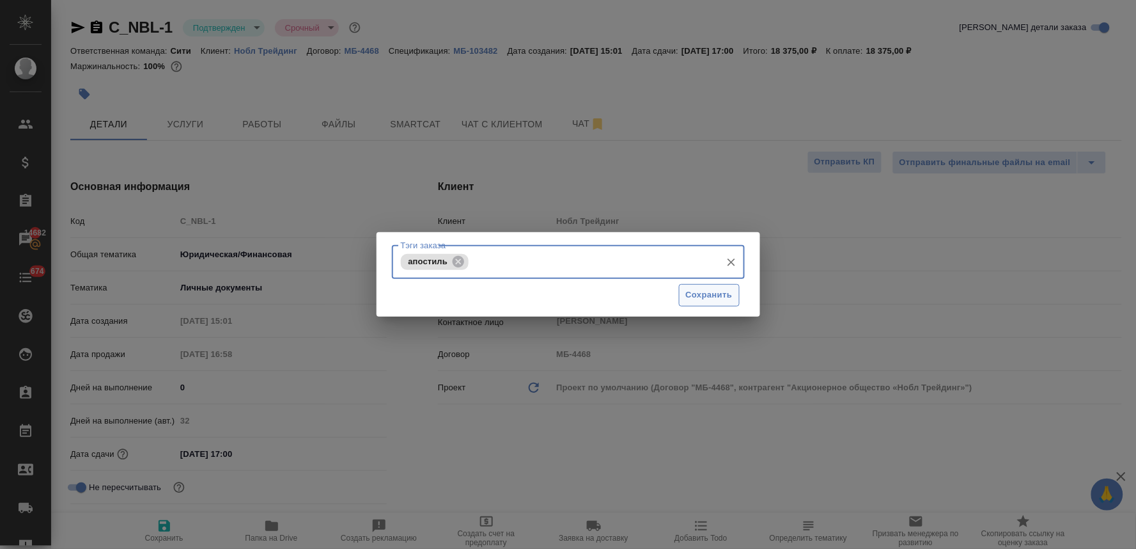
click at [706, 299] on span "Сохранить" at bounding box center [709, 295] width 47 height 15
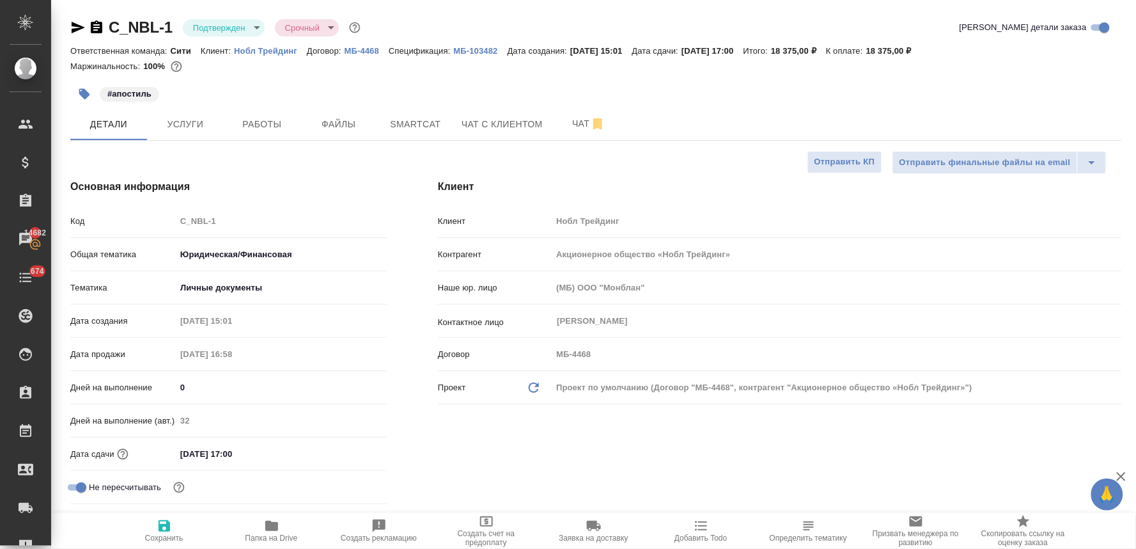
click at [775, 103] on div "#апостиль" at bounding box center [596, 94] width 1052 height 28
click at [470, 122] on span "Чат с клиентом" at bounding box center [502, 124] width 81 height 16
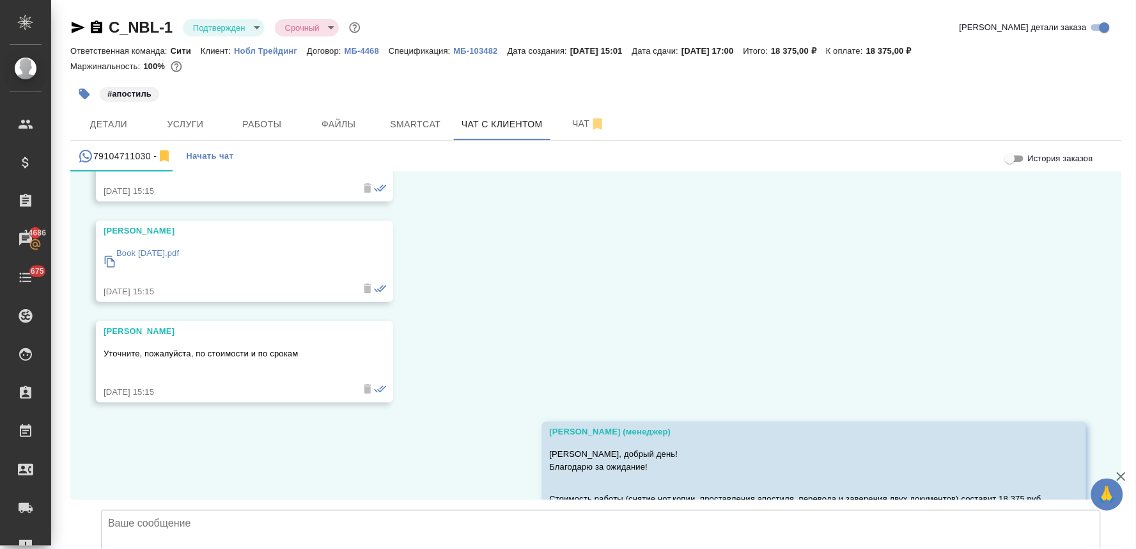
scroll to position [8284, 0]
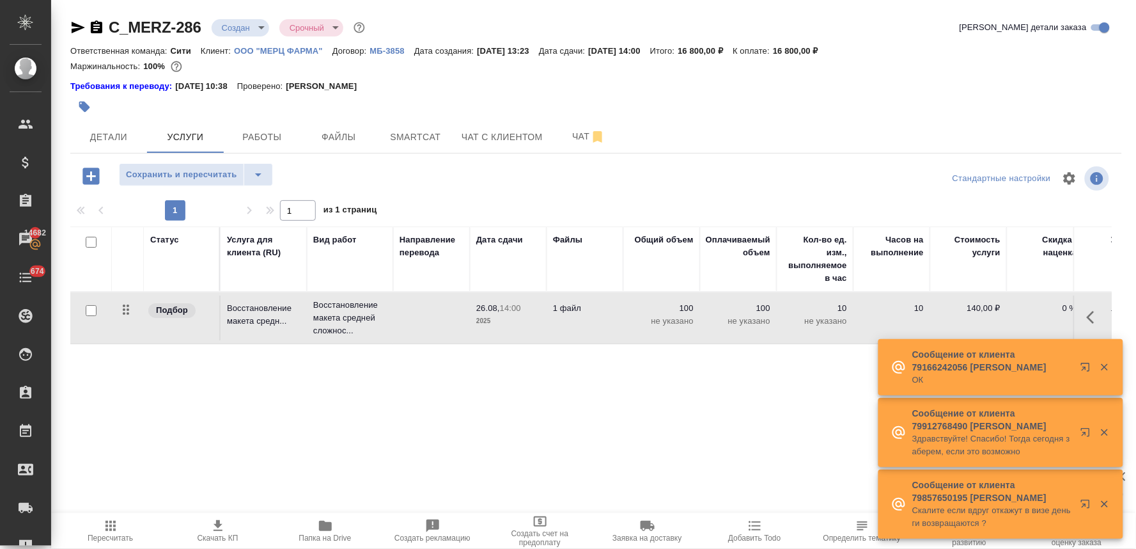
scroll to position [0, 173]
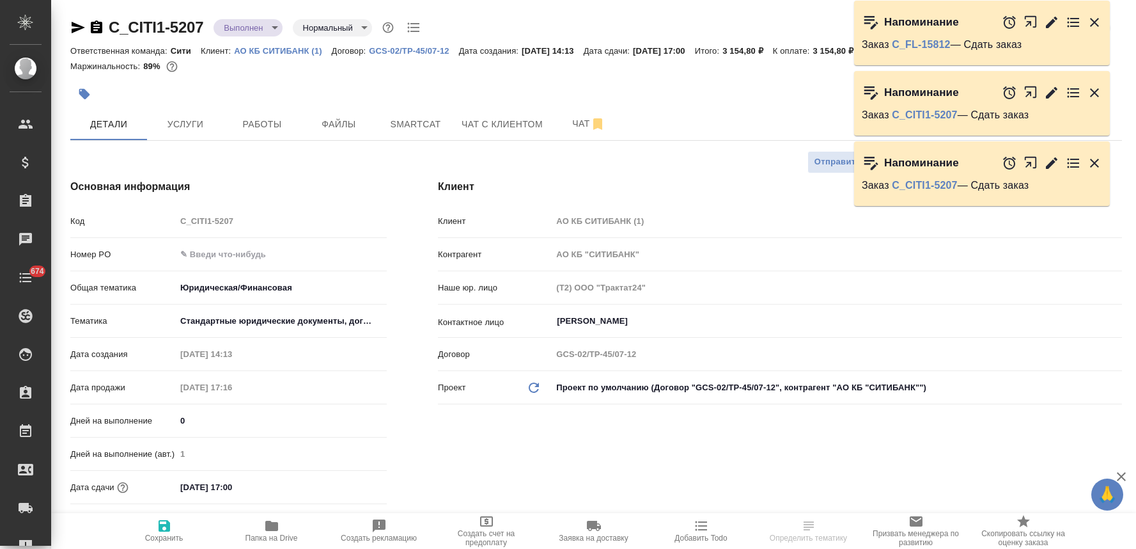
select select "RU"
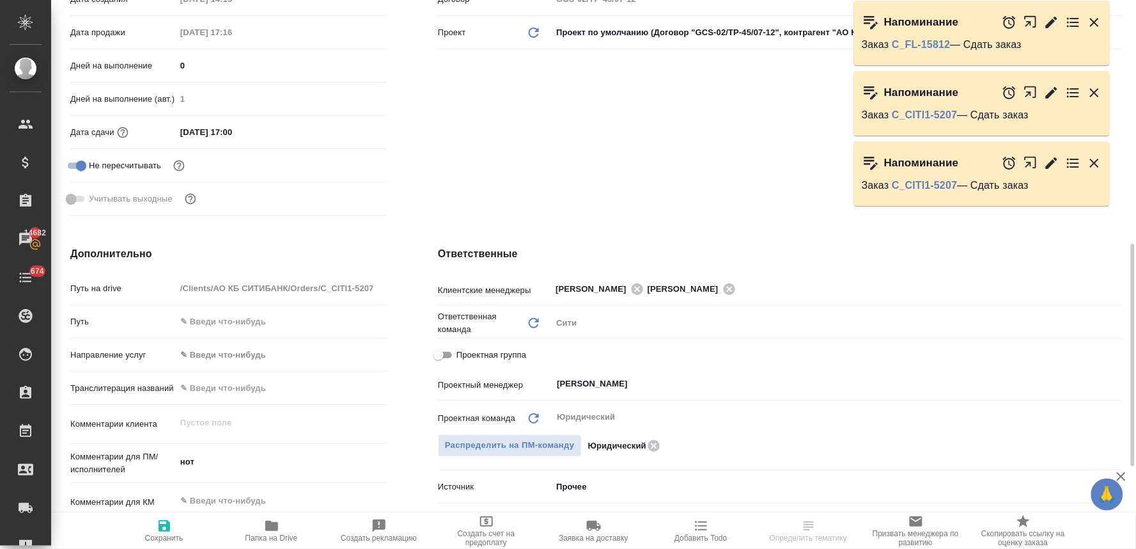
scroll to position [426, 0]
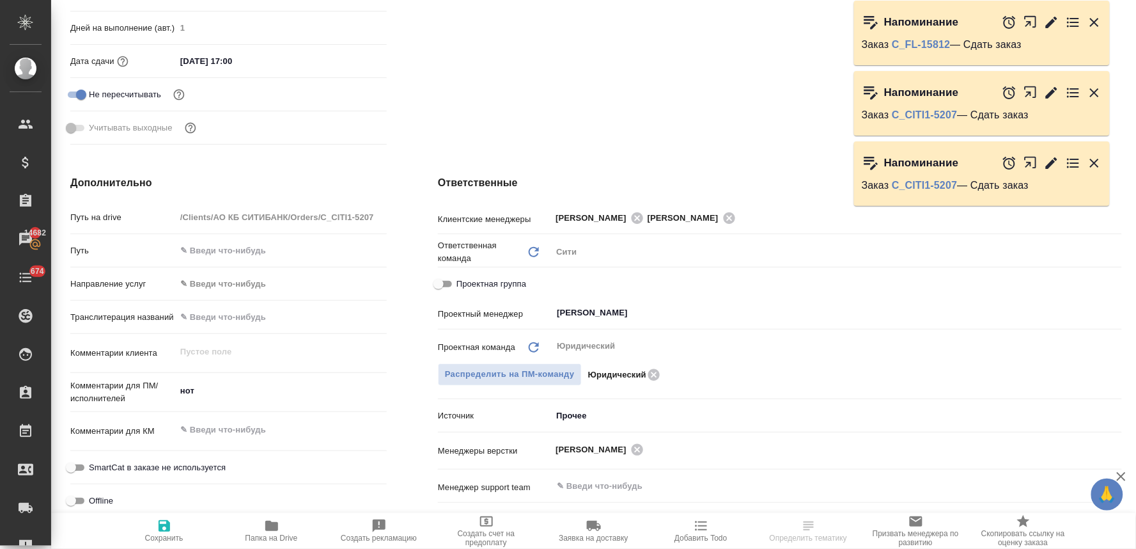
click at [1095, 161] on icon "button" at bounding box center [1094, 163] width 9 height 9
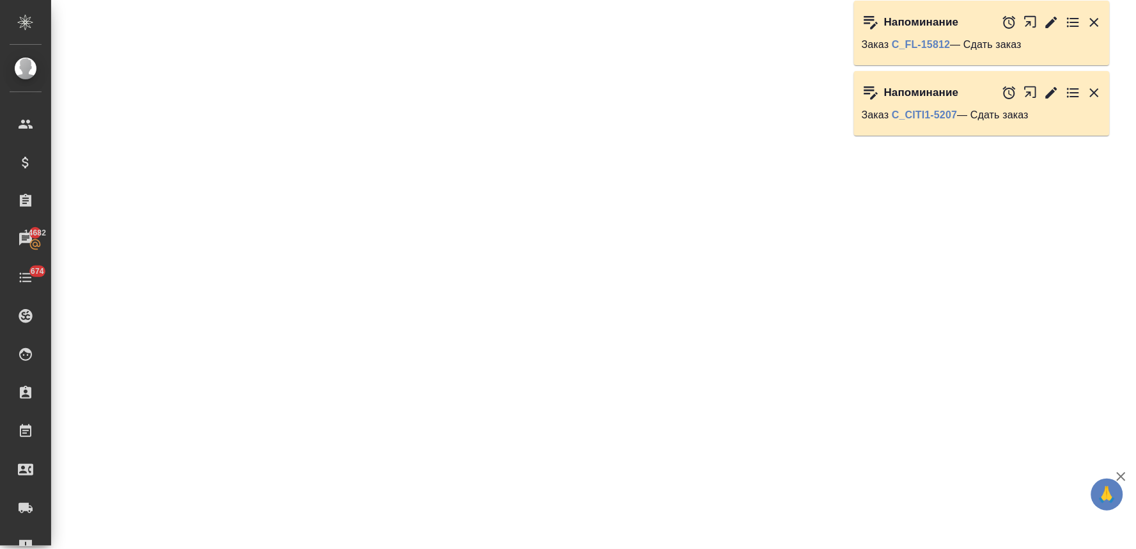
select select "RU"
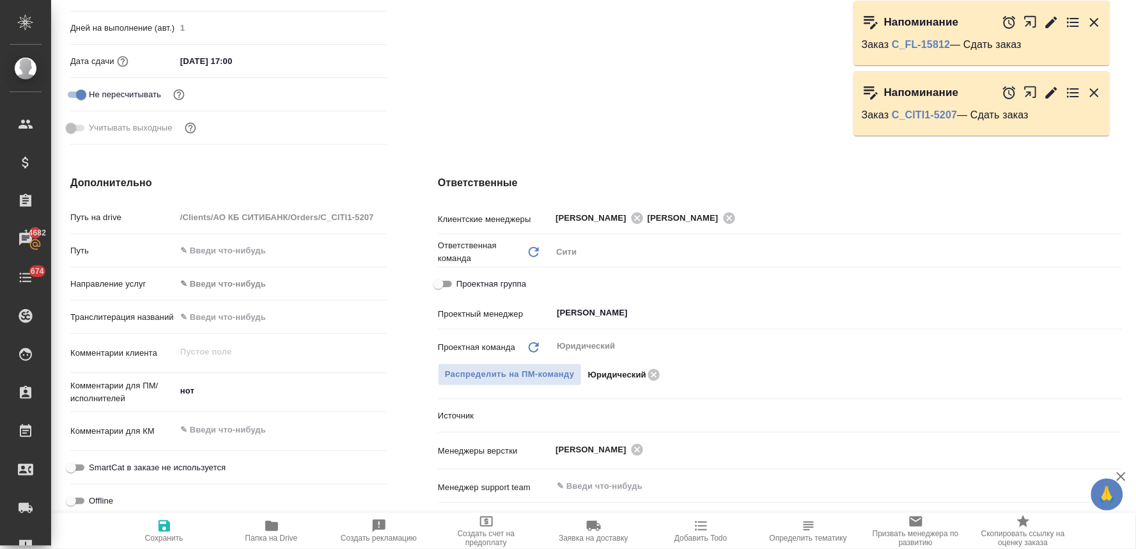
type textarea "x"
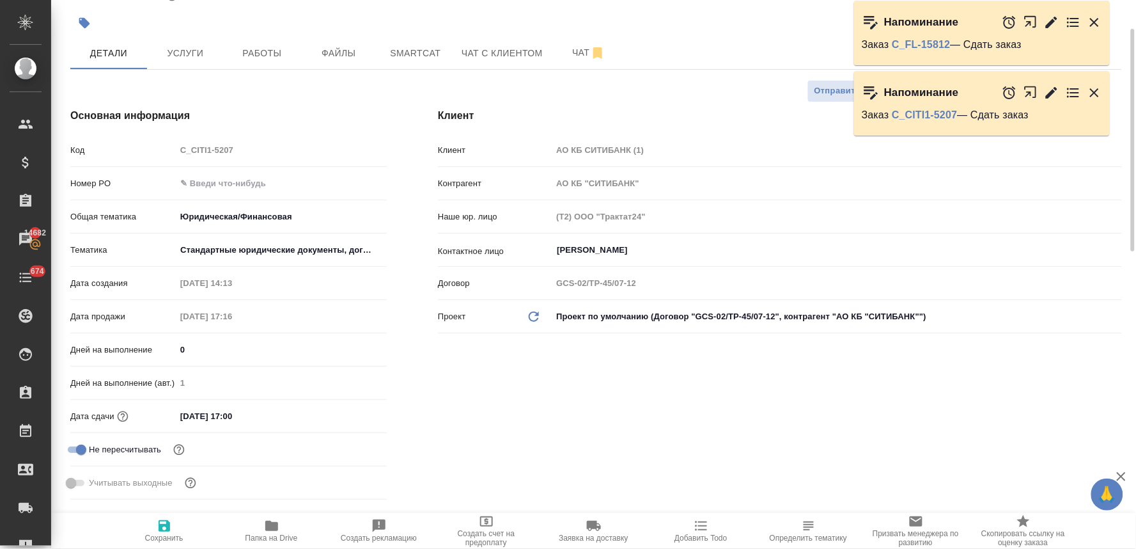
scroll to position [0, 0]
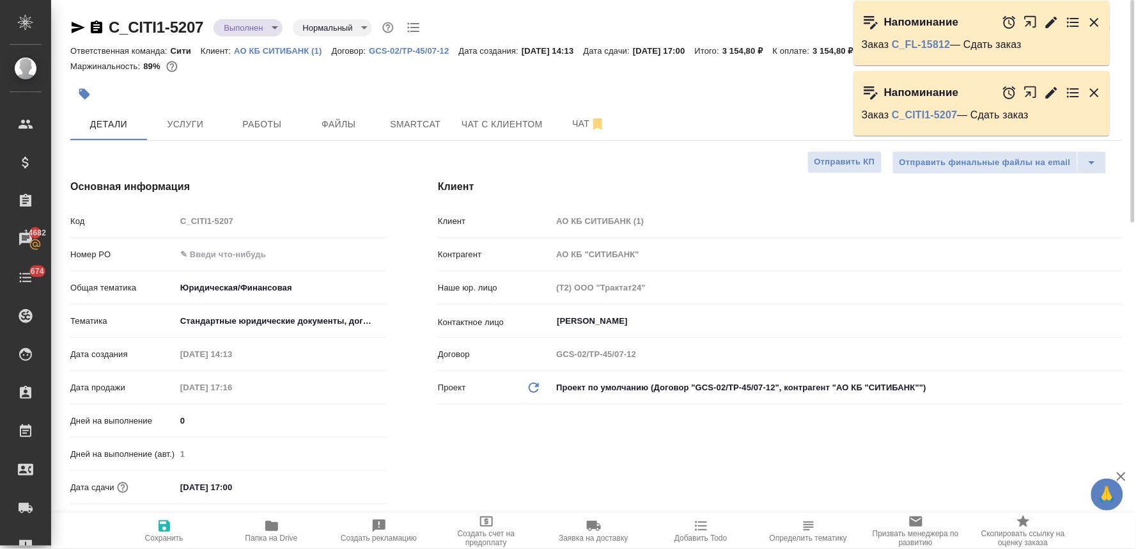
click at [277, 523] on icon "button" at bounding box center [271, 525] width 13 height 10
type textarea "x"
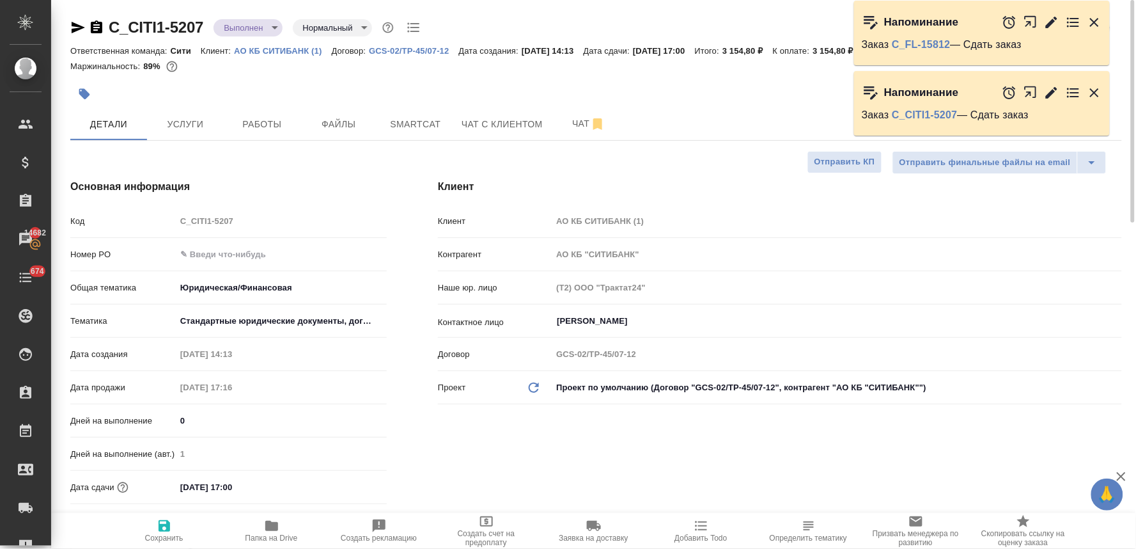
type textarea "x"
click at [84, 93] on icon "button" at bounding box center [84, 94] width 11 height 11
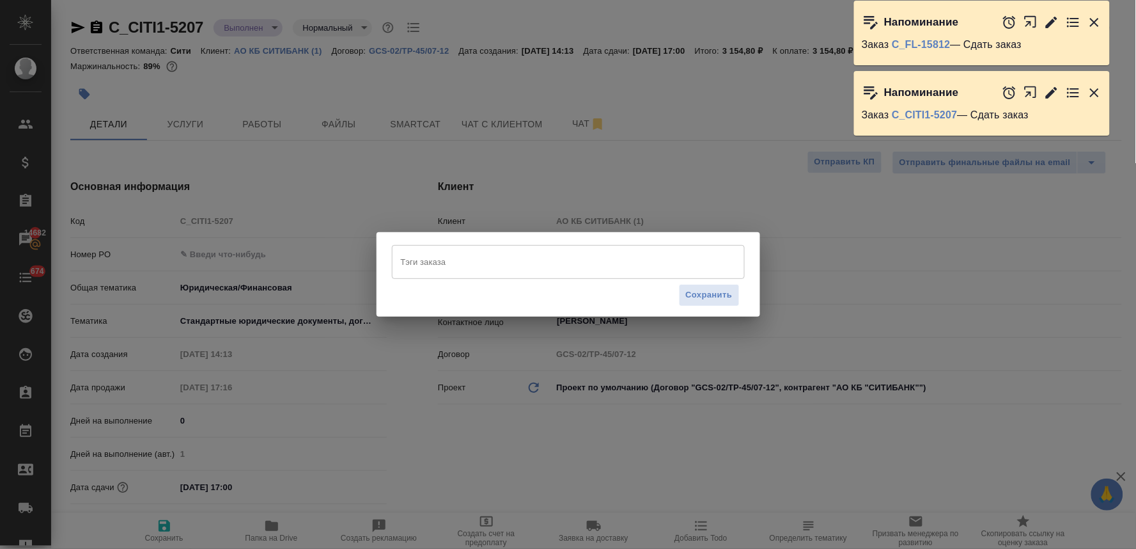
click at [442, 260] on input "Тэги заказа" at bounding box center [556, 262] width 317 height 22
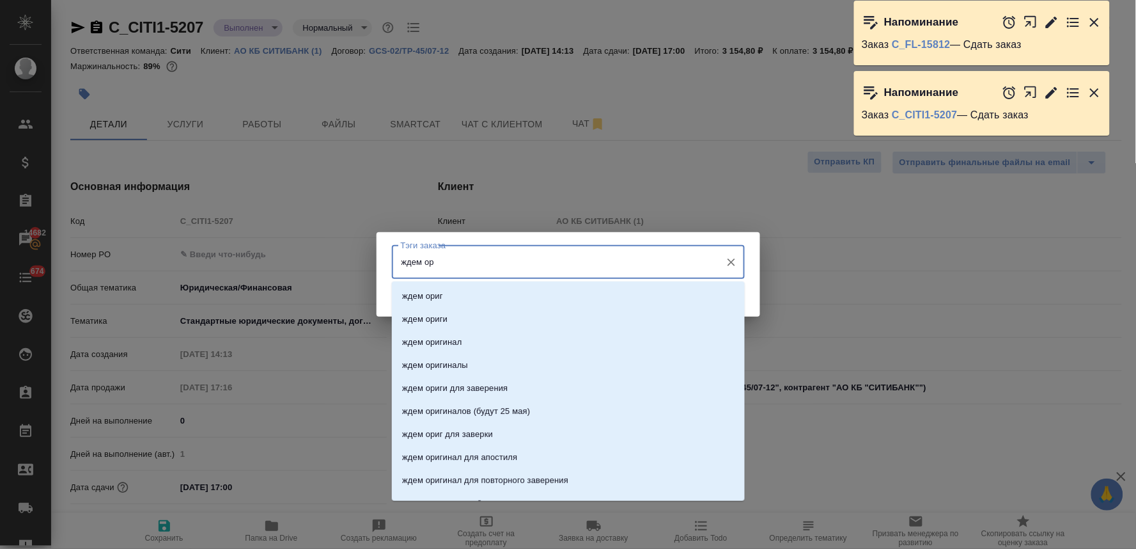
type input "ждем ори"
click at [444, 315] on p "ждем ориги" at bounding box center [424, 319] width 45 height 13
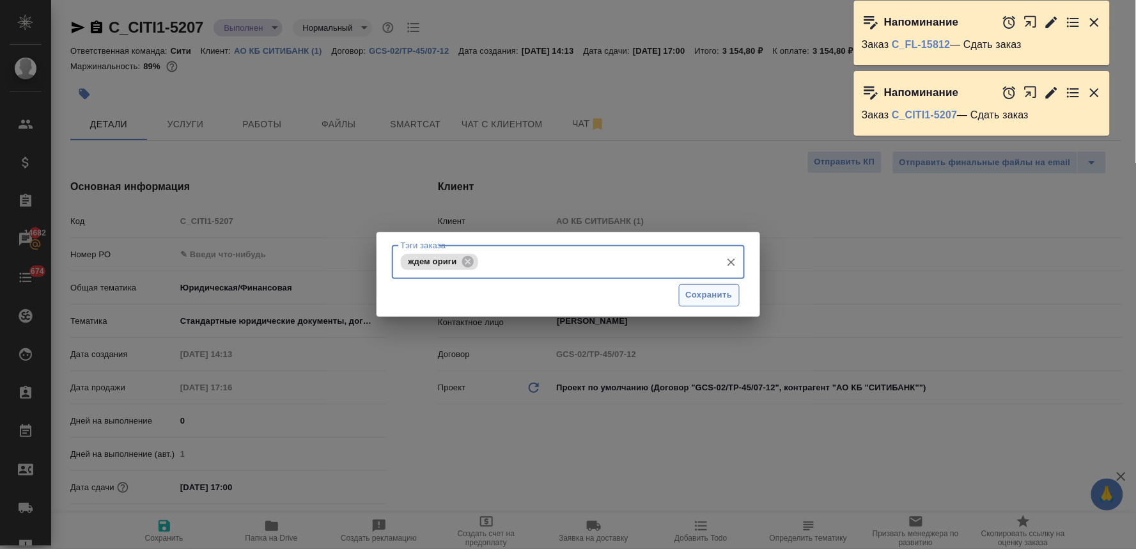
click at [712, 295] on span "Сохранить" at bounding box center [709, 295] width 47 height 15
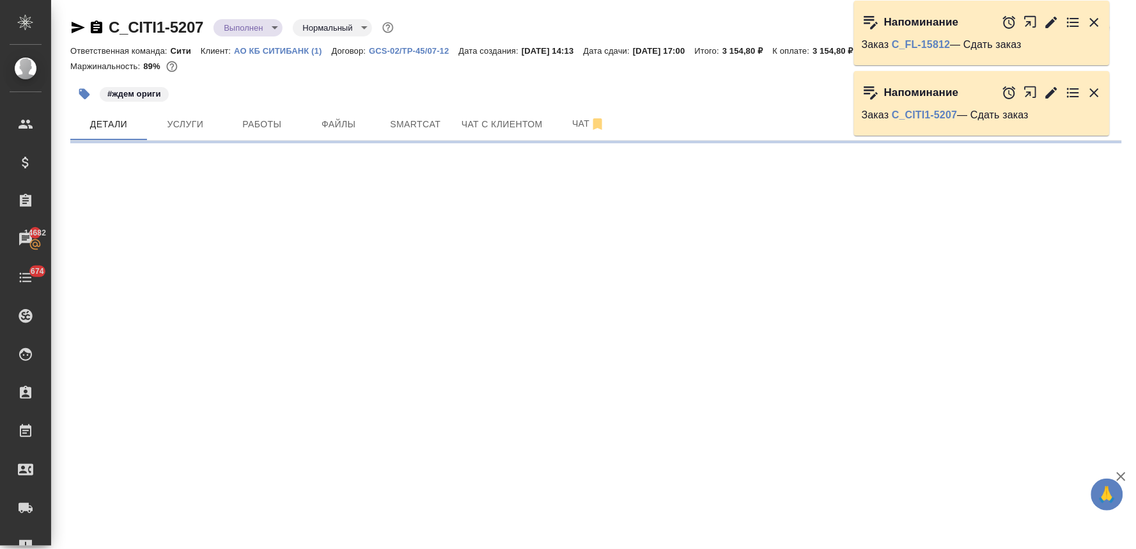
select select "RU"
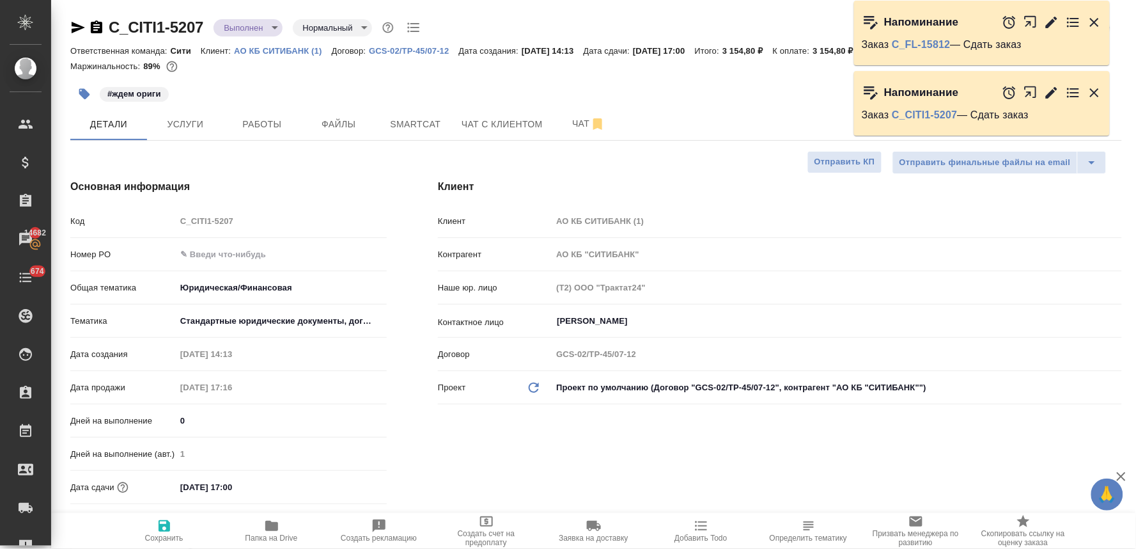
type textarea "x"
click at [1089, 90] on icon "button" at bounding box center [1094, 92] width 15 height 15
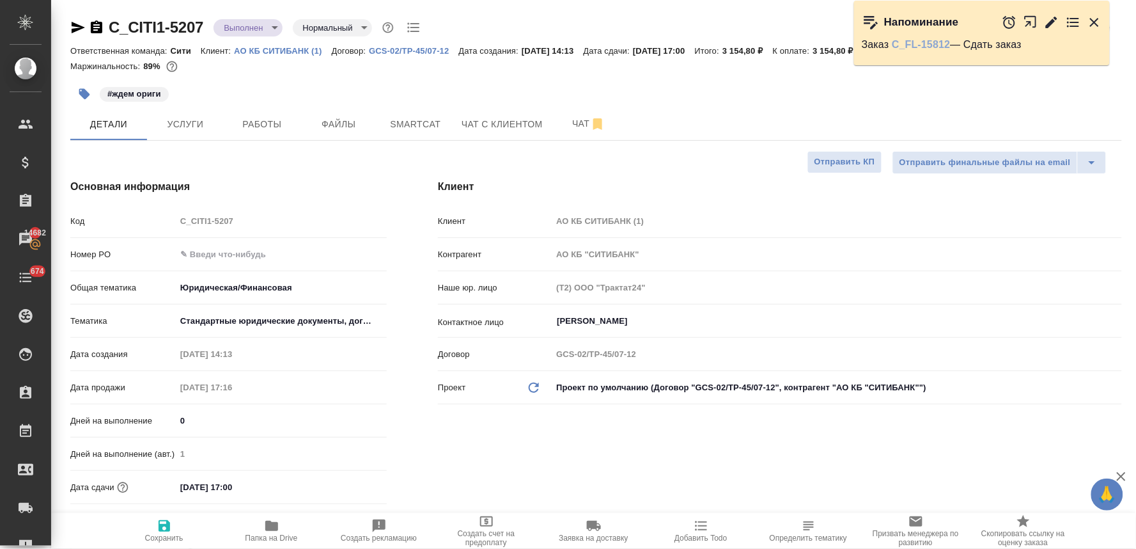
click at [938, 48] on link "C_FL-15812" at bounding box center [921, 44] width 58 height 11
type textarea "x"
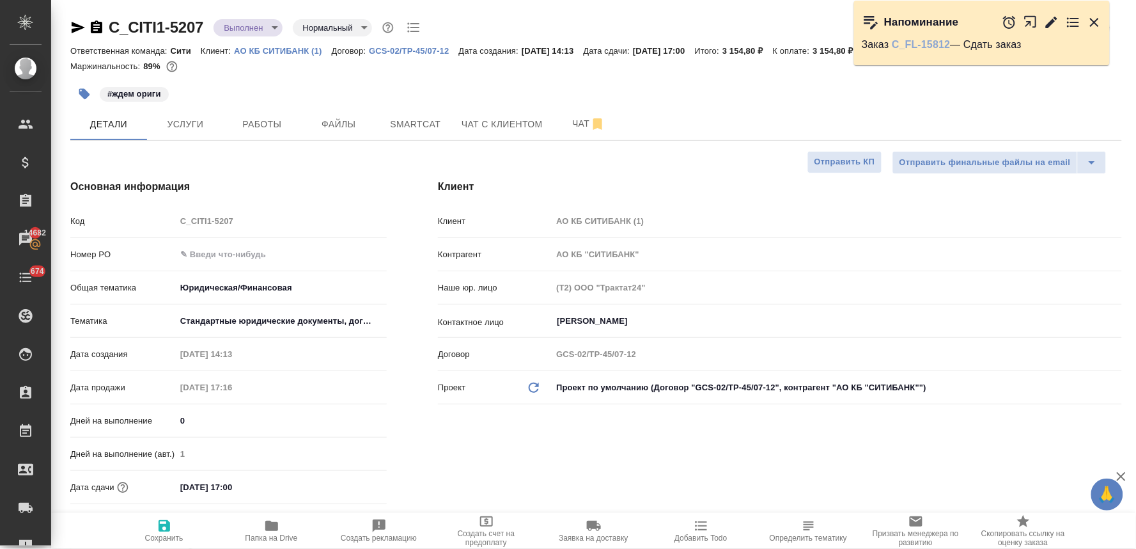
type textarea "x"
click at [370, 167] on div "Основная информация Код C_CITI1-5207 Номер PO Общая тематика Юридическая/Финанс…" at bounding box center [229, 377] width 368 height 448
type textarea "x"
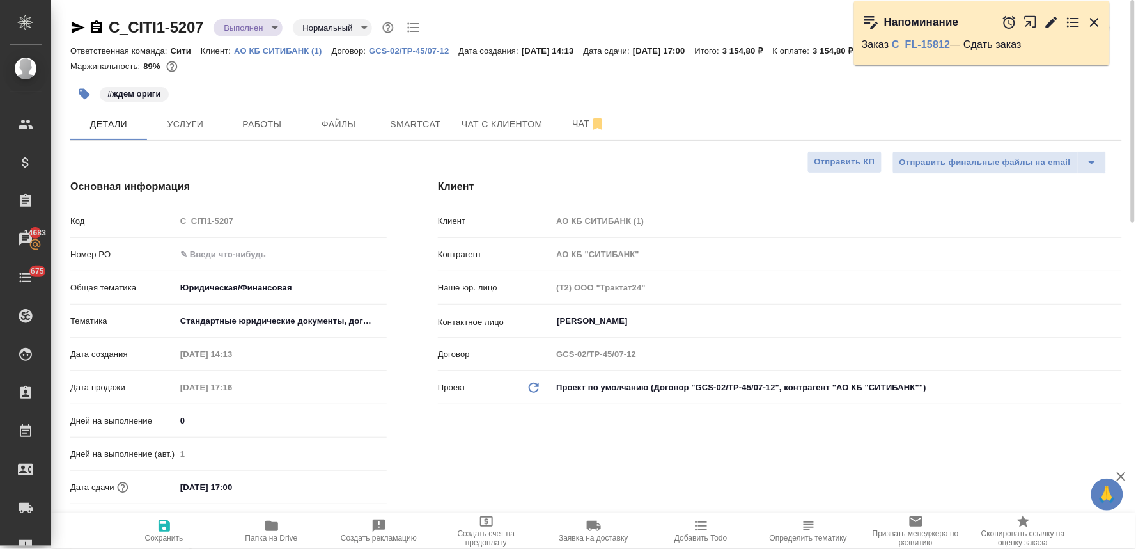
type textarea "x"
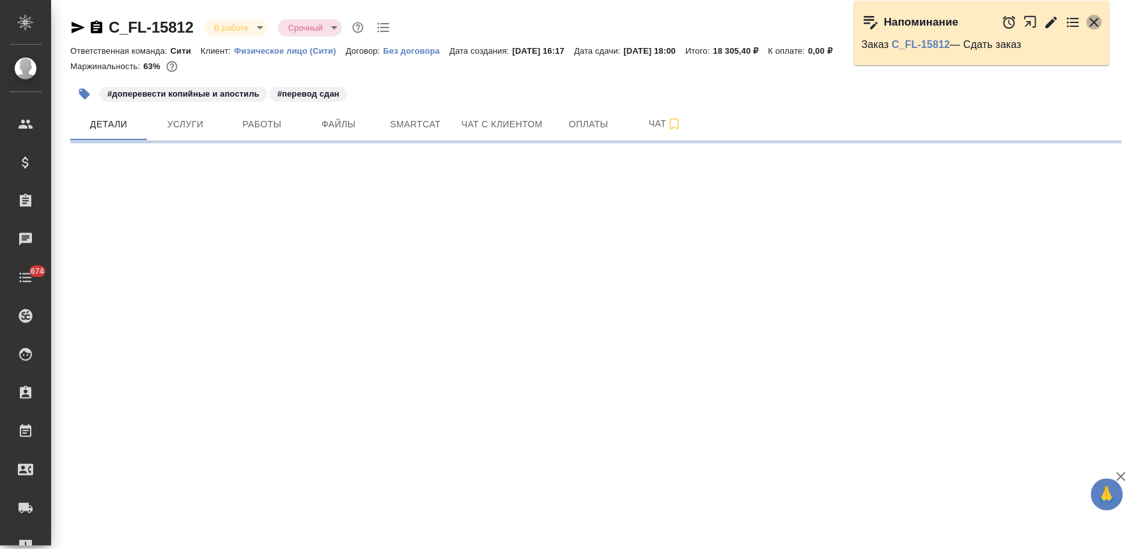
click at [1097, 22] on icon "button" at bounding box center [1094, 22] width 9 height 9
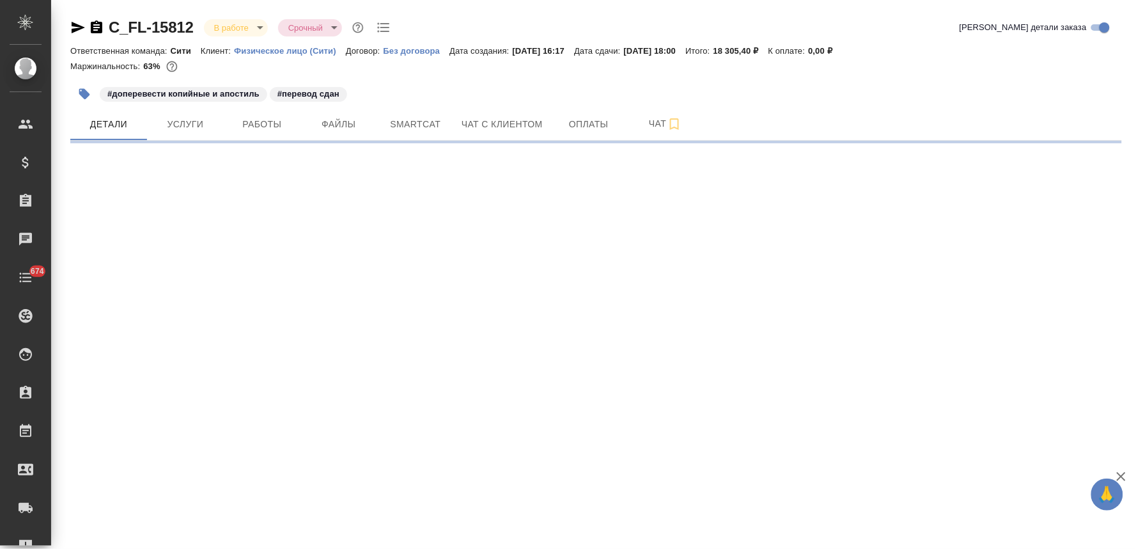
select select "RU"
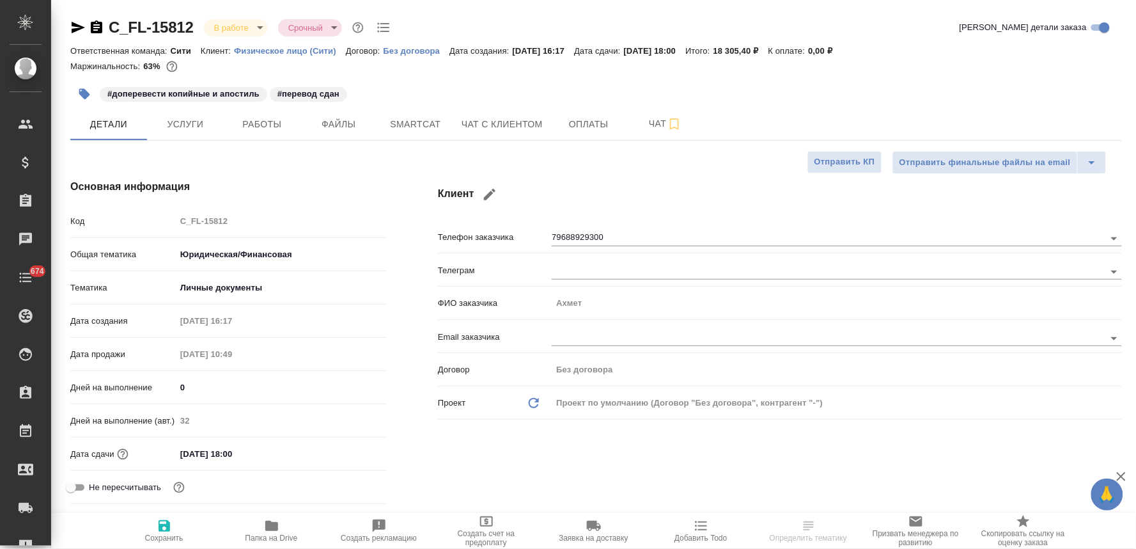
type textarea "x"
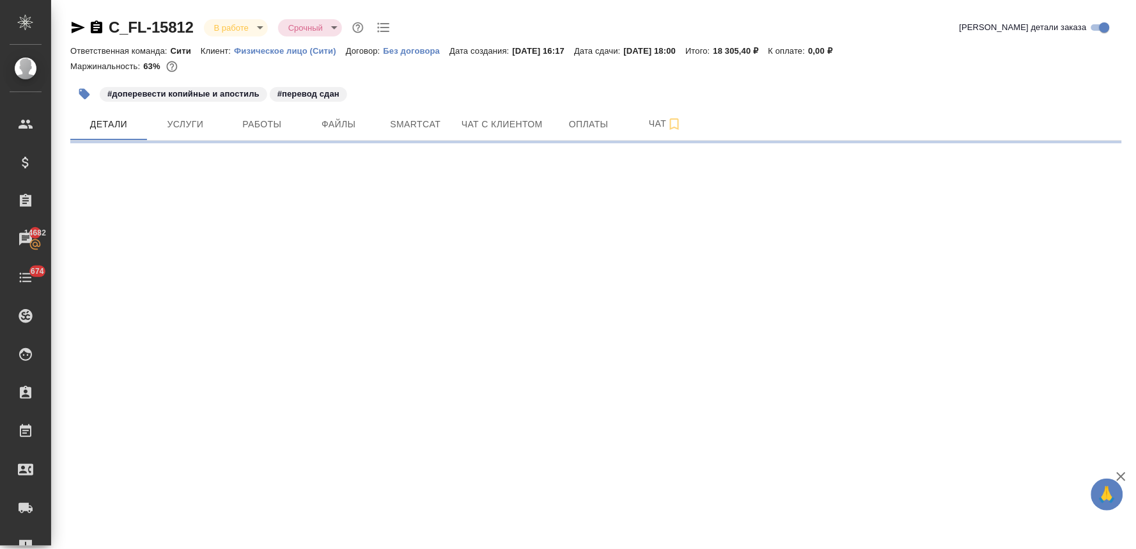
select select "RU"
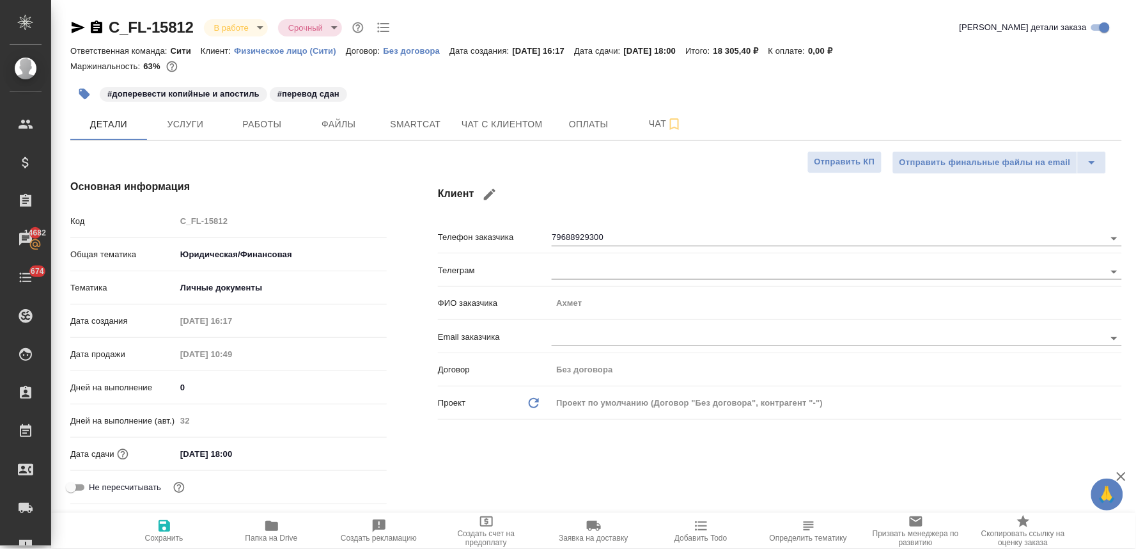
type textarea "x"
click at [75, 29] on icon "button" at bounding box center [78, 28] width 13 height 12
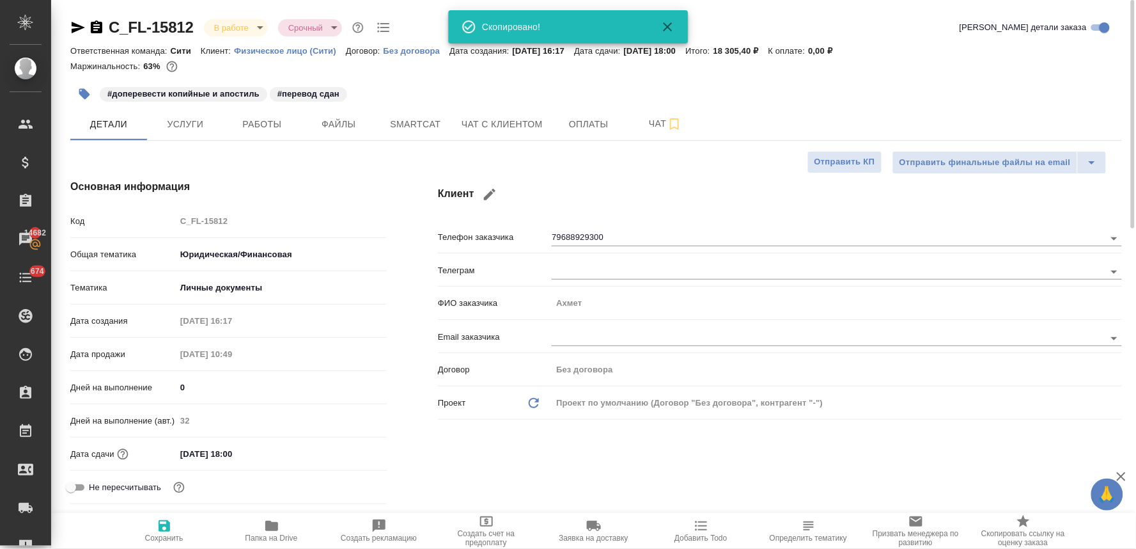
click at [996, 101] on div "#доперевести копийные и апостиль #перевод сдан" at bounding box center [596, 94] width 1052 height 28
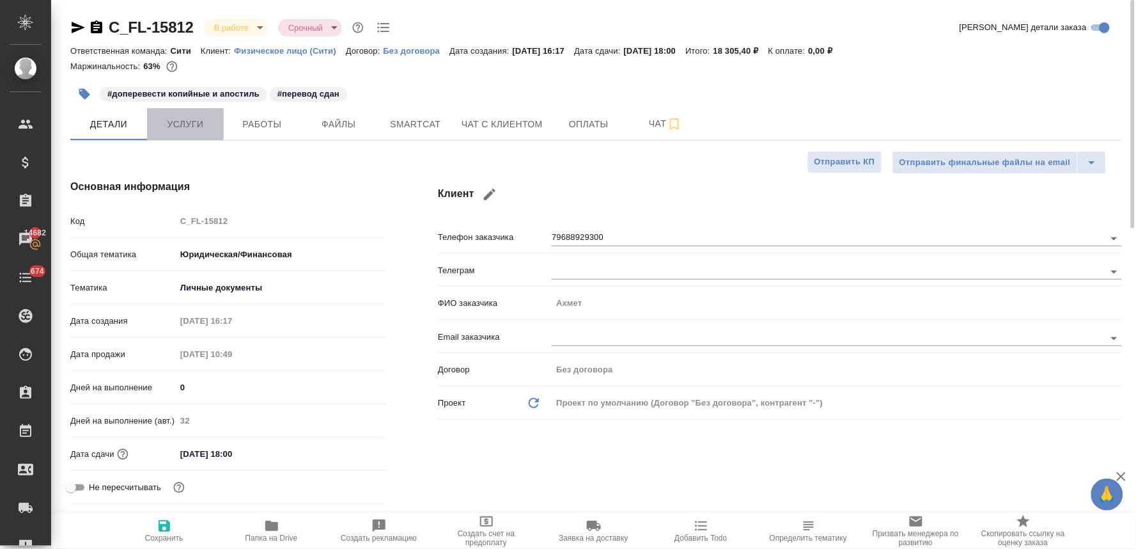
click at [184, 125] on span "Услуги" at bounding box center [185, 124] width 61 height 16
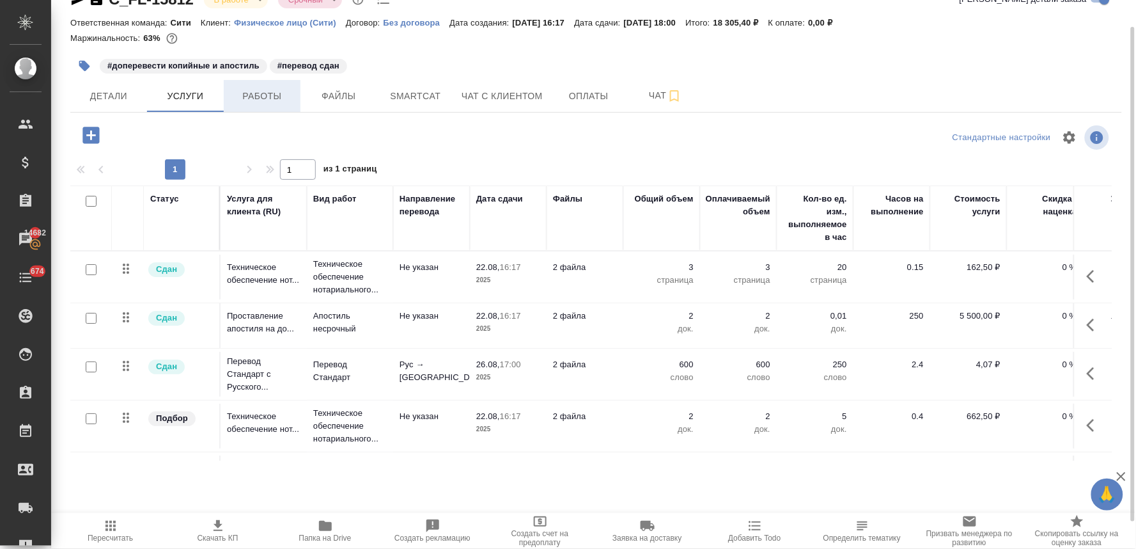
click at [265, 93] on span "Работы" at bounding box center [261, 96] width 61 height 16
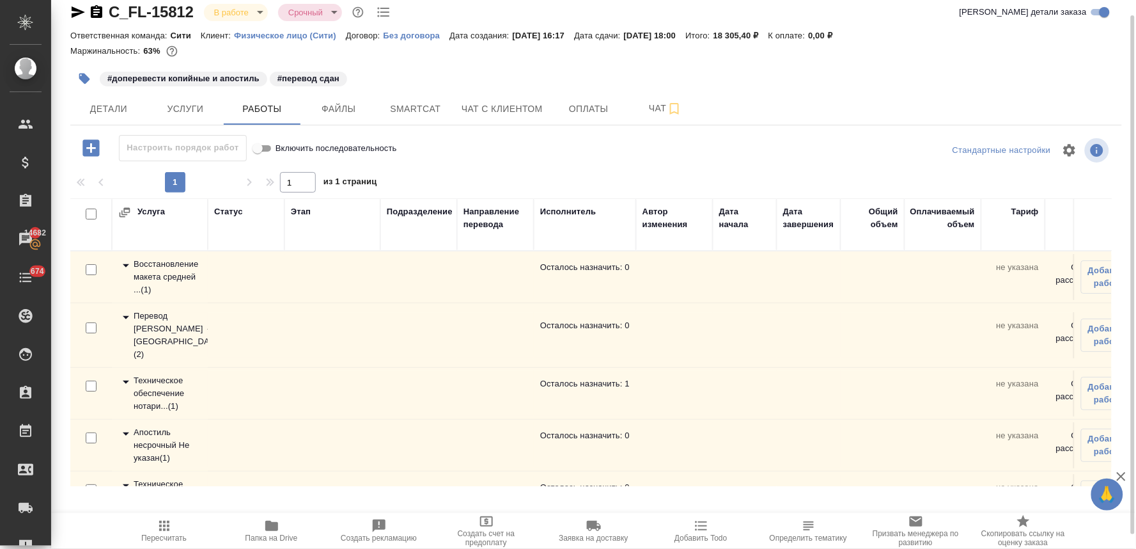
scroll to position [15, 0]
click at [168, 426] on div "Апостиль несрочный Не указан ( 1 )" at bounding box center [159, 445] width 83 height 38
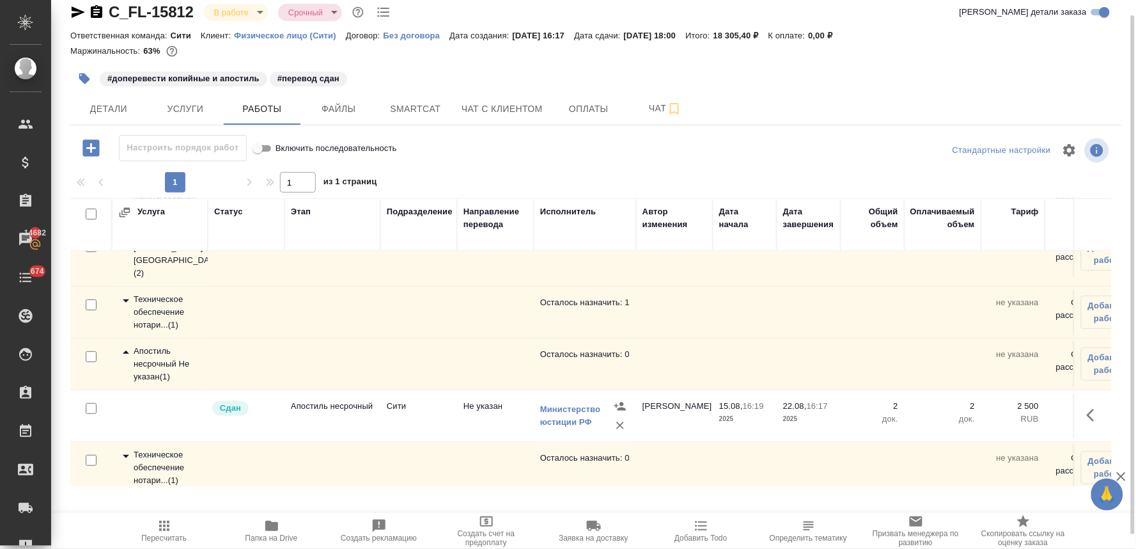
scroll to position [87, 0]
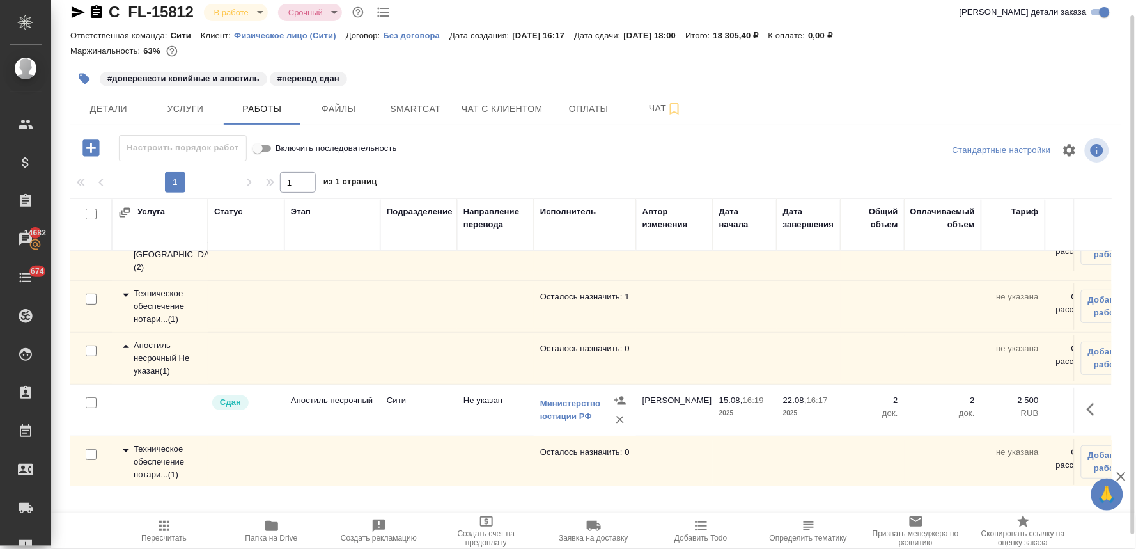
click at [152, 299] on div "Техническое обеспечение нотари... ( 1 )" at bounding box center [159, 306] width 83 height 38
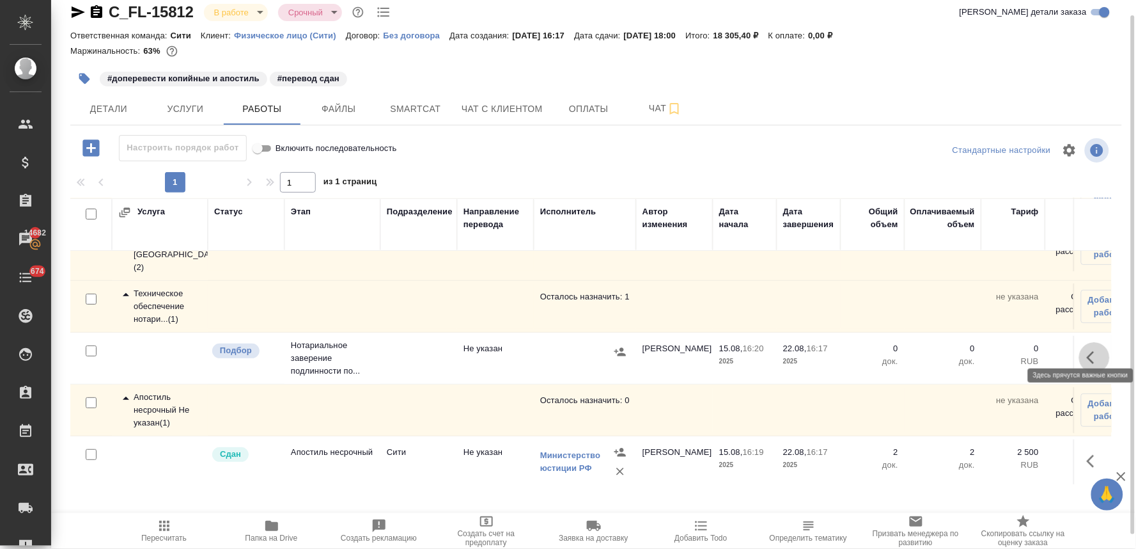
click at [1087, 351] on icon "button" at bounding box center [1091, 357] width 8 height 13
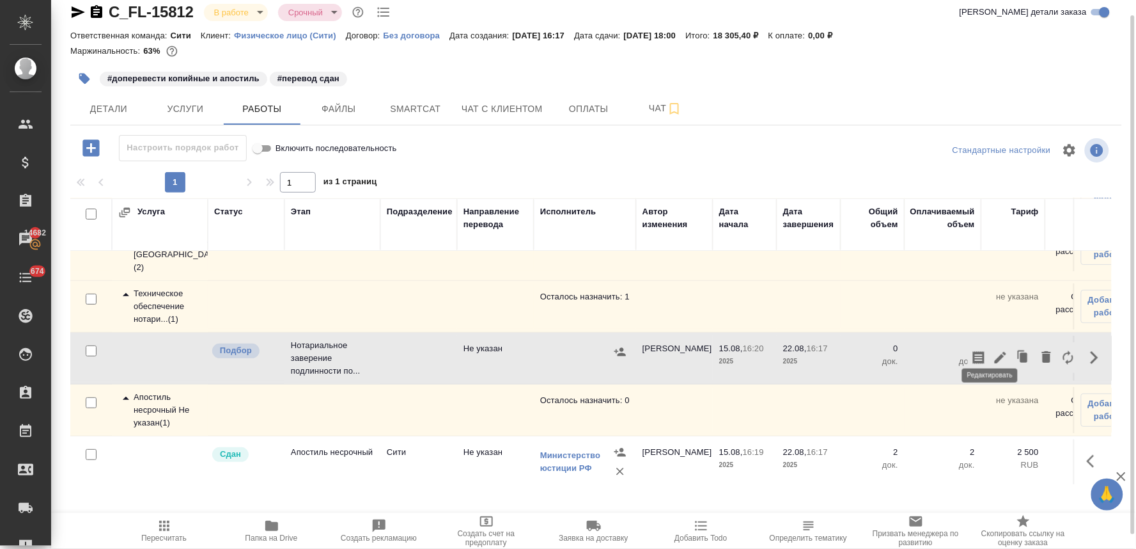
click at [994, 350] on icon "button" at bounding box center [1000, 357] width 15 height 15
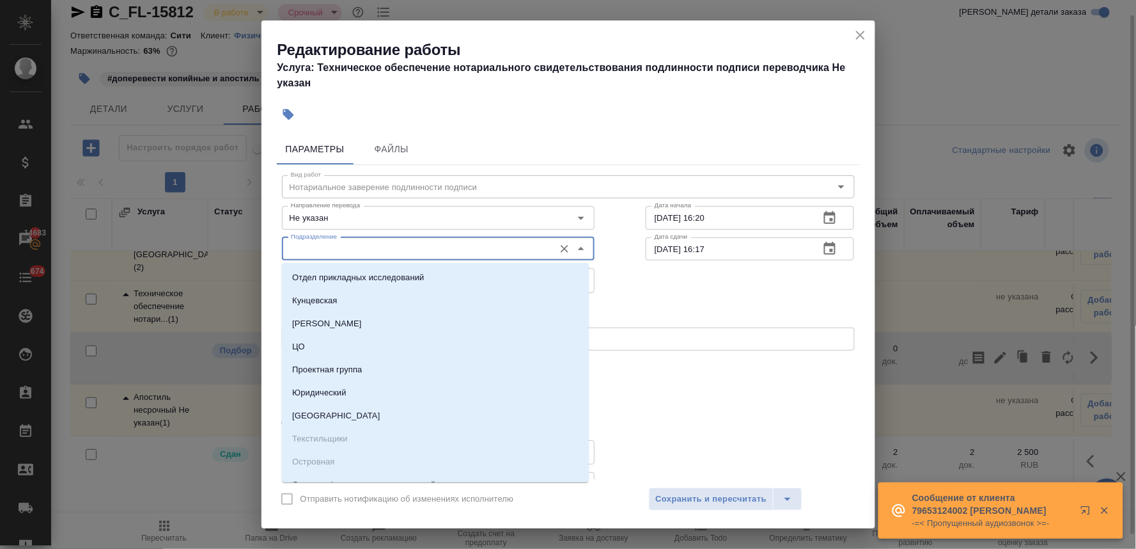
click at [339, 254] on input "Подразделение" at bounding box center [417, 248] width 262 height 15
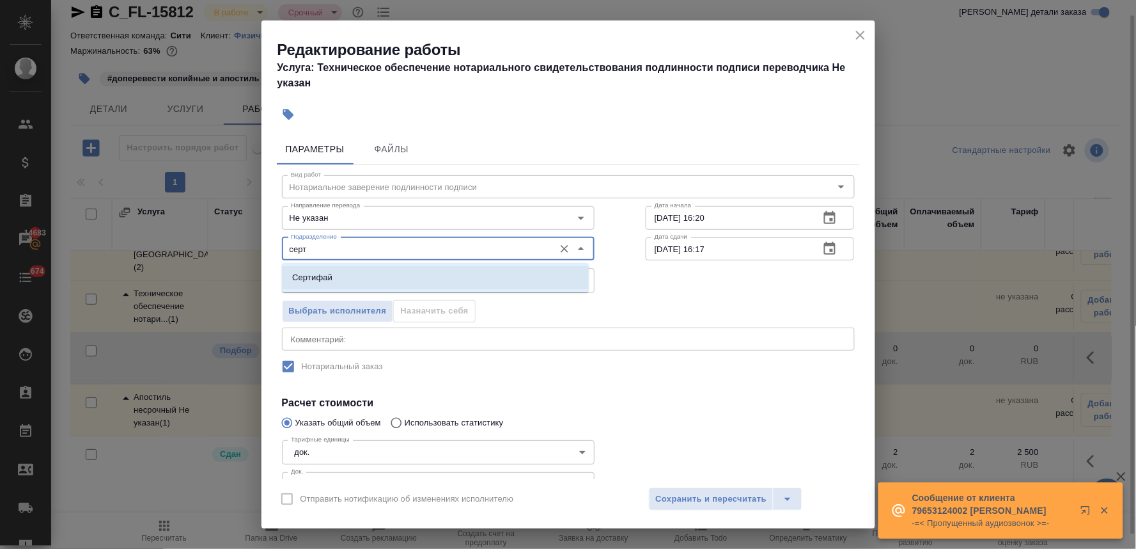
click at [328, 281] on p "Сертифай" at bounding box center [312, 277] width 40 height 13
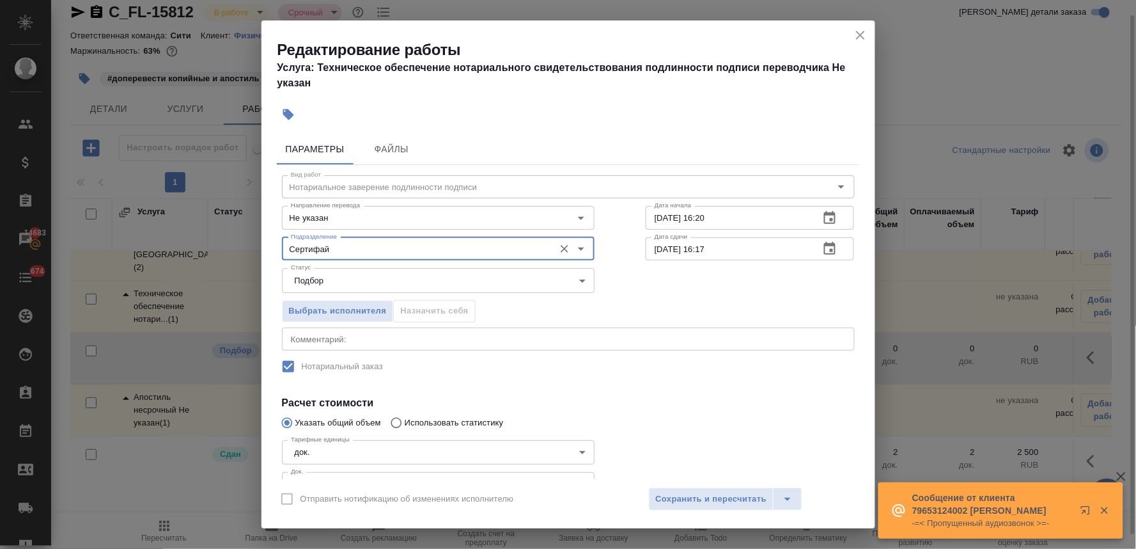
type input "Сертифай"
click at [657, 382] on div "Вид работ Нотариальное заверение подлинности подписи Вид работ Направление пере…" at bounding box center [568, 359] width 583 height 389
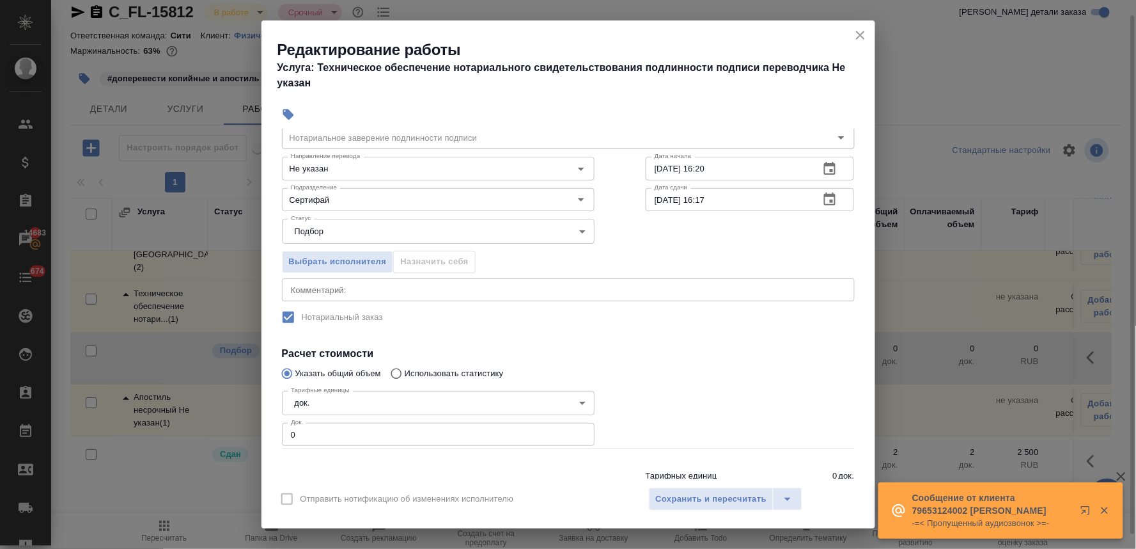
scroll to position [71, 0]
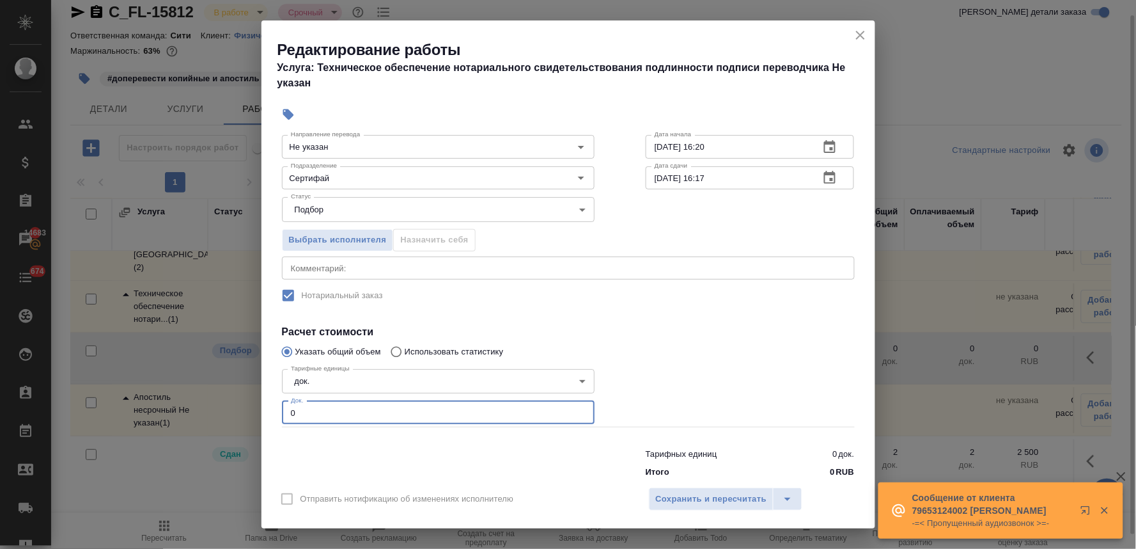
drag, startPoint x: 316, startPoint y: 411, endPoint x: 248, endPoint y: 403, distance: 68.1
click at [252, 403] on div "Редактирование работы Услуга: Техническое обеспечение нотариального свидетельст…" at bounding box center [568, 274] width 1136 height 549
type input "2"
click at [703, 503] on span "Сохранить и пересчитать" at bounding box center [711, 499] width 111 height 15
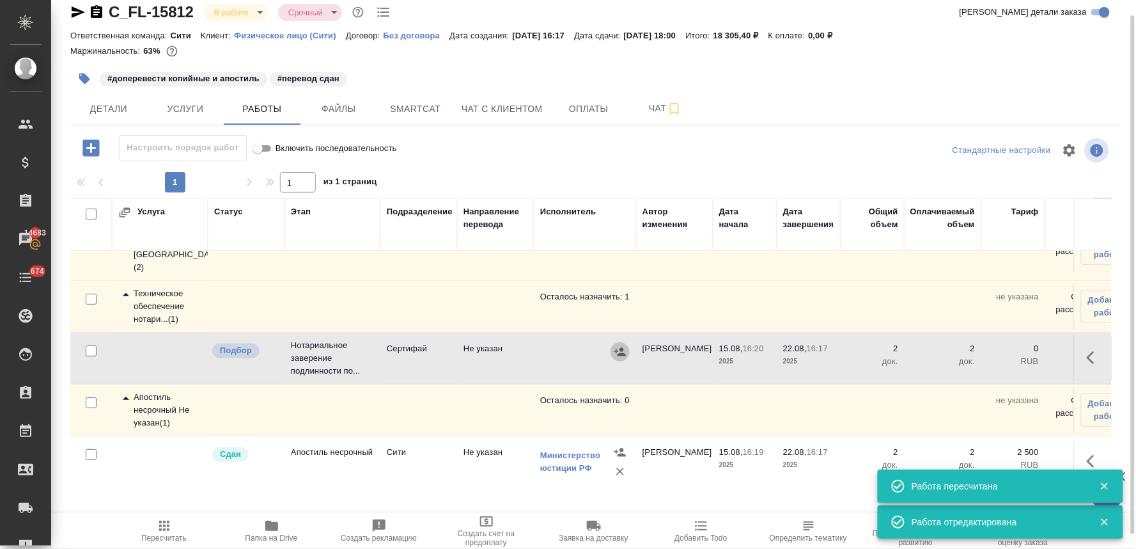
click at [623, 345] on icon "button" at bounding box center [620, 351] width 13 height 13
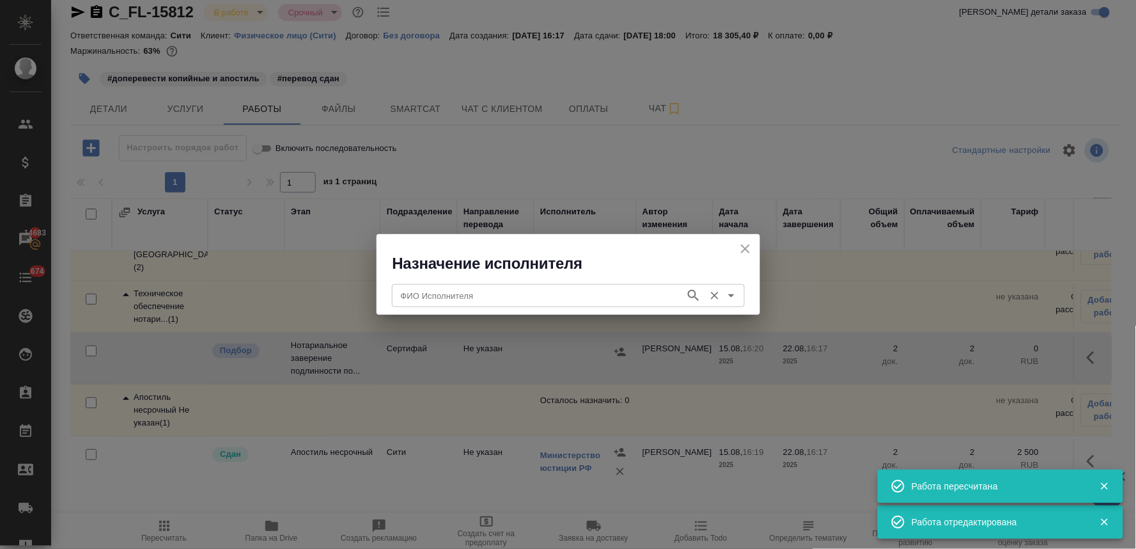
click at [522, 302] on input "ФИО Исполнителя" at bounding box center [537, 295] width 283 height 15
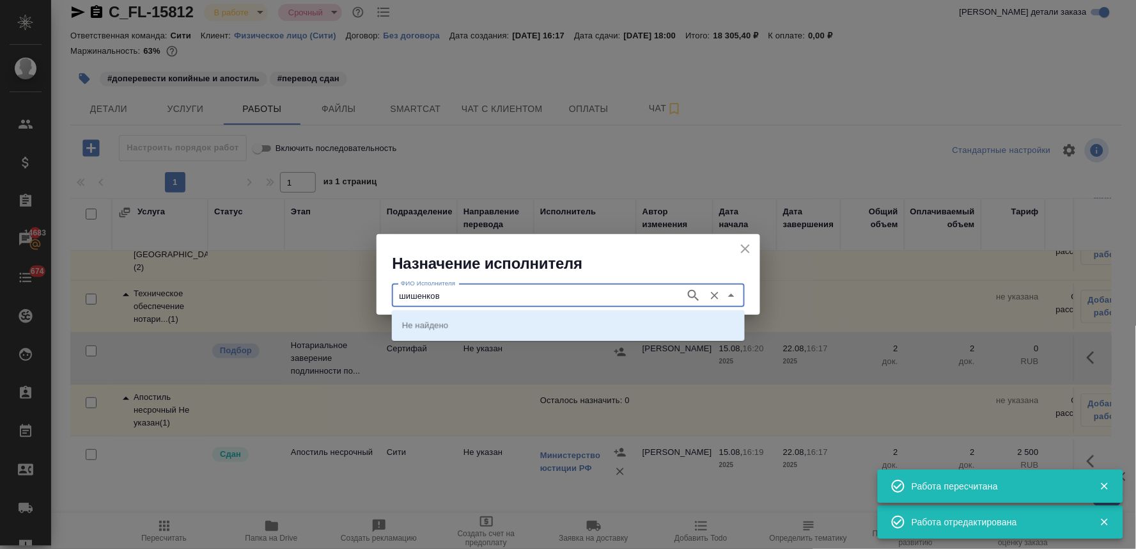
type input "шишенков"
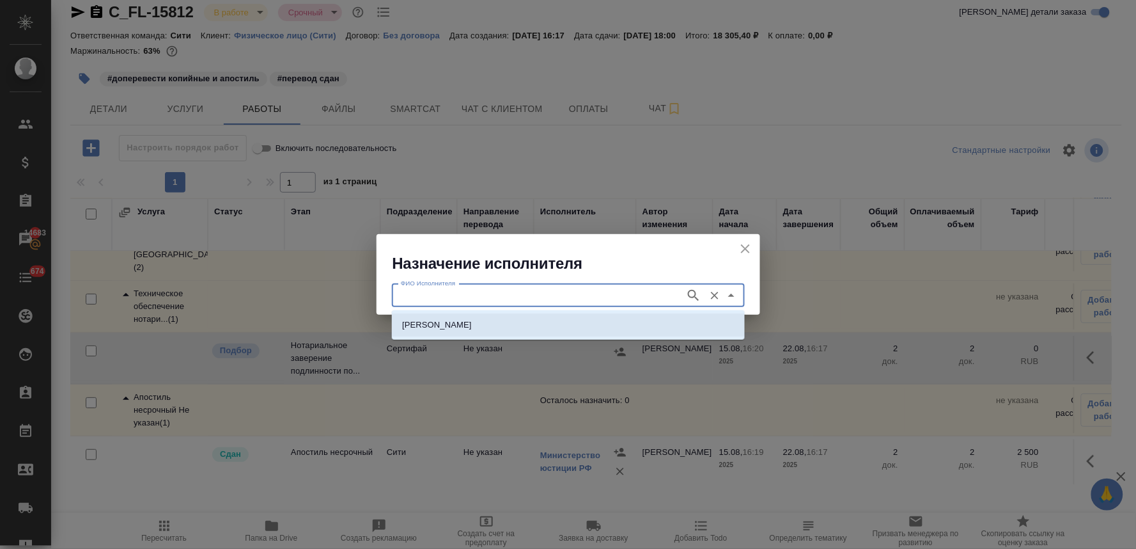
click at [512, 317] on li "НОТАРИУС Шишенков Леонид Васильевич" at bounding box center [568, 324] width 353 height 23
type input "НОТАРИУС Шишенков Леонид Васильевич"
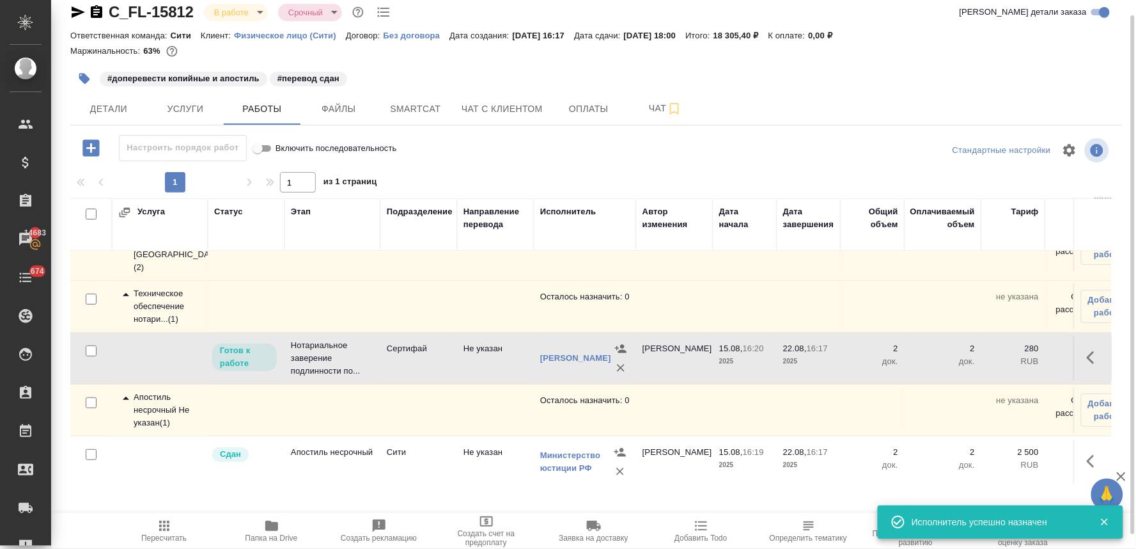
click at [154, 537] on span "Пересчитать" at bounding box center [163, 537] width 45 height 9
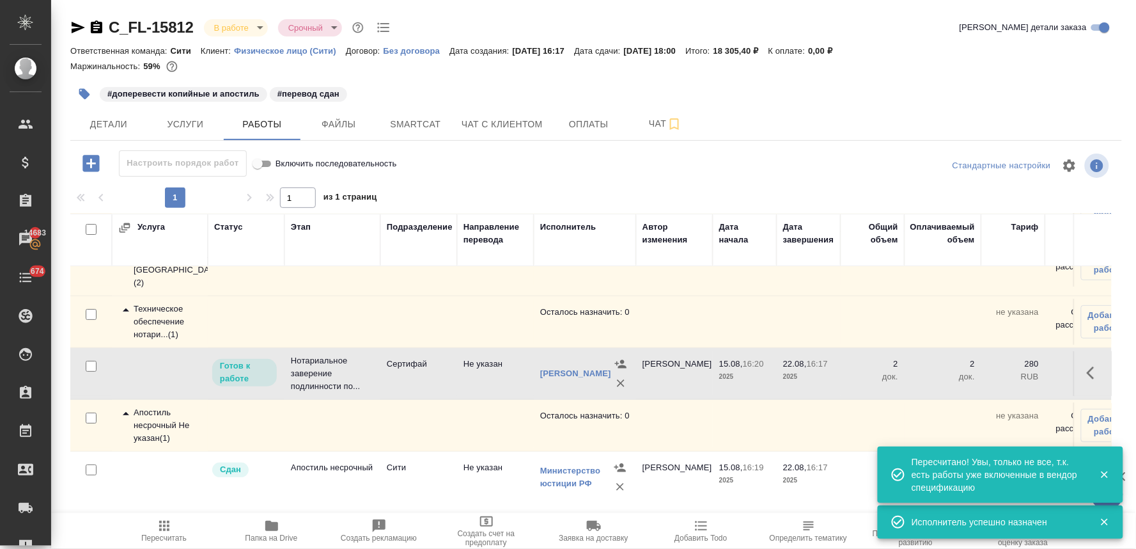
scroll to position [0, 0]
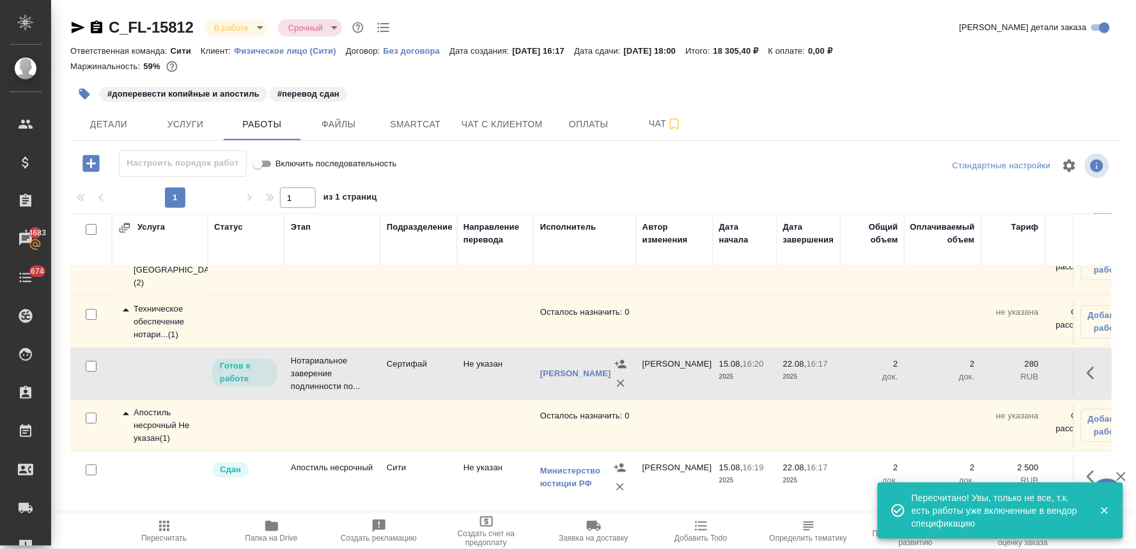
click at [692, 535] on span "Добавить Todo" at bounding box center [701, 537] width 52 height 9
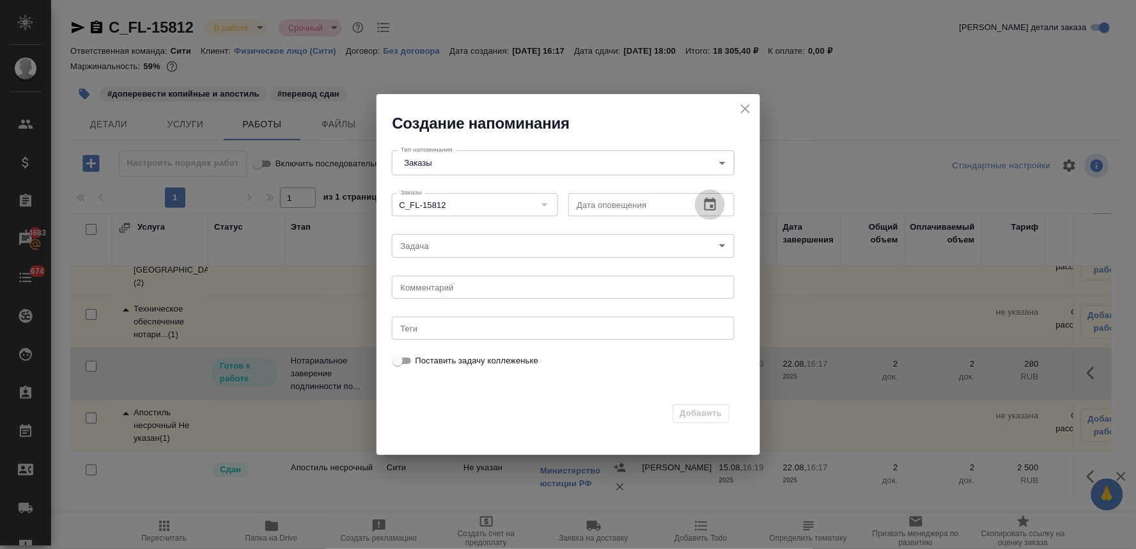
click at [710, 201] on icon "button" at bounding box center [711, 204] width 12 height 13
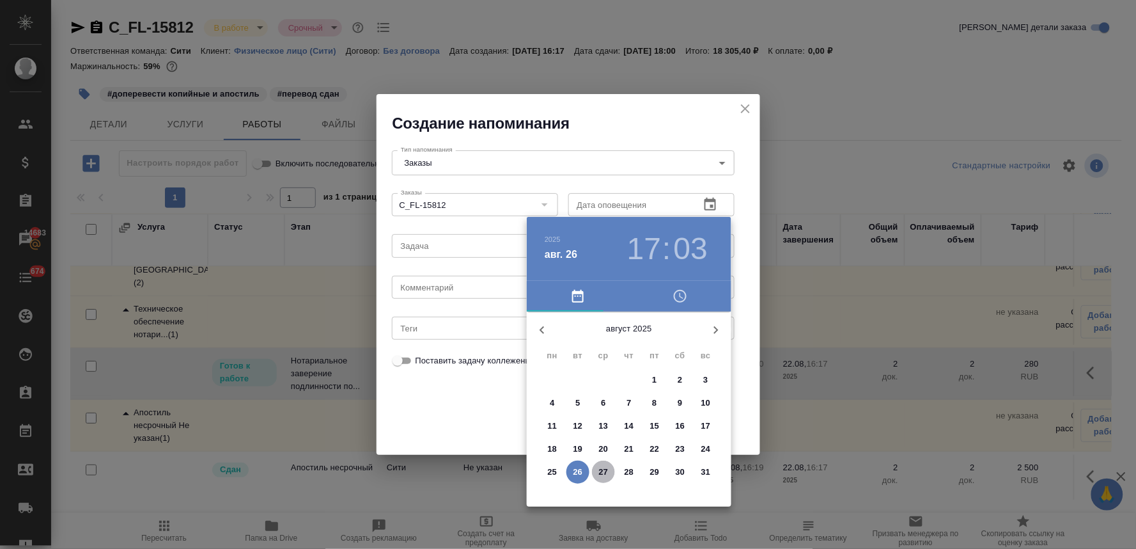
click at [599, 482] on button "27" at bounding box center [603, 471] width 23 height 23
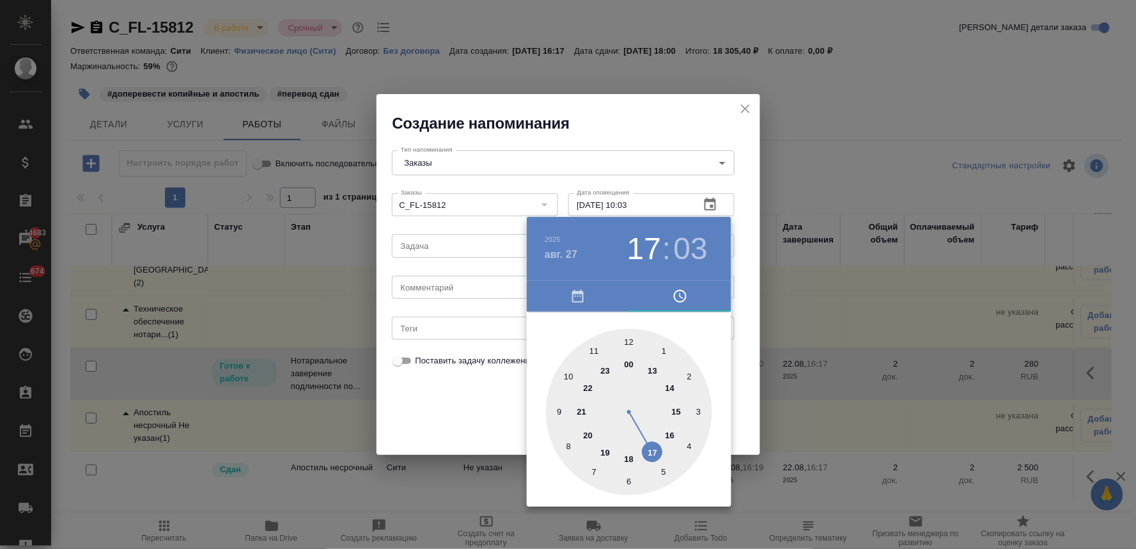
click at [566, 371] on div at bounding box center [629, 412] width 166 height 166
click at [665, 350] on div at bounding box center [629, 412] width 166 height 166
type input "27.08.2025 10:05"
click at [474, 416] on div at bounding box center [568, 274] width 1136 height 549
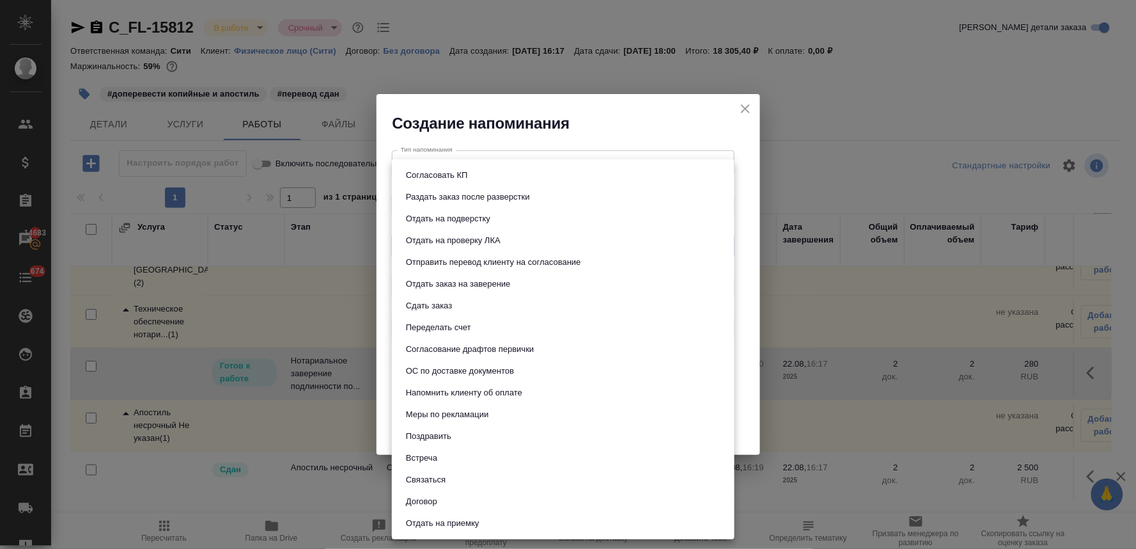
click at [421, 252] on body "🙏 .cls-1 fill:#fff; AWATERA Lyamina Nadezhda Клиенты Спецификации Заказы 14683 …" at bounding box center [568, 274] width 1136 height 549
click at [430, 285] on button "Отдать заказ на заверение" at bounding box center [458, 284] width 113 height 14
type input "Отдать заказ на заверение"
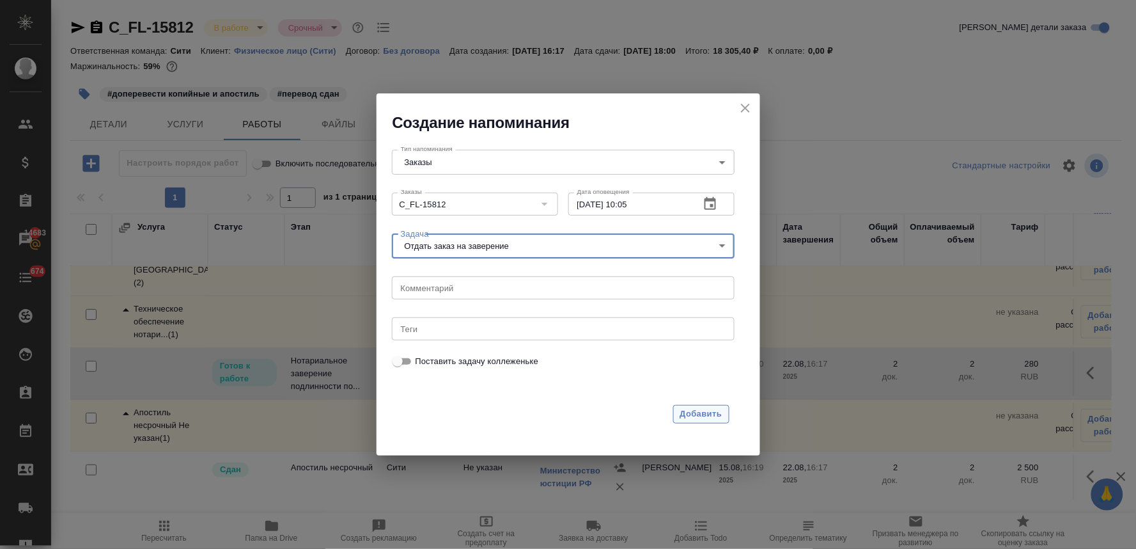
click at [696, 416] on span "Добавить" at bounding box center [701, 414] width 42 height 15
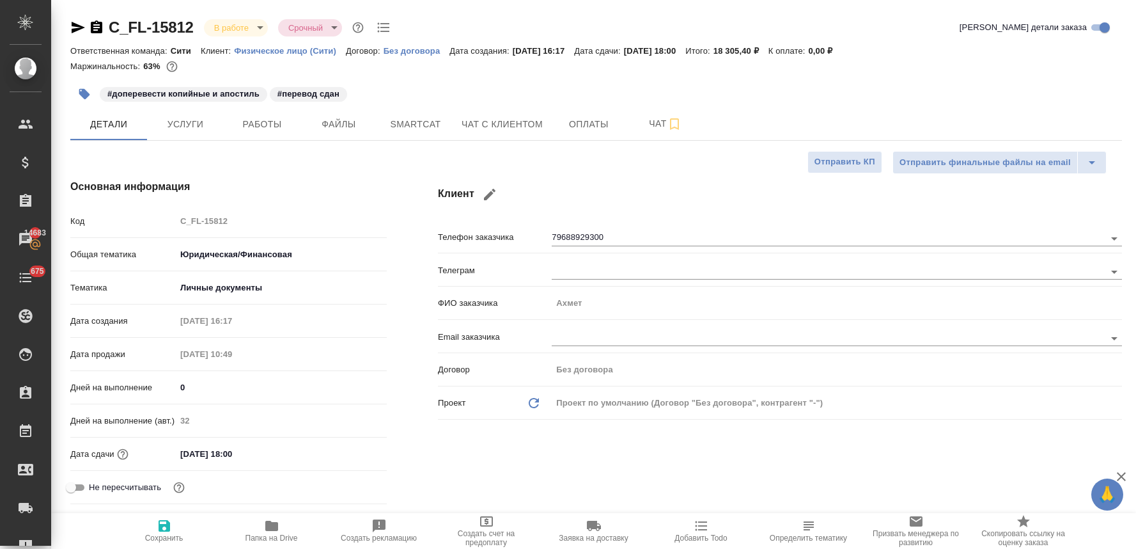
select select "RU"
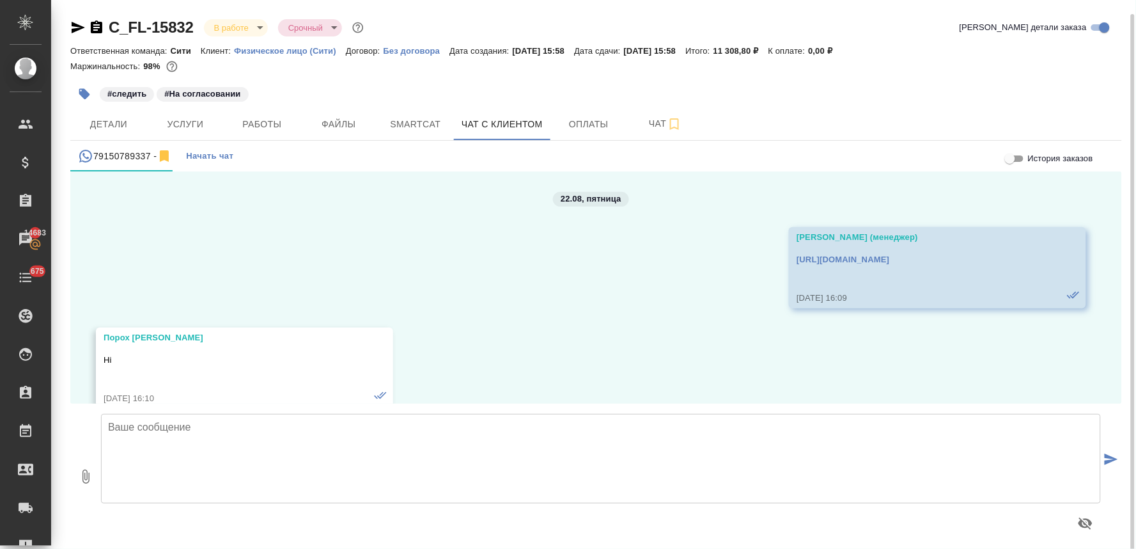
scroll to position [713, 0]
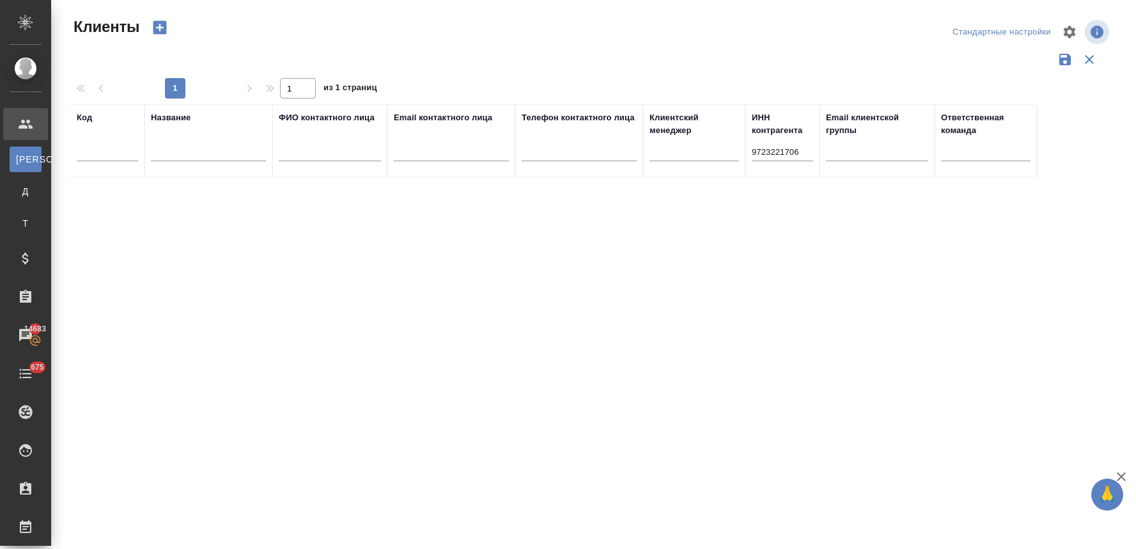
select select "RU"
click at [808, 151] on input "9723221706" at bounding box center [782, 153] width 61 height 16
click at [223, 151] on input "text" at bounding box center [208, 153] width 115 height 16
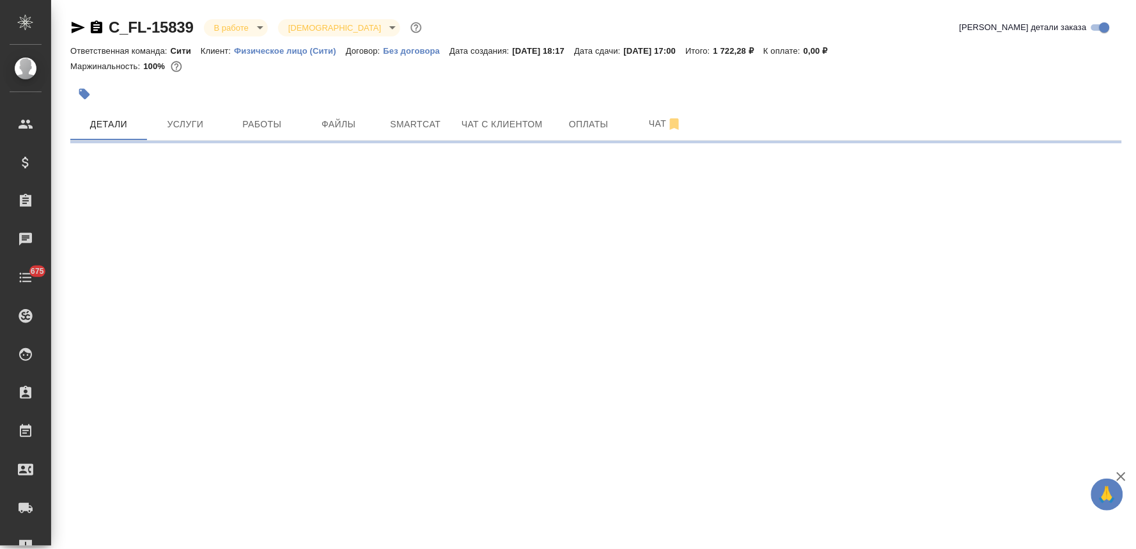
click at [298, 49] on p "Физическое лицо (Сити)" at bounding box center [290, 51] width 112 height 10
select select "RU"
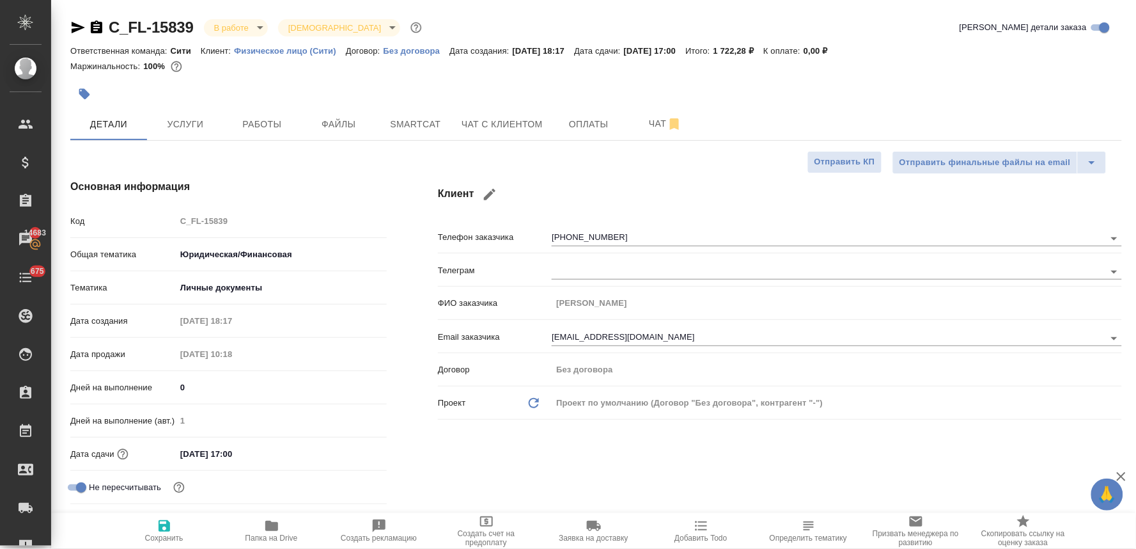
type textarea "x"
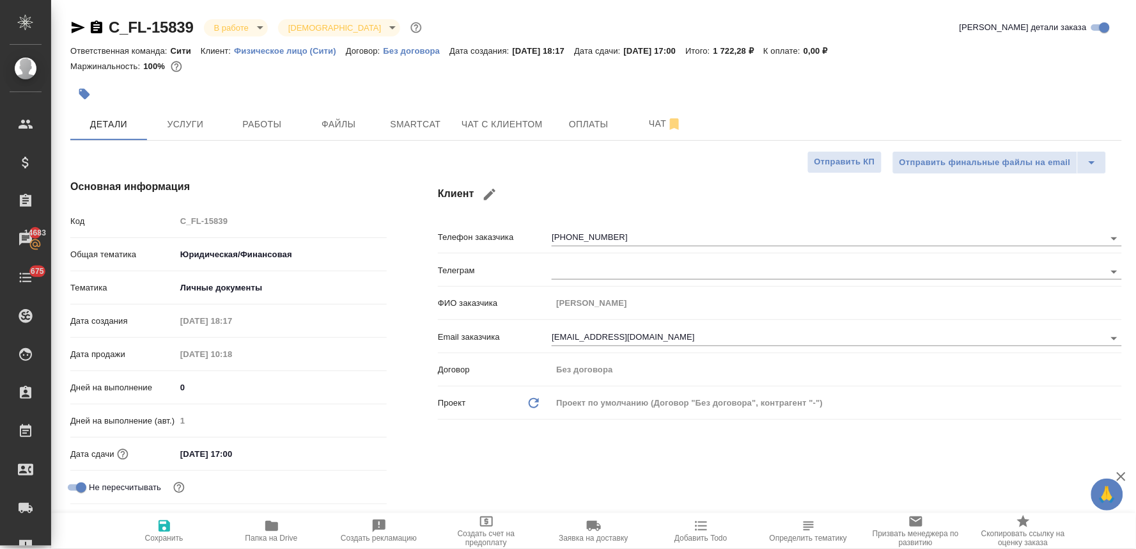
type textarea "x"
click at [551, 451] on div "Клиент Телефон заказчика [PHONE_NUMBER] Телеграм ФИО заказчика [PERSON_NAME] Em…" at bounding box center [779, 360] width 735 height 414
type textarea "x"
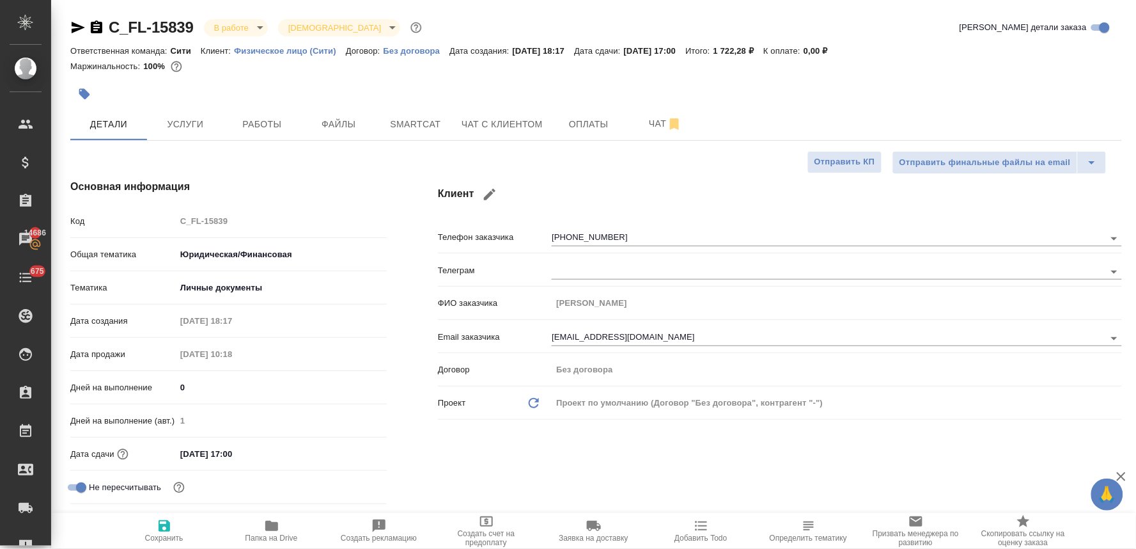
type textarea "x"
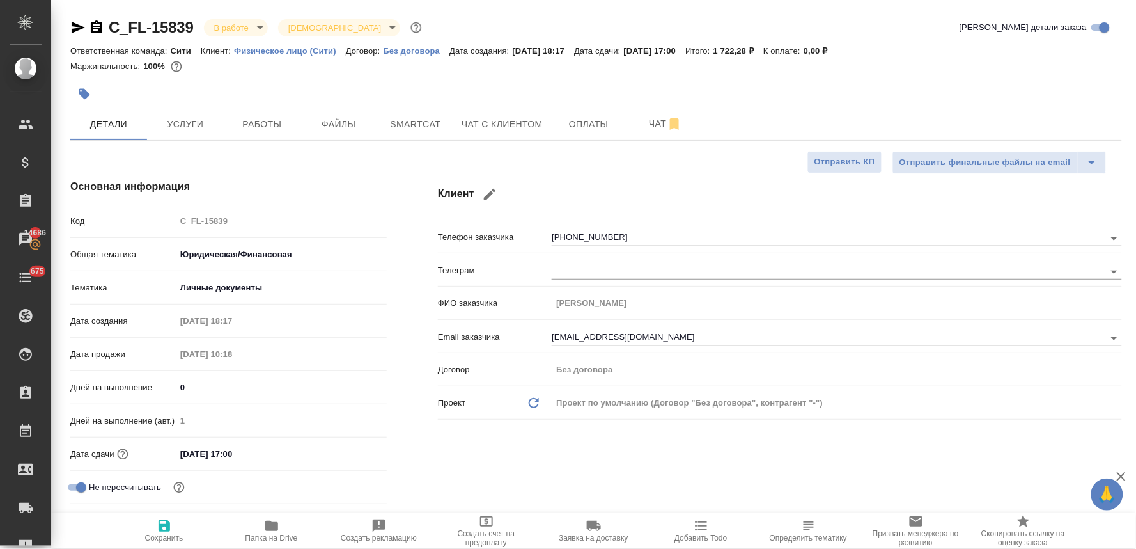
type textarea "x"
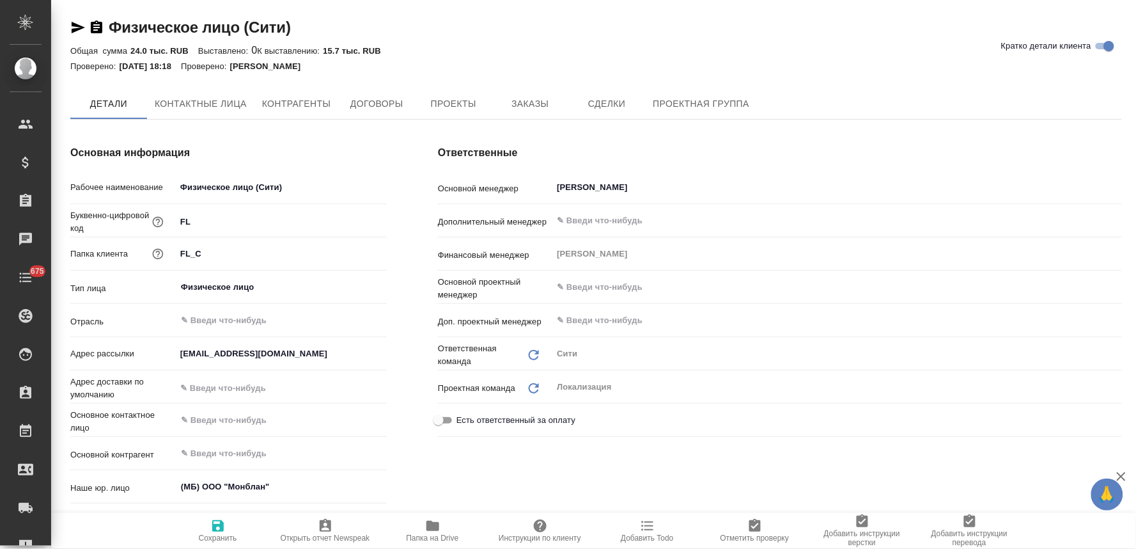
type textarea "x"
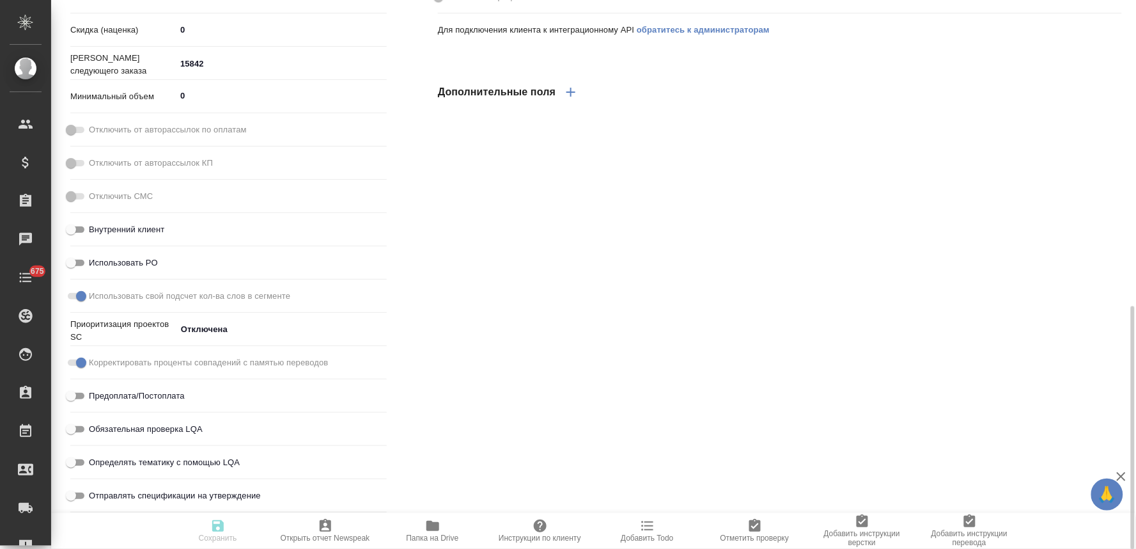
type textarea "x"
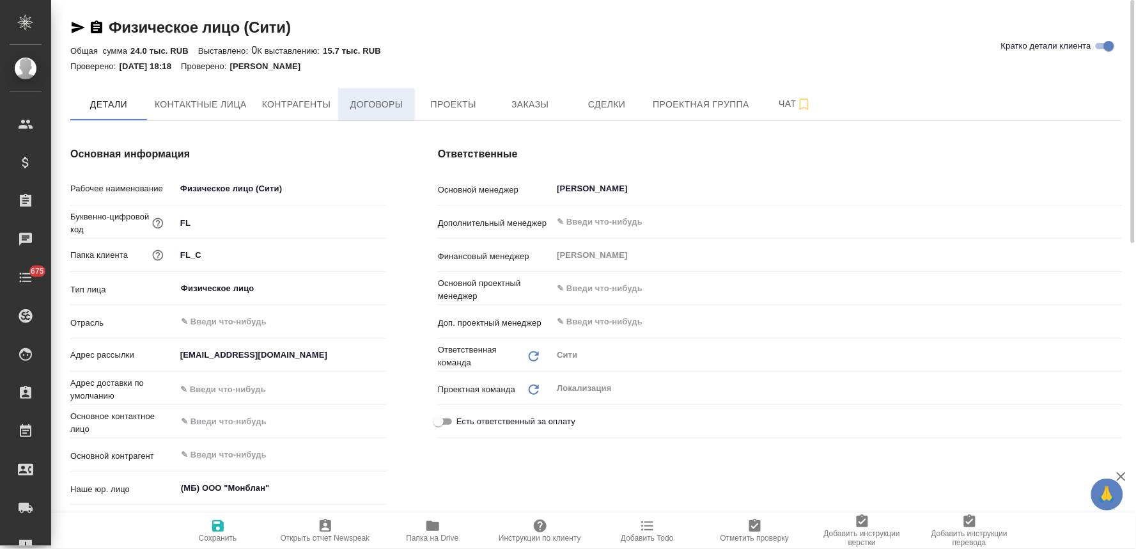
click at [361, 97] on span "Договоры" at bounding box center [376, 105] width 61 height 16
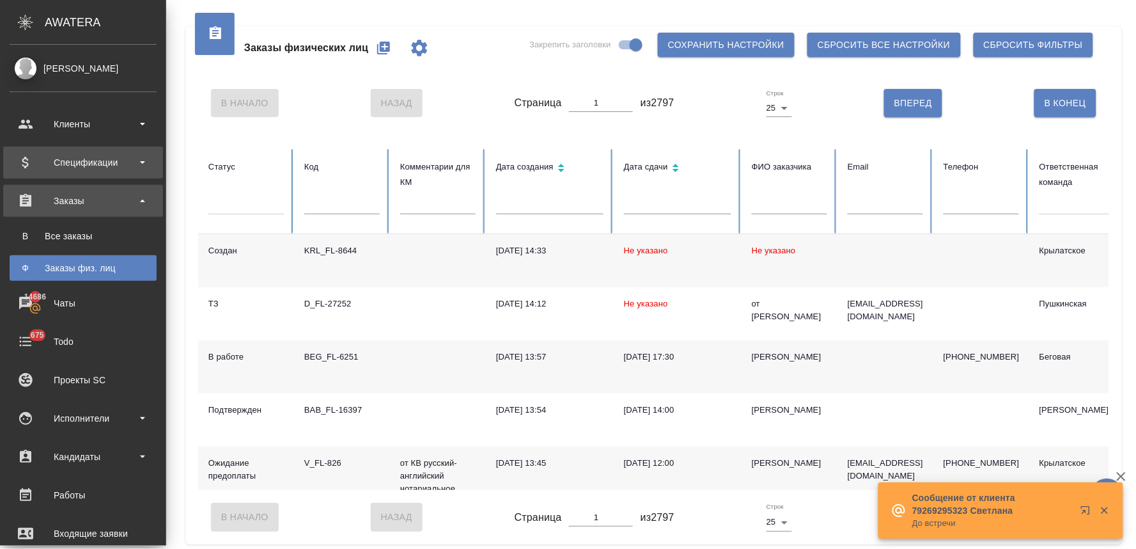
click at [104, 160] on div "Спецификации" at bounding box center [83, 162] width 147 height 19
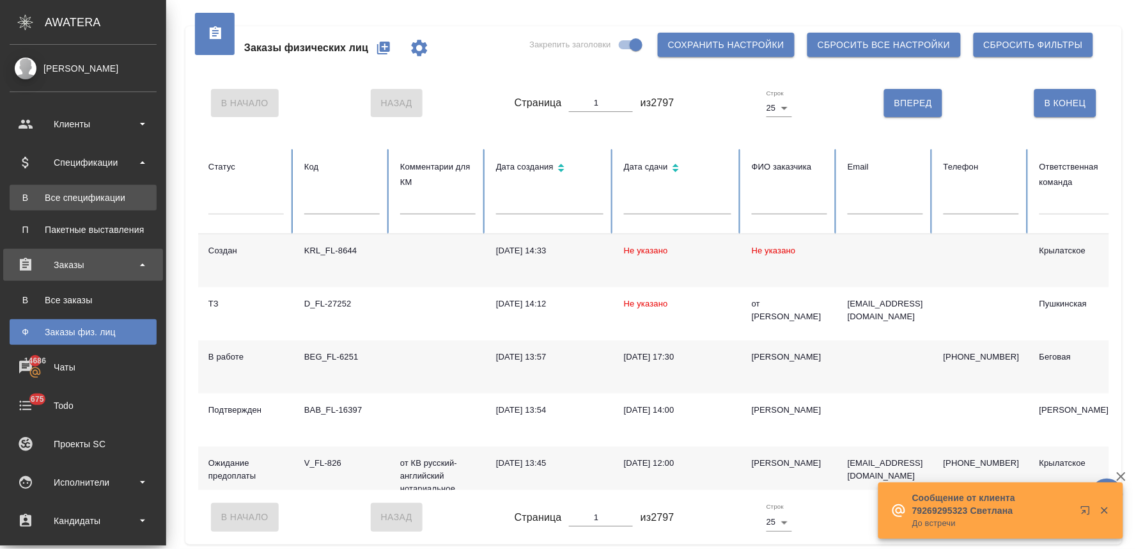
click at [103, 189] on link "В Все спецификации" at bounding box center [83, 198] width 147 height 26
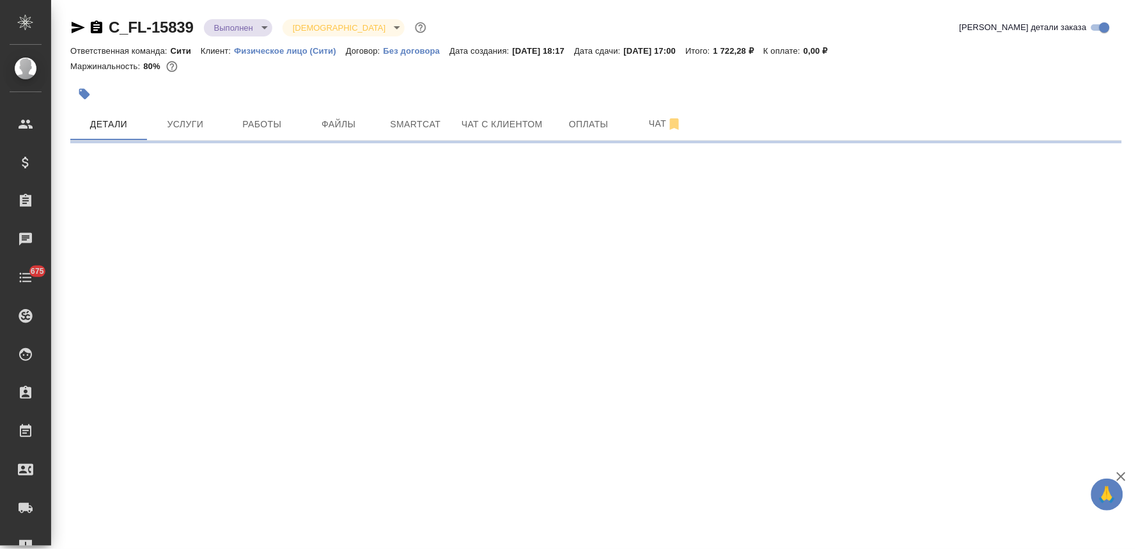
select select "RU"
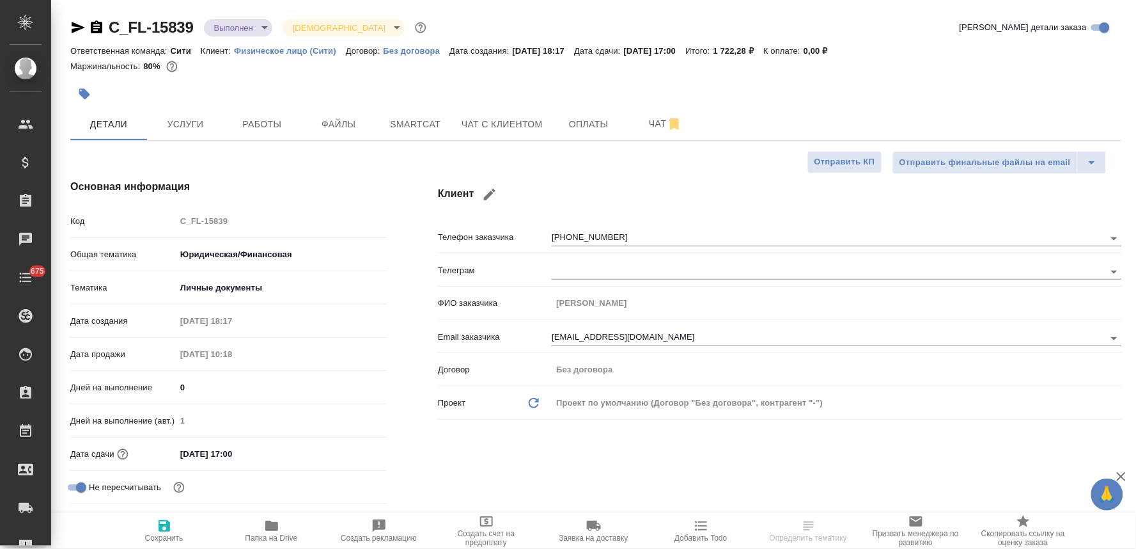
type textarea "x"
click at [276, 531] on icon "button" at bounding box center [271, 525] width 13 height 10
type textarea "x"
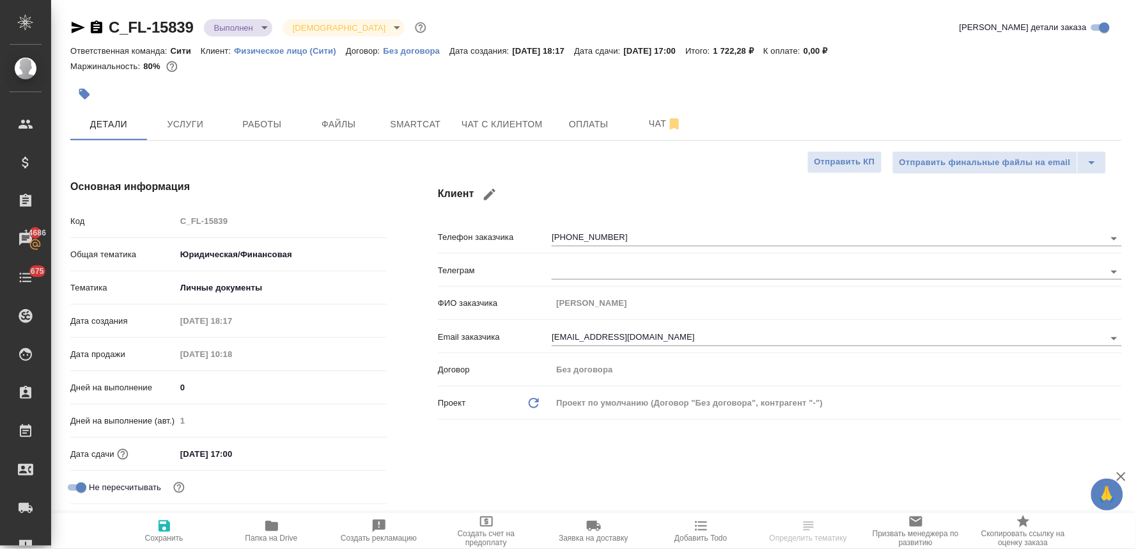
type textarea "x"
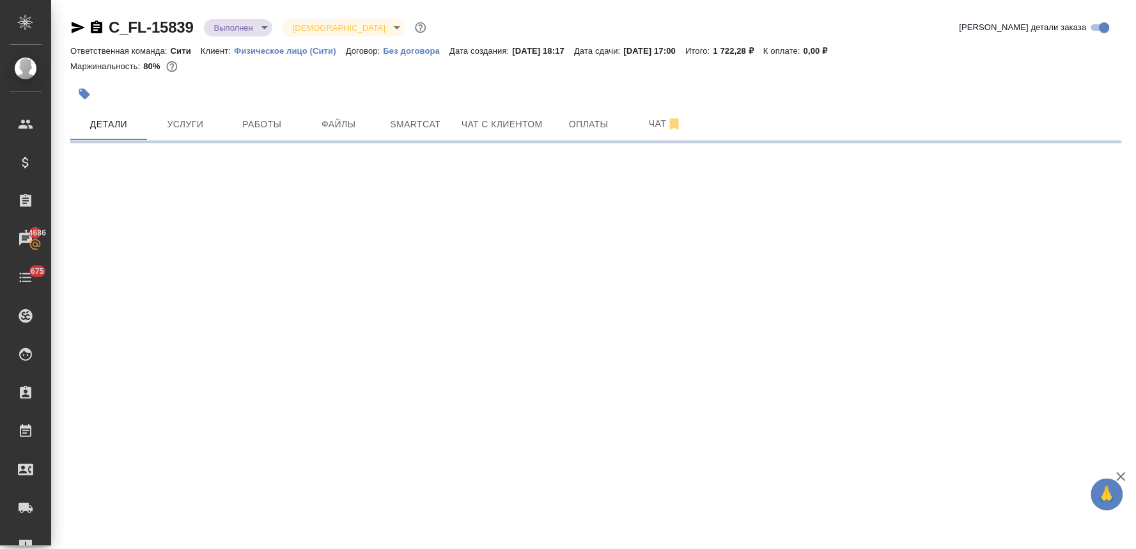
select select "RU"
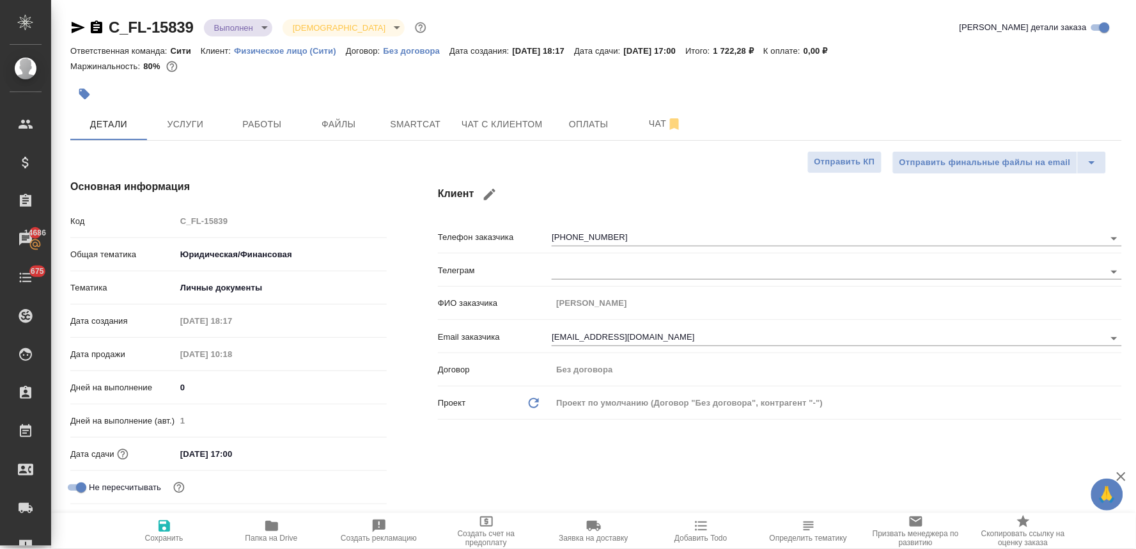
type textarea "x"
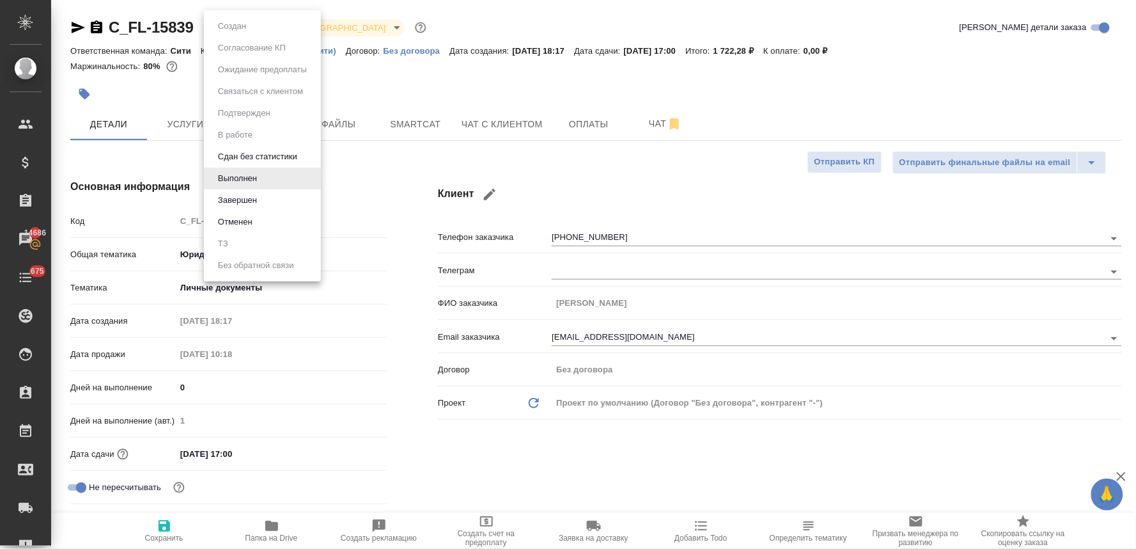
click at [251, 24] on body "🙏 .cls-1 fill:#fff; AWATERA [PERSON_NAME] Спецификации Заказы 14686 Чаты 675 To…" at bounding box center [568, 274] width 1136 height 549
click at [286, 196] on li "Завершен" at bounding box center [262, 200] width 117 height 22
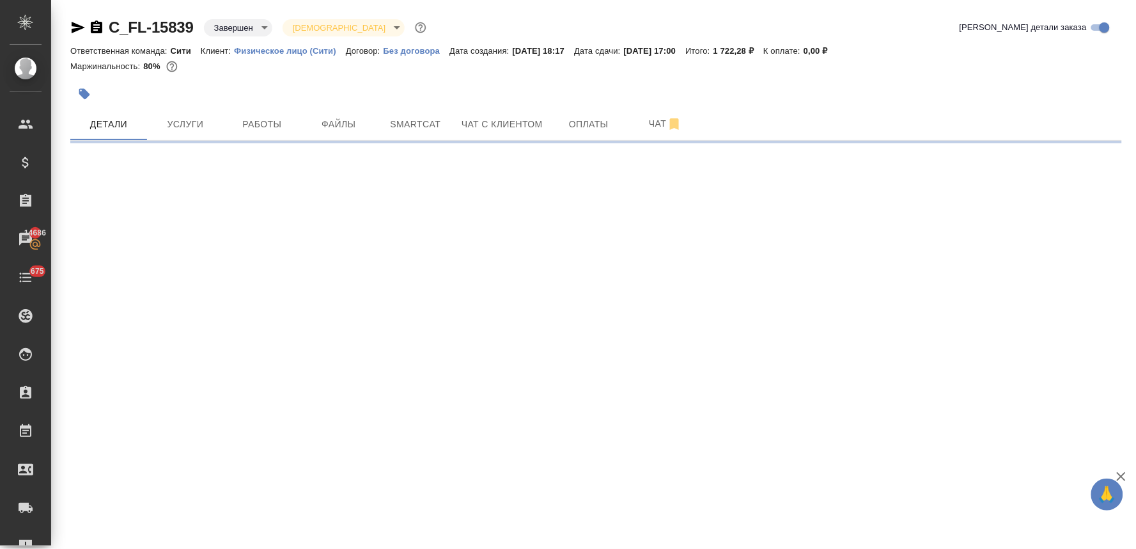
select select "RU"
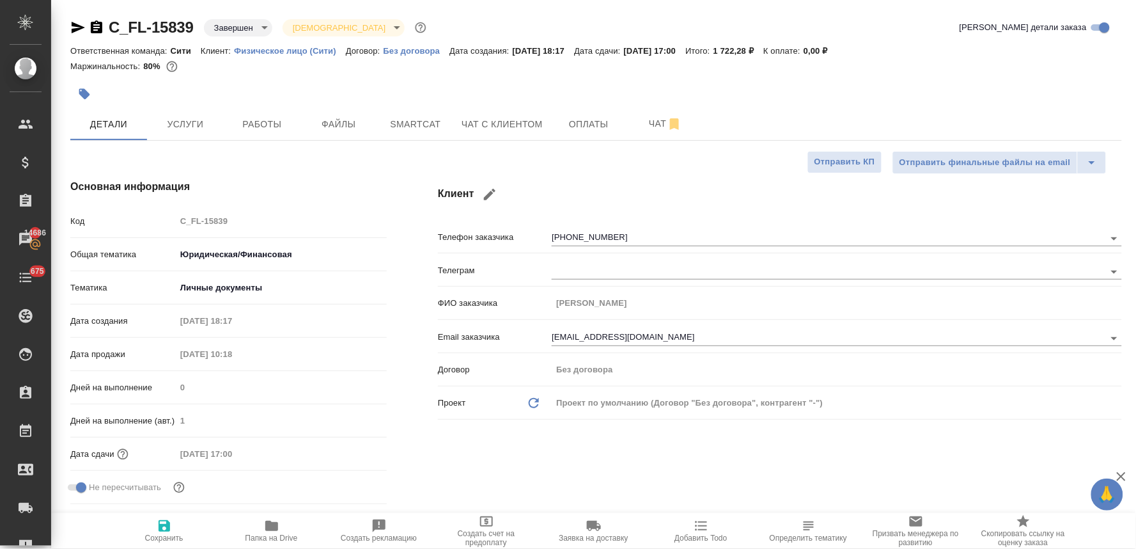
type textarea "x"
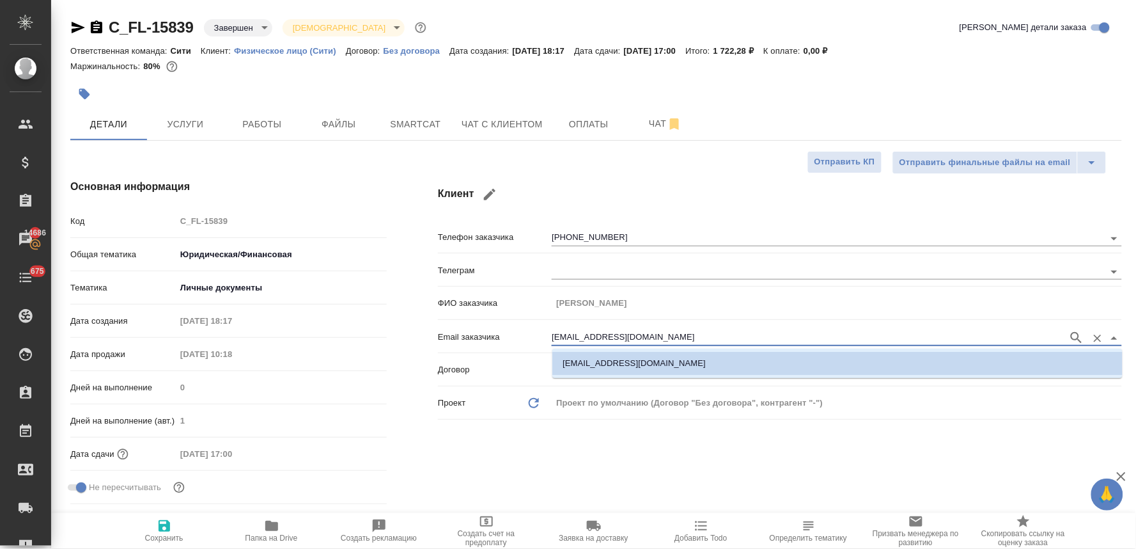
drag, startPoint x: 667, startPoint y: 338, endPoint x: 474, endPoint y: 334, distance: 193.1
click at [475, 333] on div "Email заказчика [EMAIL_ADDRESS][DOMAIN_NAME]" at bounding box center [780, 336] width 684 height 22
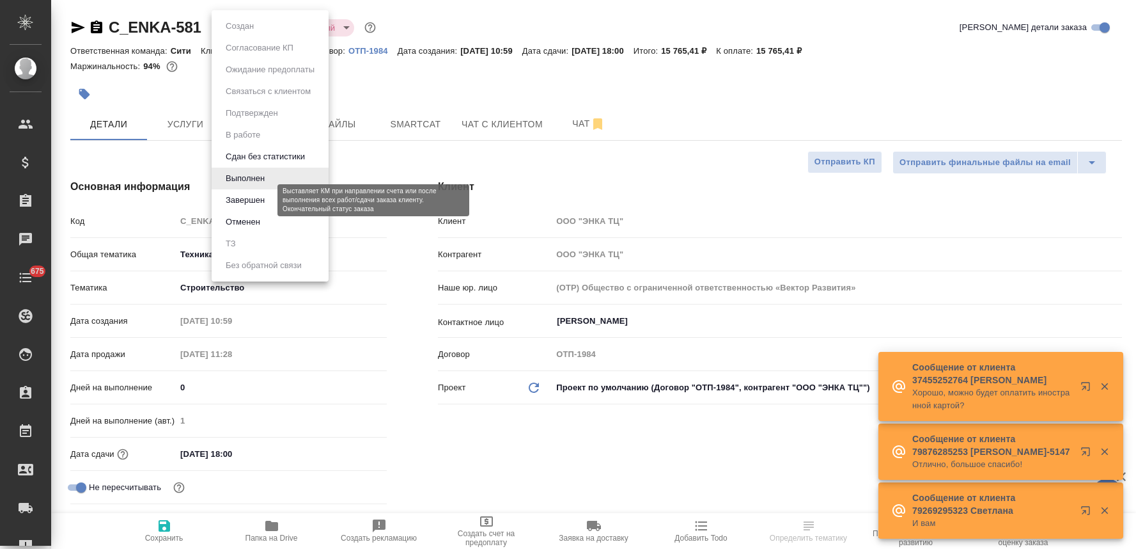
select select "RU"
click at [258, 199] on button "Завершен" at bounding box center [245, 200] width 47 height 14
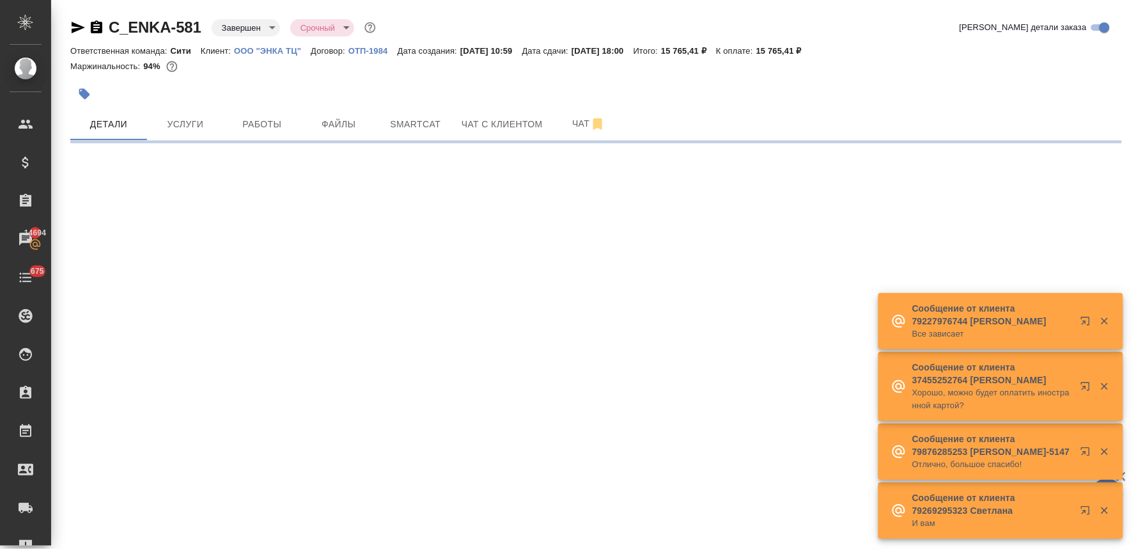
select select "RU"
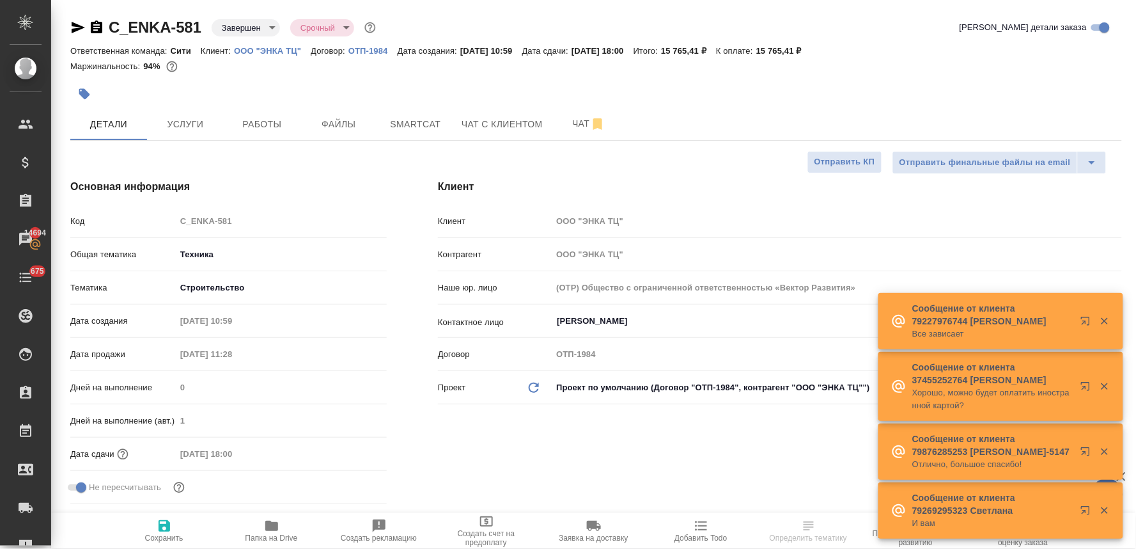
type textarea "x"
